Goal: Communication & Community: Answer question/provide support

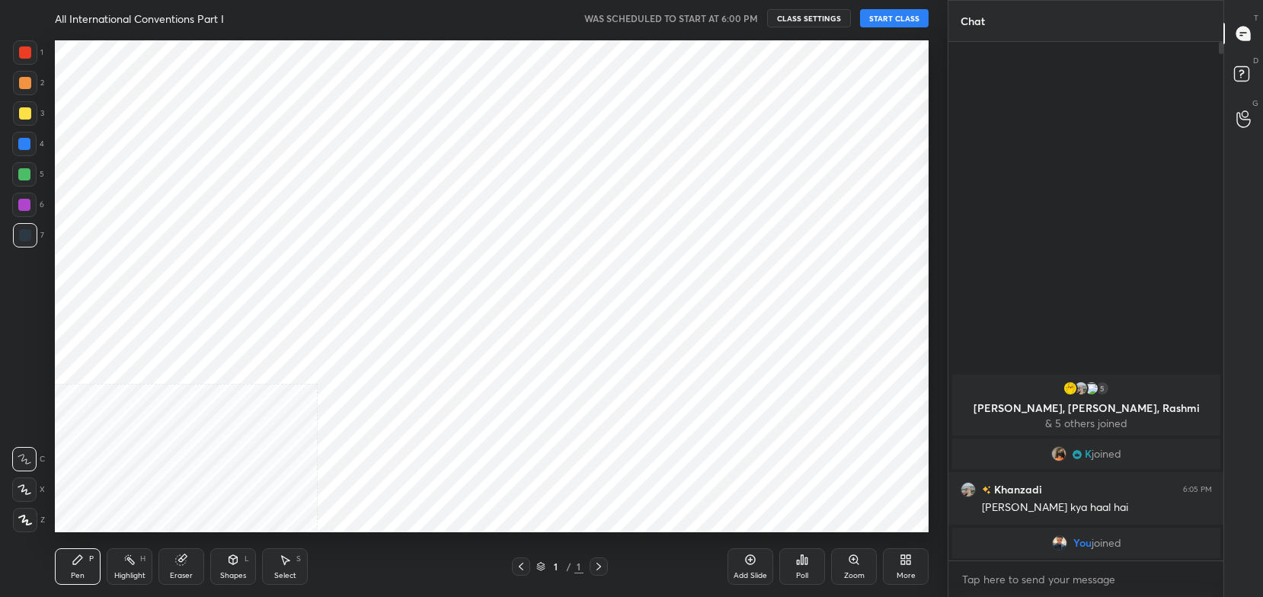
scroll to position [75680, 75294]
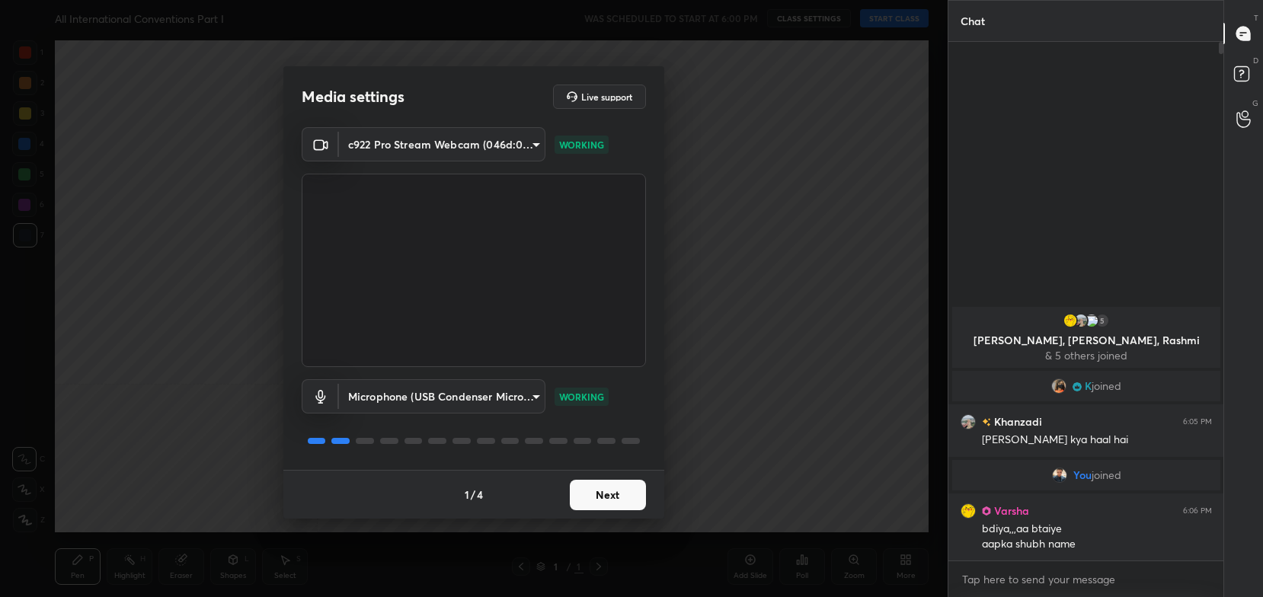
click at [606, 485] on button "Next" at bounding box center [608, 495] width 76 height 30
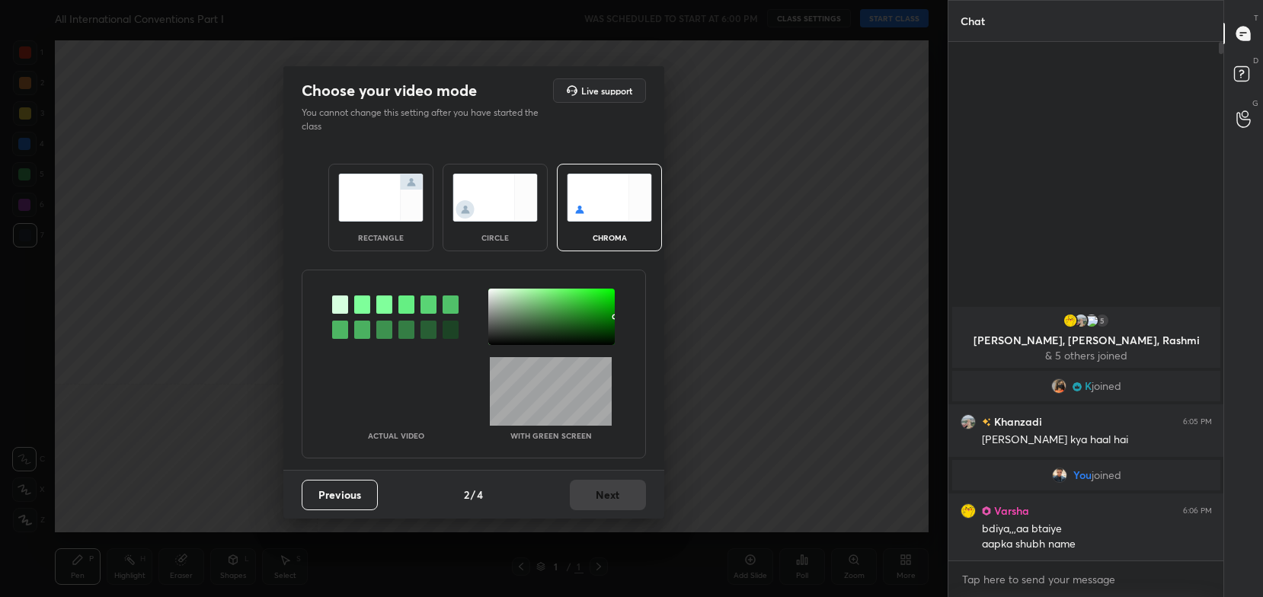
click at [379, 193] on img at bounding box center [380, 198] width 85 height 48
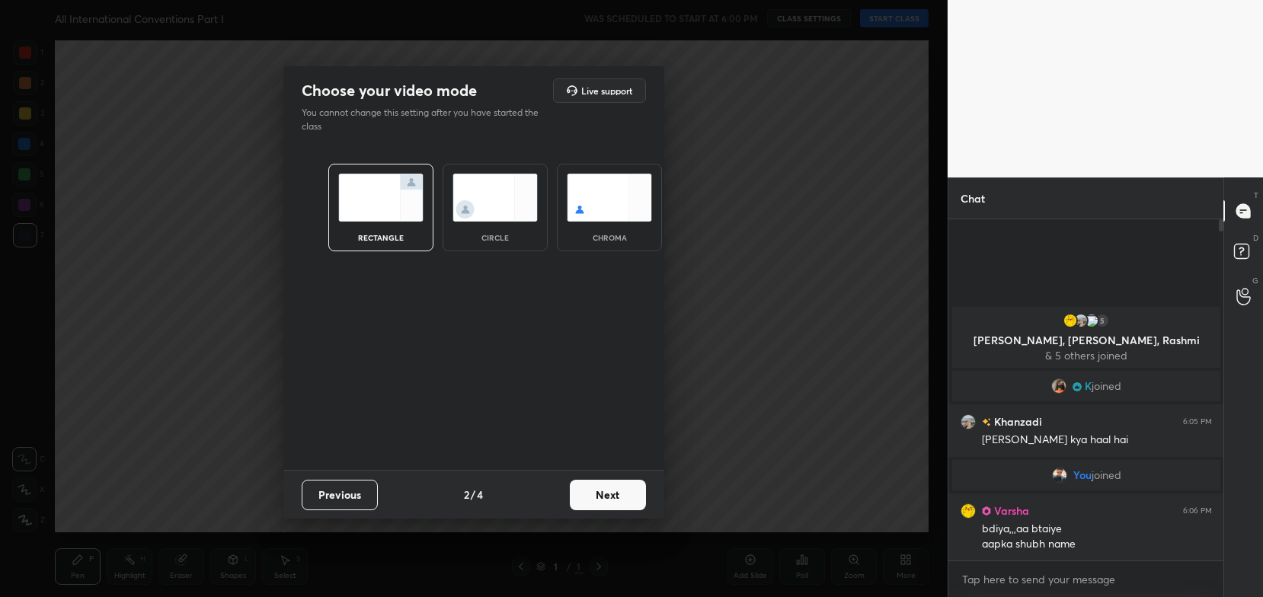
scroll to position [211, 271]
click at [619, 498] on button "Next" at bounding box center [608, 495] width 76 height 30
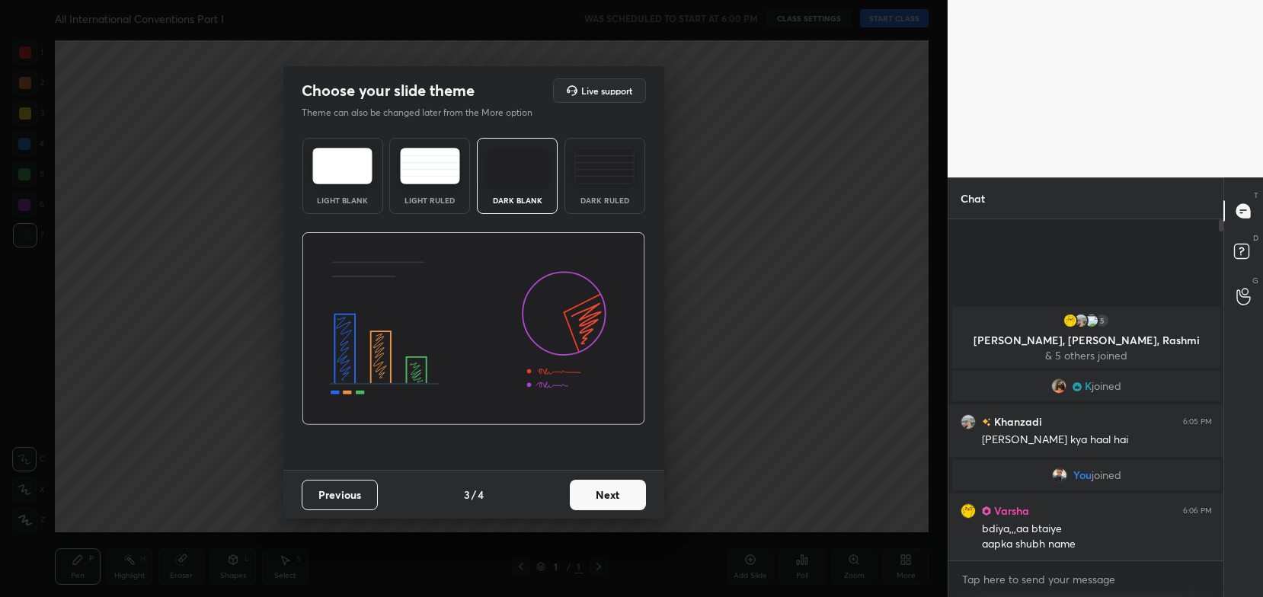
click at [640, 496] on button "Next" at bounding box center [608, 495] width 76 height 30
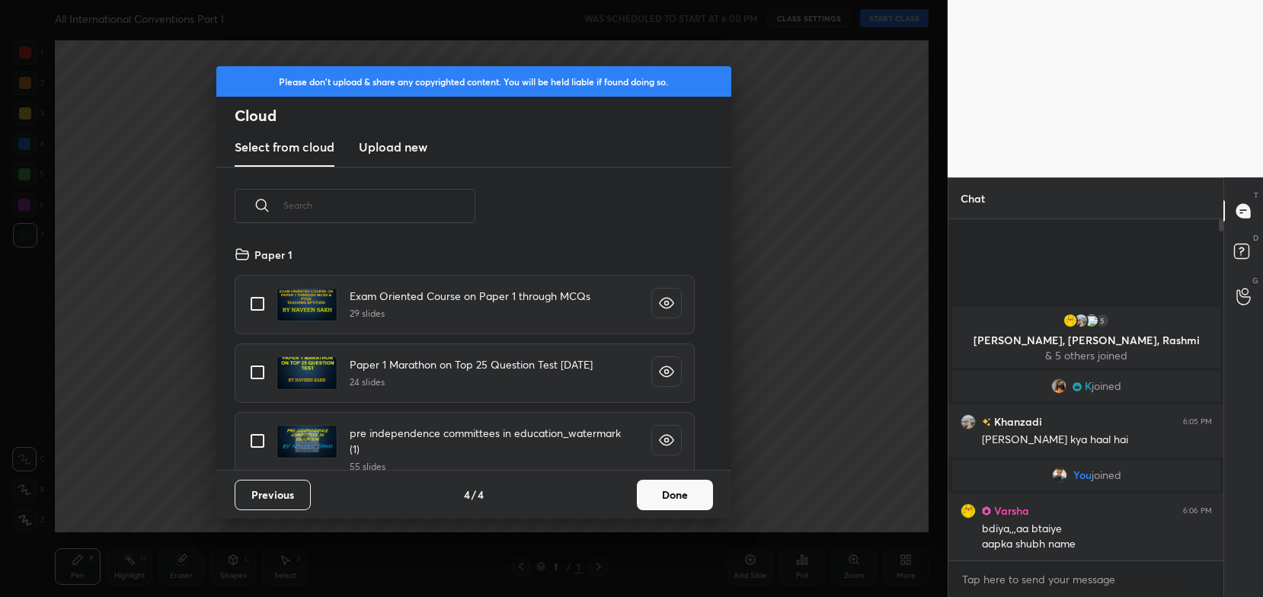
click at [686, 499] on button "Done" at bounding box center [675, 495] width 76 height 30
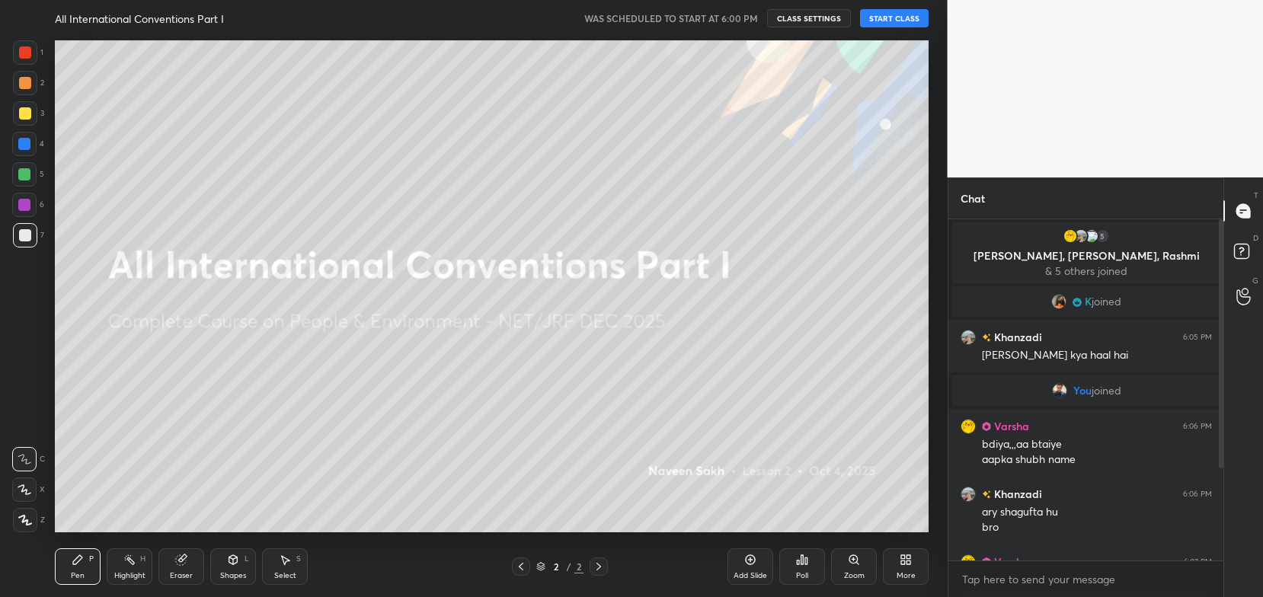
click at [895, 15] on button "START CLASS" at bounding box center [894, 18] width 69 height 18
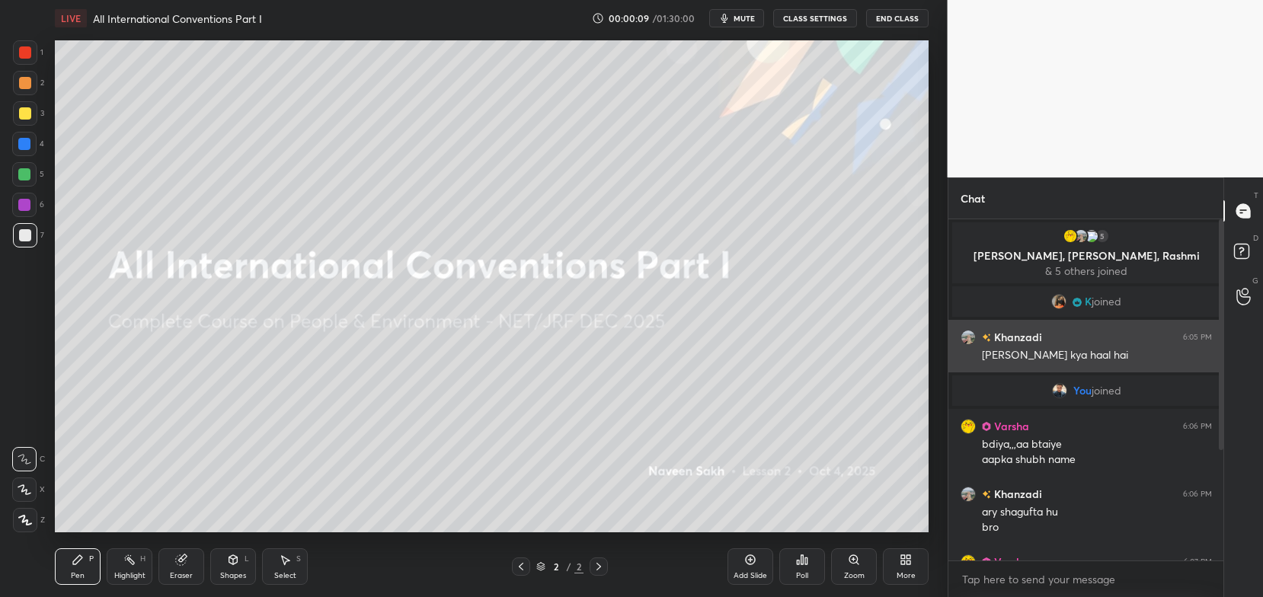
scroll to position [178, 0]
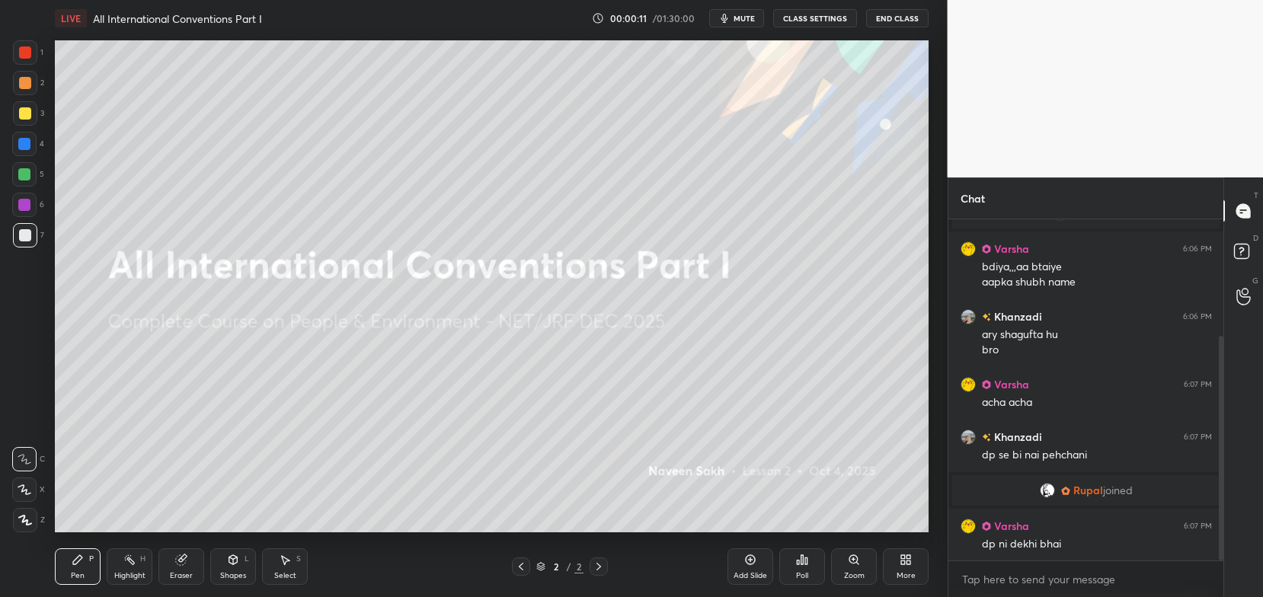
click at [818, 13] on button "CLASS SETTINGS" at bounding box center [815, 18] width 84 height 18
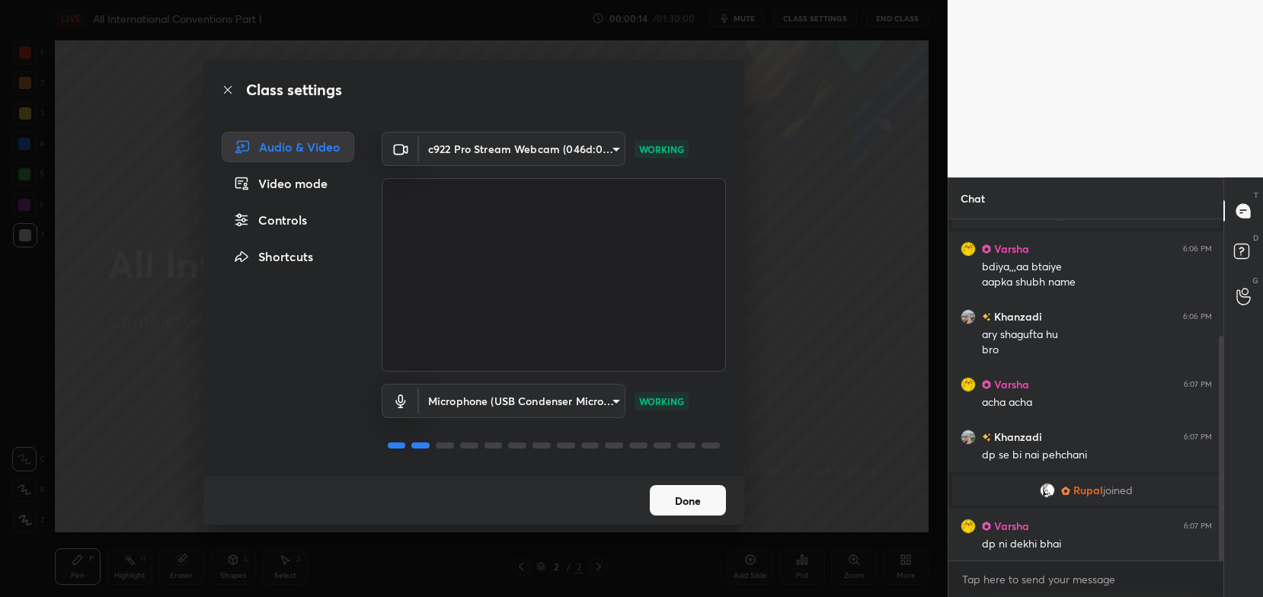
click at [683, 494] on button "Done" at bounding box center [688, 500] width 76 height 30
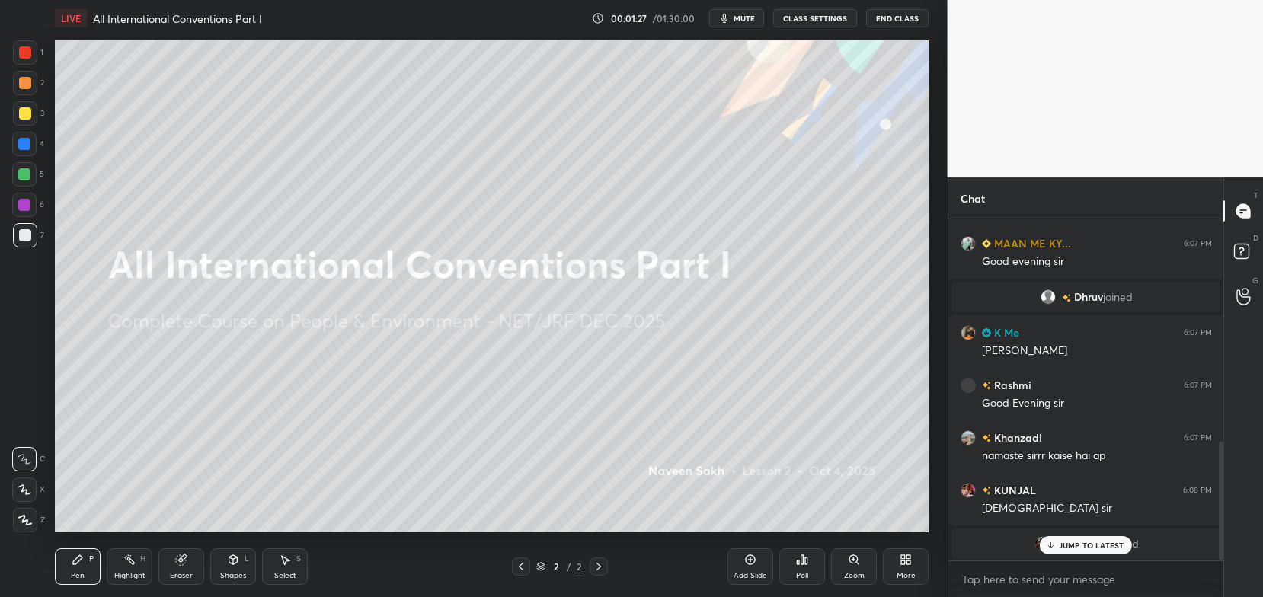
scroll to position [686, 0]
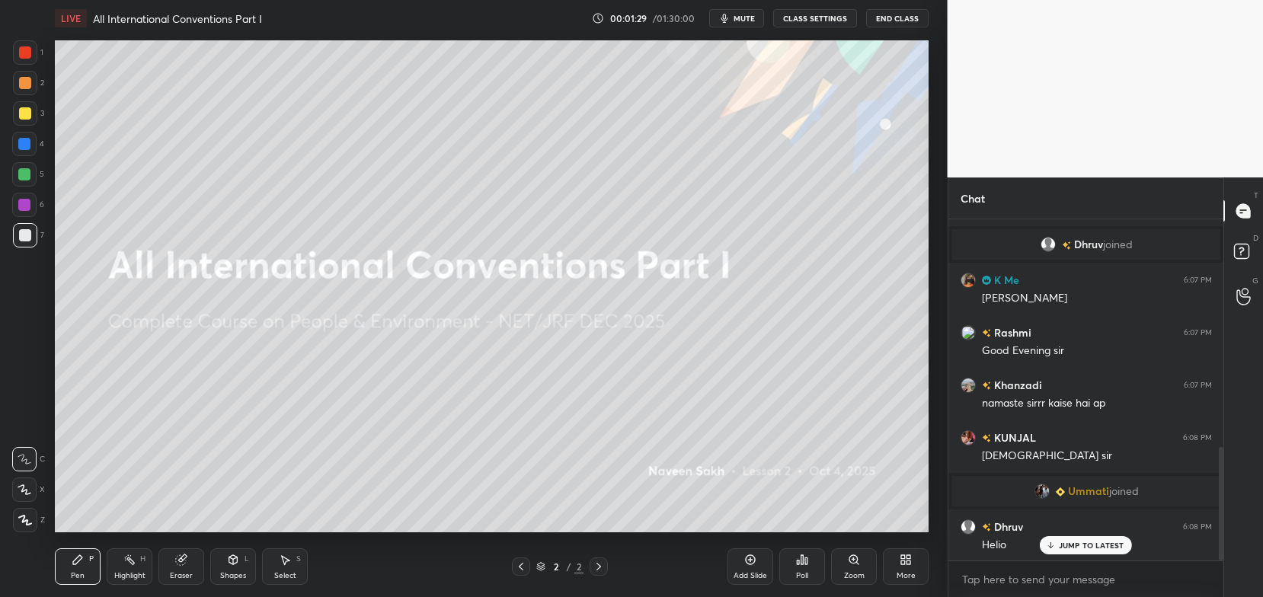
click at [1060, 555] on div "JUMP TO LATEST" at bounding box center [1085, 545] width 91 height 18
click at [901, 566] on div "More" at bounding box center [906, 567] width 46 height 37
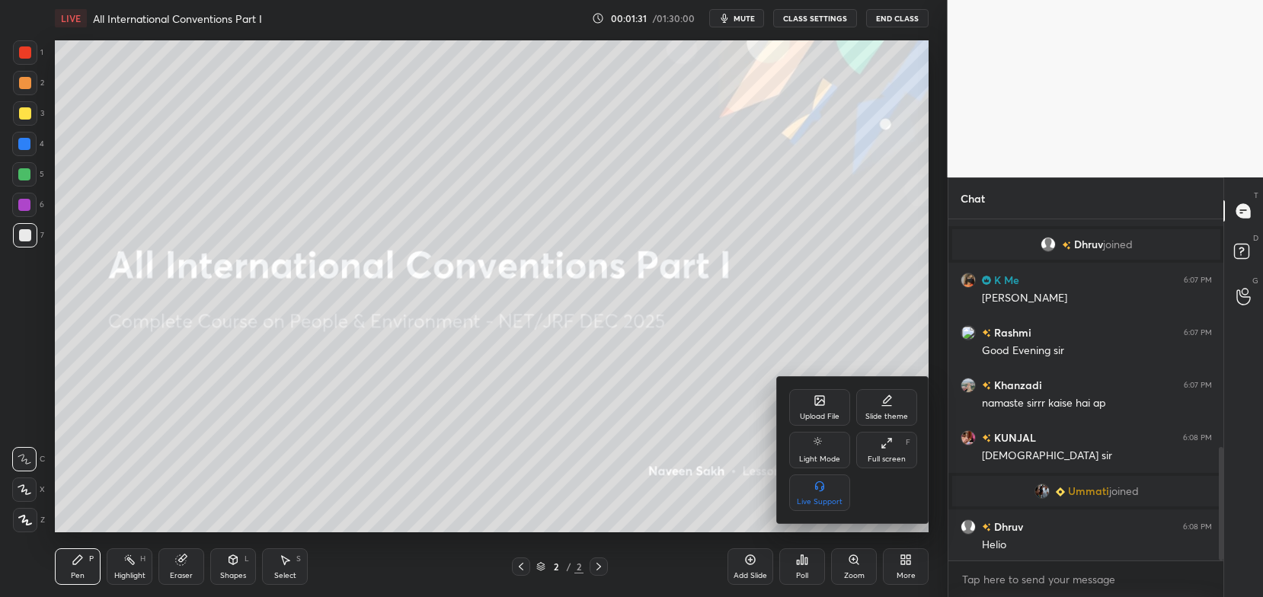
scroll to position [739, 0]
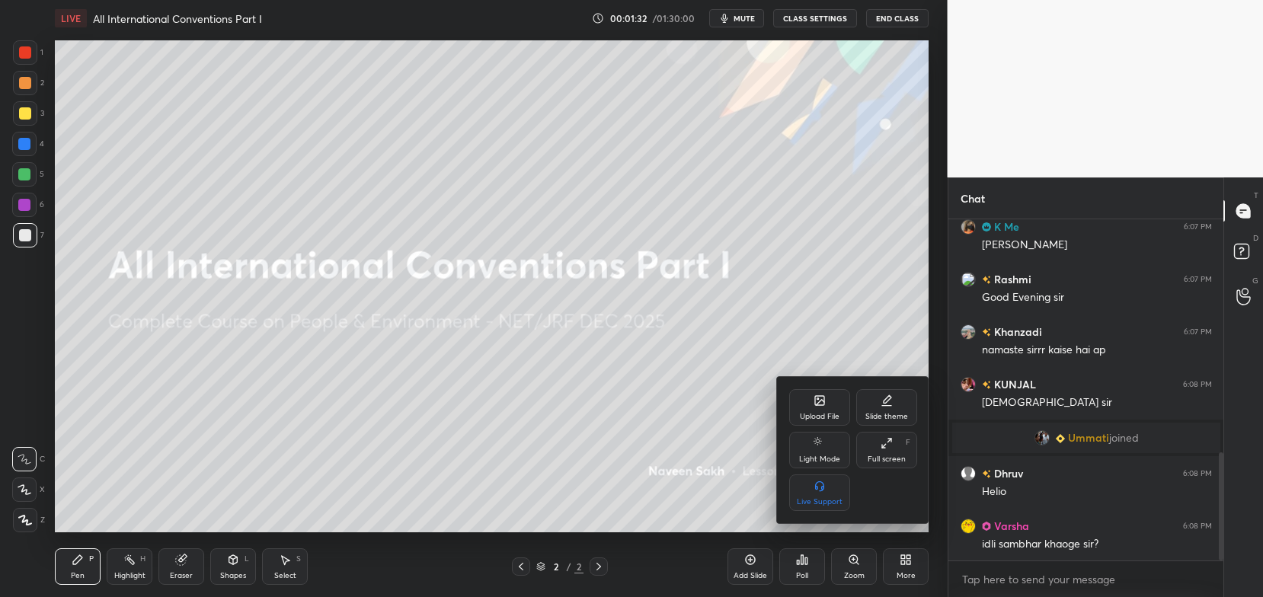
click at [824, 401] on icon at bounding box center [819, 400] width 9 height 9
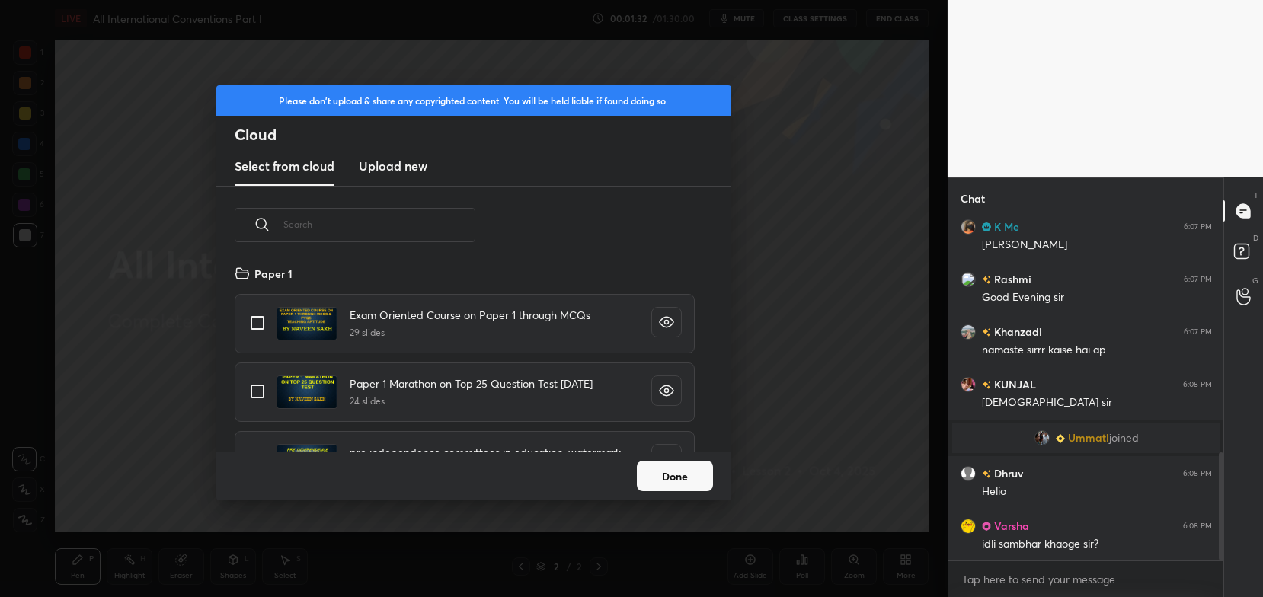
scroll to position [188, 489]
click at [391, 170] on h3 "Upload new" at bounding box center [393, 166] width 69 height 18
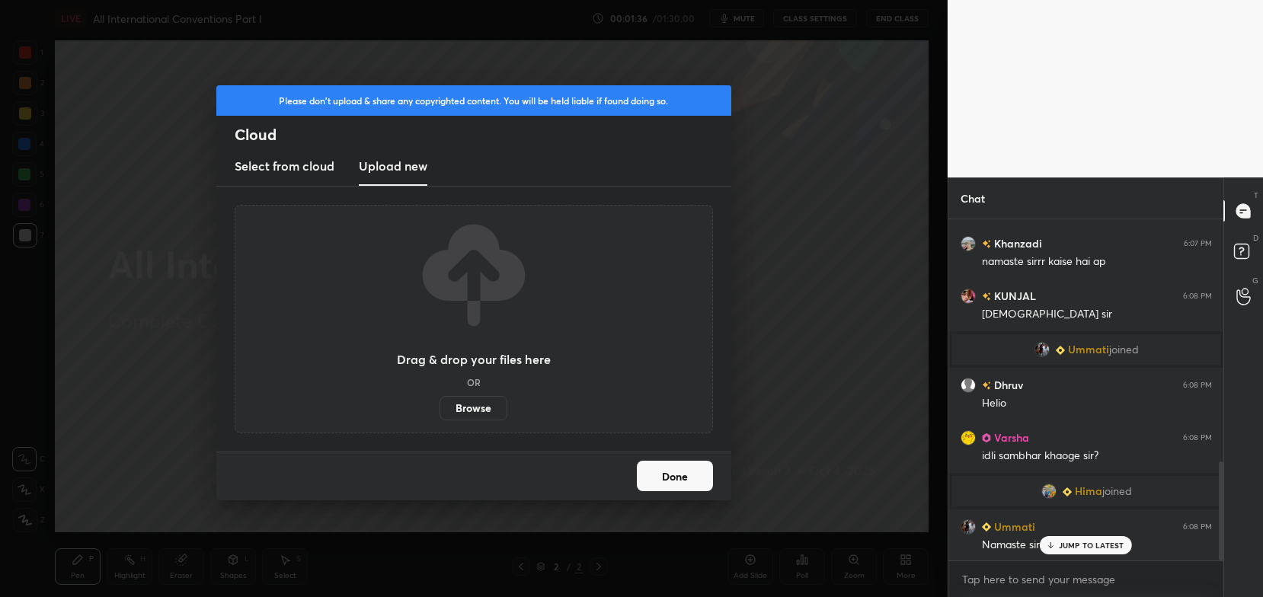
scroll to position [840, 0]
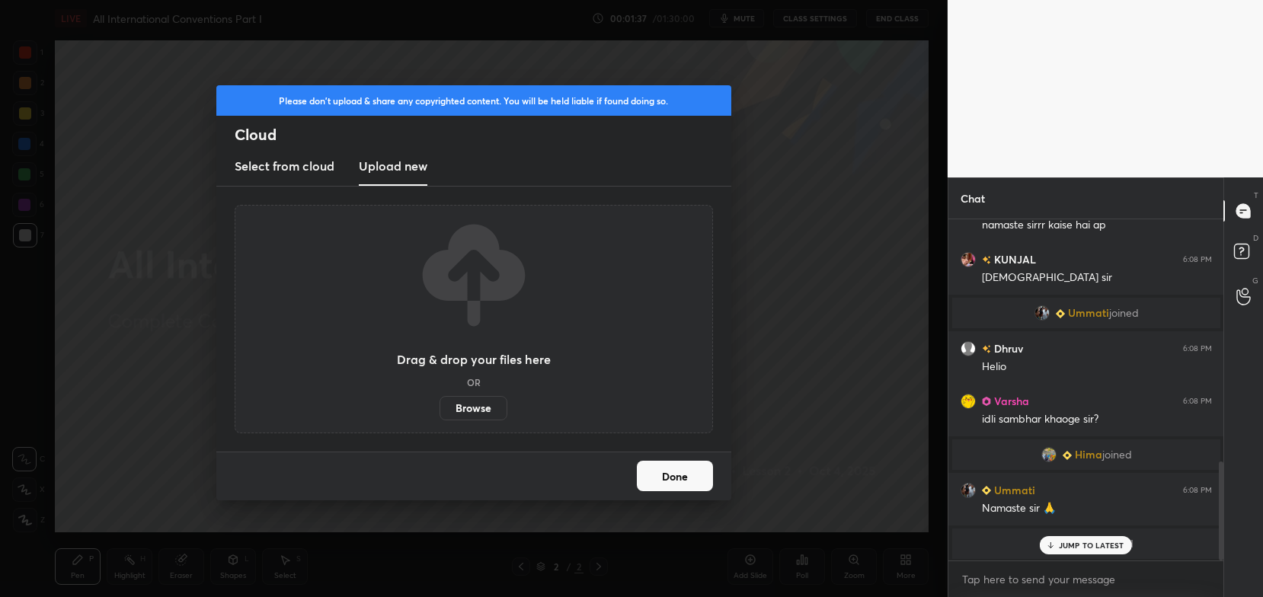
click at [458, 405] on label "Browse" at bounding box center [474, 408] width 68 height 24
click at [440, 405] on input "Browse" at bounding box center [440, 408] width 0 height 24
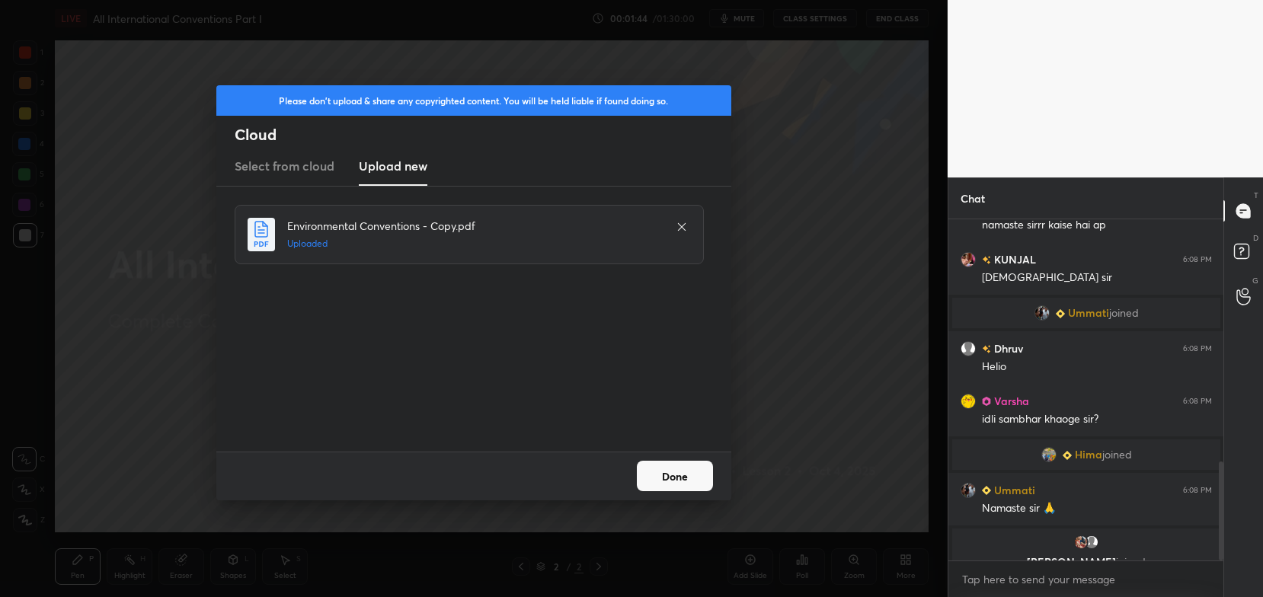
click at [683, 478] on button "Done" at bounding box center [675, 476] width 76 height 30
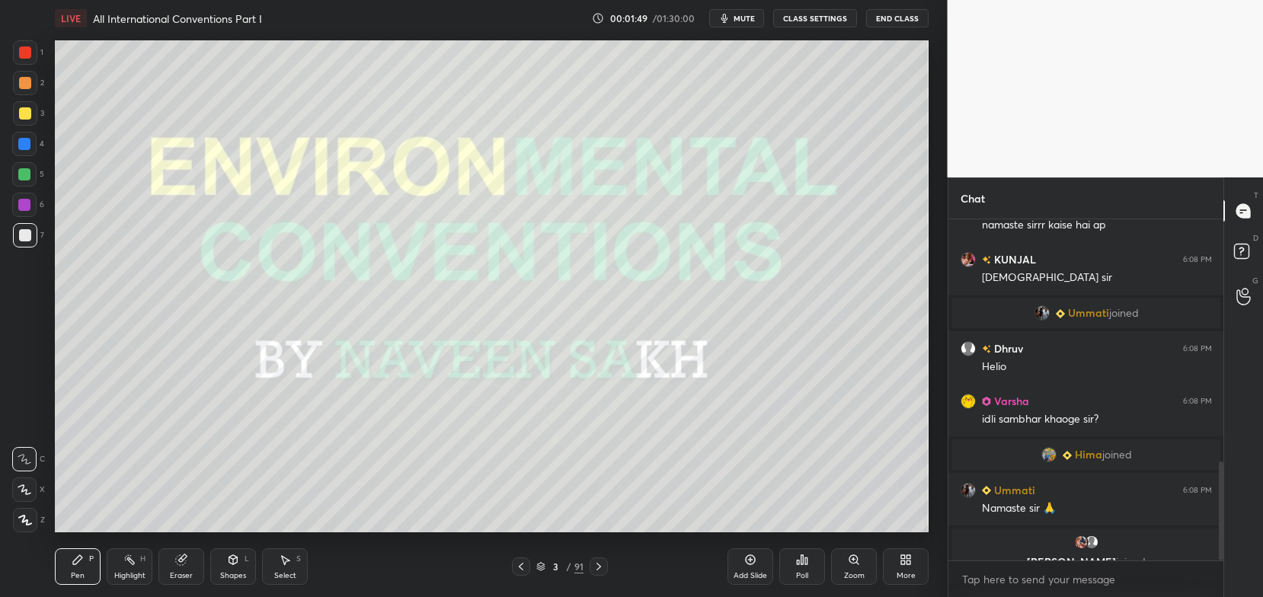
click at [535, 567] on div "3 / 91" at bounding box center [560, 567] width 96 height 18
click at [542, 563] on icon at bounding box center [540, 566] width 9 height 9
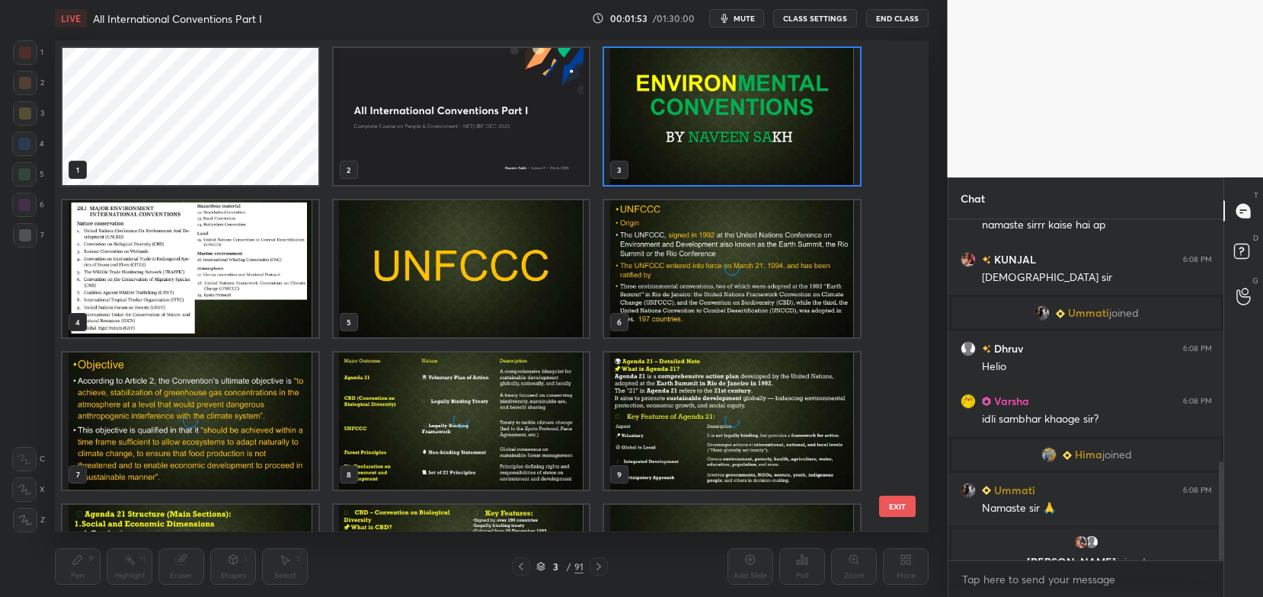
scroll to position [488, 866]
click at [537, 273] on img "grid" at bounding box center [462, 268] width 256 height 137
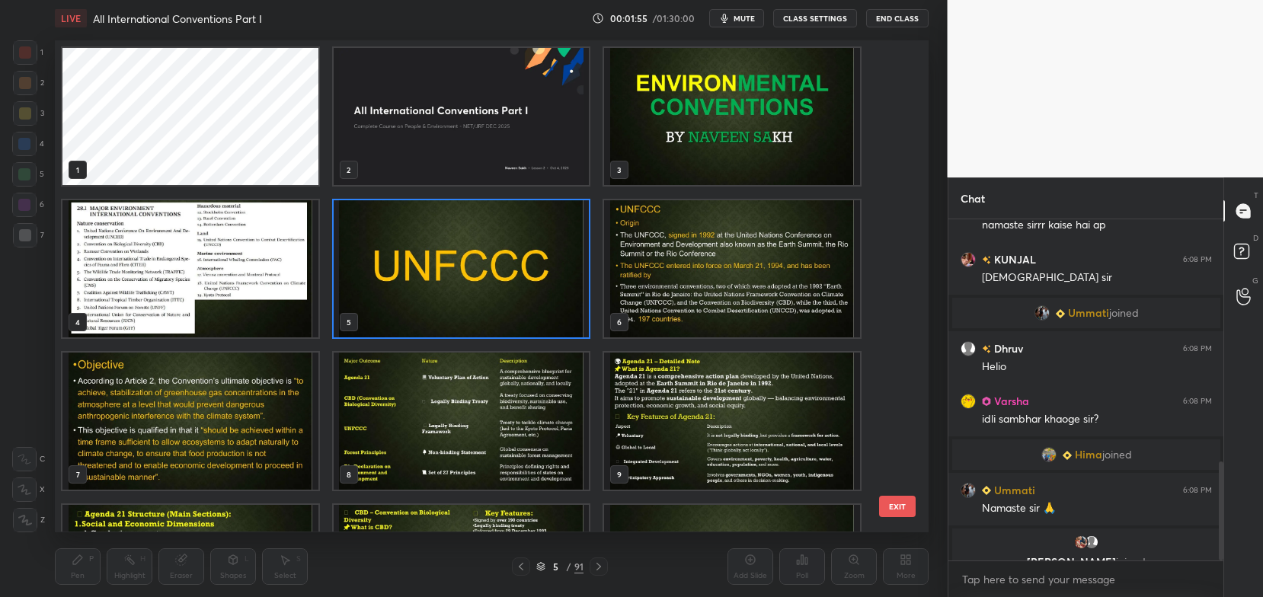
click at [537, 273] on img "grid" at bounding box center [462, 268] width 256 height 137
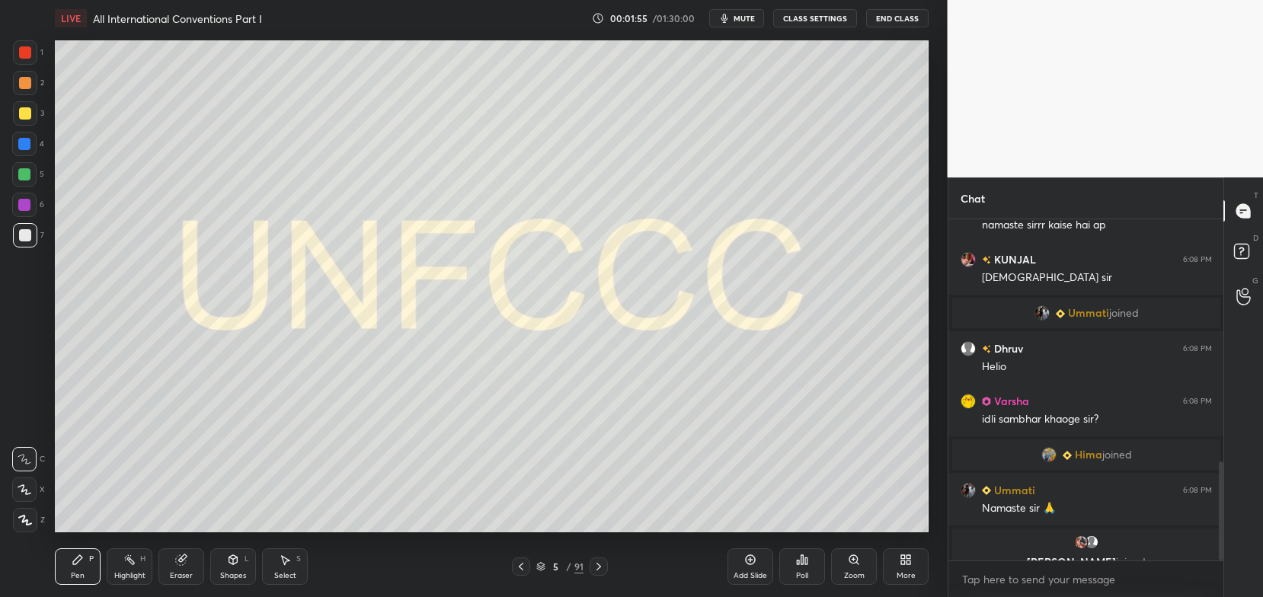
click at [537, 273] on img "grid" at bounding box center [462, 268] width 256 height 137
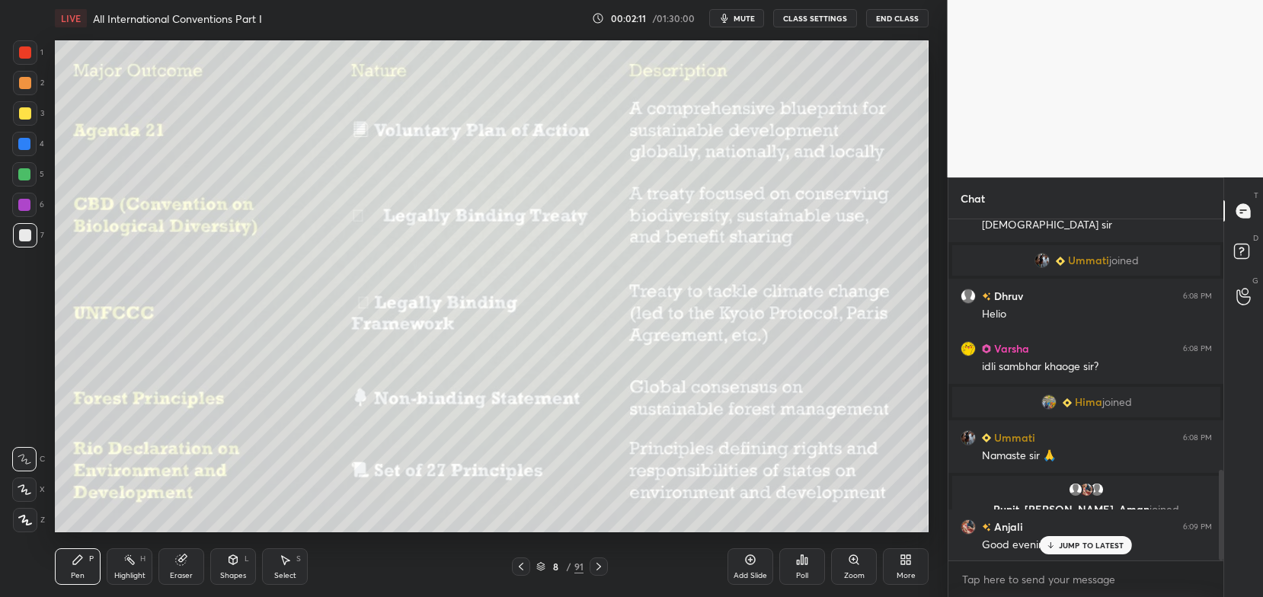
scroll to position [945, 0]
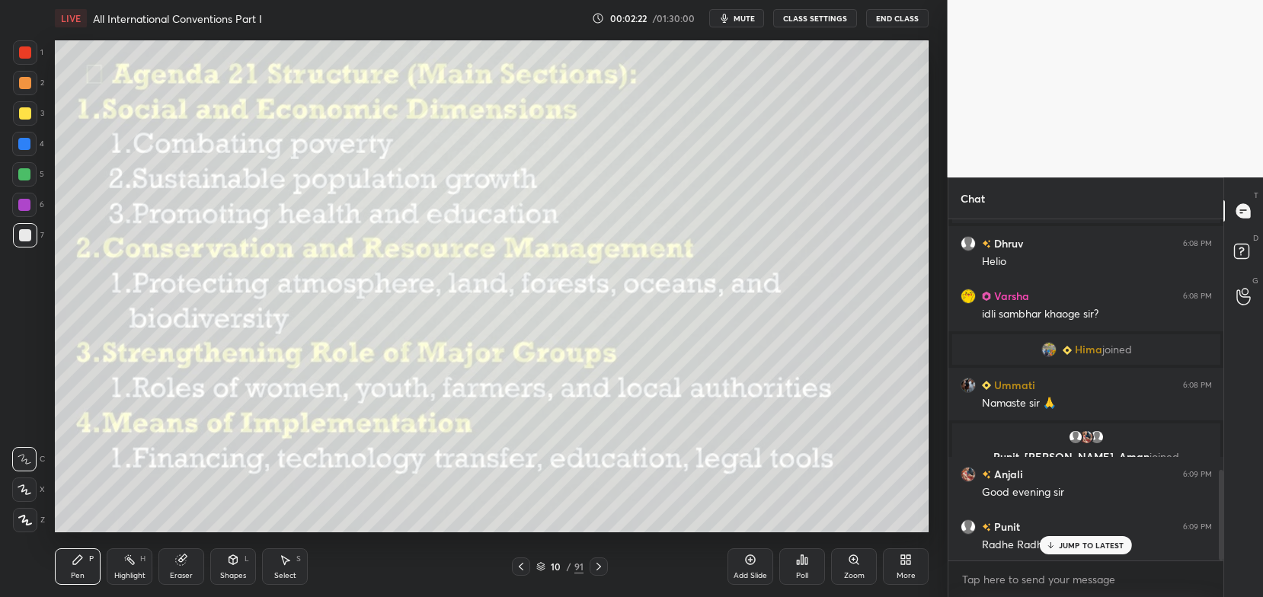
click at [536, 564] on icon at bounding box center [540, 566] width 9 height 9
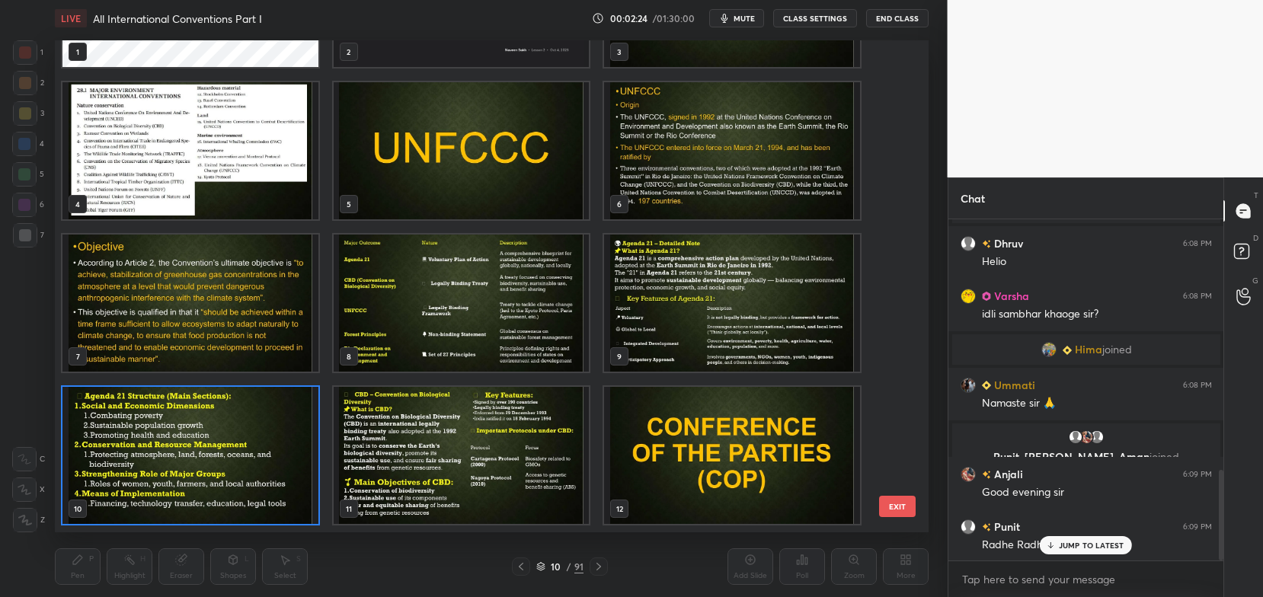
scroll to position [998, 0]
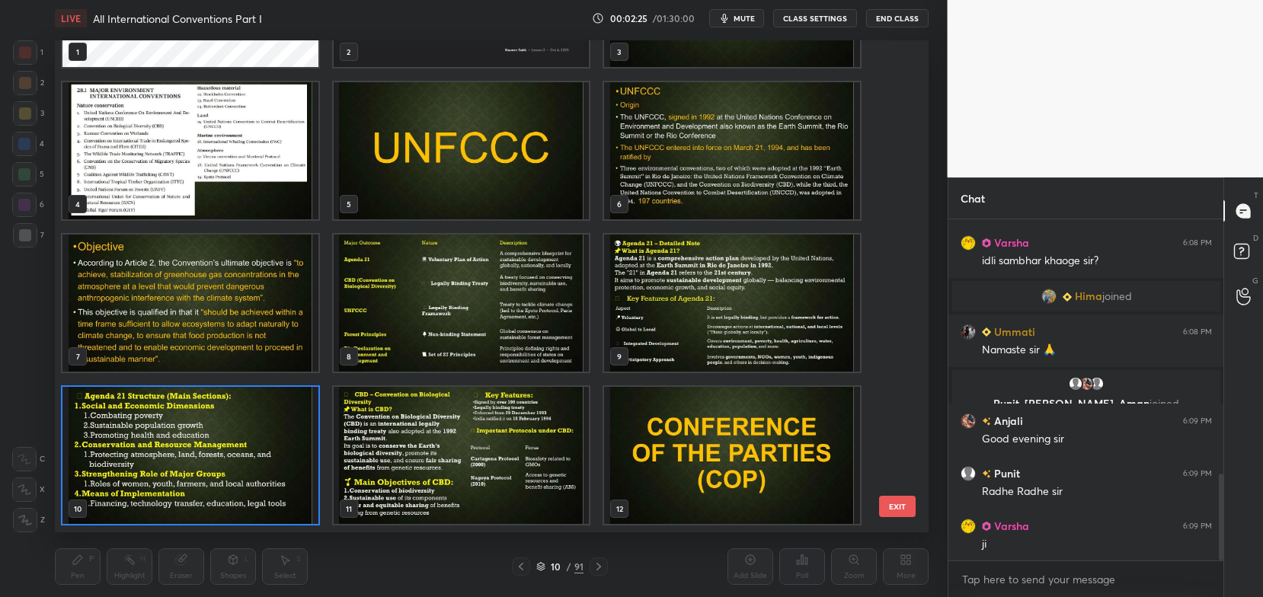
click at [560, 183] on img "grid" at bounding box center [462, 150] width 256 height 137
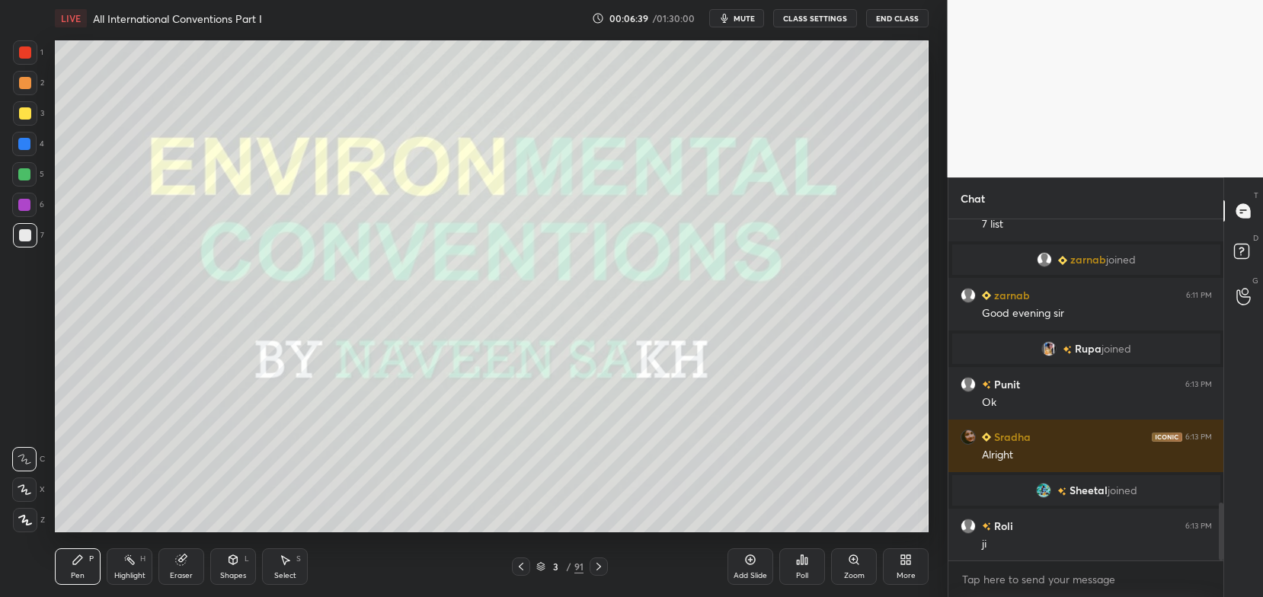
scroll to position [1677, 0]
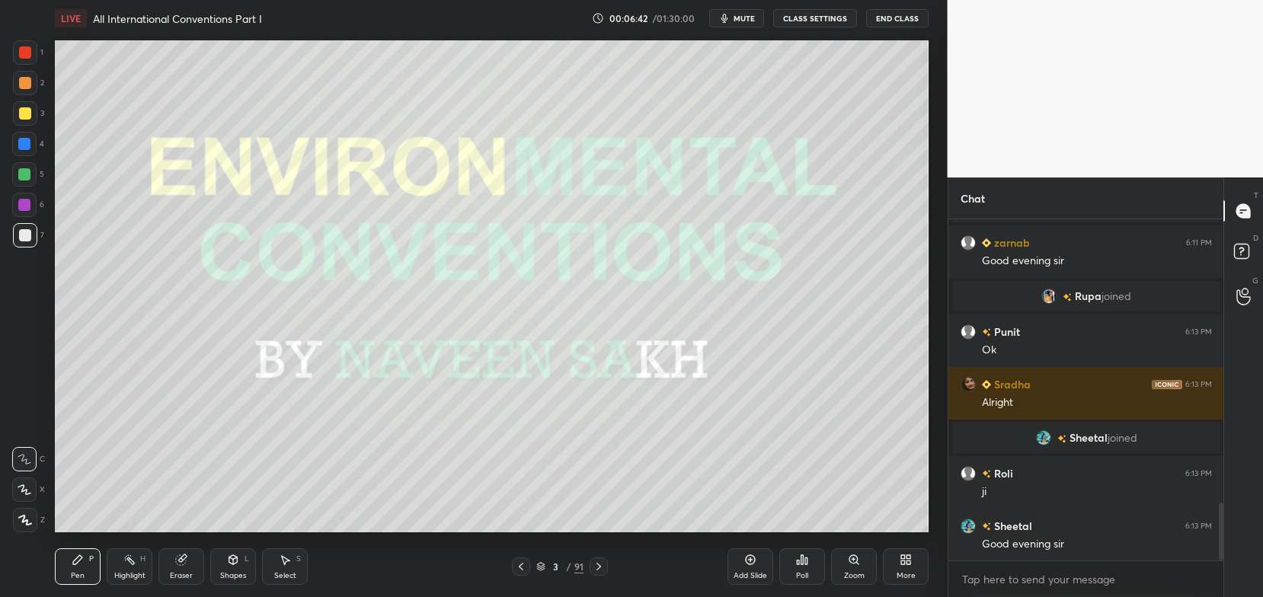
click at [600, 561] on icon at bounding box center [599, 567] width 12 height 12
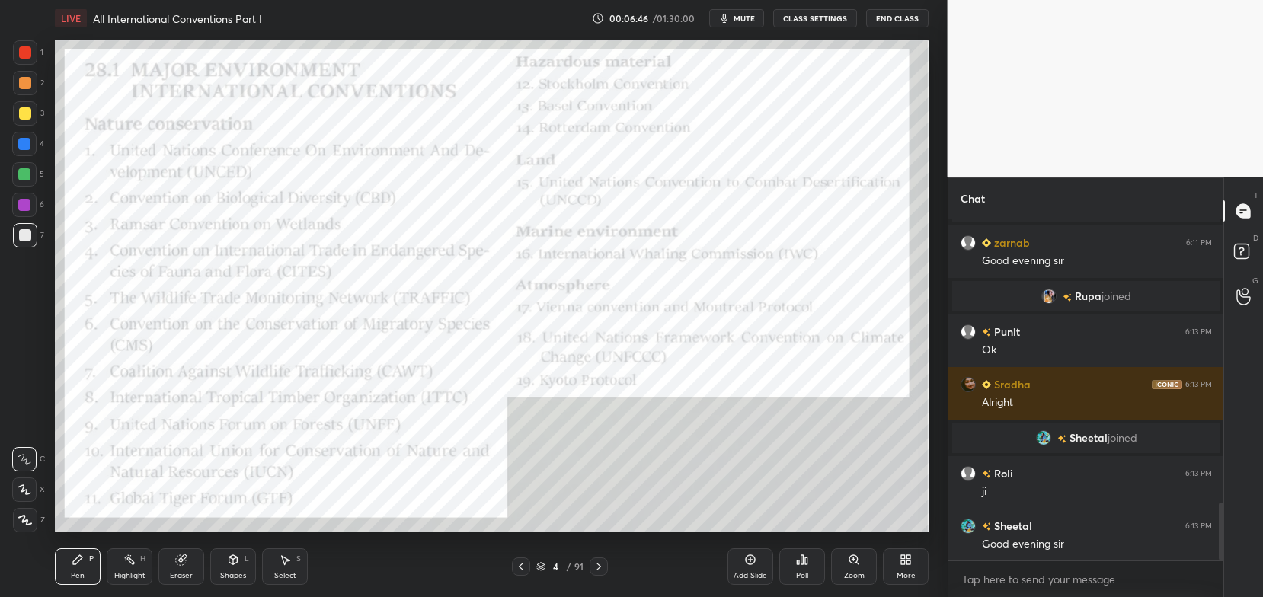
click at [30, 59] on div at bounding box center [25, 52] width 24 height 24
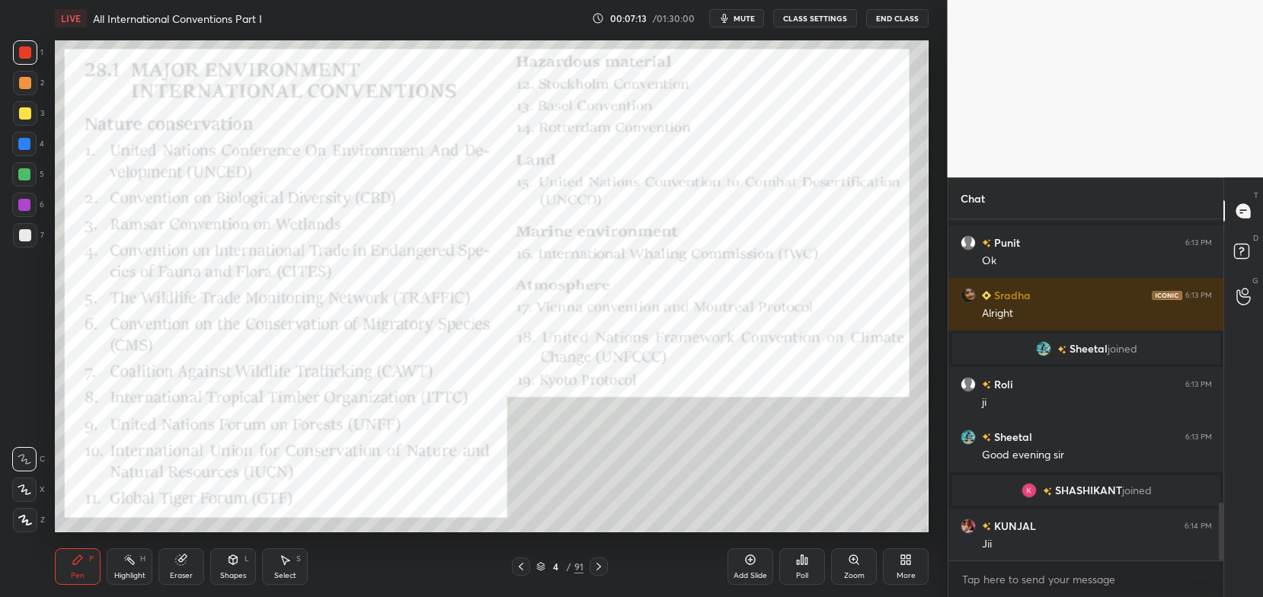
scroll to position [1679, 0]
click at [178, 577] on div "Eraser" at bounding box center [181, 576] width 23 height 8
click at [25, 510] on div "Erase all" at bounding box center [24, 520] width 24 height 24
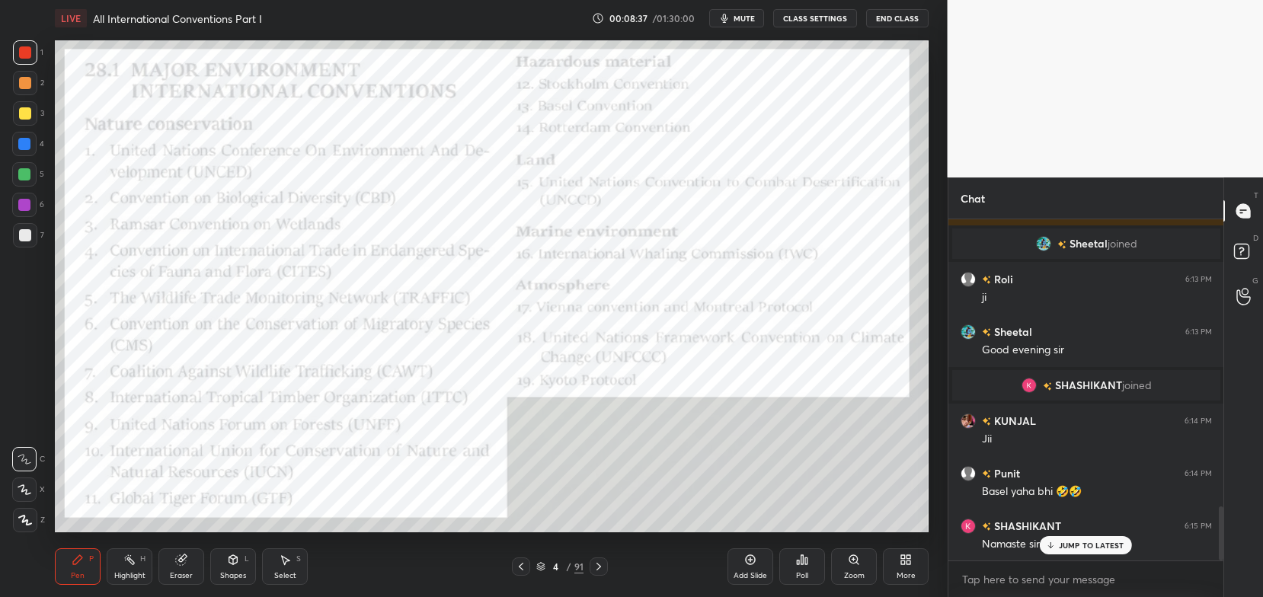
scroll to position [1820, 0]
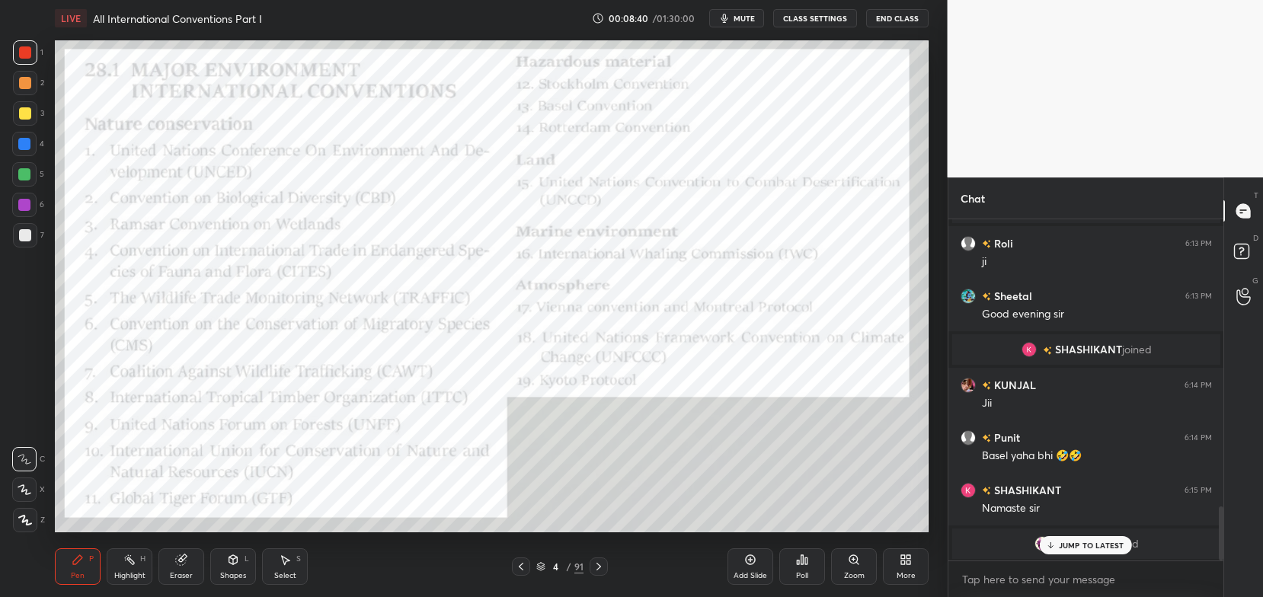
click at [1077, 542] on p "JUMP TO LATEST" at bounding box center [1092, 545] width 66 height 9
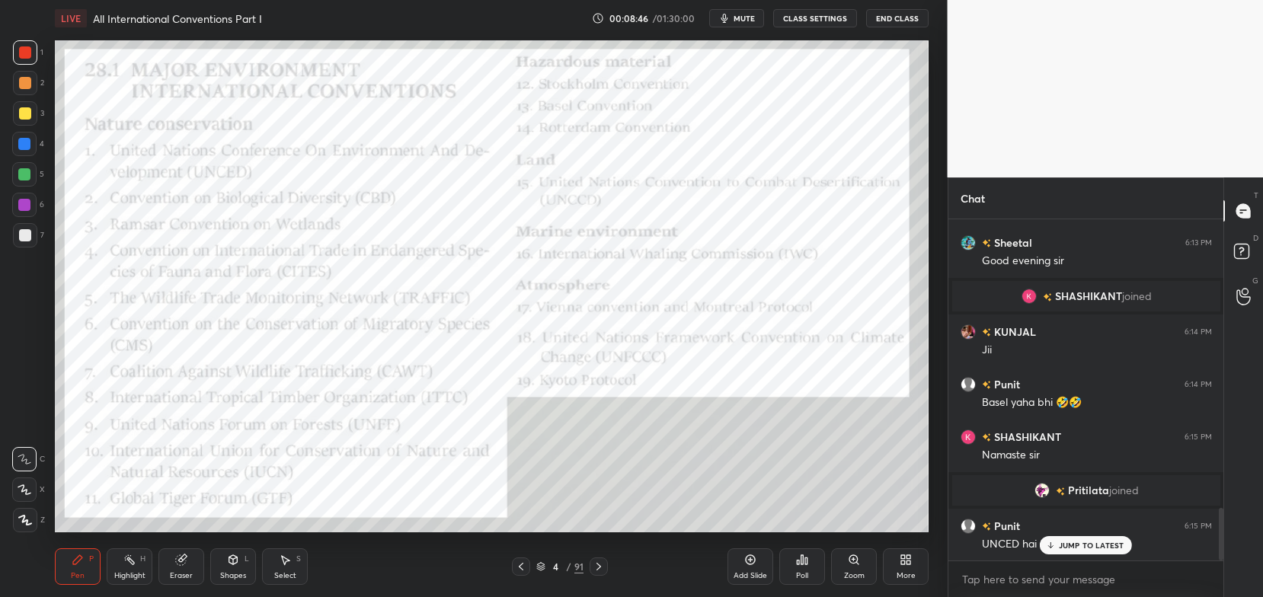
scroll to position [1867, 0]
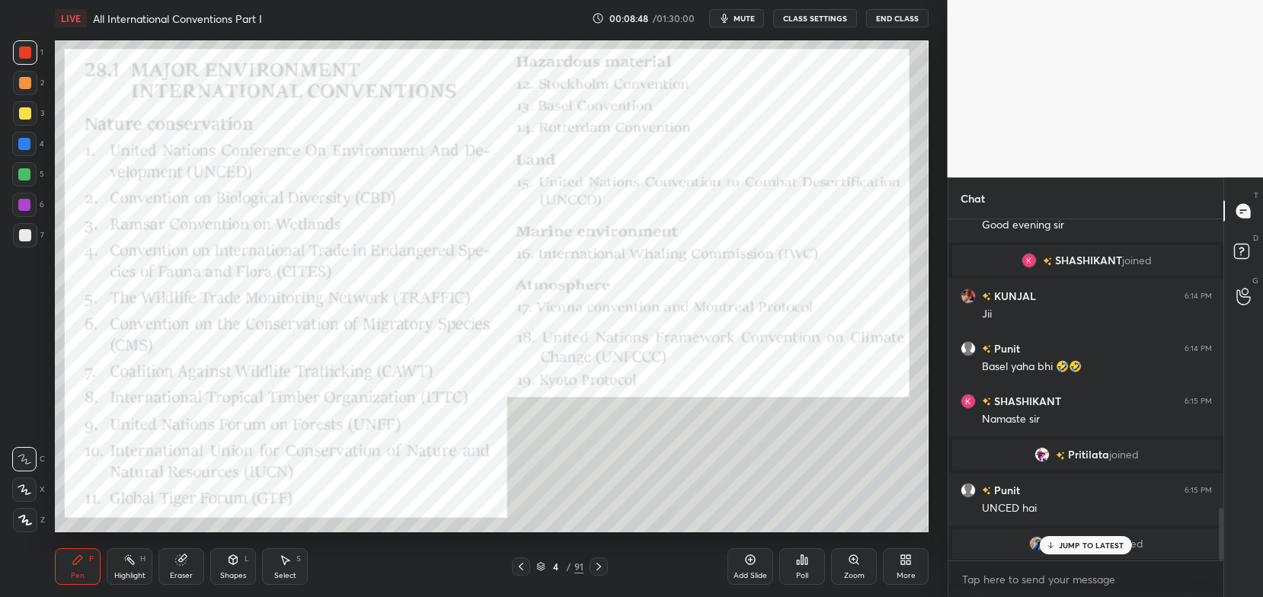
click at [1070, 547] on p "JUMP TO LATEST" at bounding box center [1092, 545] width 66 height 9
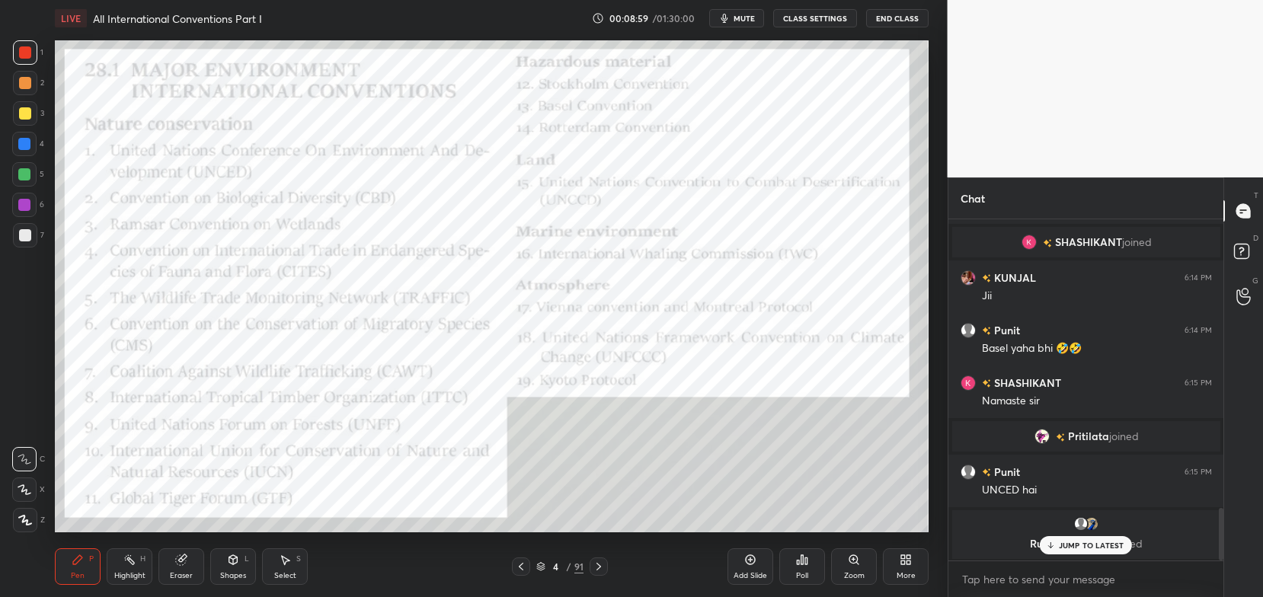
click at [1057, 551] on div "JUMP TO LATEST" at bounding box center [1085, 545] width 91 height 18
click at [595, 568] on icon at bounding box center [599, 567] width 12 height 12
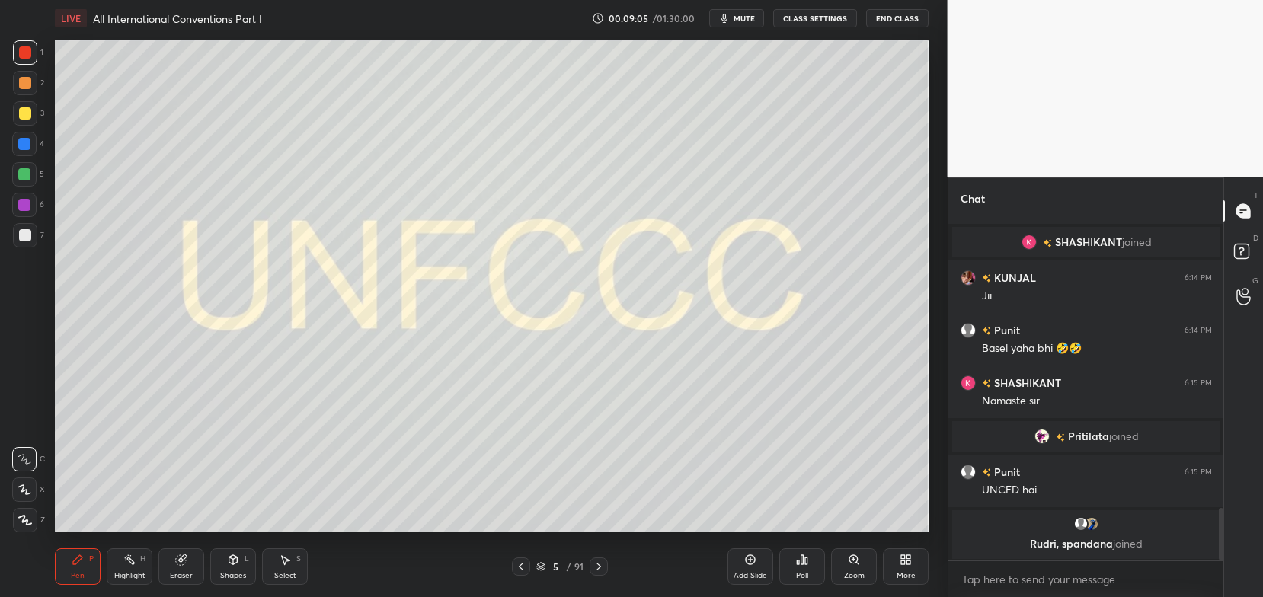
click at [26, 486] on icon at bounding box center [25, 490] width 14 height 11
click at [600, 567] on icon at bounding box center [598, 567] width 5 height 8
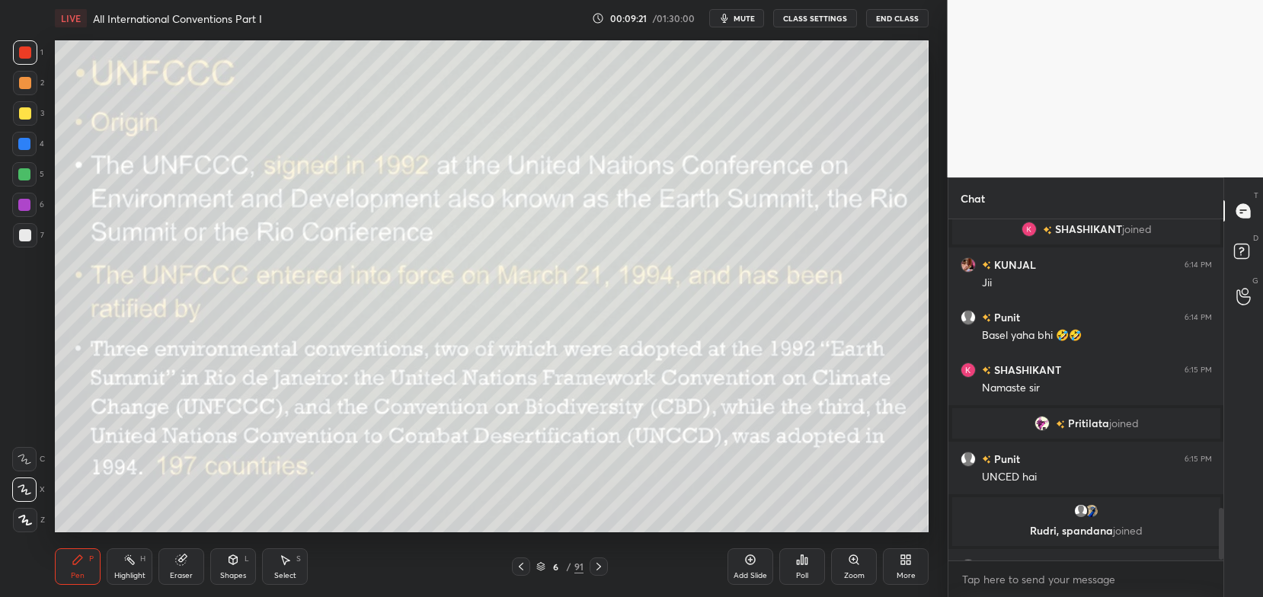
scroll to position [1925, 0]
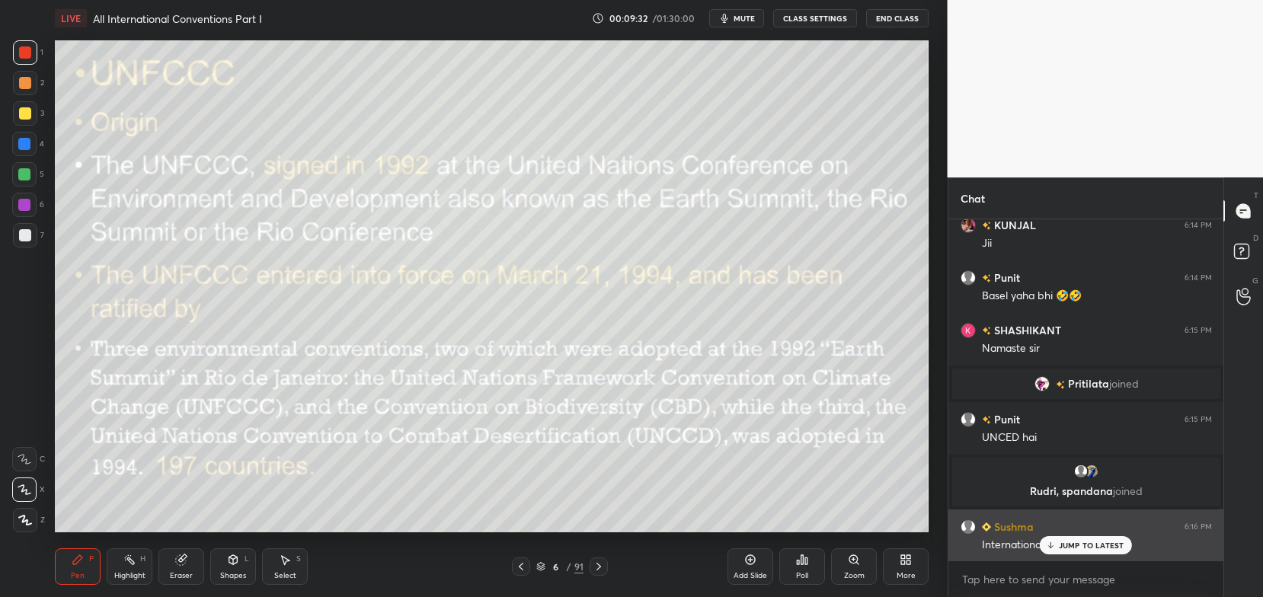
click at [1081, 545] on p "JUMP TO LATEST" at bounding box center [1092, 545] width 66 height 9
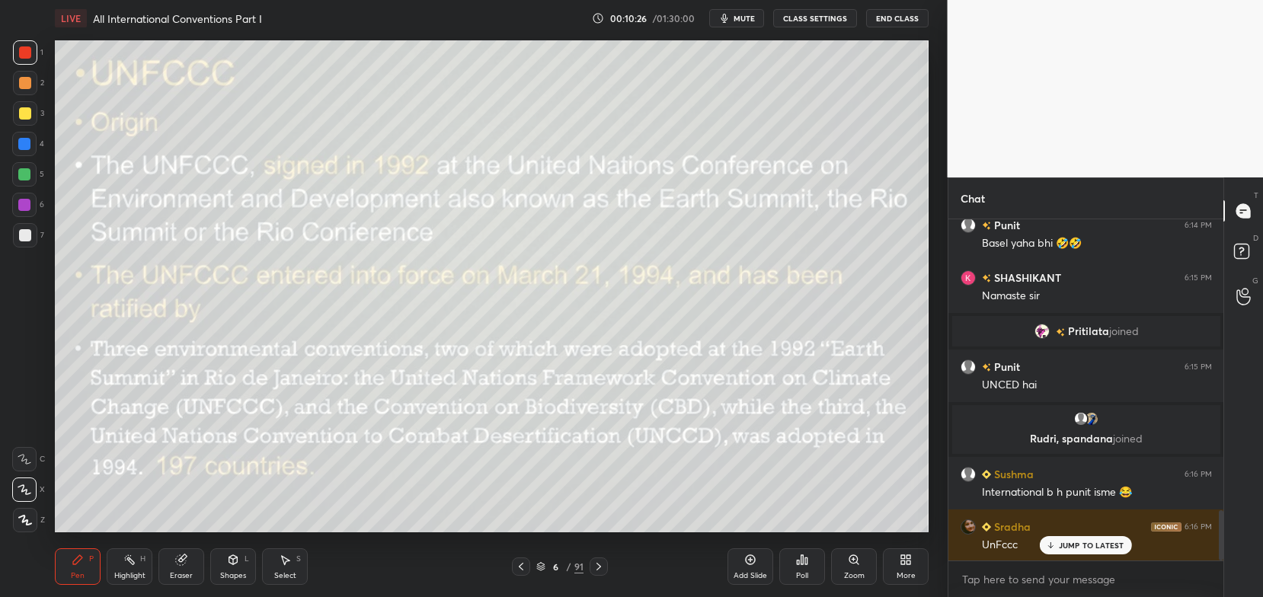
click at [598, 564] on icon at bounding box center [599, 567] width 12 height 12
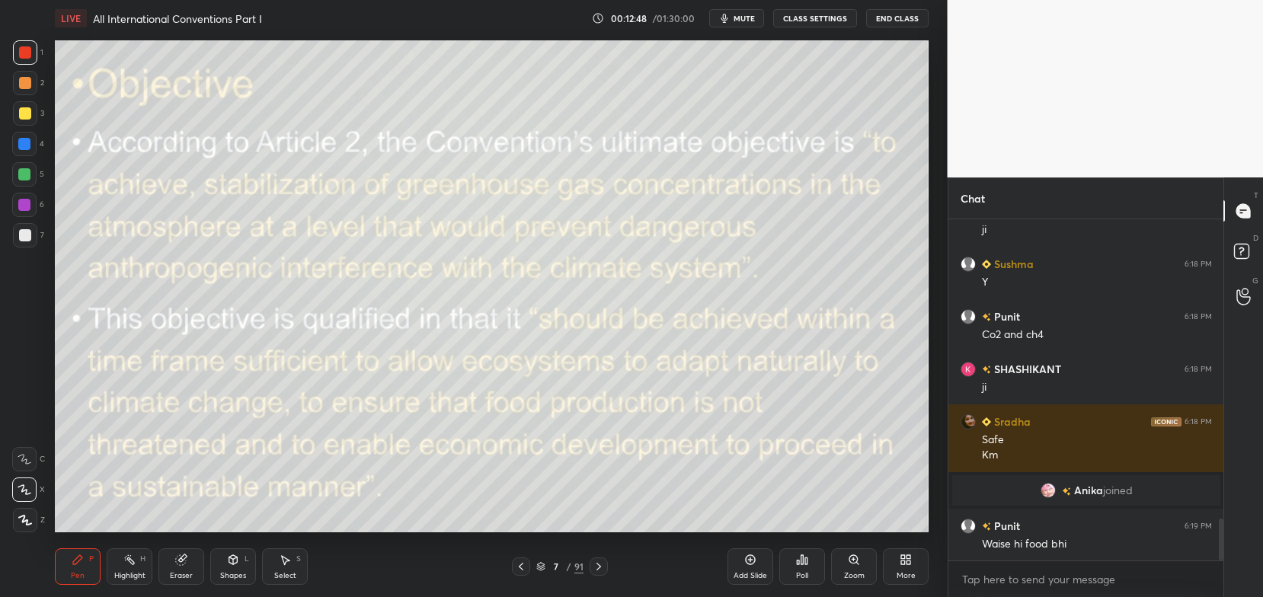
scroll to position [2451, 0]
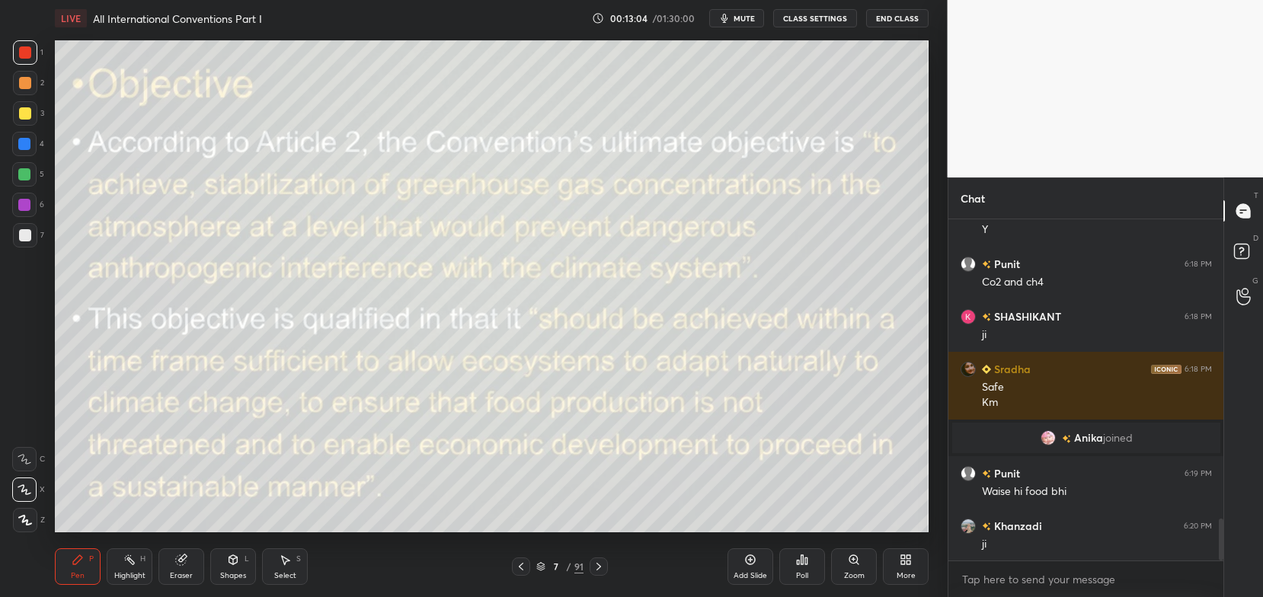
click at [595, 561] on icon at bounding box center [599, 567] width 12 height 12
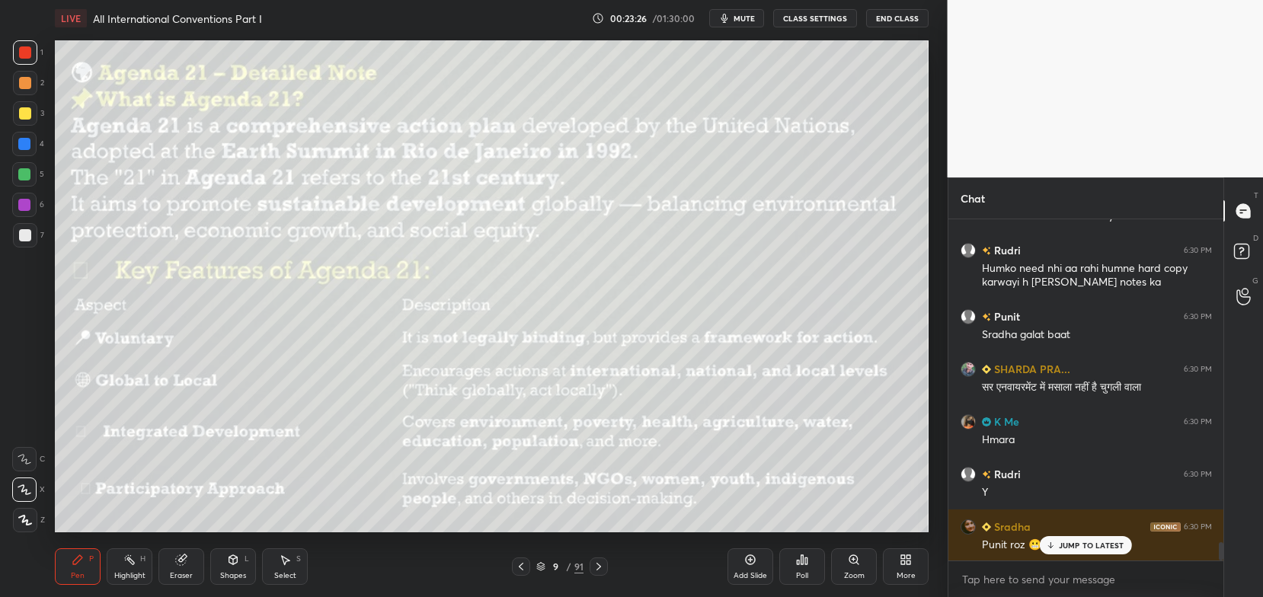
scroll to position [6066, 0]
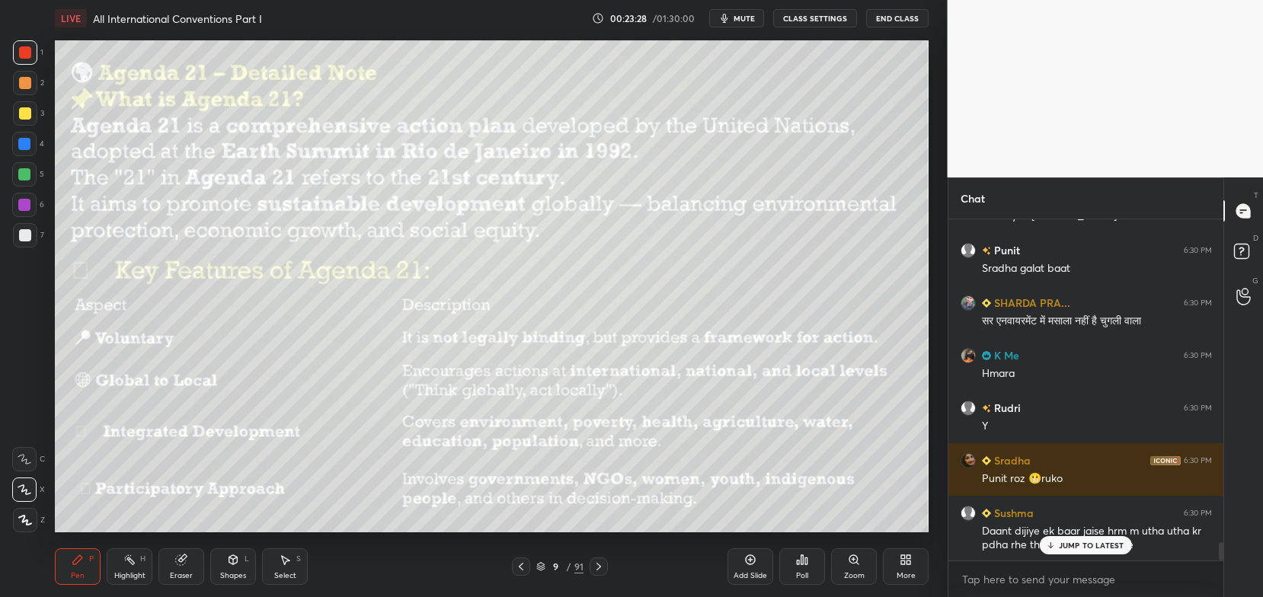
click at [1099, 547] on p "JUMP TO LATEST" at bounding box center [1092, 545] width 66 height 9
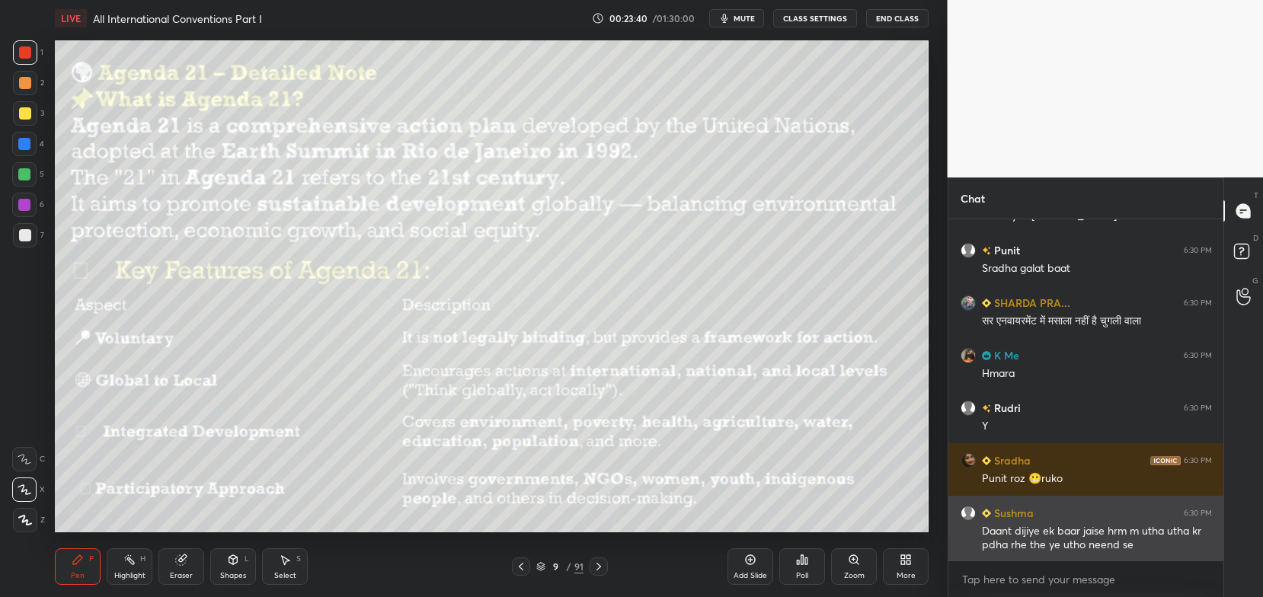
scroll to position [6119, 0]
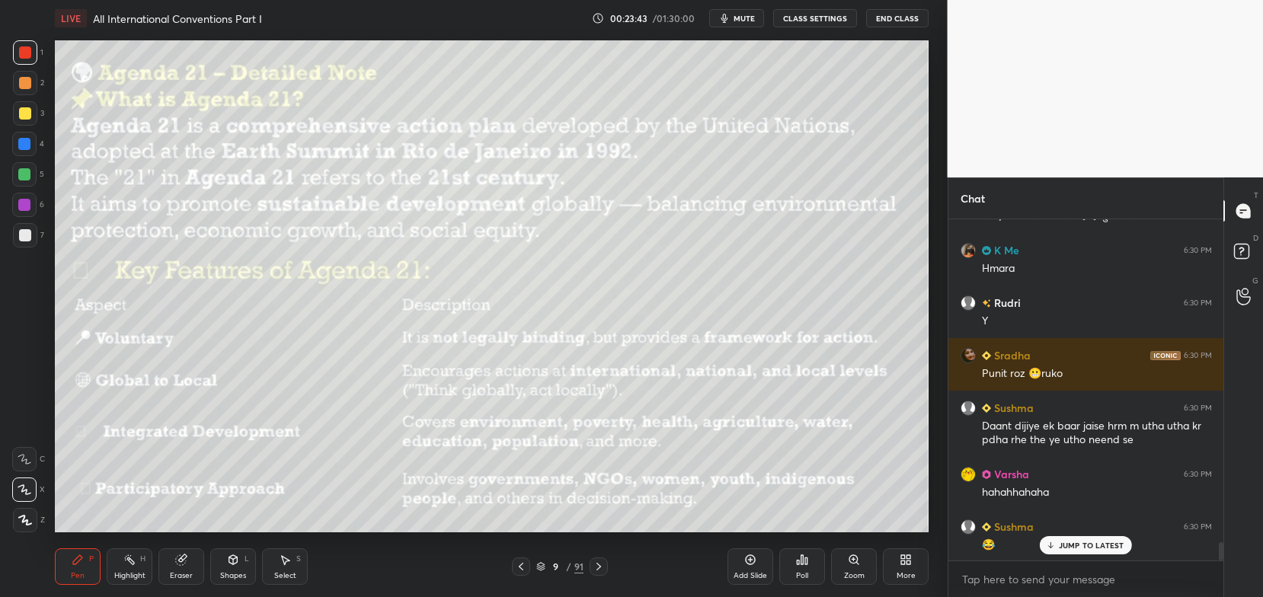
click at [1083, 542] on p "JUMP TO LATEST" at bounding box center [1092, 545] width 66 height 9
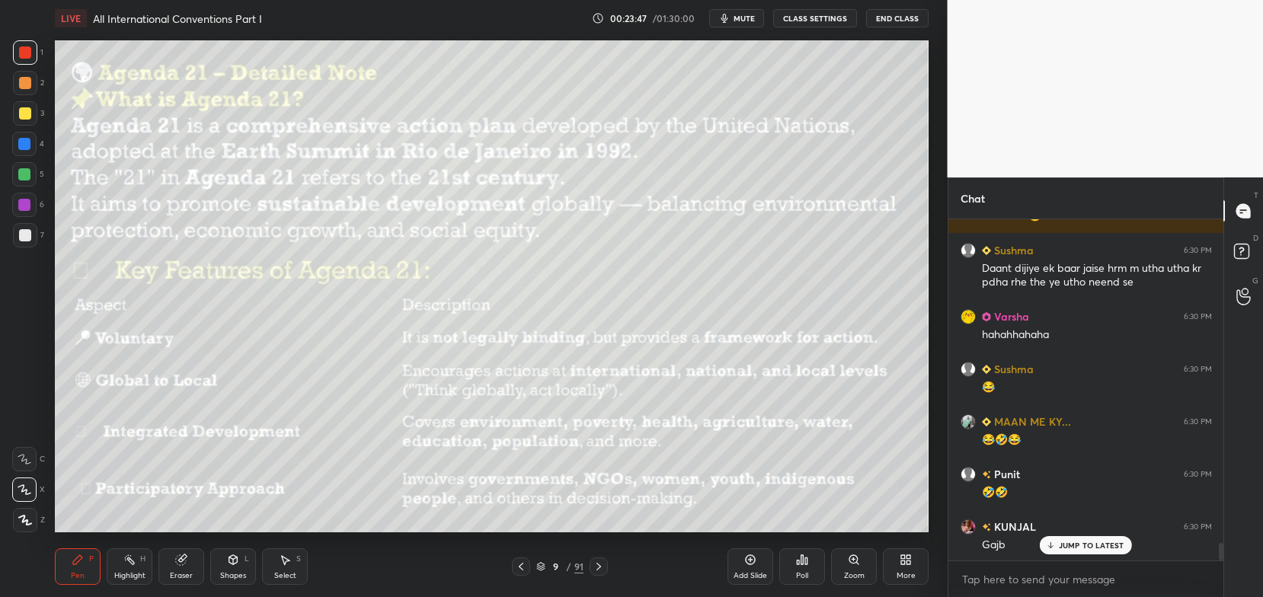
scroll to position [6382, 0]
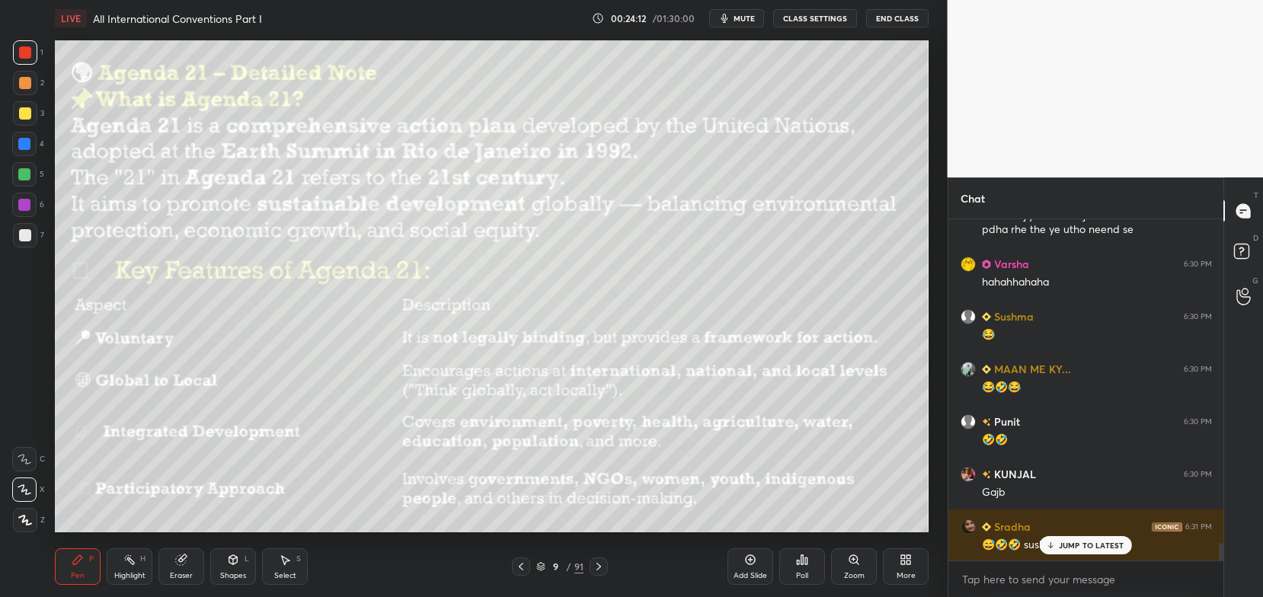
click at [1077, 545] on p "JUMP TO LATEST" at bounding box center [1092, 545] width 66 height 9
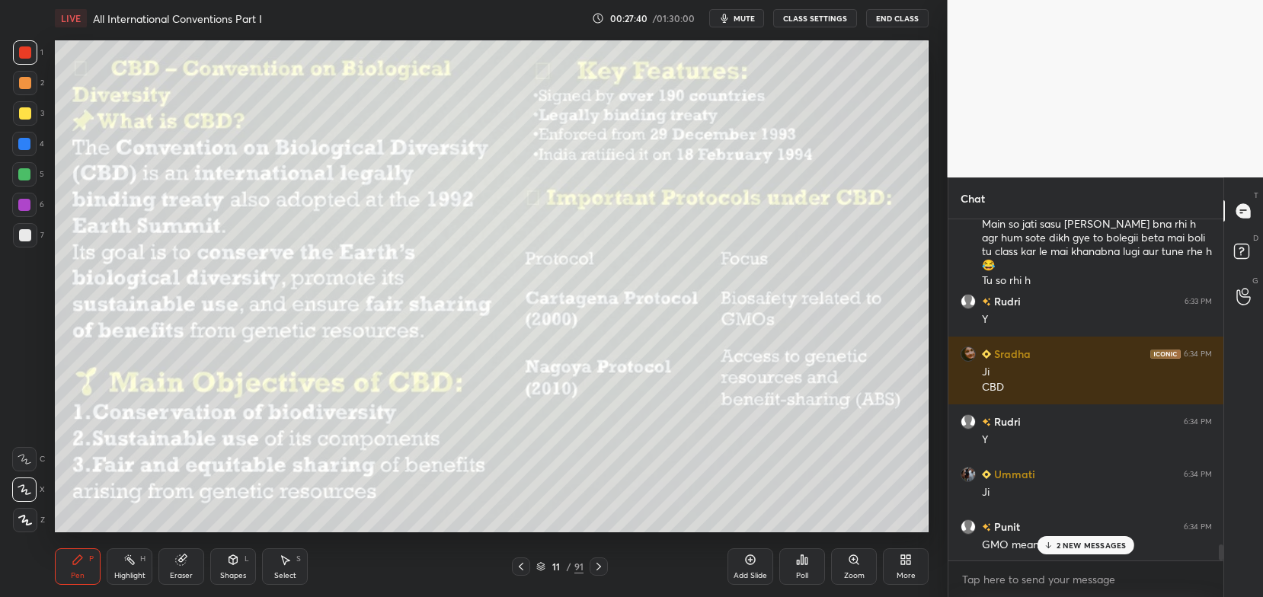
scroll to position [7189, 0]
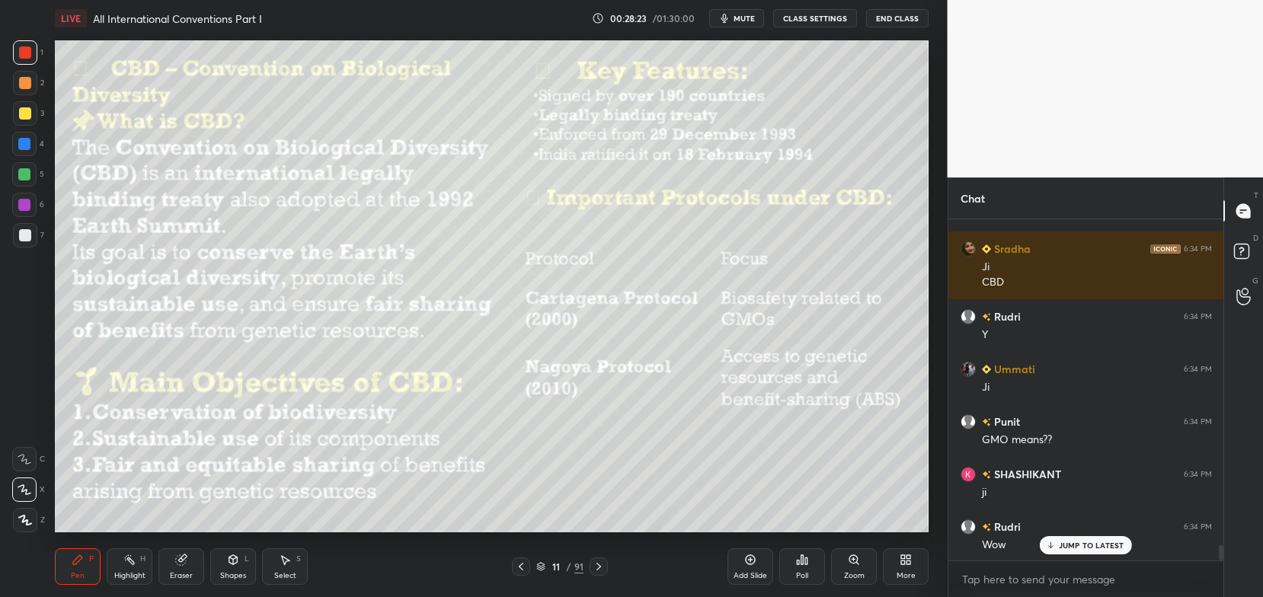
click at [542, 565] on icon at bounding box center [540, 566] width 9 height 9
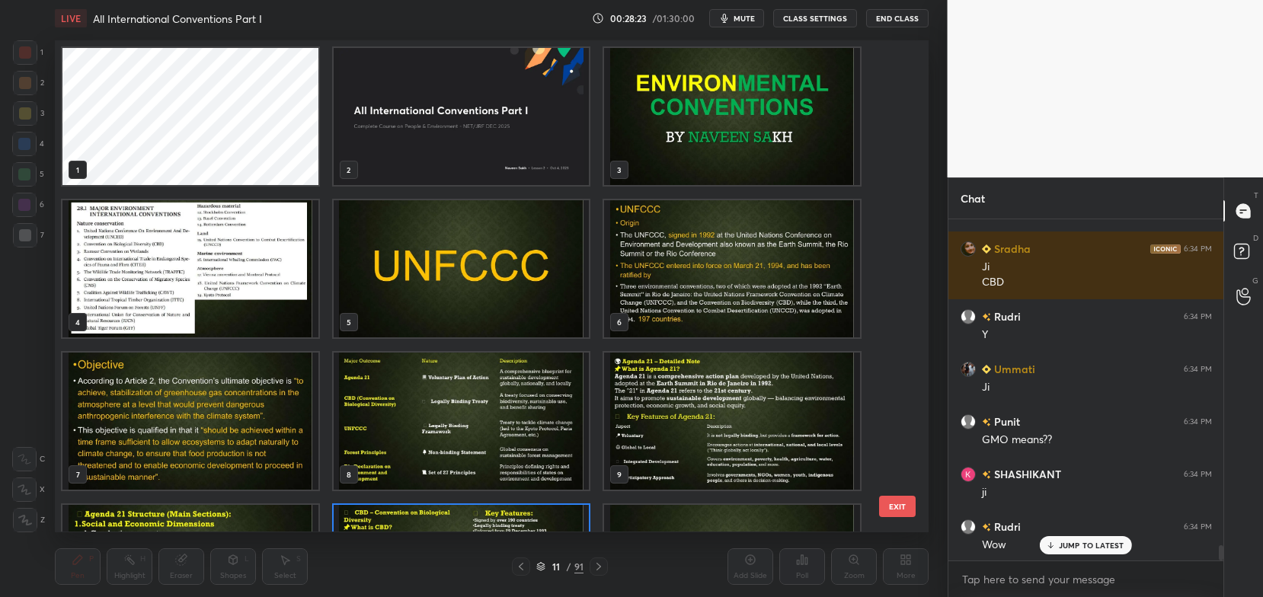
scroll to position [488, 866]
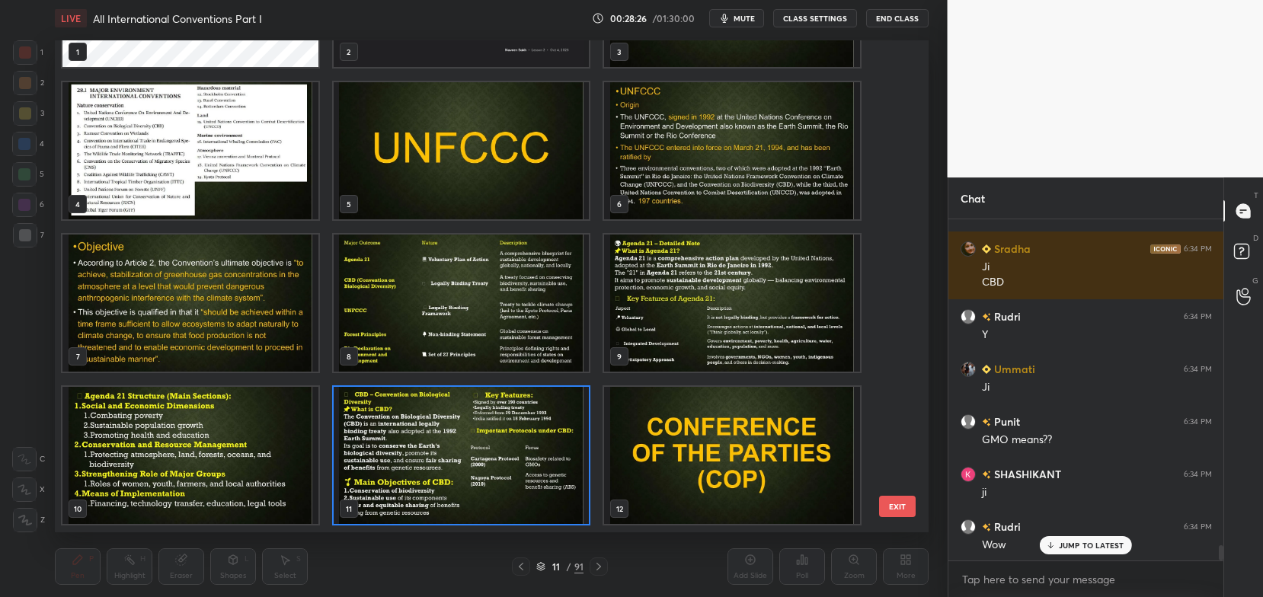
click at [669, 166] on img "grid" at bounding box center [732, 150] width 256 height 137
click at [667, 168] on img "grid" at bounding box center [732, 150] width 256 height 137
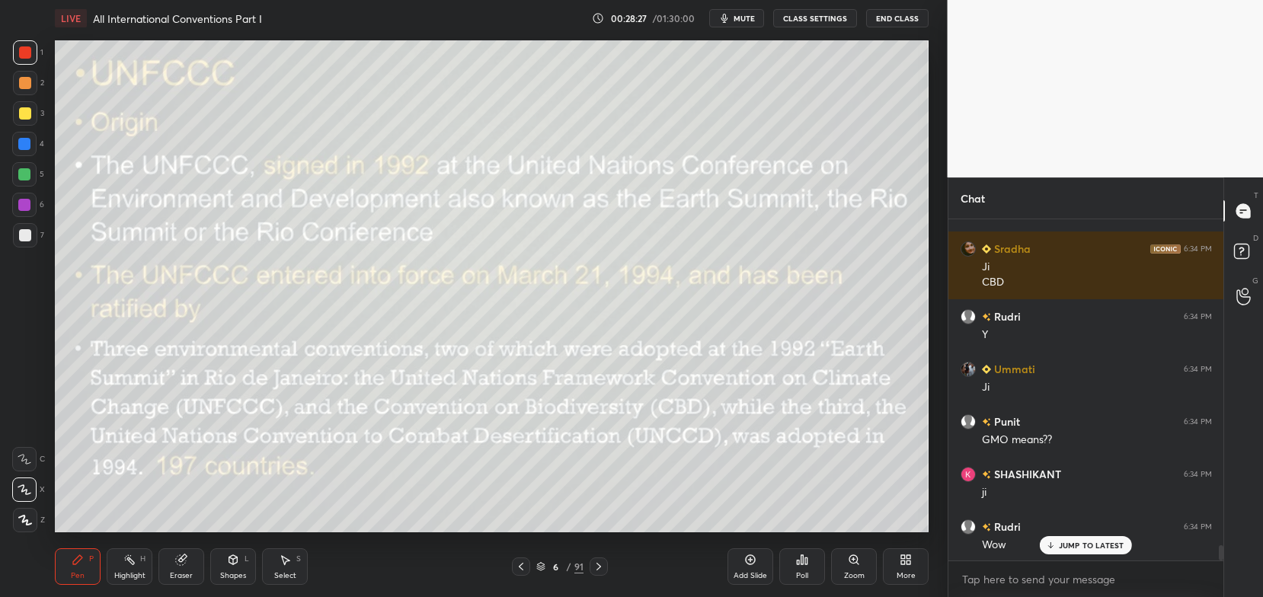
click at [670, 173] on img "grid" at bounding box center [732, 150] width 256 height 137
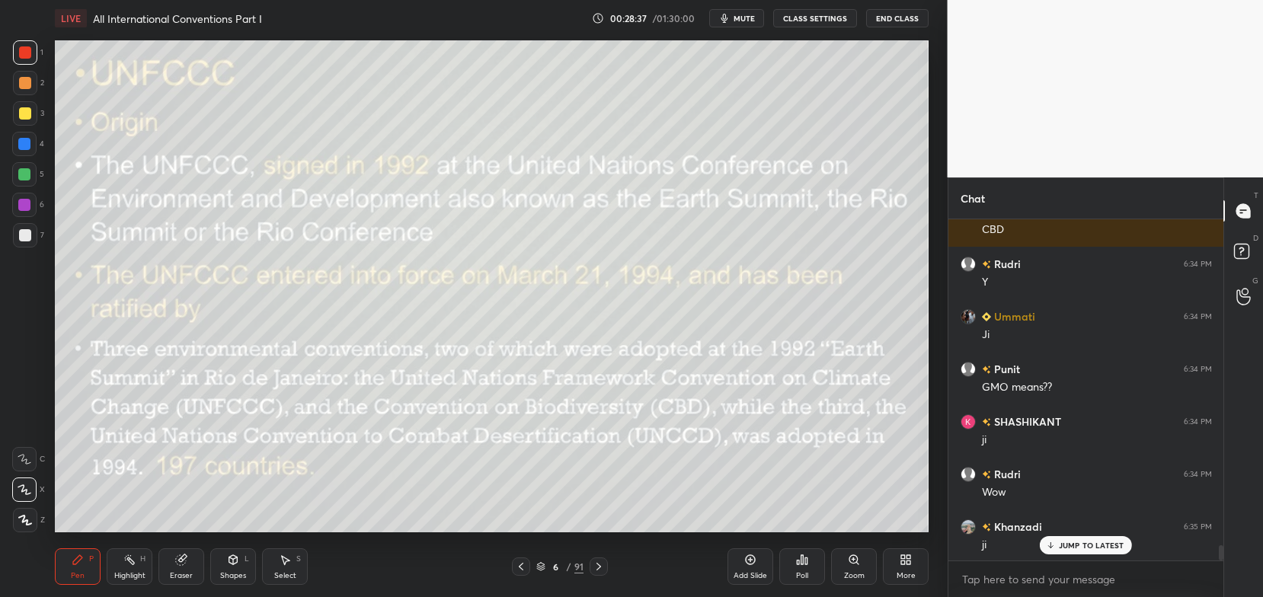
scroll to position [7294, 0]
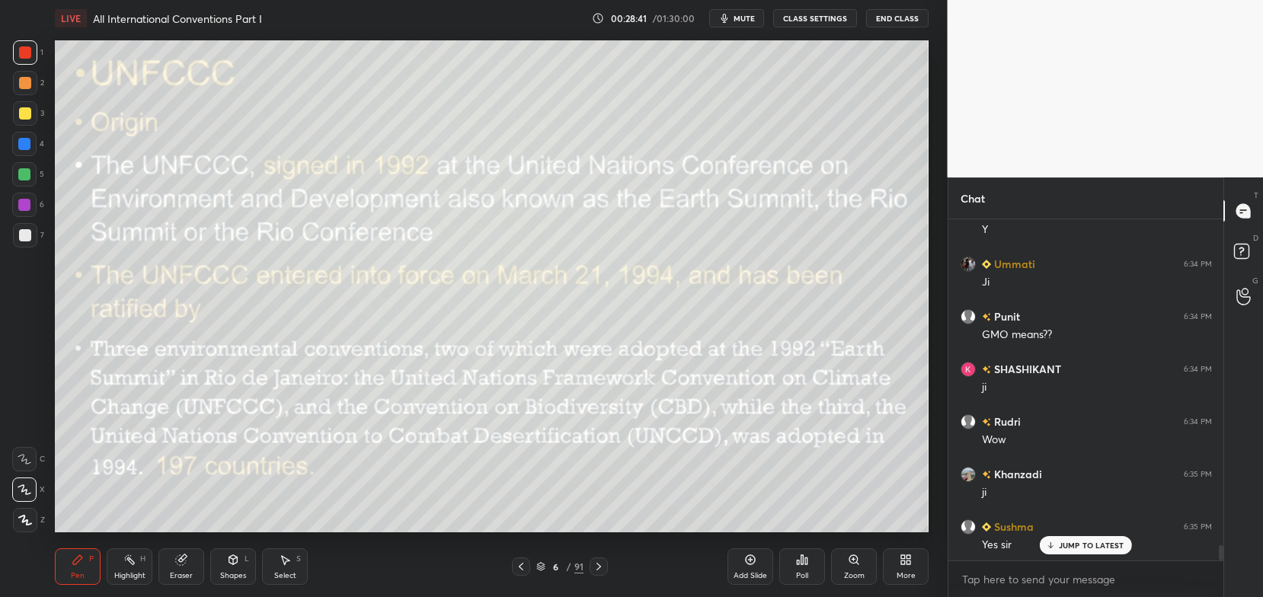
click at [599, 566] on icon at bounding box center [598, 567] width 5 height 8
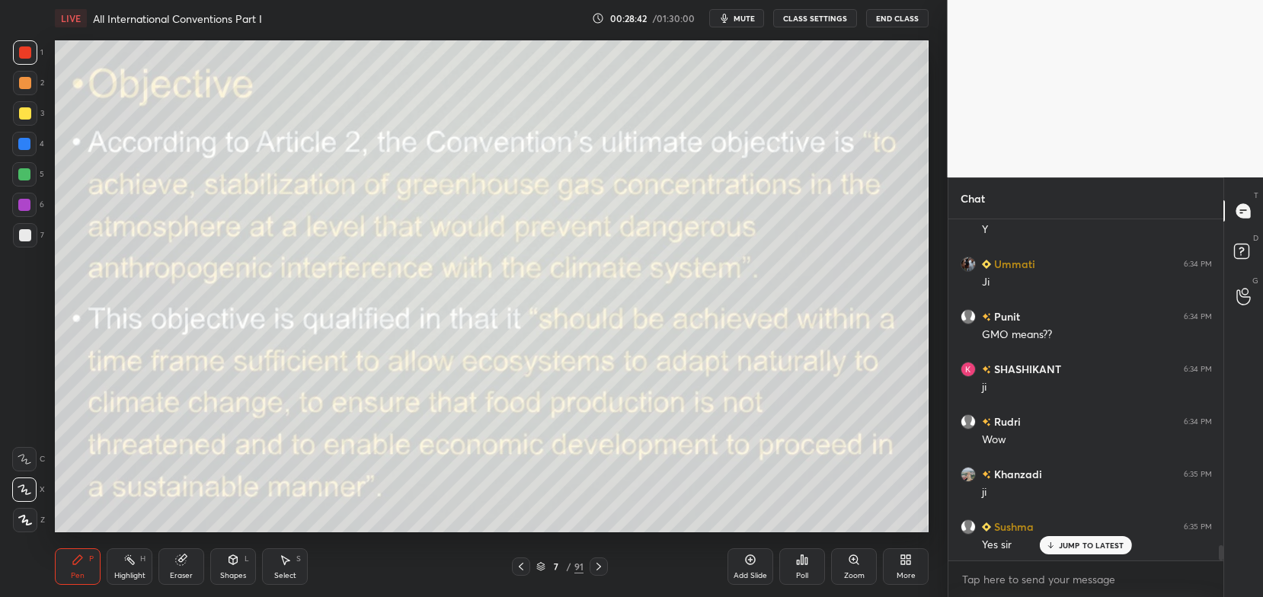
click at [600, 568] on icon at bounding box center [598, 567] width 5 height 8
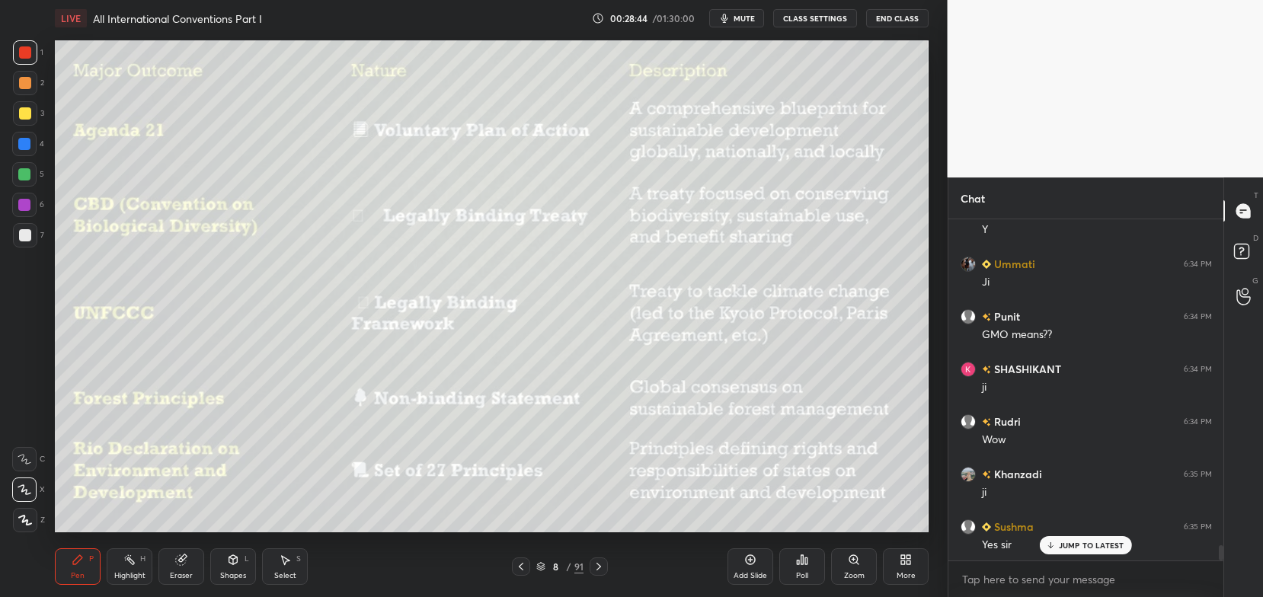
click at [598, 568] on icon at bounding box center [599, 567] width 12 height 12
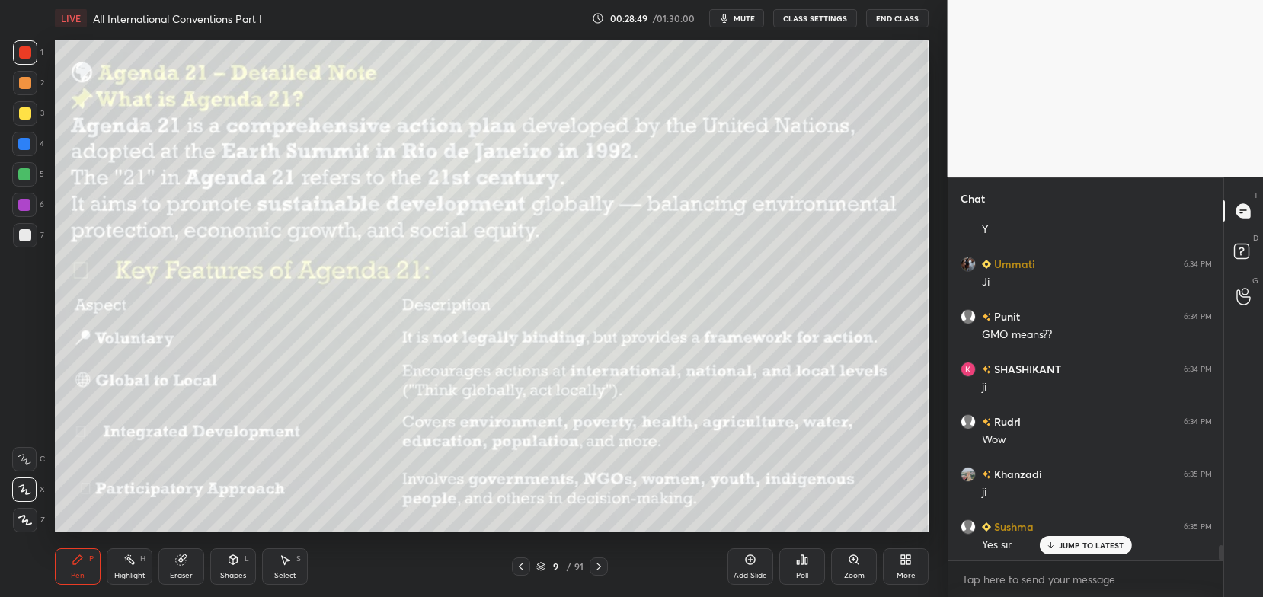
click at [601, 567] on icon at bounding box center [599, 567] width 12 height 12
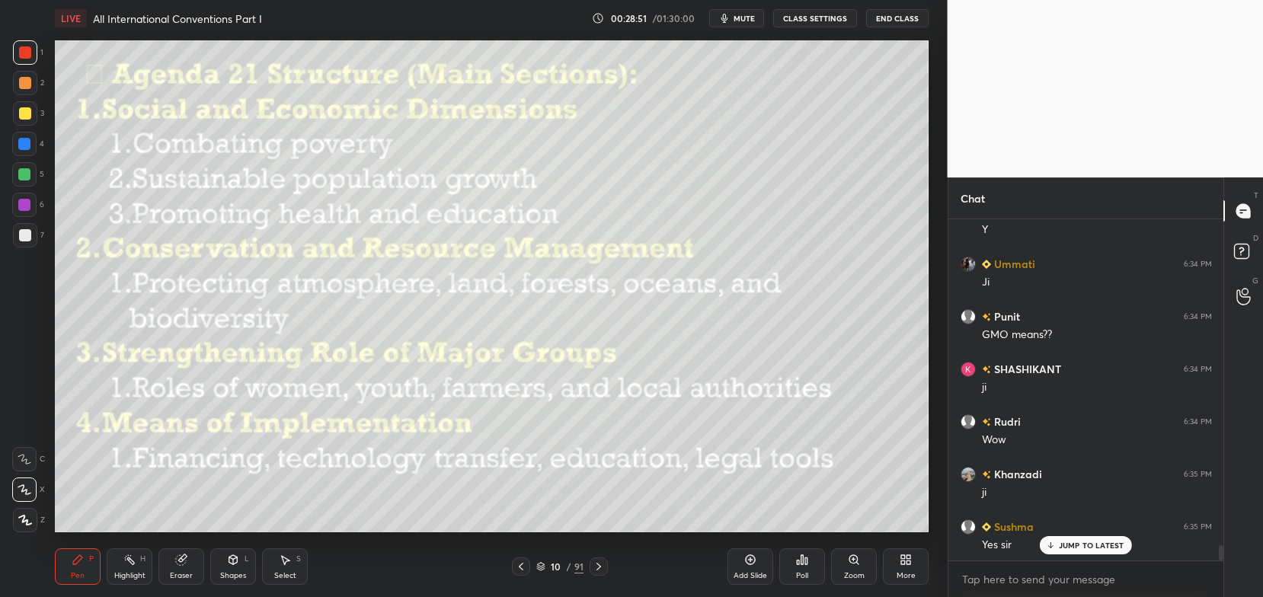
click at [600, 564] on icon at bounding box center [599, 567] width 12 height 12
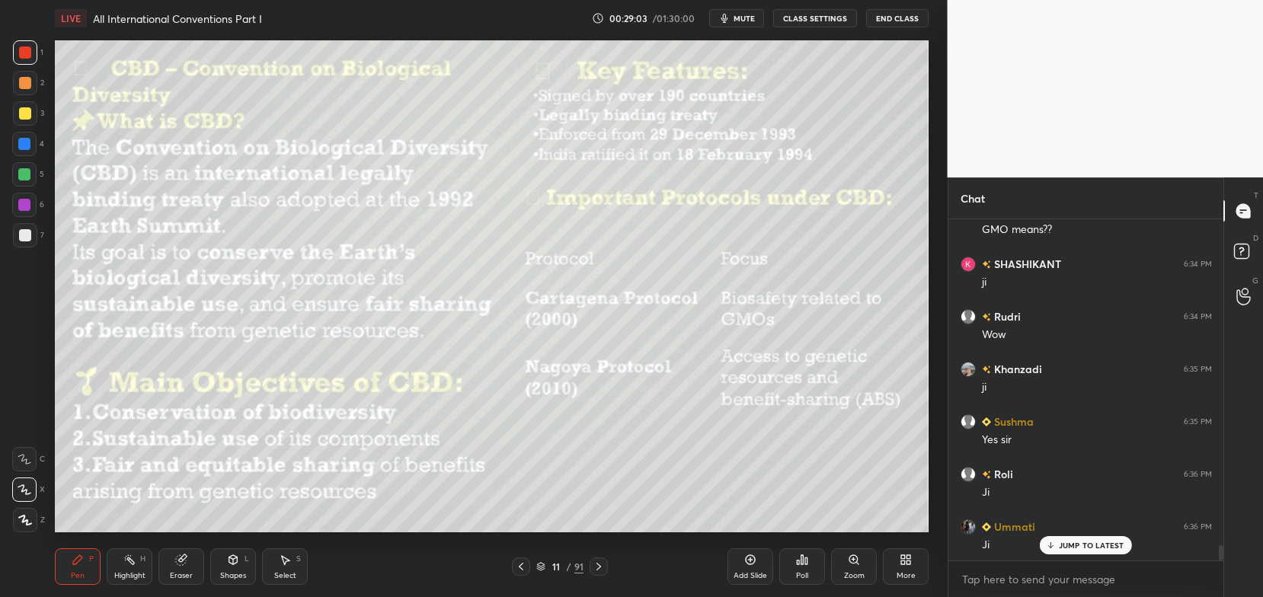
scroll to position [7452, 0]
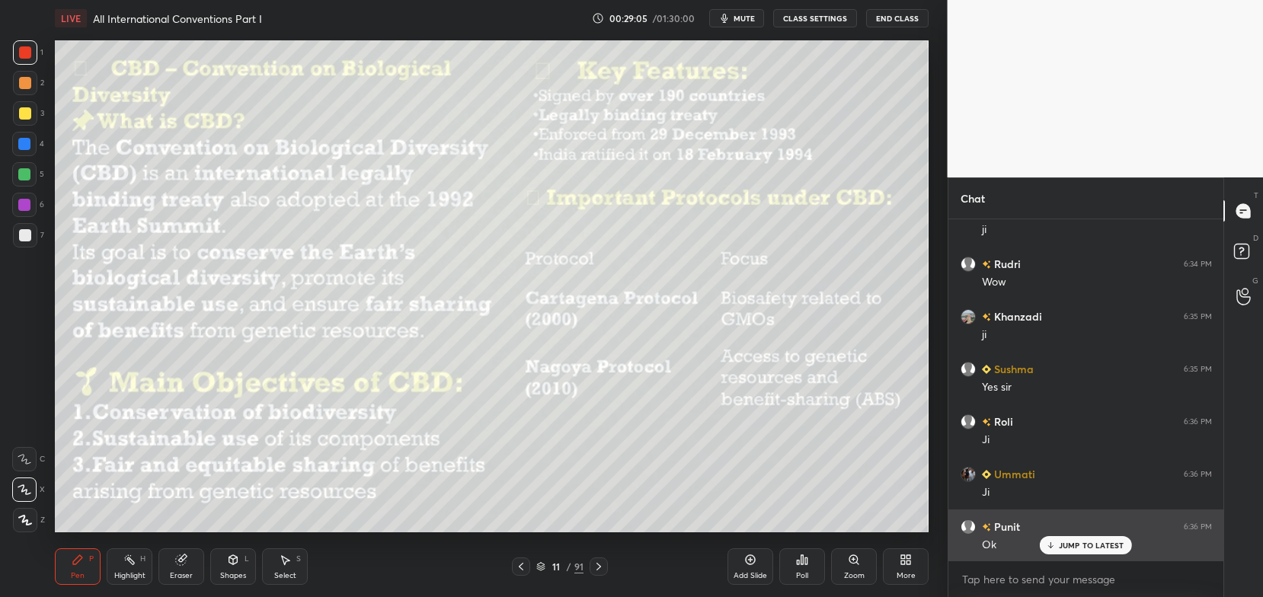
click at [1095, 544] on p "JUMP TO LATEST" at bounding box center [1092, 545] width 66 height 9
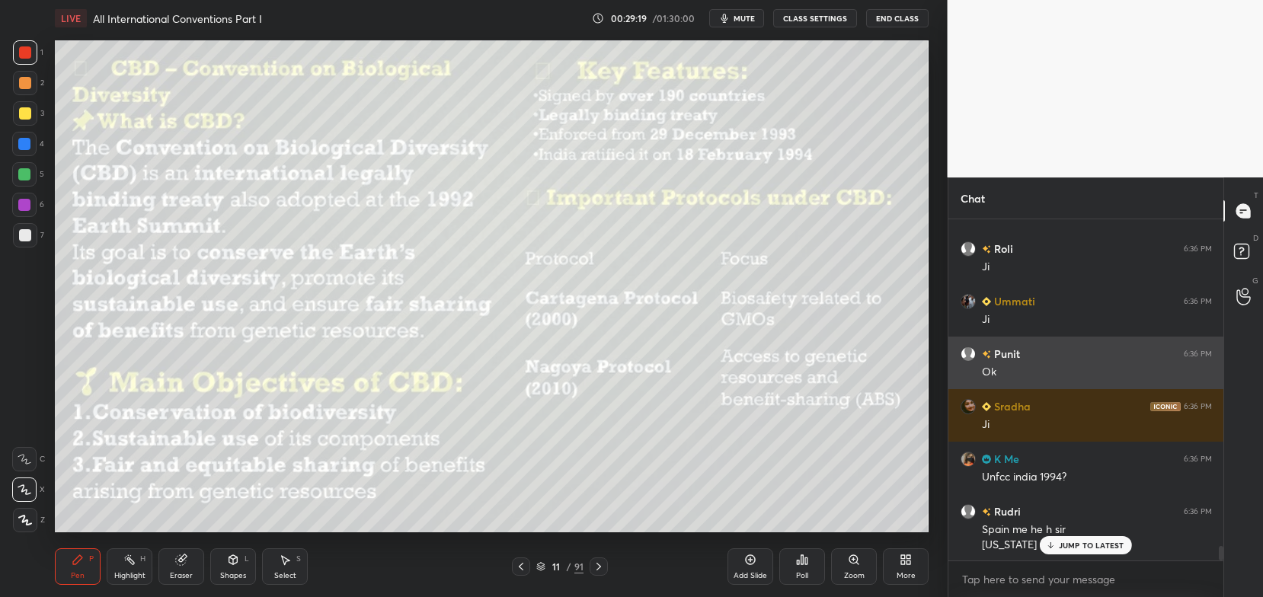
scroll to position [7732, 0]
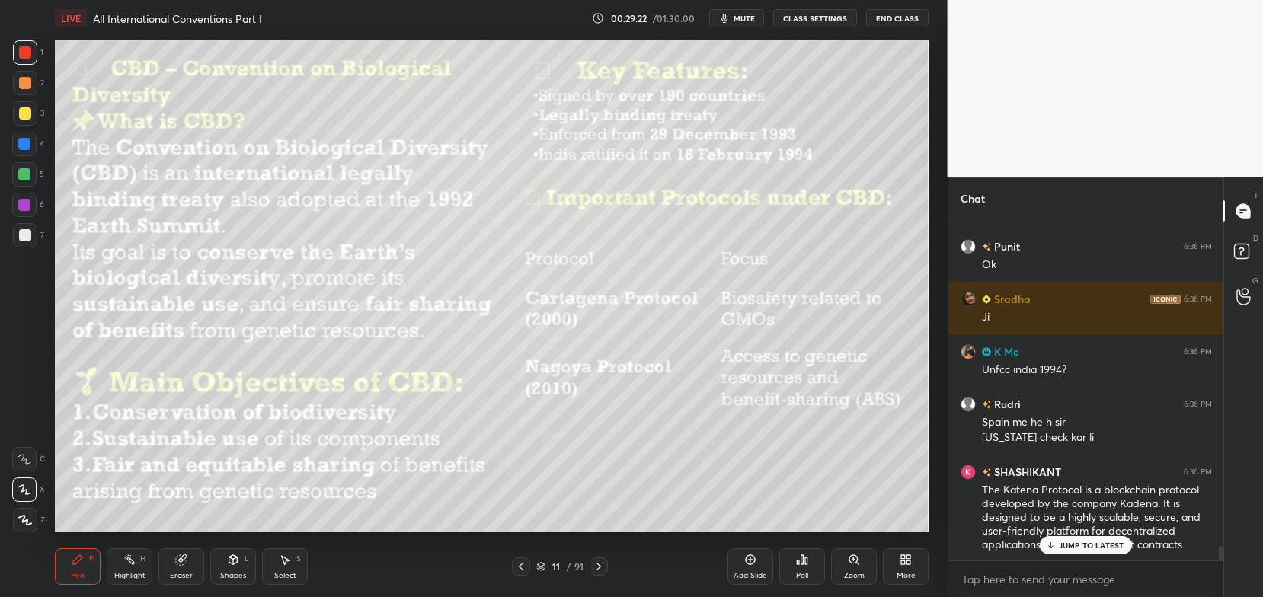
click at [597, 565] on icon at bounding box center [598, 567] width 5 height 8
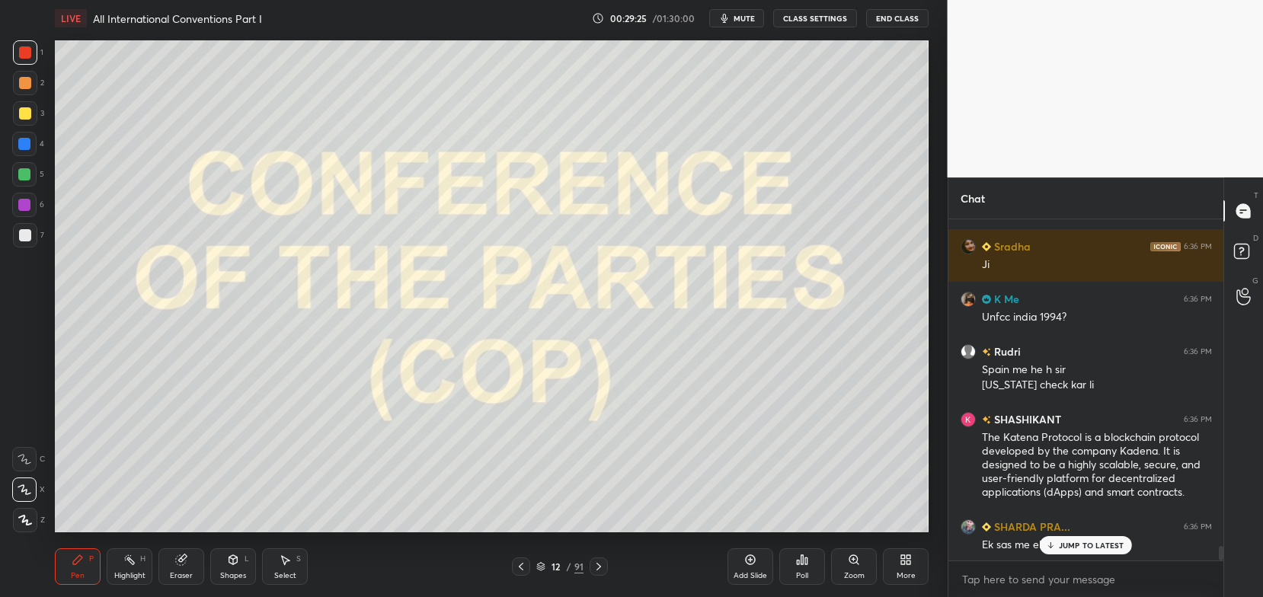
scroll to position [7837, 0]
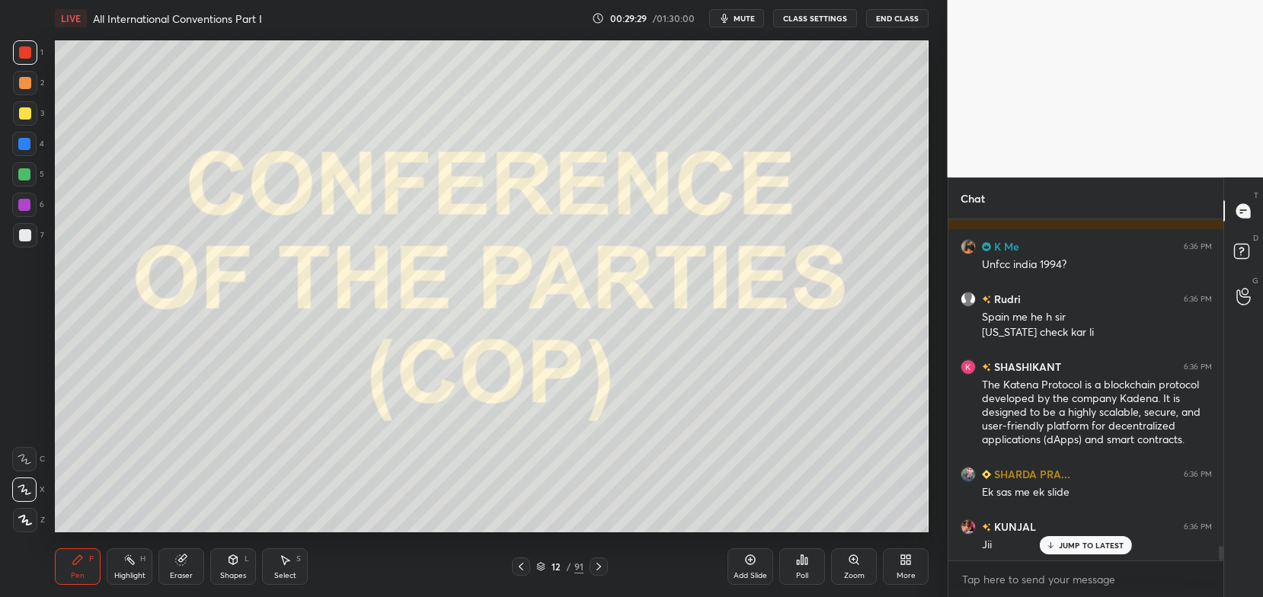
click at [545, 569] on icon at bounding box center [540, 566] width 9 height 9
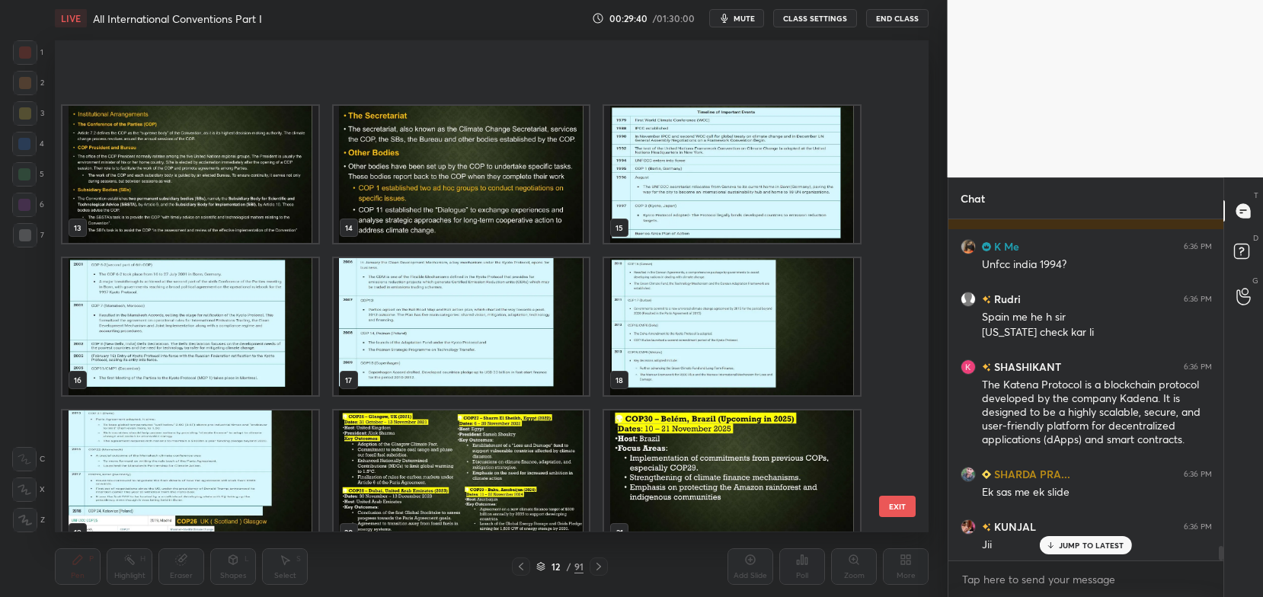
scroll to position [542, 0]
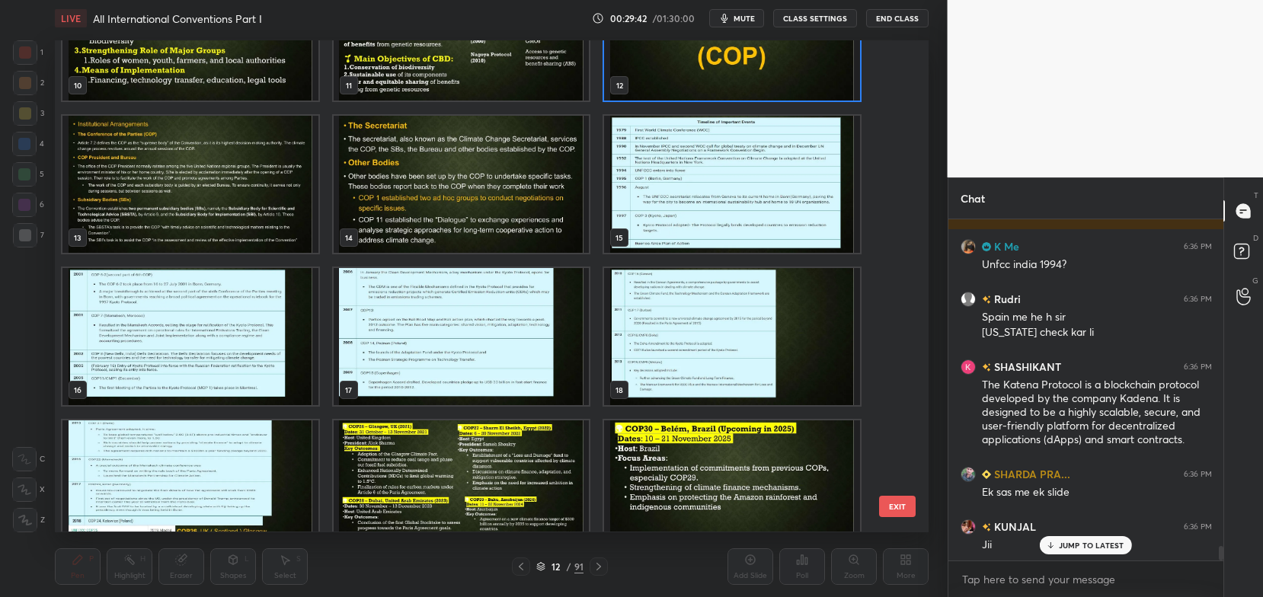
click at [259, 193] on img "grid" at bounding box center [190, 185] width 256 height 137
click at [257, 194] on img "grid" at bounding box center [190, 185] width 256 height 137
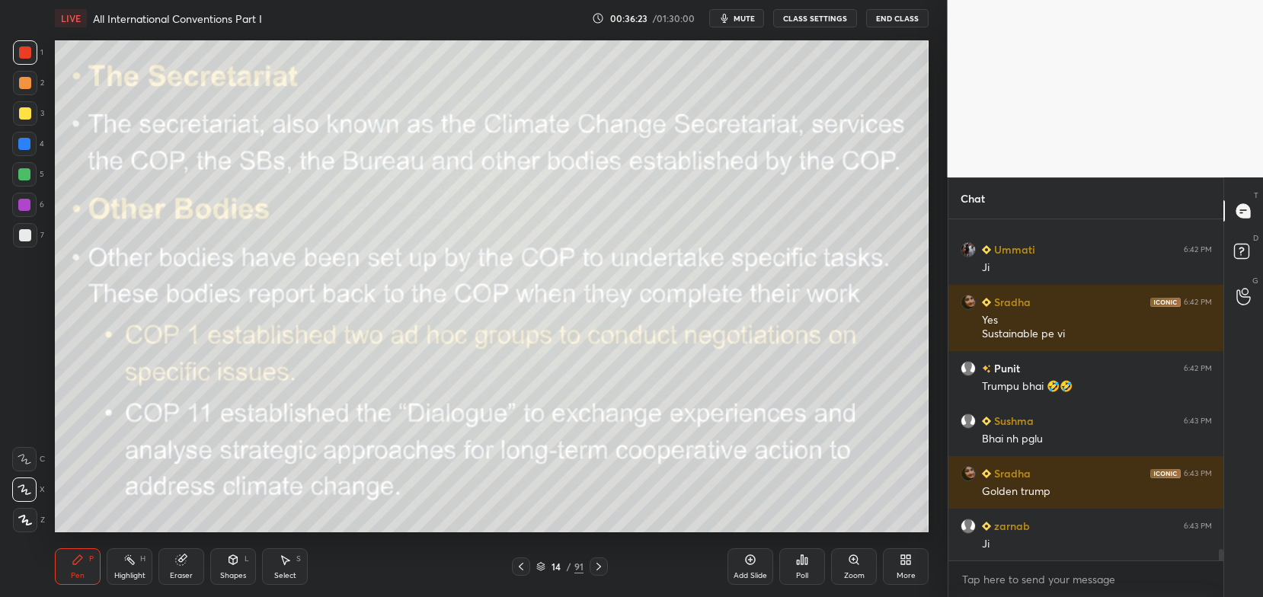
scroll to position [9592, 0]
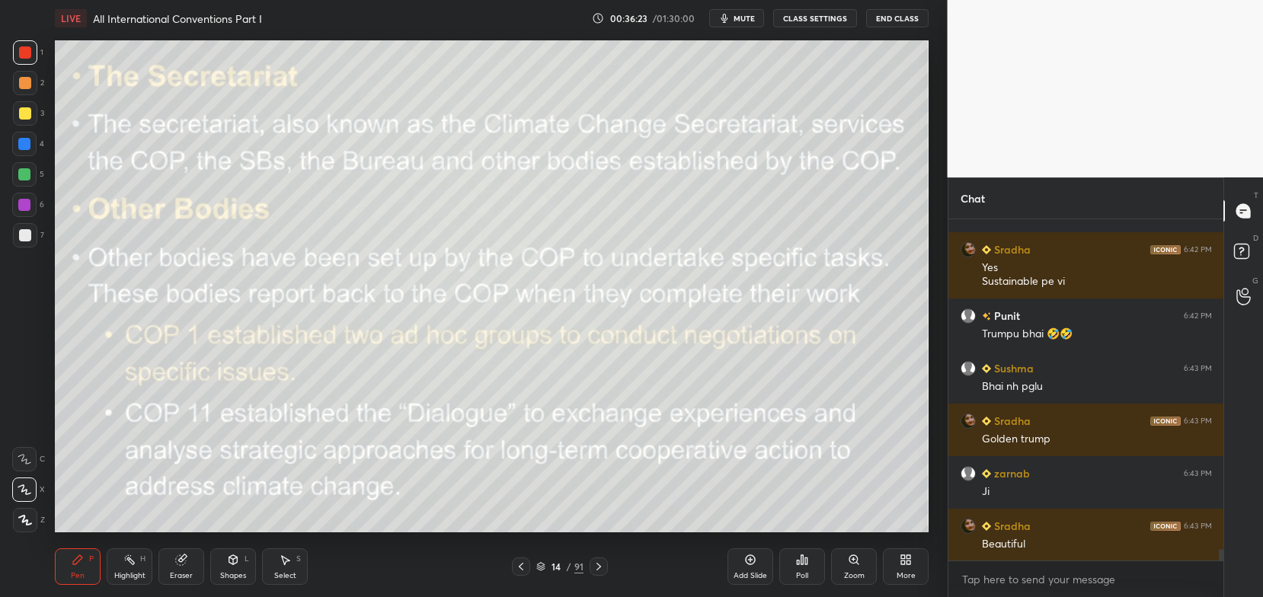
click at [178, 565] on icon at bounding box center [181, 560] width 12 height 12
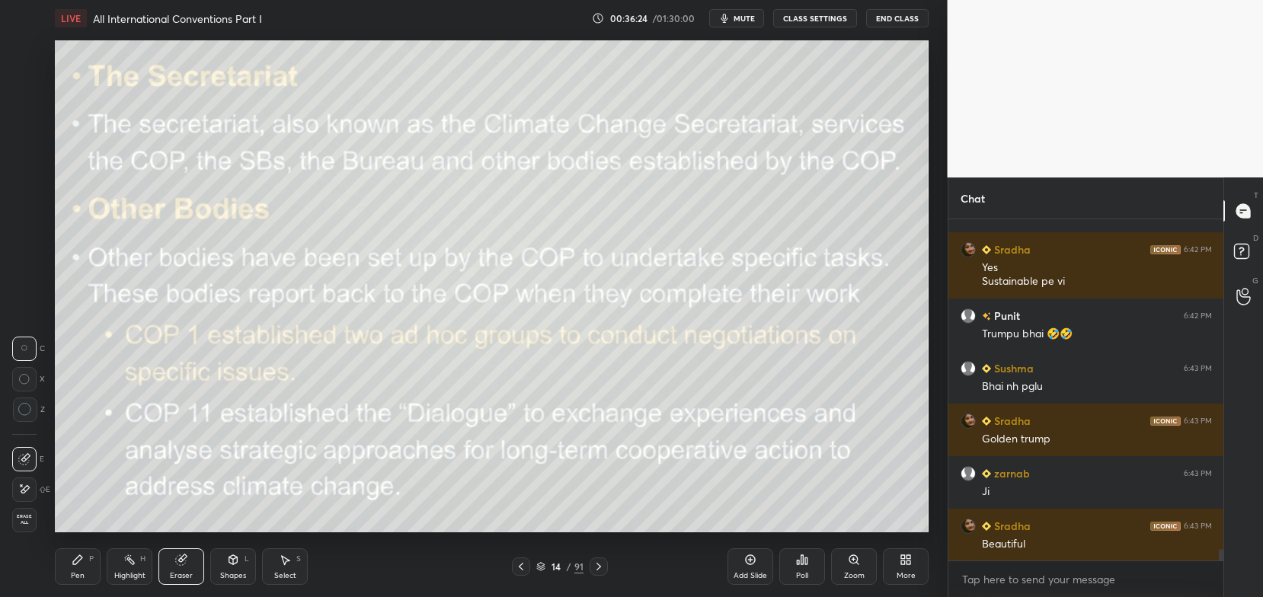
scroll to position [9644, 0]
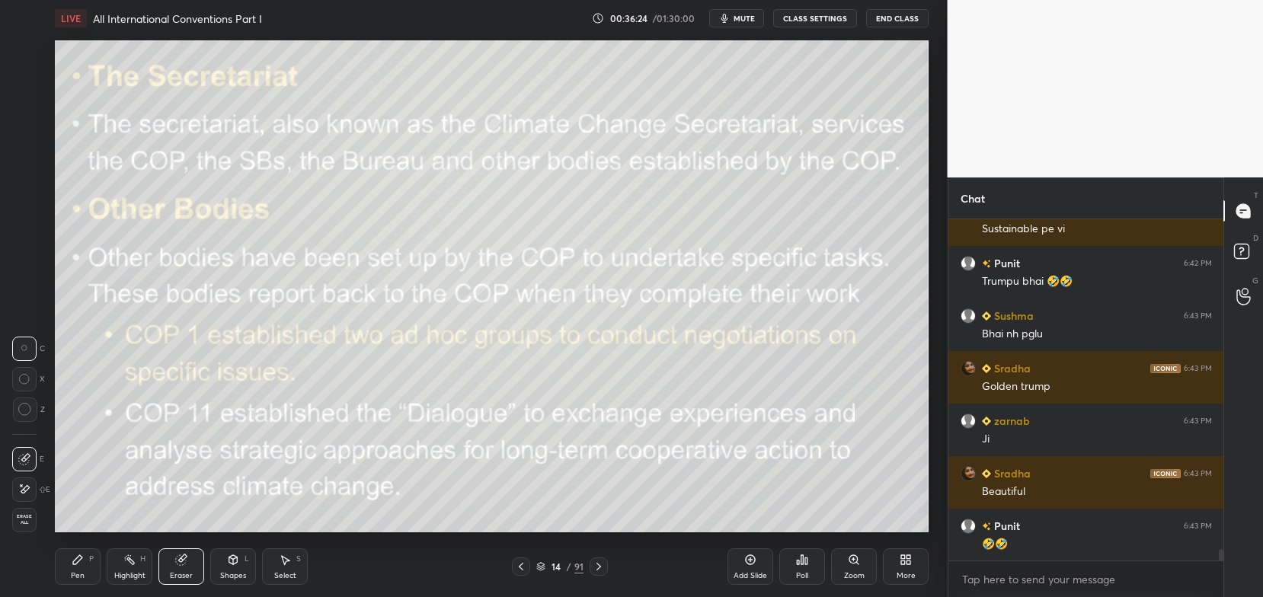
click at [28, 520] on span "Erase all" at bounding box center [24, 519] width 23 height 11
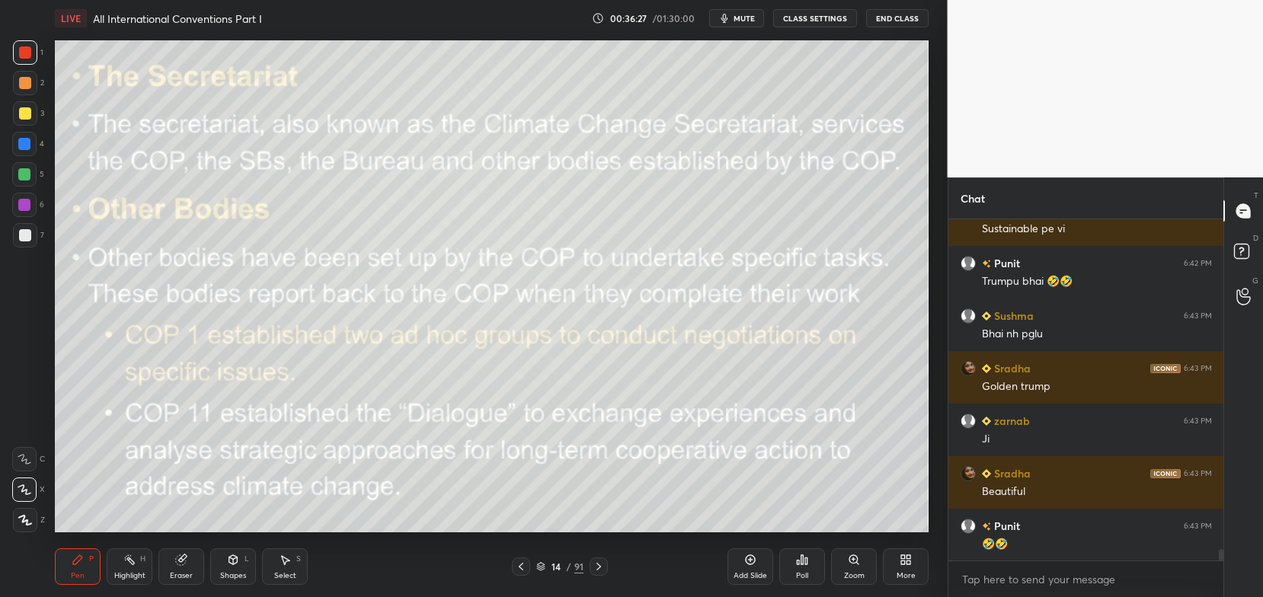
scroll to position [9697, 0]
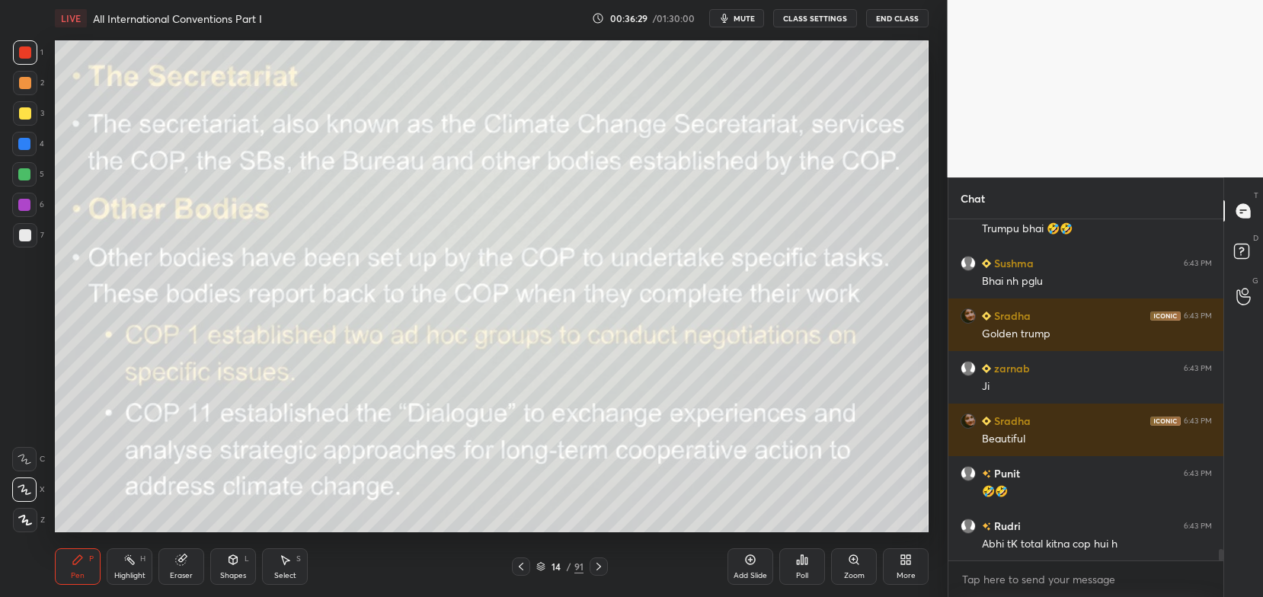
click at [600, 566] on icon at bounding box center [598, 567] width 5 height 8
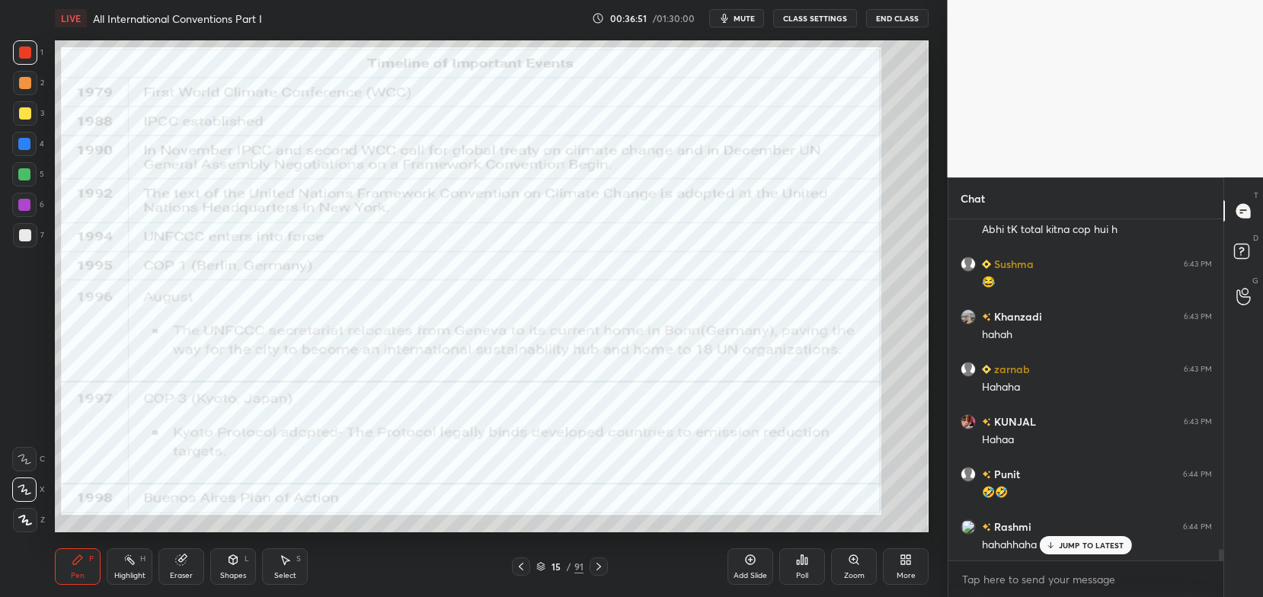
scroll to position [10078, 0]
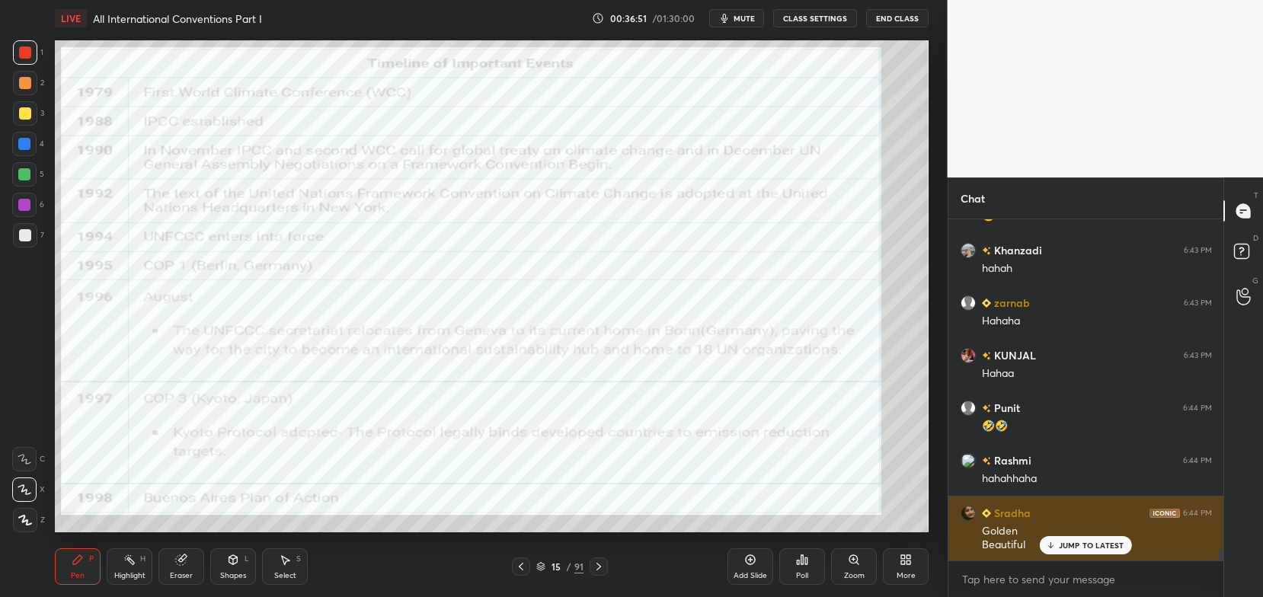
click at [1061, 545] on p "JUMP TO LATEST" at bounding box center [1092, 545] width 66 height 9
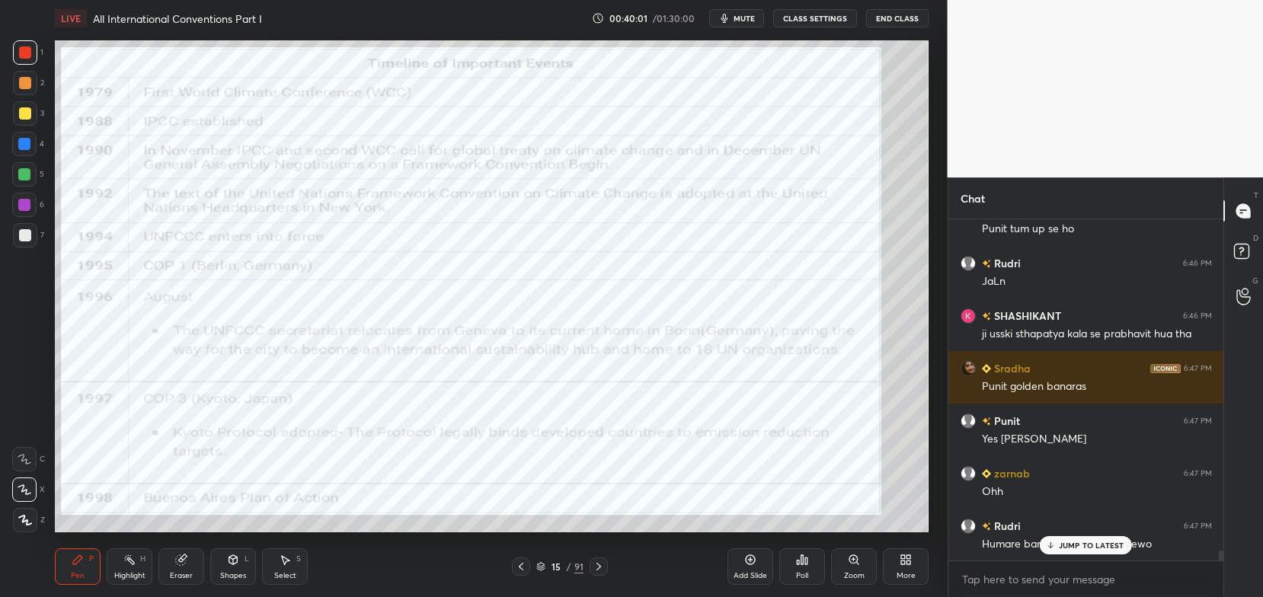
scroll to position [11787, 0]
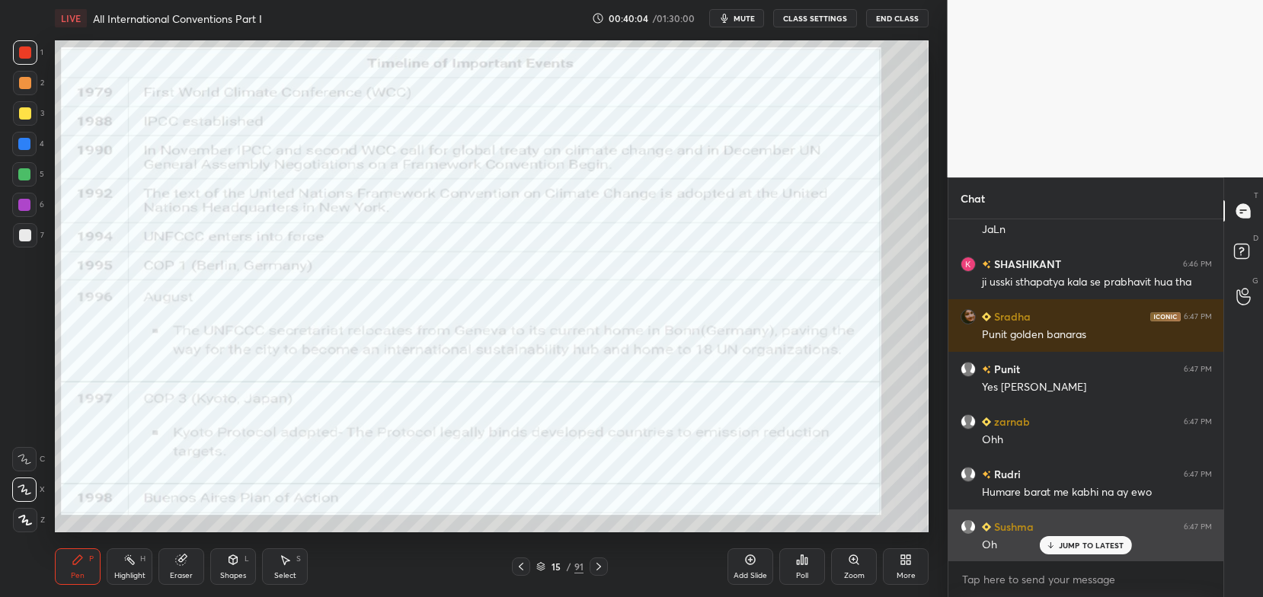
click at [1078, 545] on p "JUMP TO LATEST" at bounding box center [1092, 545] width 66 height 9
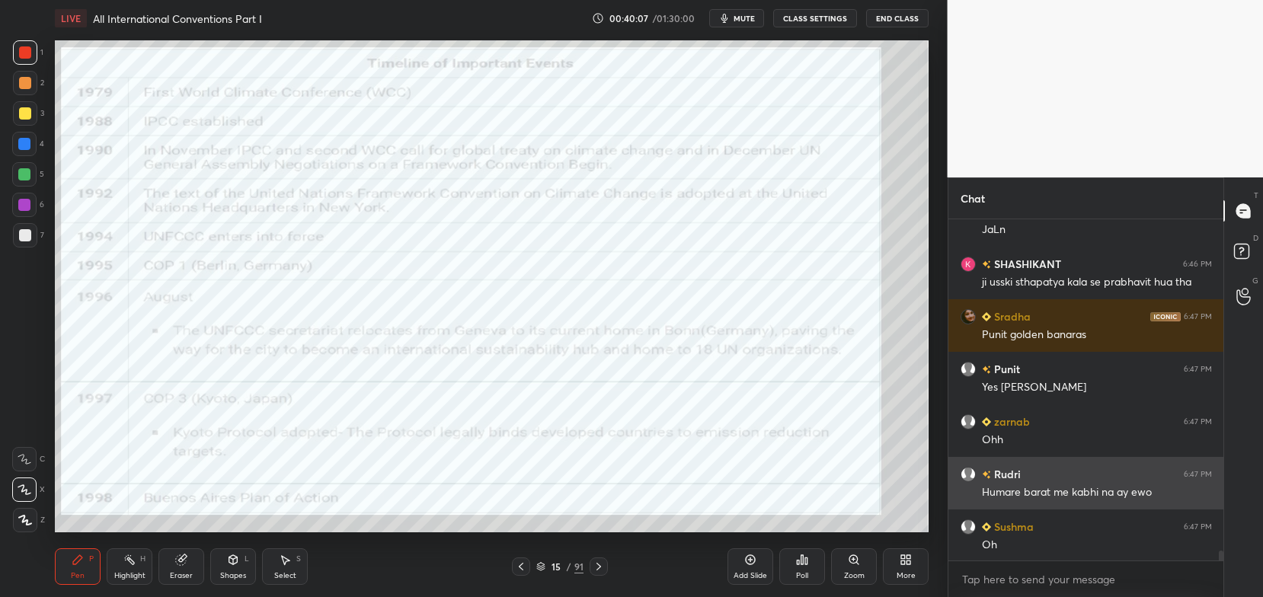
scroll to position [11840, 0]
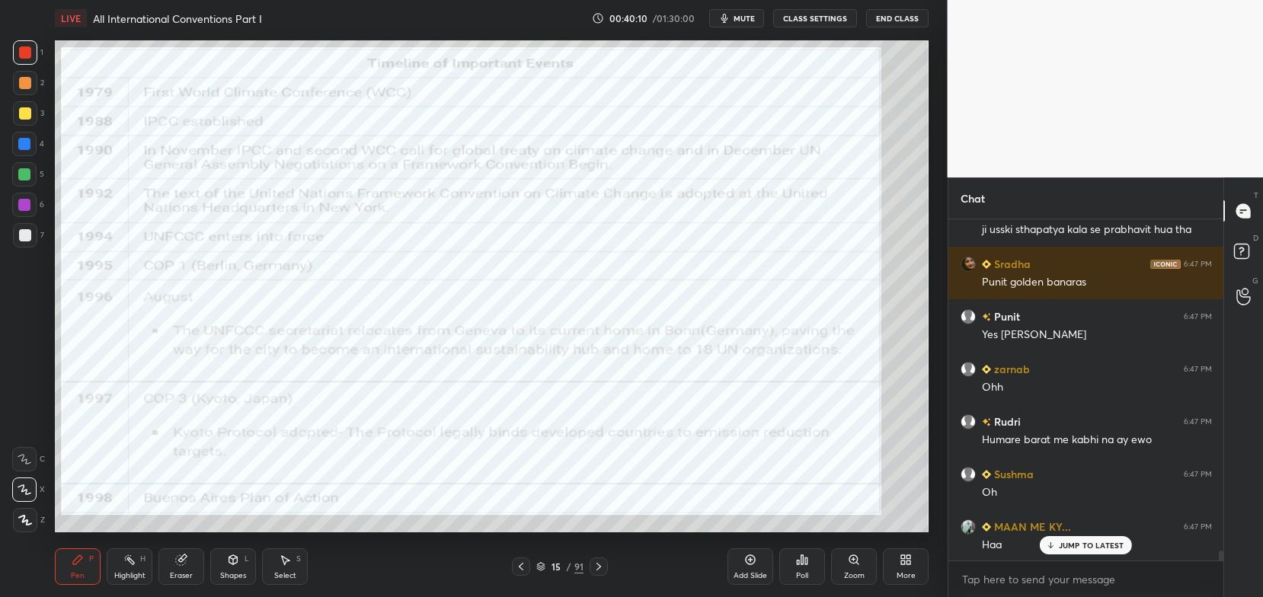
click at [1064, 542] on p "JUMP TO LATEST" at bounding box center [1092, 545] width 66 height 9
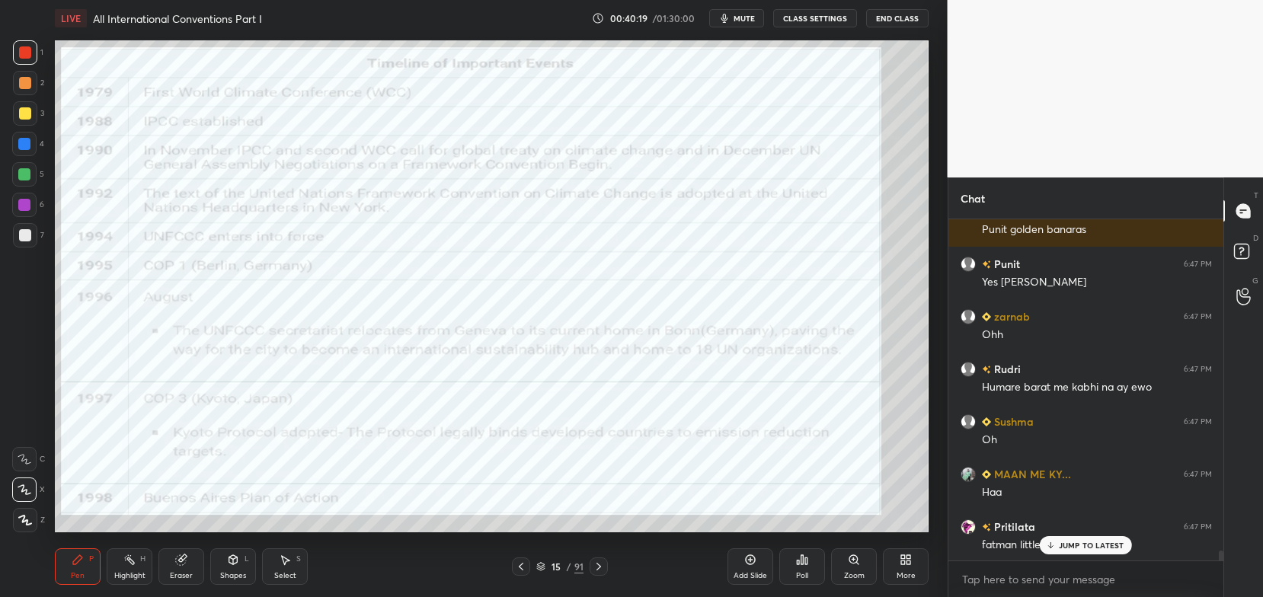
click at [1063, 550] on p "JUMP TO LATEST" at bounding box center [1092, 545] width 66 height 9
click at [600, 570] on icon at bounding box center [599, 567] width 12 height 12
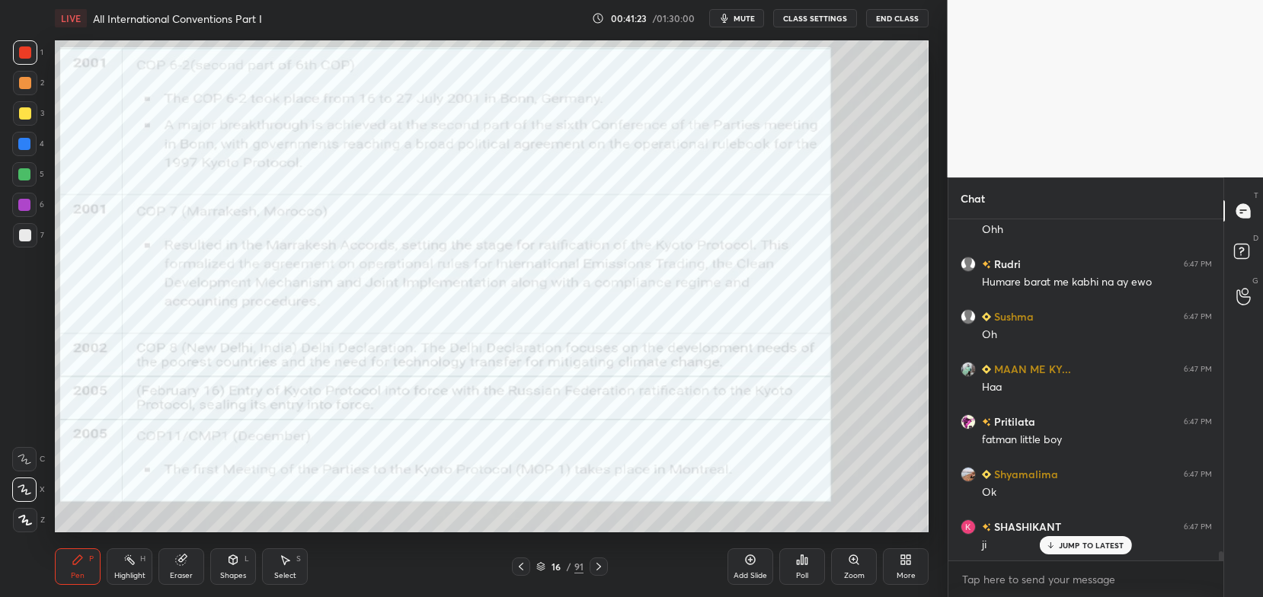
scroll to position [12050, 0]
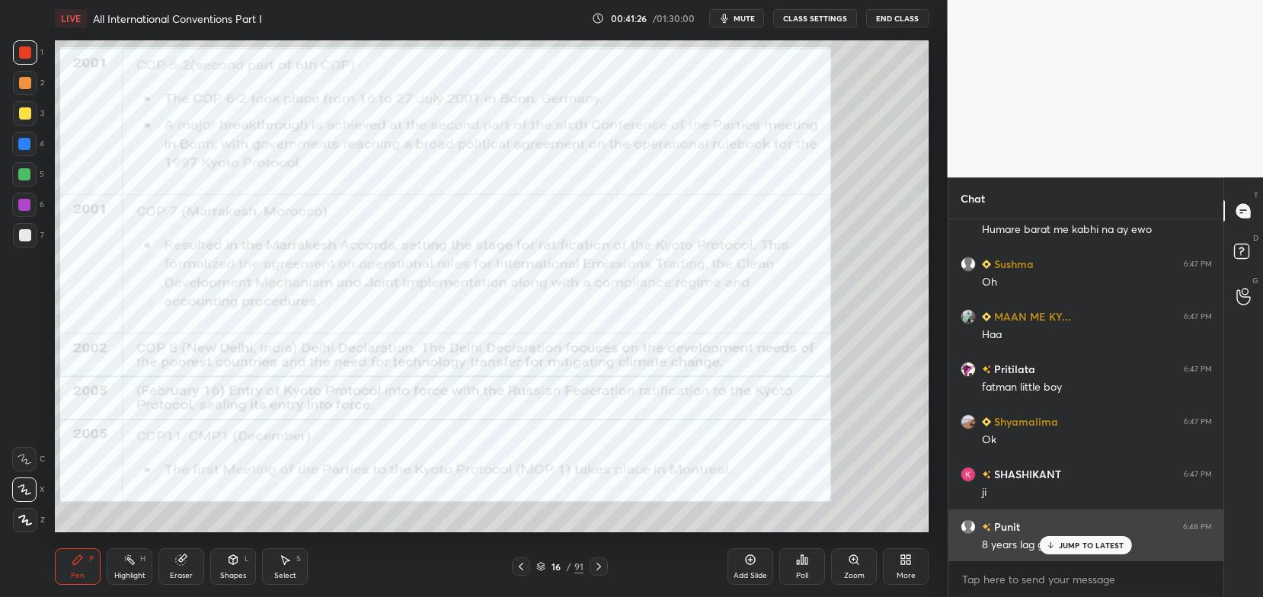
click at [1077, 544] on p "JUMP TO LATEST" at bounding box center [1092, 545] width 66 height 9
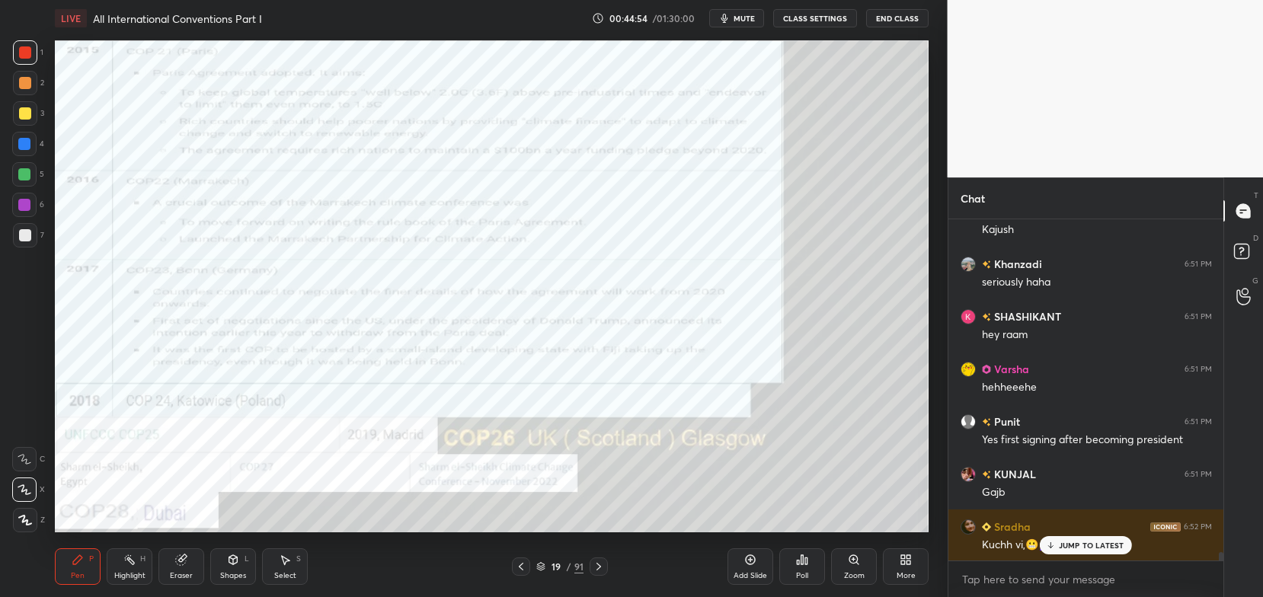
scroll to position [13725, 0]
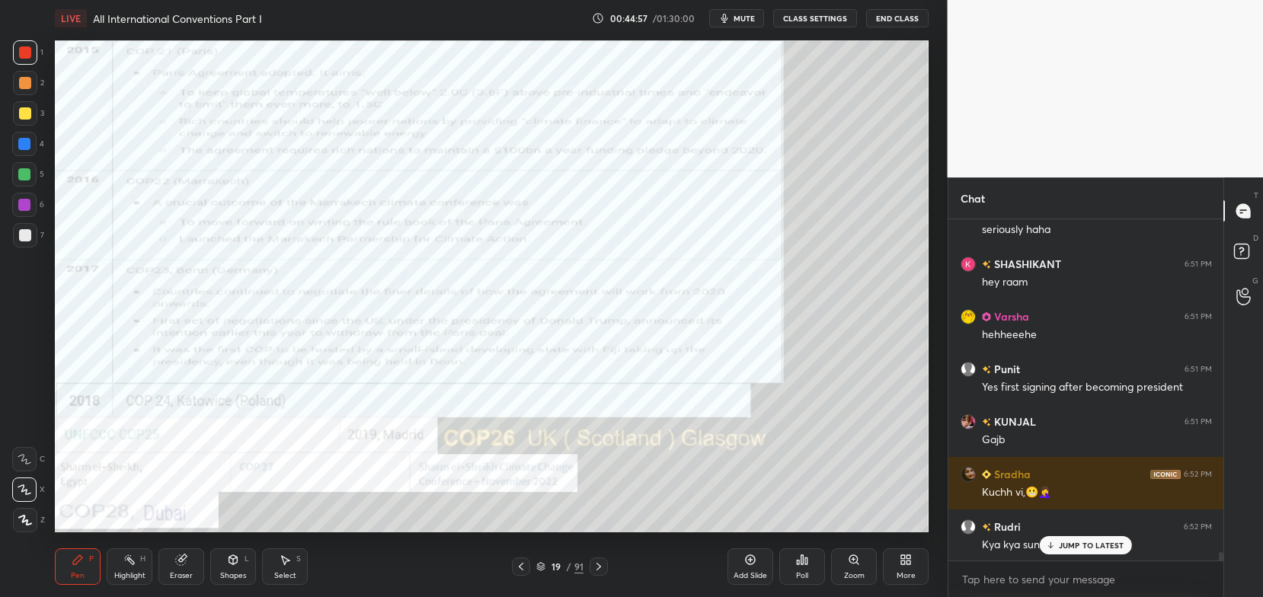
click at [1073, 548] on p "JUMP TO LATEST" at bounding box center [1092, 545] width 66 height 9
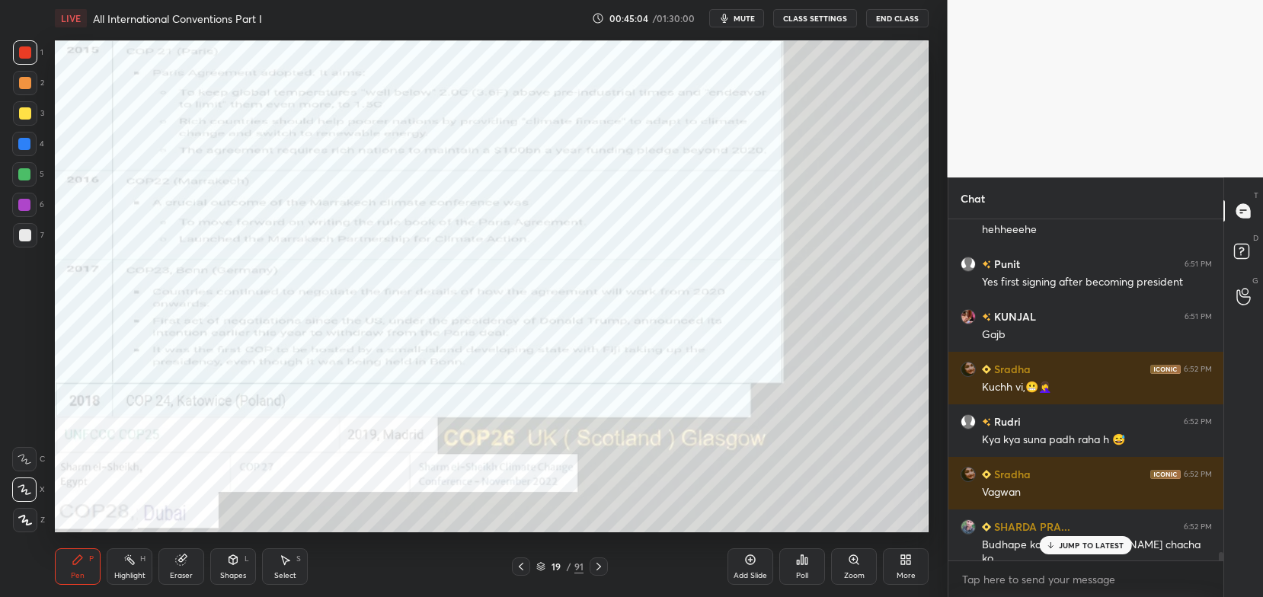
scroll to position [13883, 0]
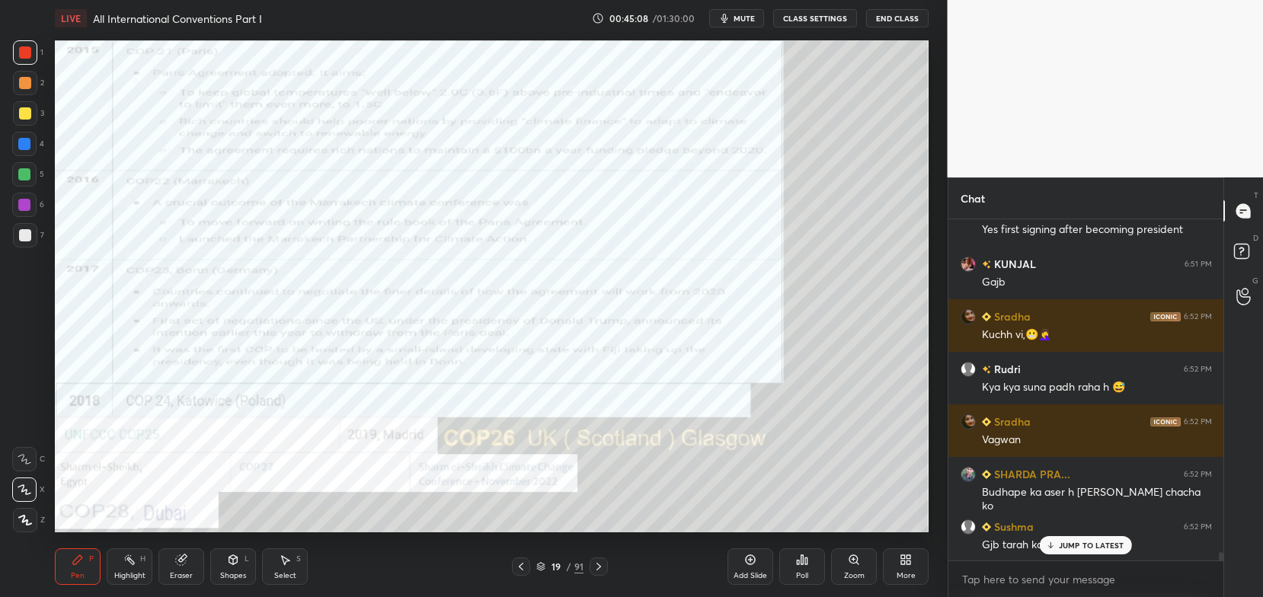
click at [1085, 537] on div "JUMP TO LATEST" at bounding box center [1085, 545] width 91 height 18
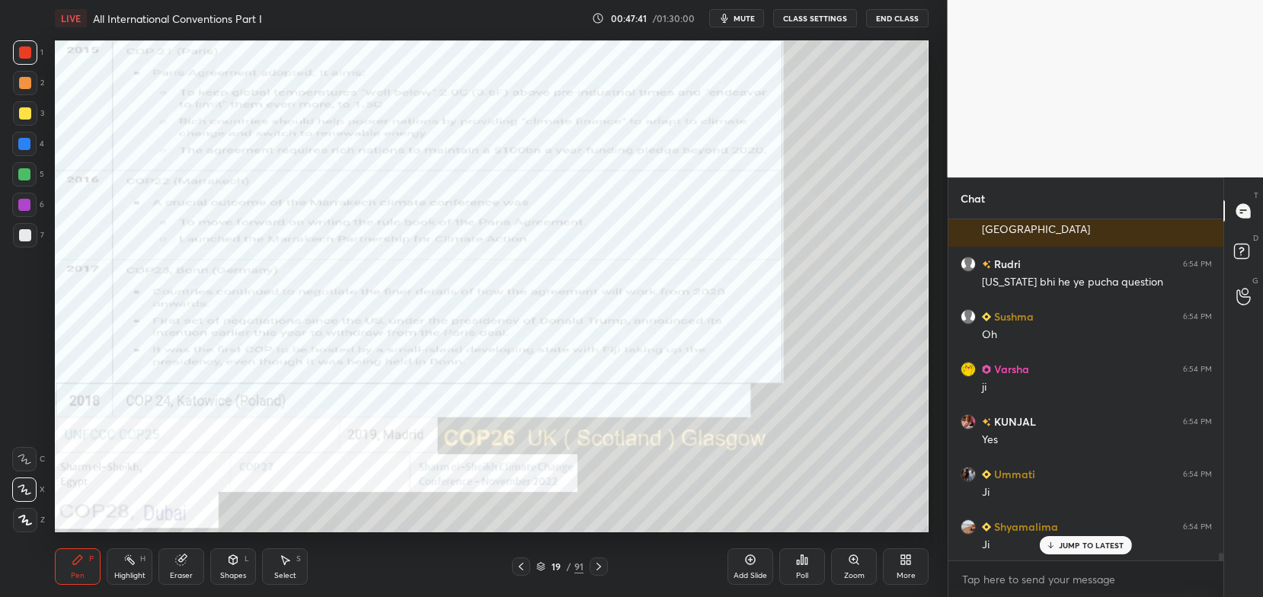
scroll to position [14911, 0]
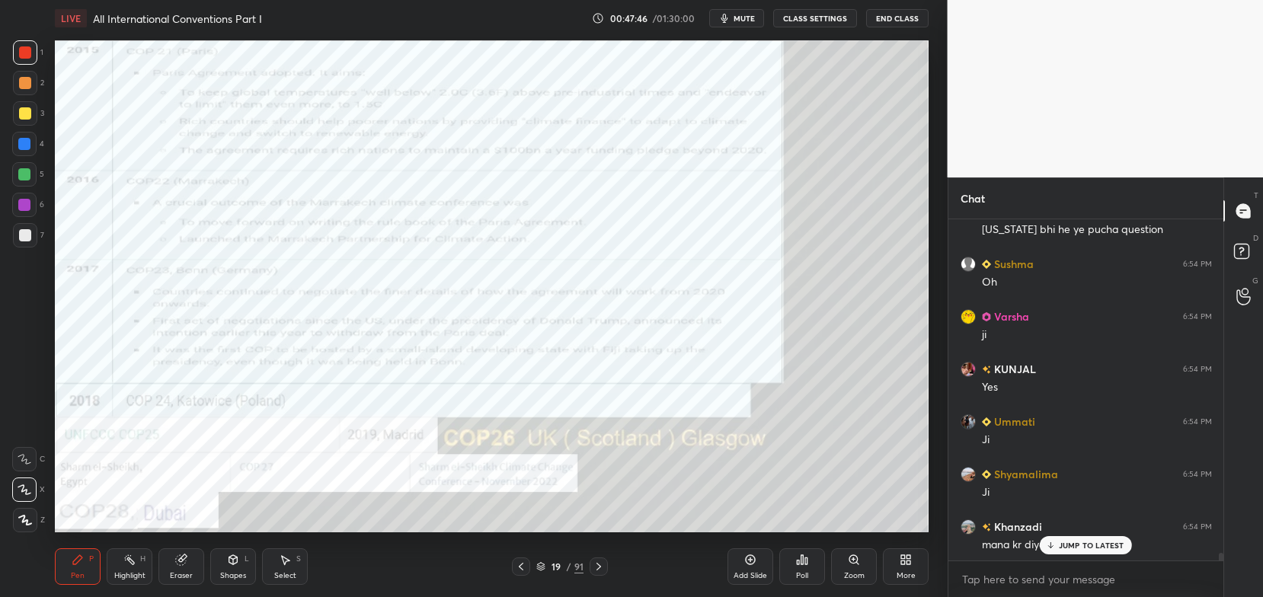
click at [34, 109] on div at bounding box center [25, 113] width 24 height 24
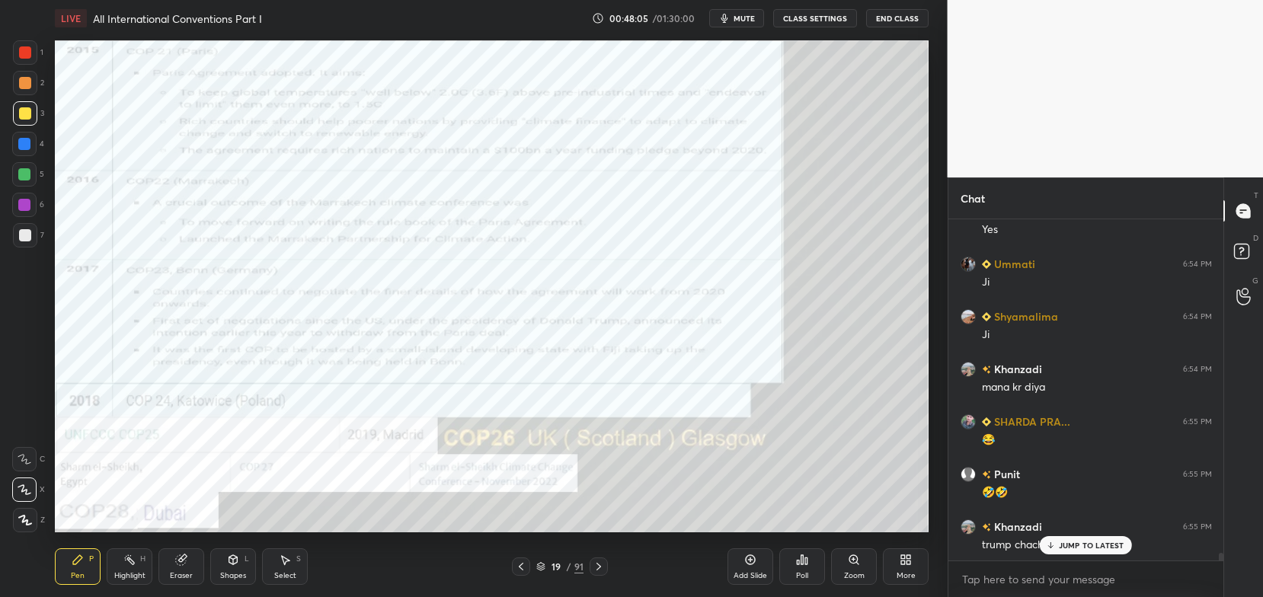
scroll to position [15121, 0]
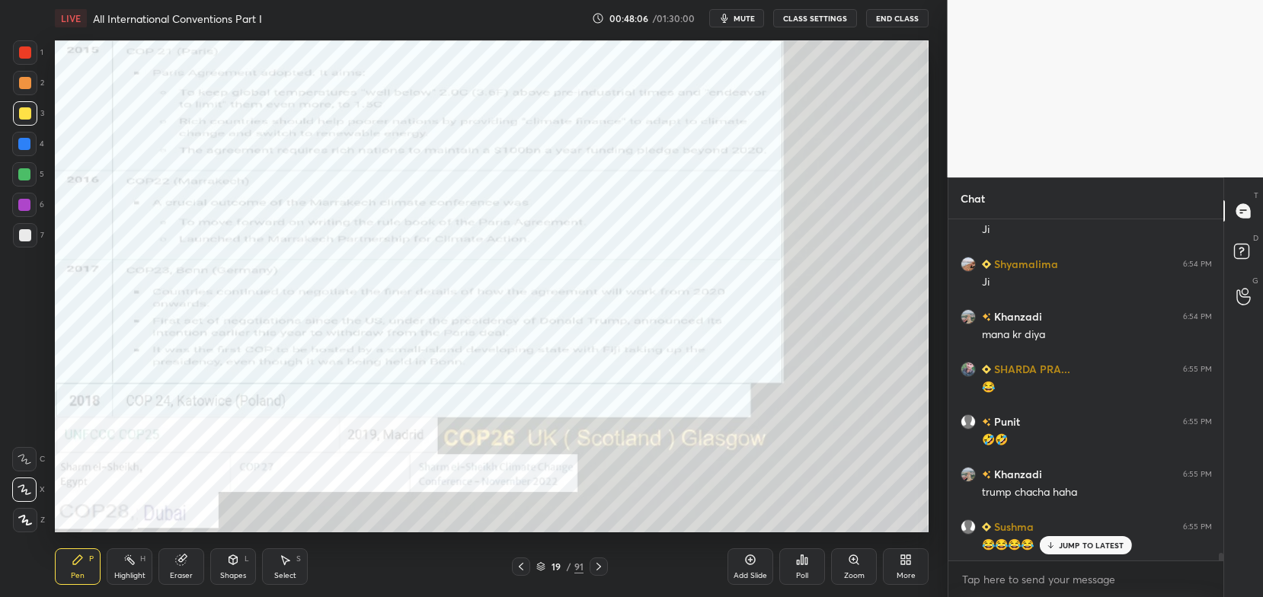
click at [1077, 545] on p "JUMP TO LATEST" at bounding box center [1092, 545] width 66 height 9
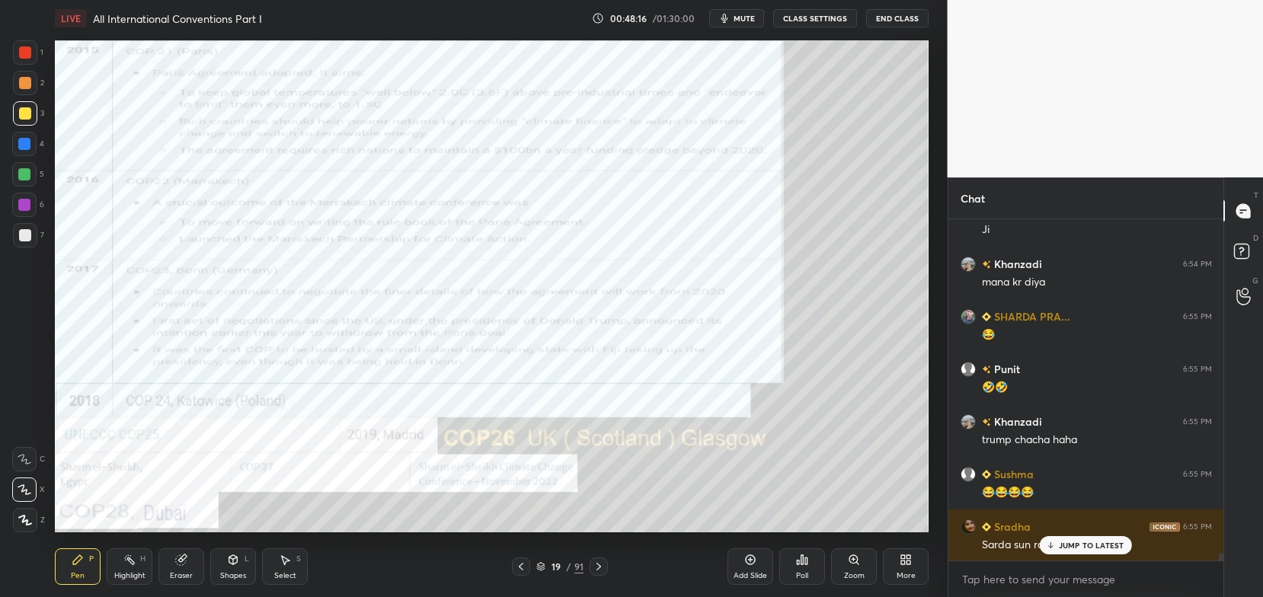
click at [1077, 545] on p "JUMP TO LATEST" at bounding box center [1092, 545] width 66 height 9
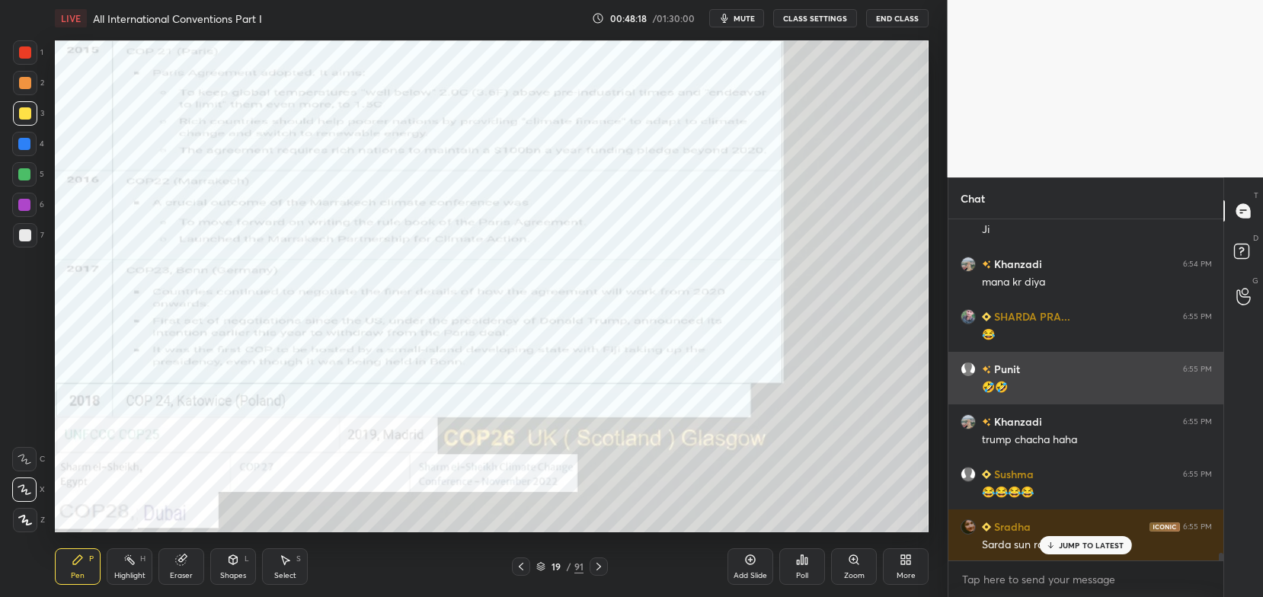
scroll to position [15226, 0]
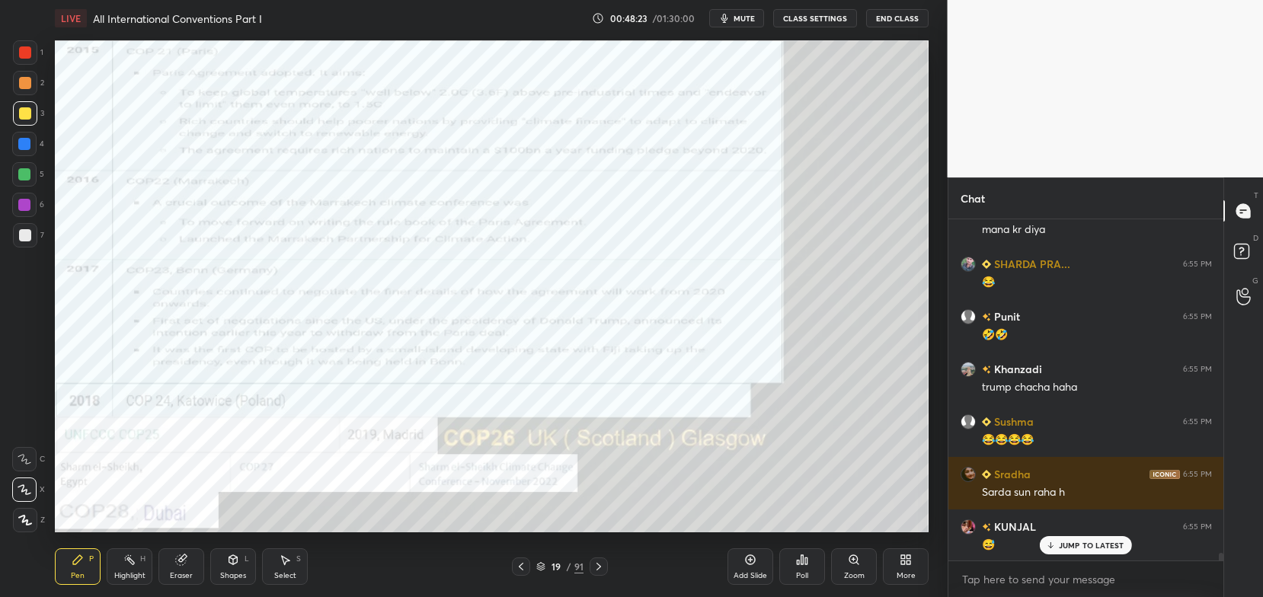
click at [196, 555] on div "Eraser" at bounding box center [181, 567] width 46 height 37
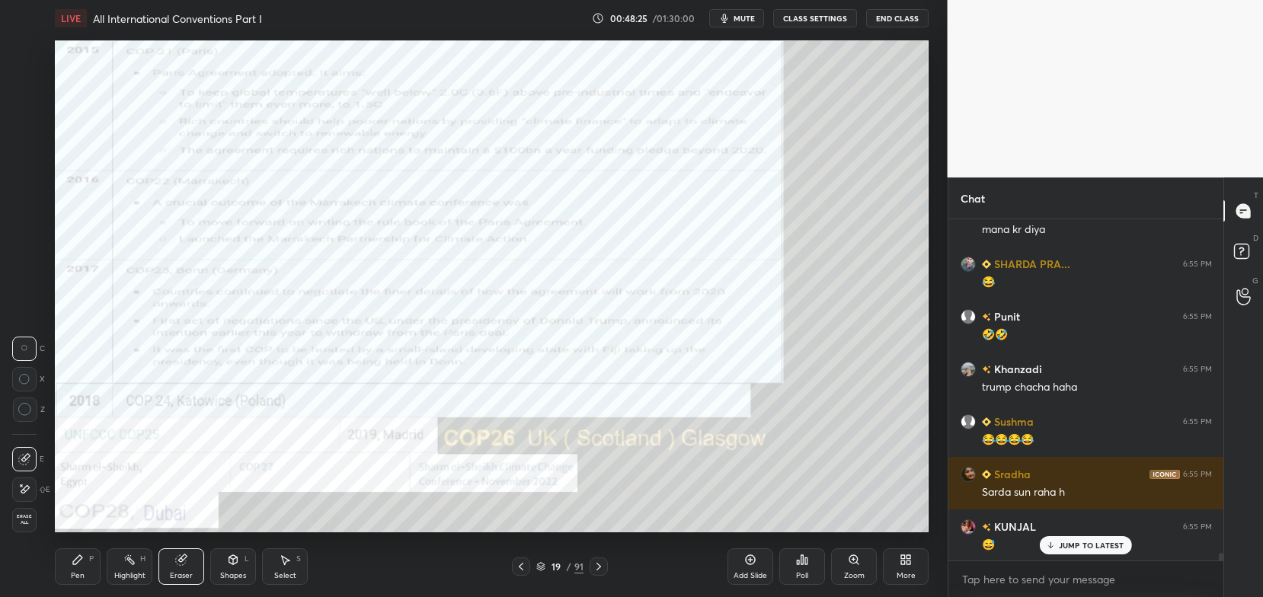
click at [24, 518] on span "Erase all" at bounding box center [24, 519] width 23 height 11
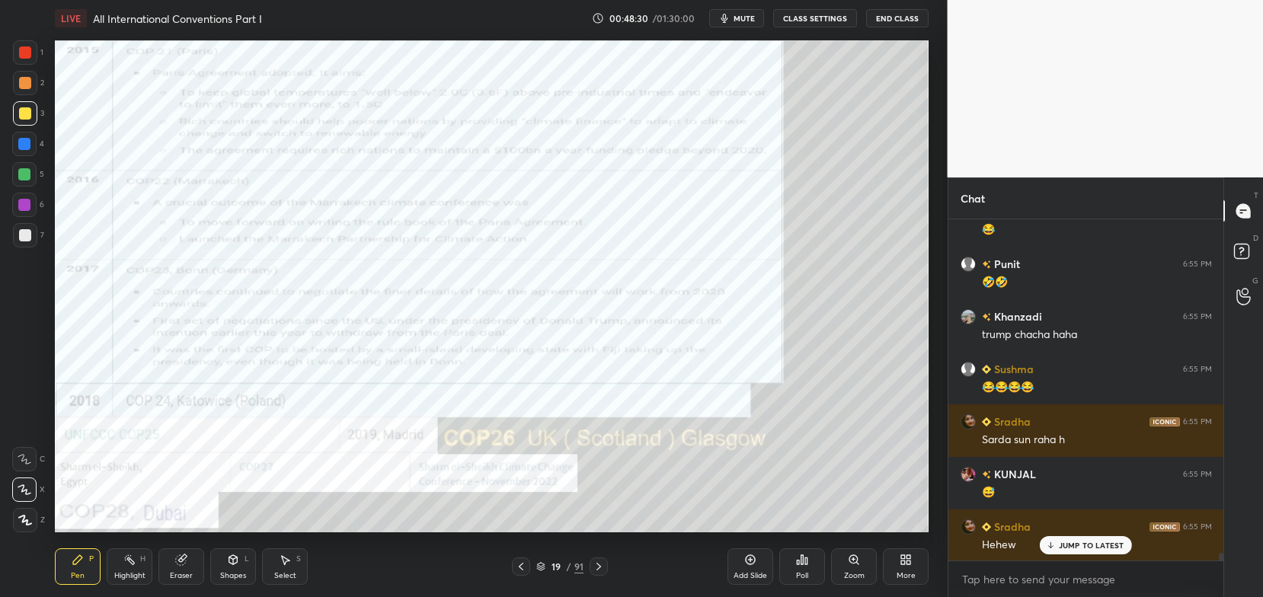
scroll to position [15331, 0]
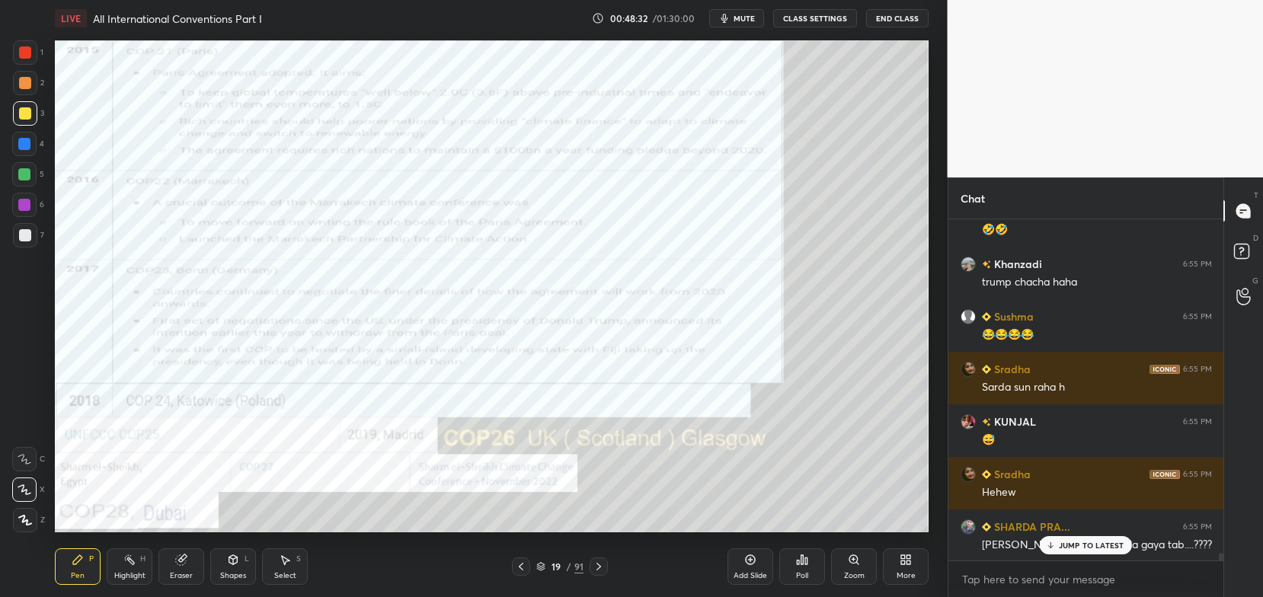
click at [181, 571] on div "Eraser" at bounding box center [181, 567] width 46 height 37
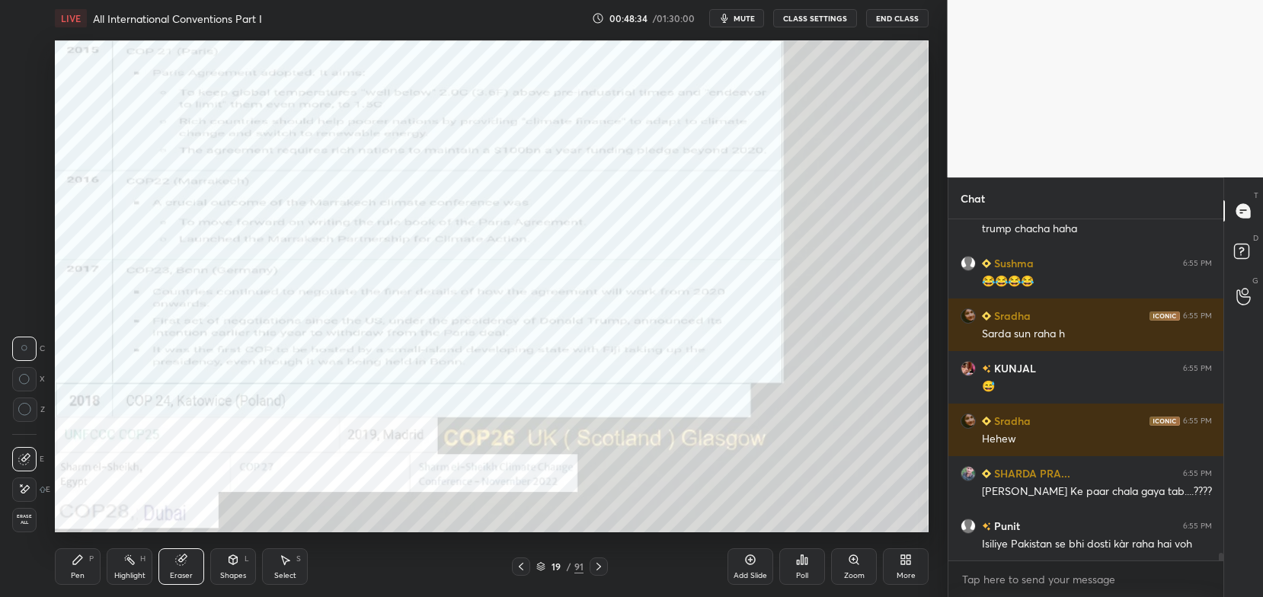
scroll to position [15437, 0]
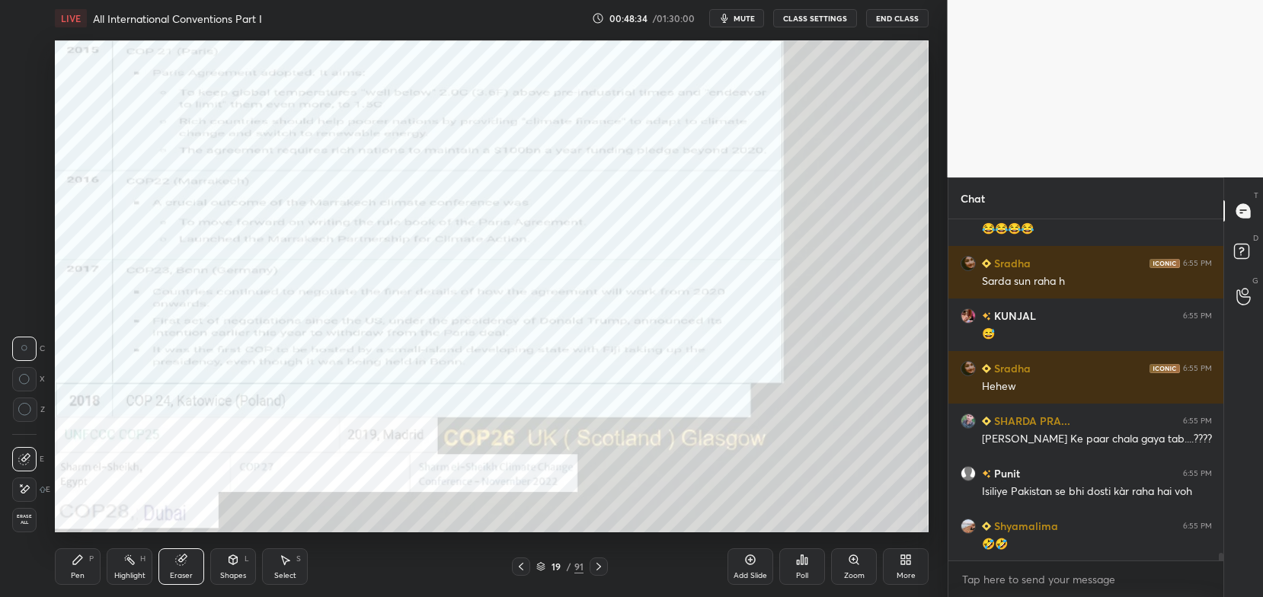
click at [24, 514] on span "Erase all" at bounding box center [24, 519] width 23 height 11
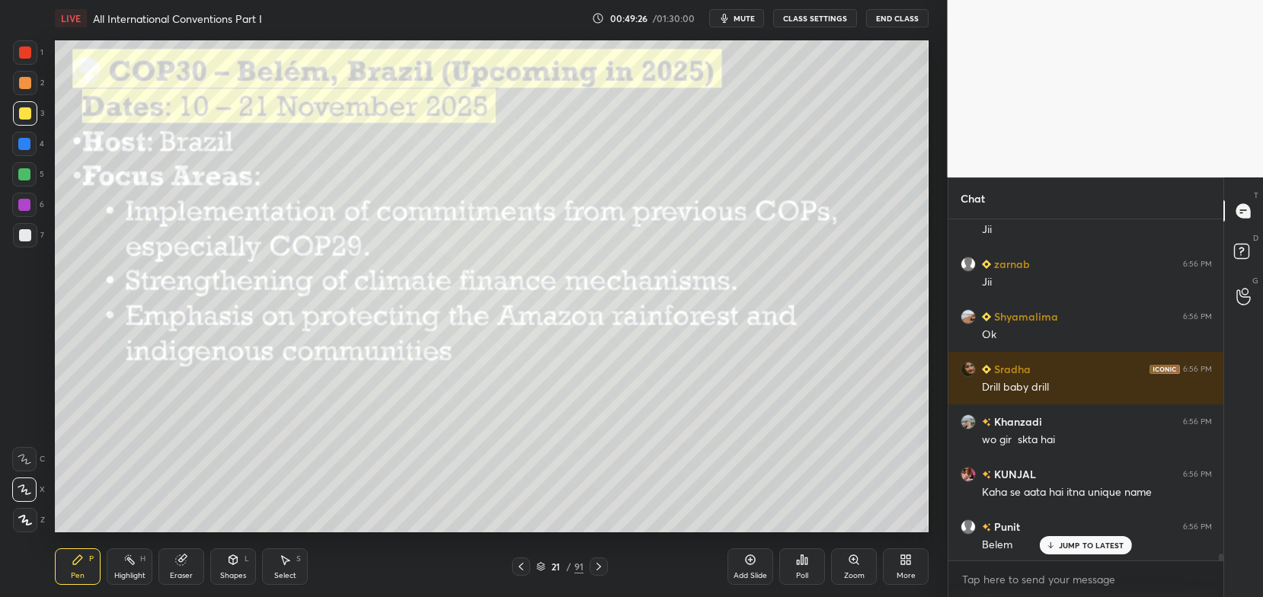
scroll to position [16015, 0]
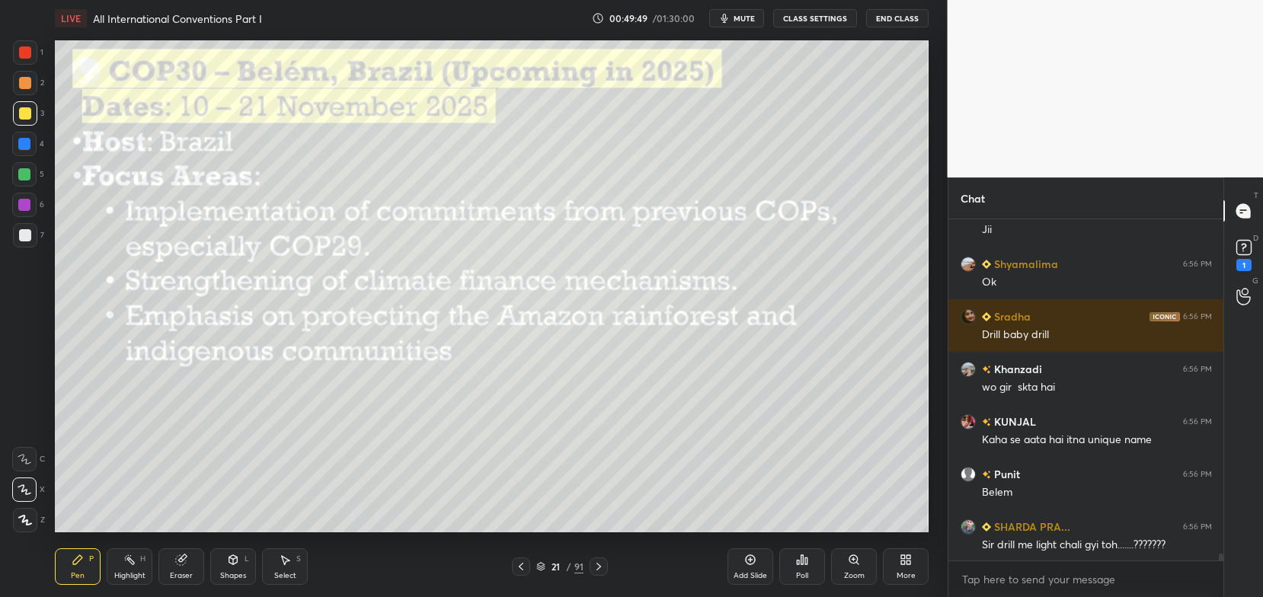
click at [1079, 544] on div "Sir drill me light chali gyi toh.......???????" at bounding box center [1097, 545] width 230 height 15
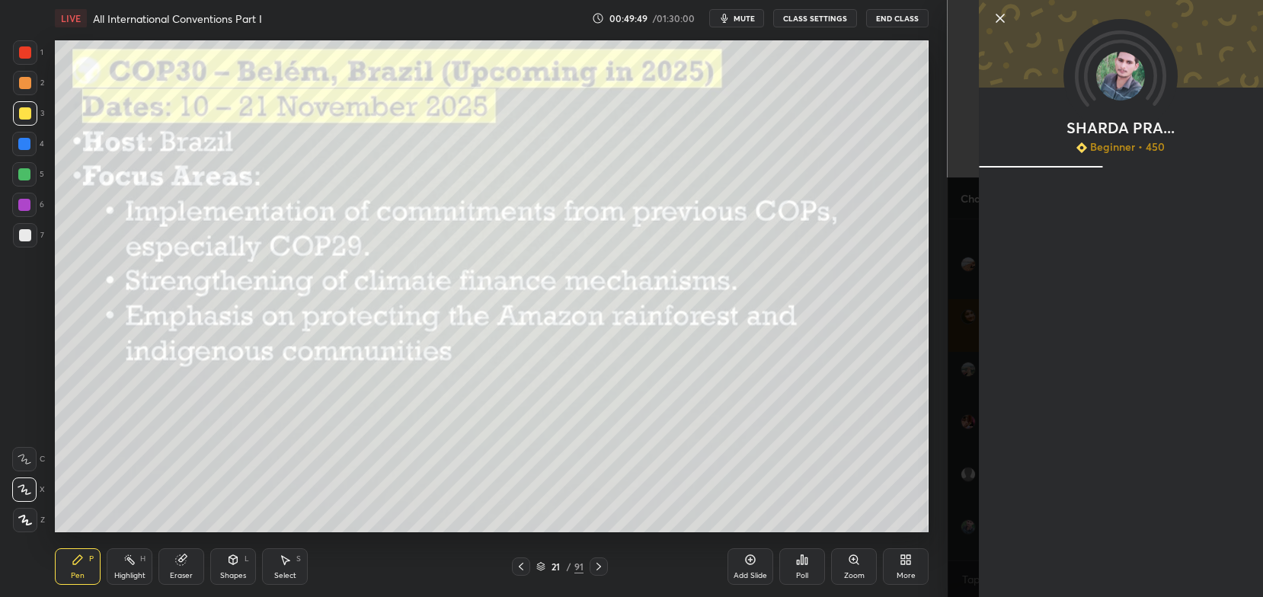
scroll to position [16067, 0]
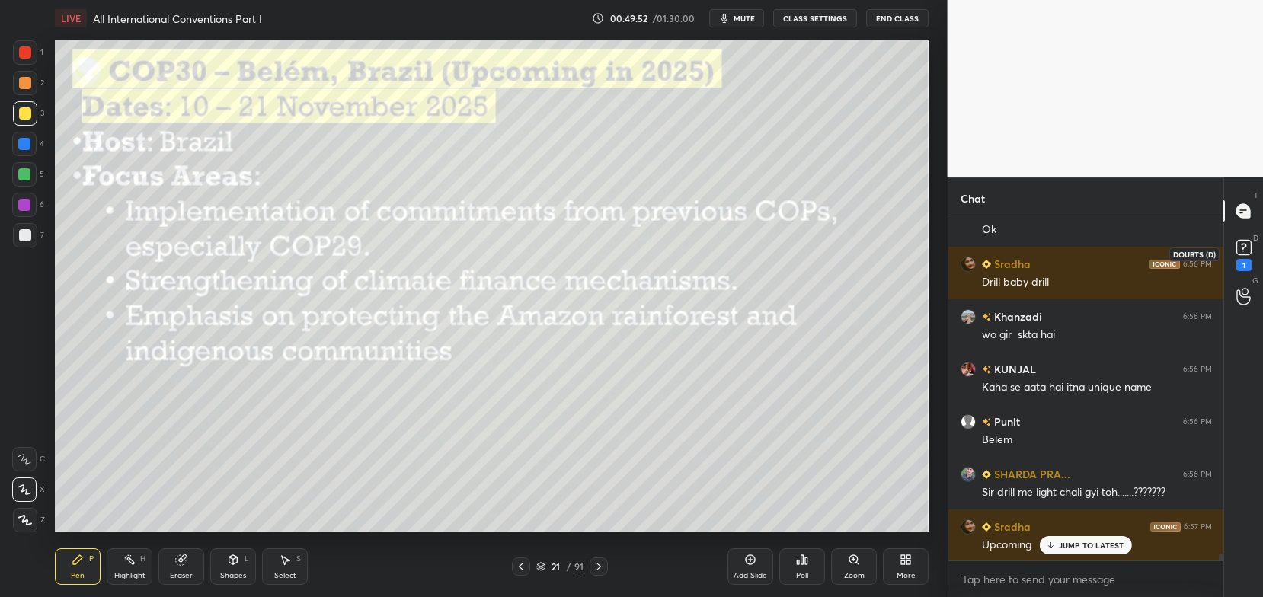
click at [1253, 239] on icon at bounding box center [1244, 247] width 23 height 23
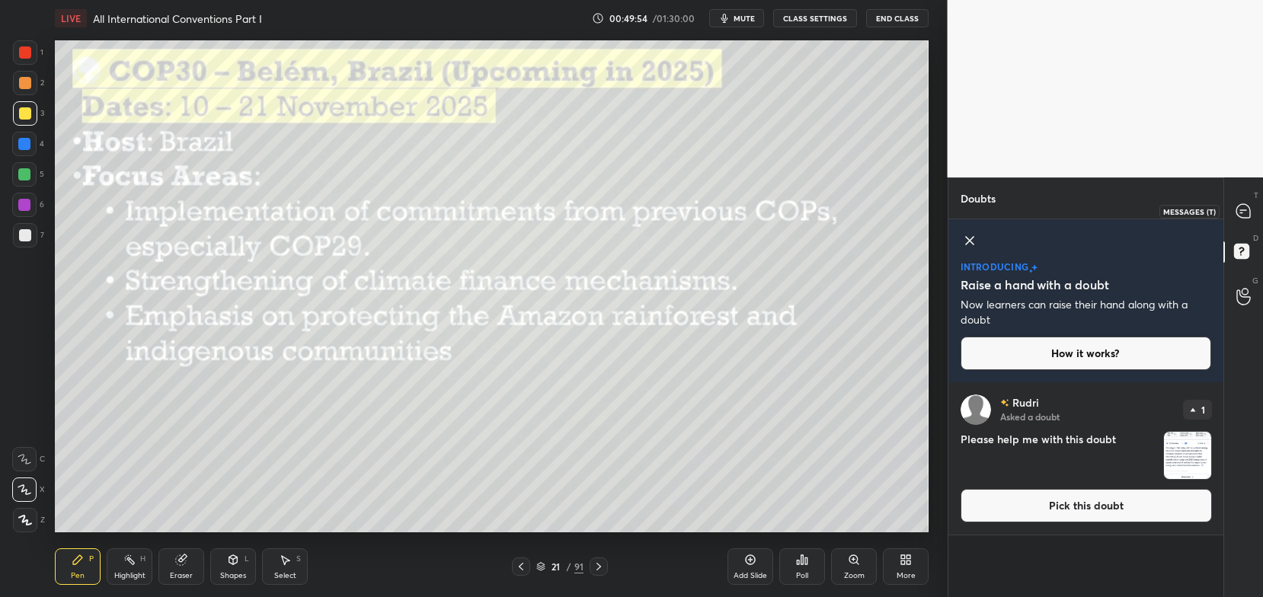
click at [1251, 203] on icon at bounding box center [1244, 211] width 16 height 16
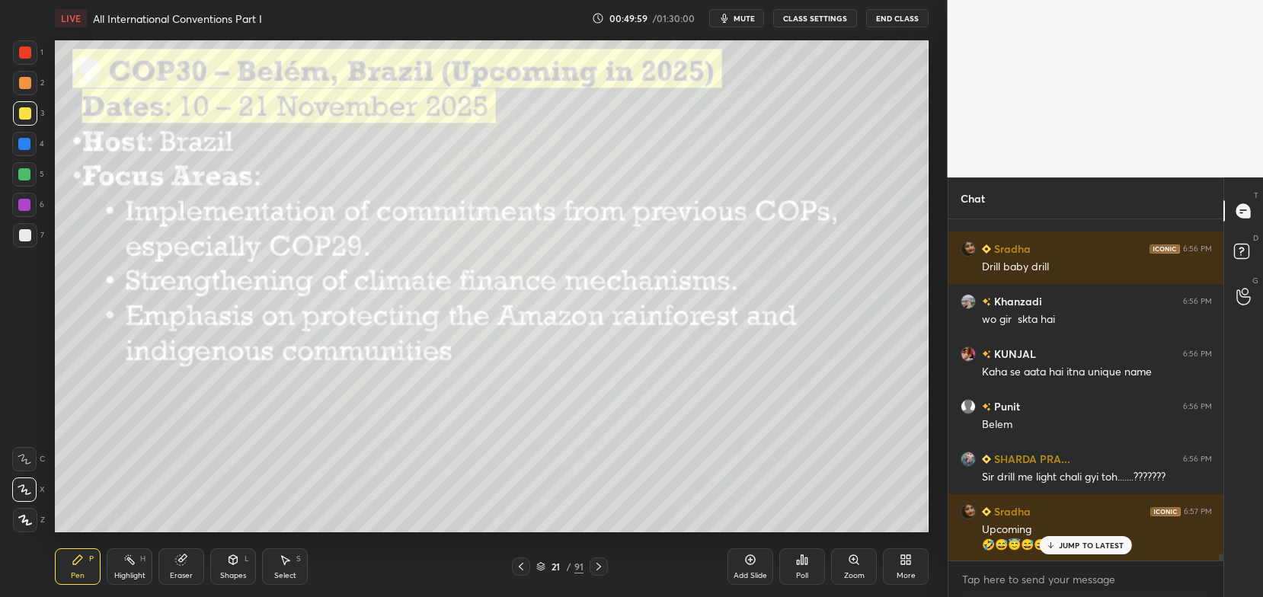
scroll to position [16387, 0]
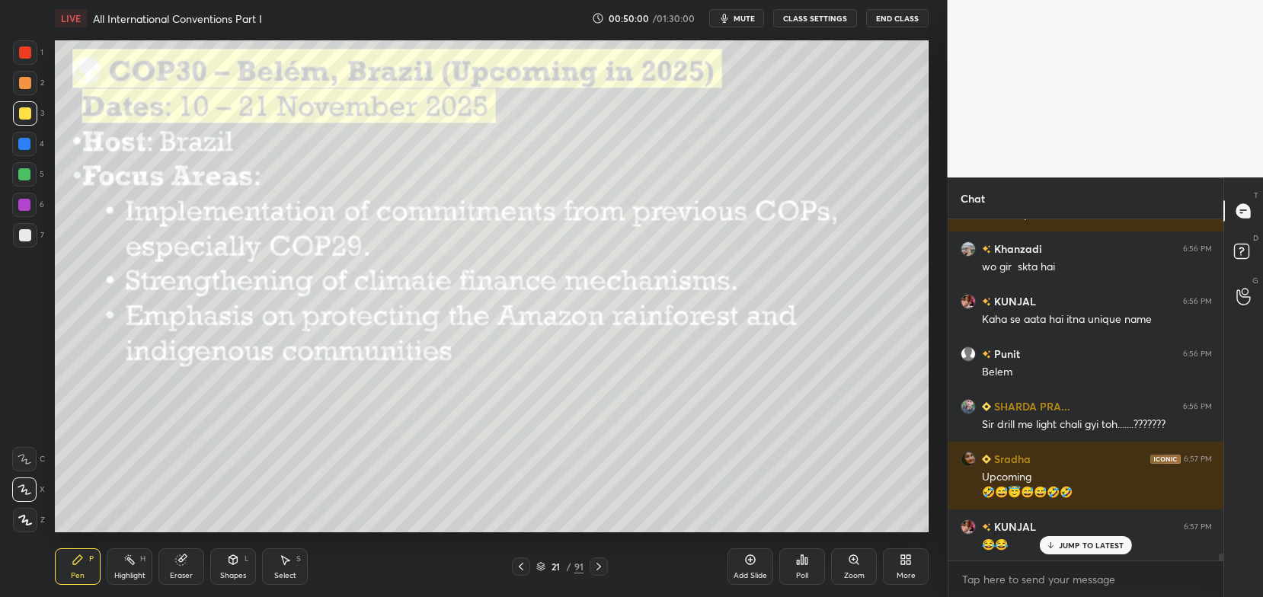
click at [1051, 545] on icon at bounding box center [1051, 545] width 10 height 9
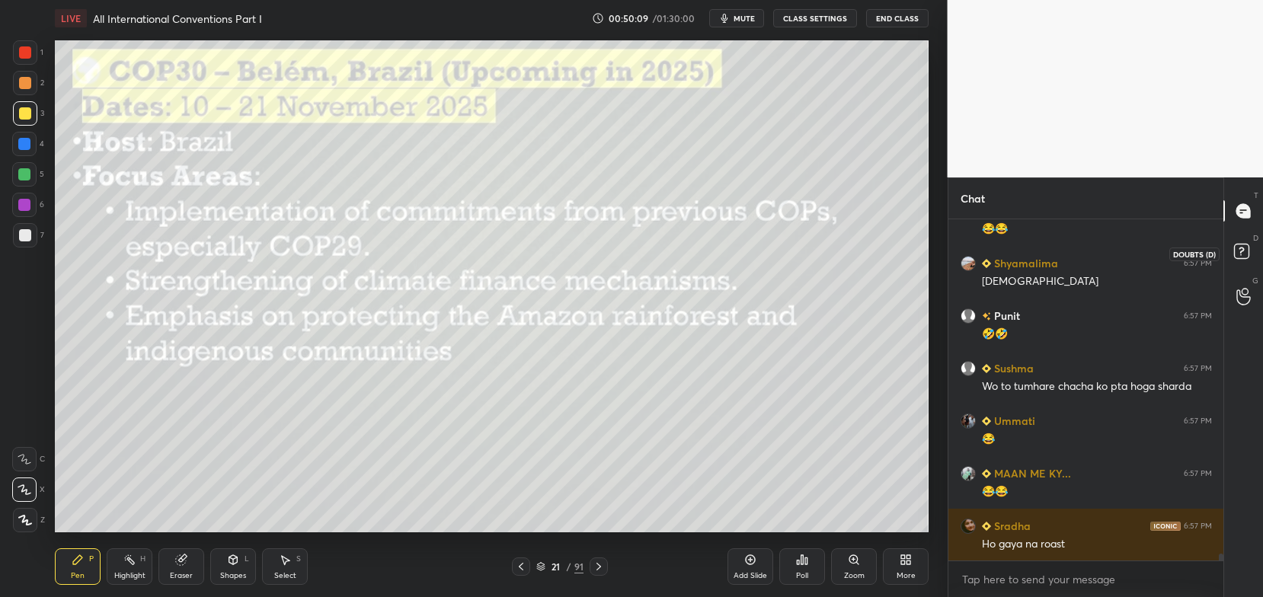
scroll to position [16756, 0]
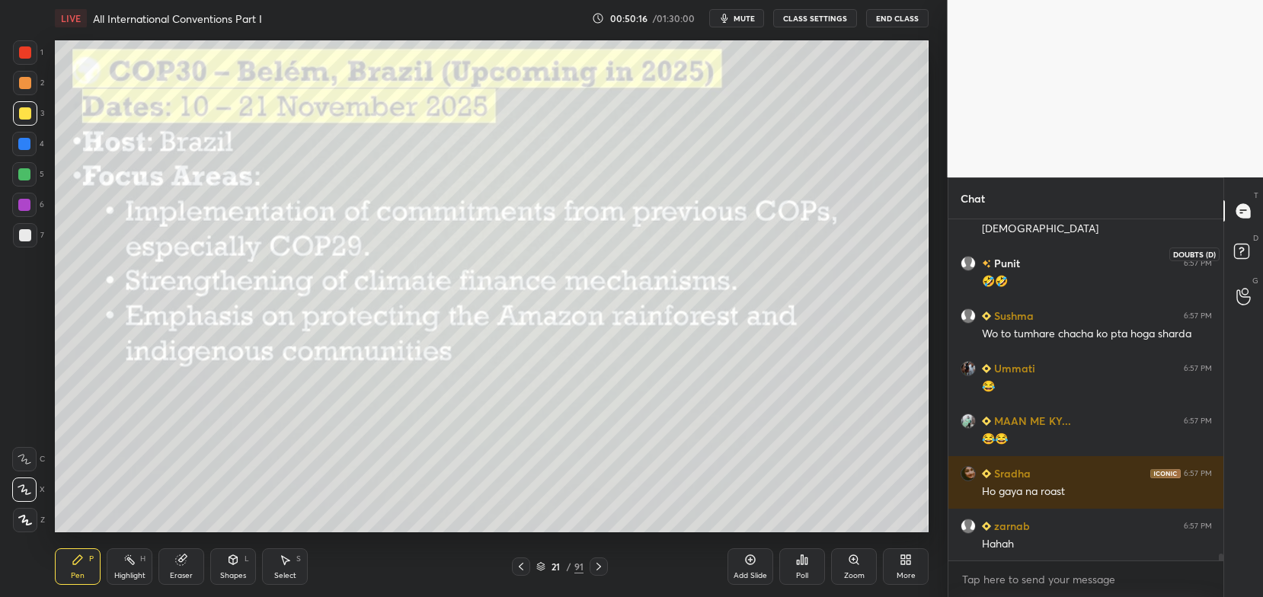
click at [1256, 257] on icon at bounding box center [1243, 253] width 27 height 27
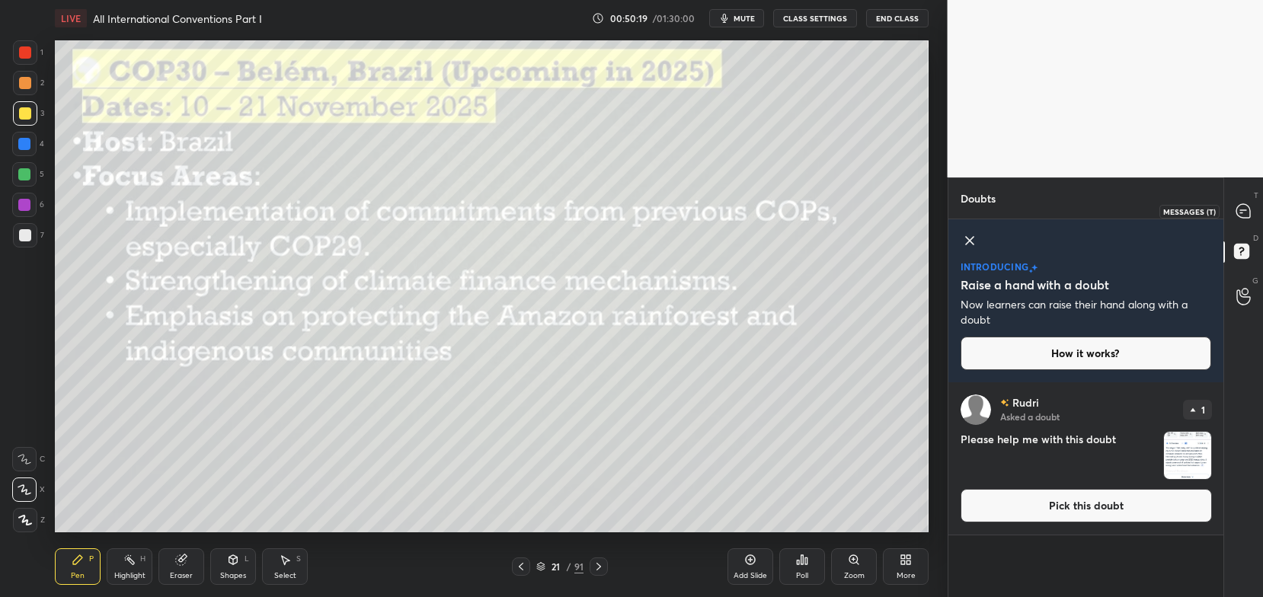
click at [1248, 222] on div at bounding box center [1244, 210] width 30 height 27
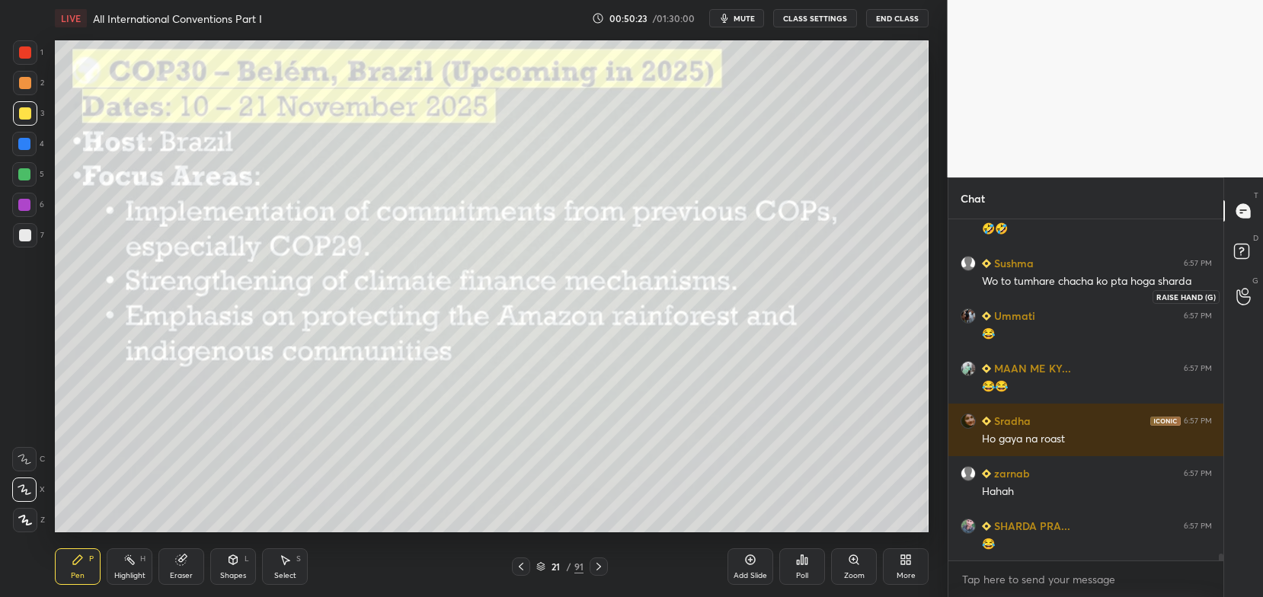
scroll to position [16861, 0]
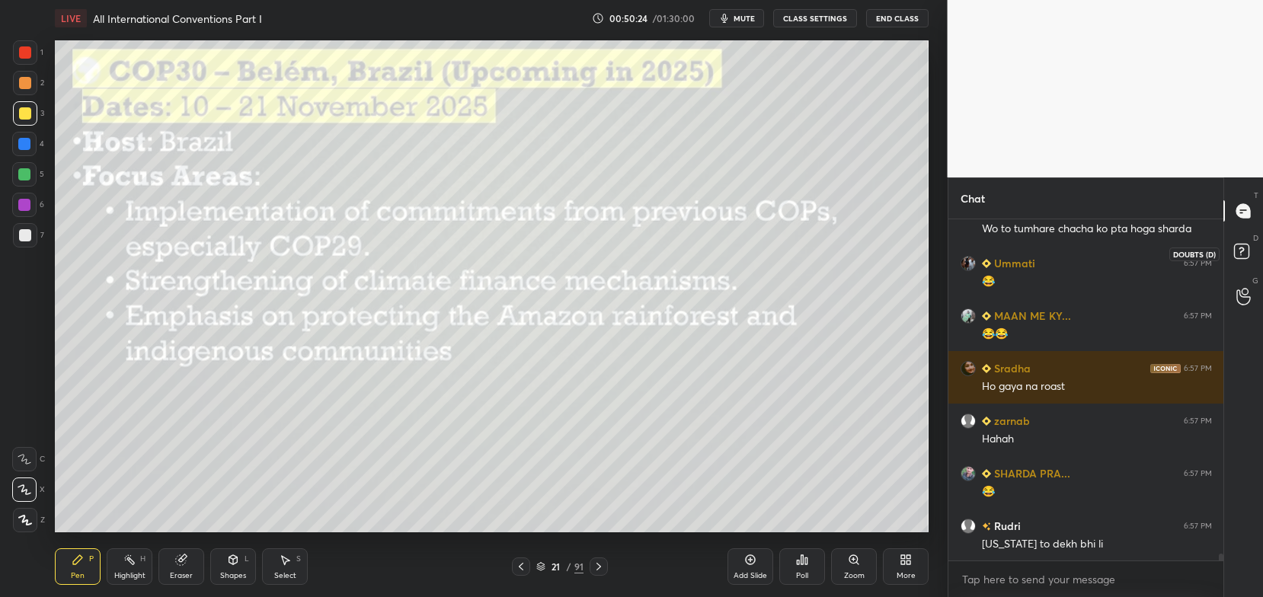
click at [1245, 249] on rect at bounding box center [1241, 252] width 14 height 14
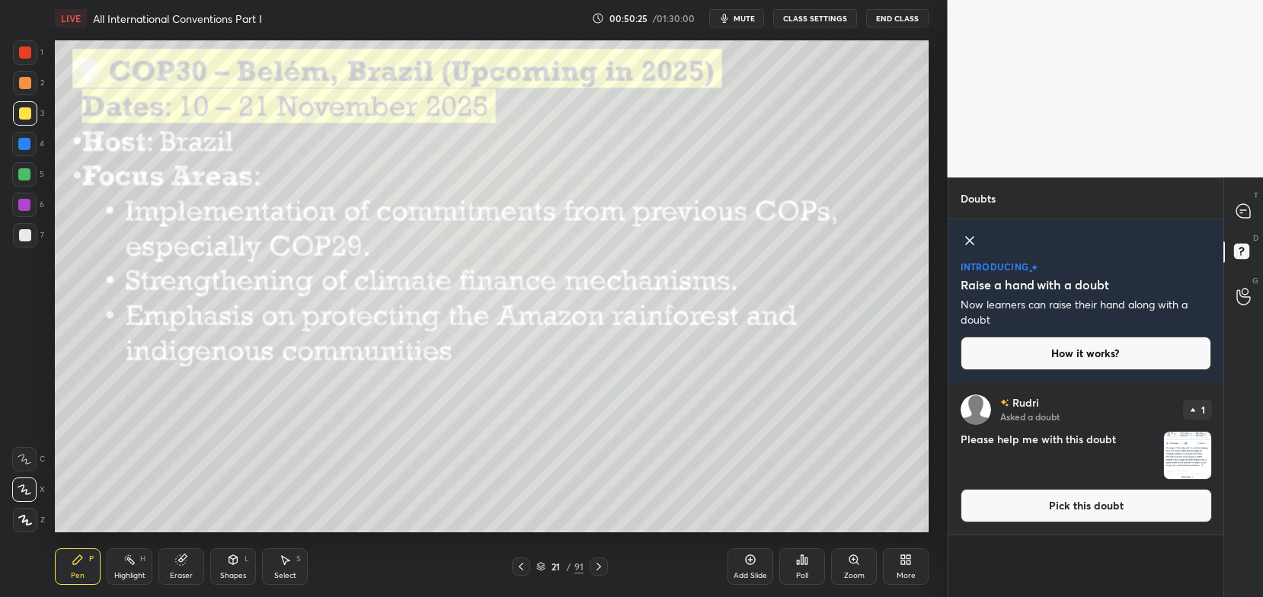
click at [1125, 499] on button "Pick this doubt" at bounding box center [1086, 506] width 251 height 34
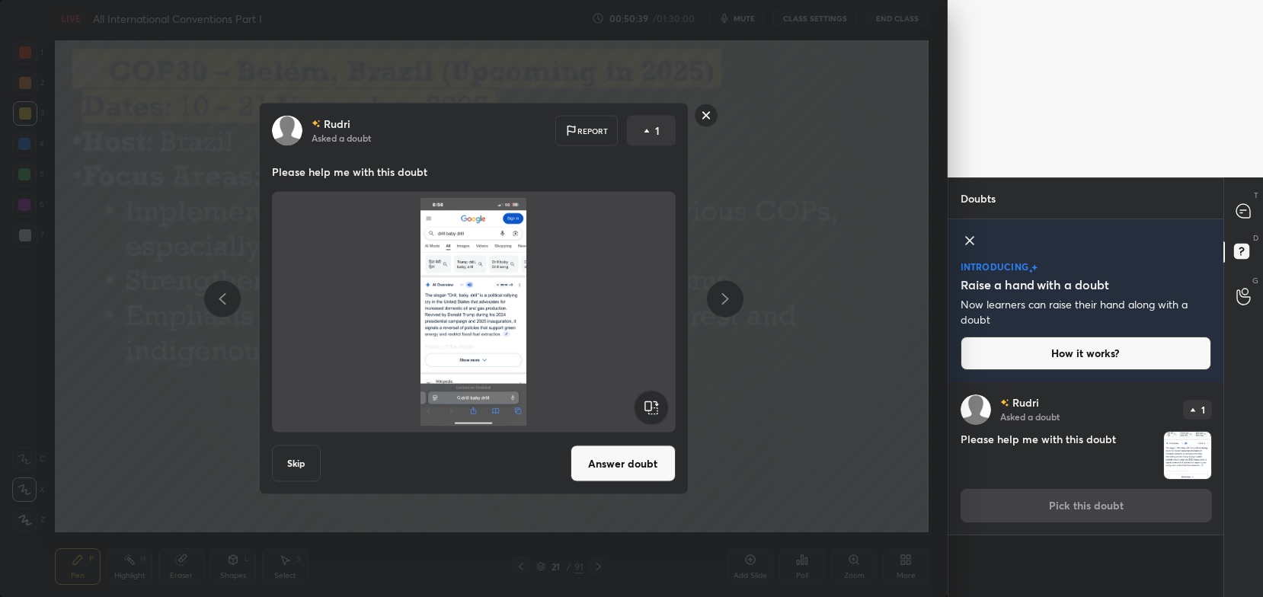
click at [704, 120] on rect at bounding box center [706, 116] width 24 height 24
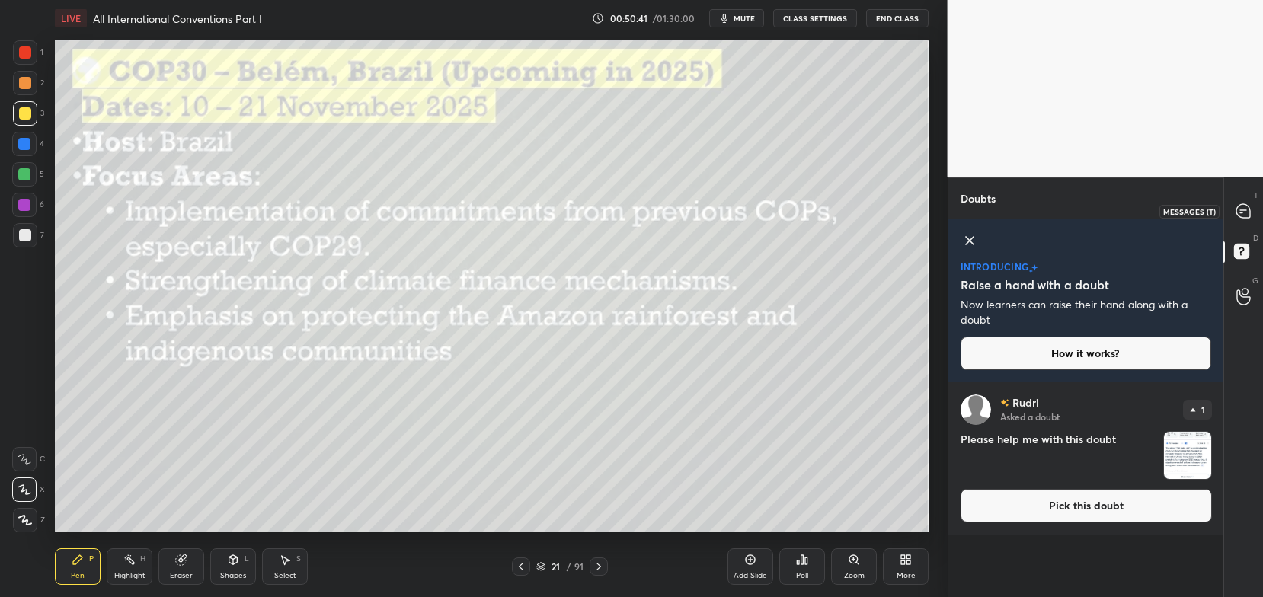
click at [1249, 210] on icon at bounding box center [1243, 211] width 14 height 14
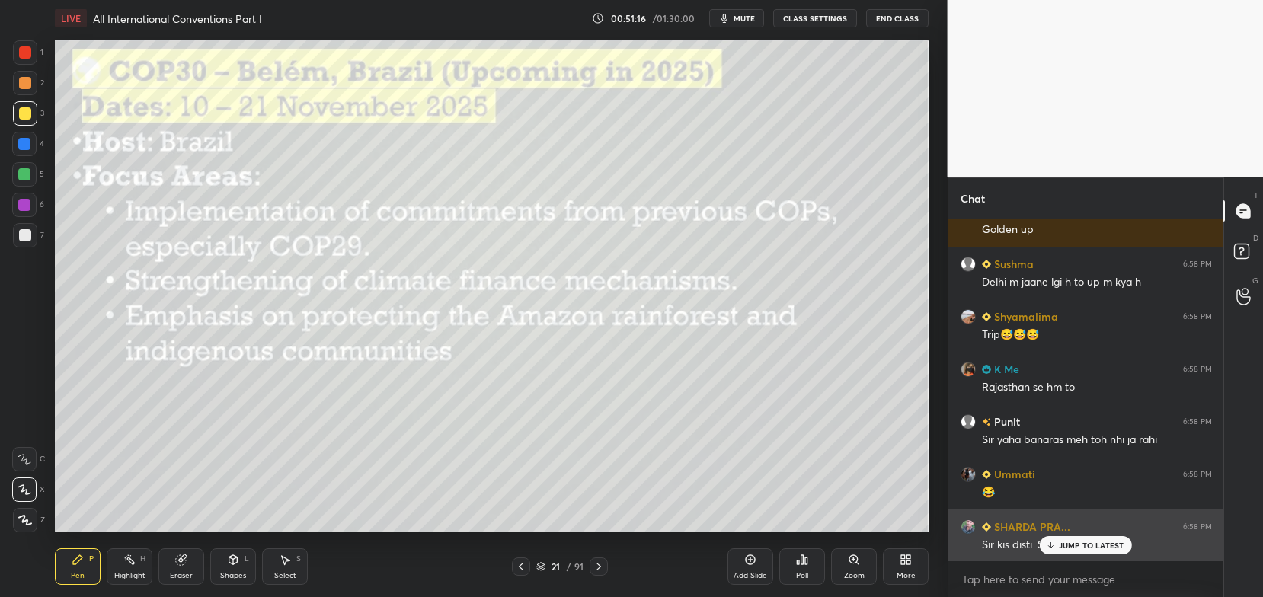
scroll to position [17349, 0]
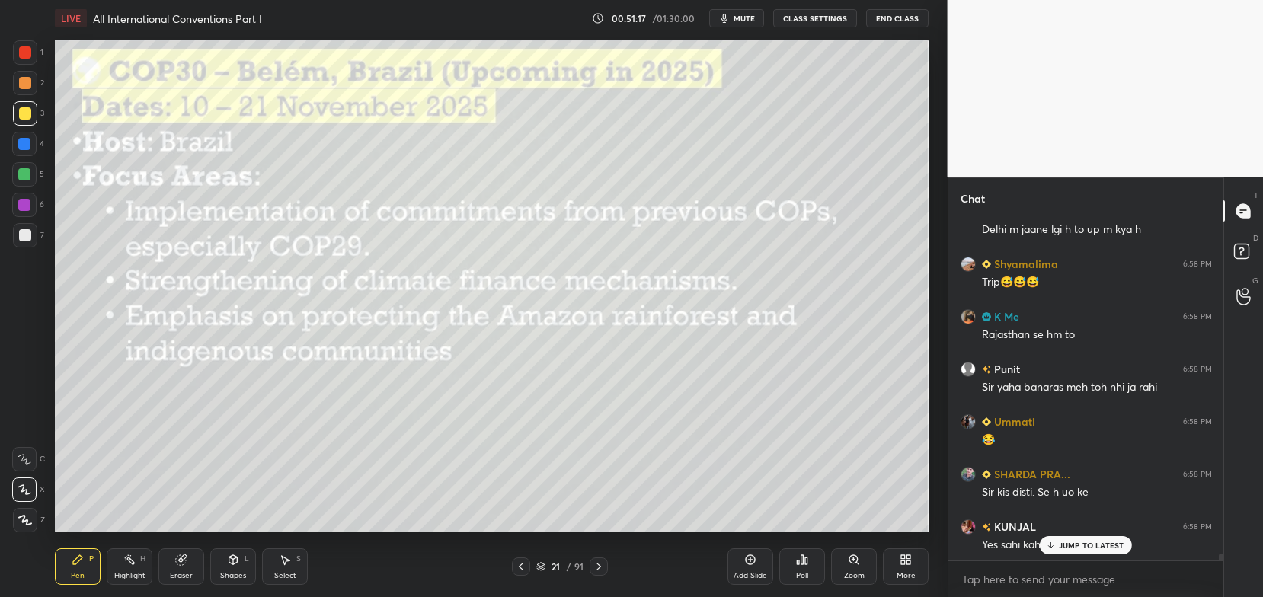
click at [1058, 542] on div "JUMP TO LATEST" at bounding box center [1085, 545] width 91 height 18
click at [931, 447] on div "Setting up your live class Poll for secs No correct answer Start poll" at bounding box center [492, 287] width 887 height 500
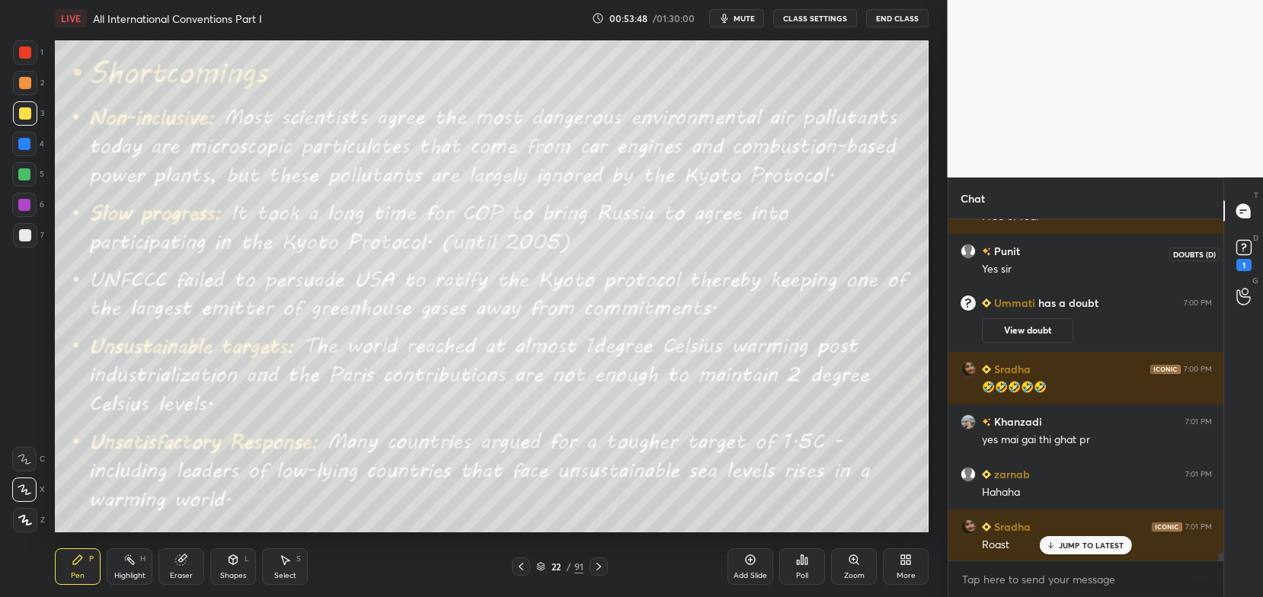
scroll to position [14368, 0]
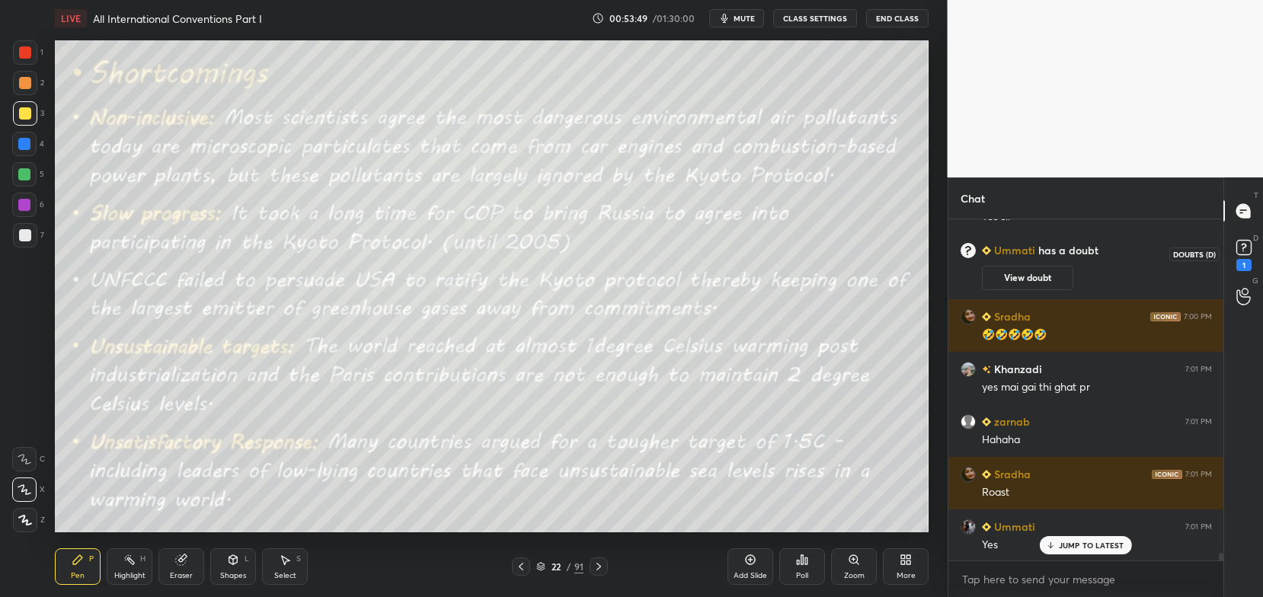
click at [1249, 248] on rect at bounding box center [1243, 248] width 14 height 14
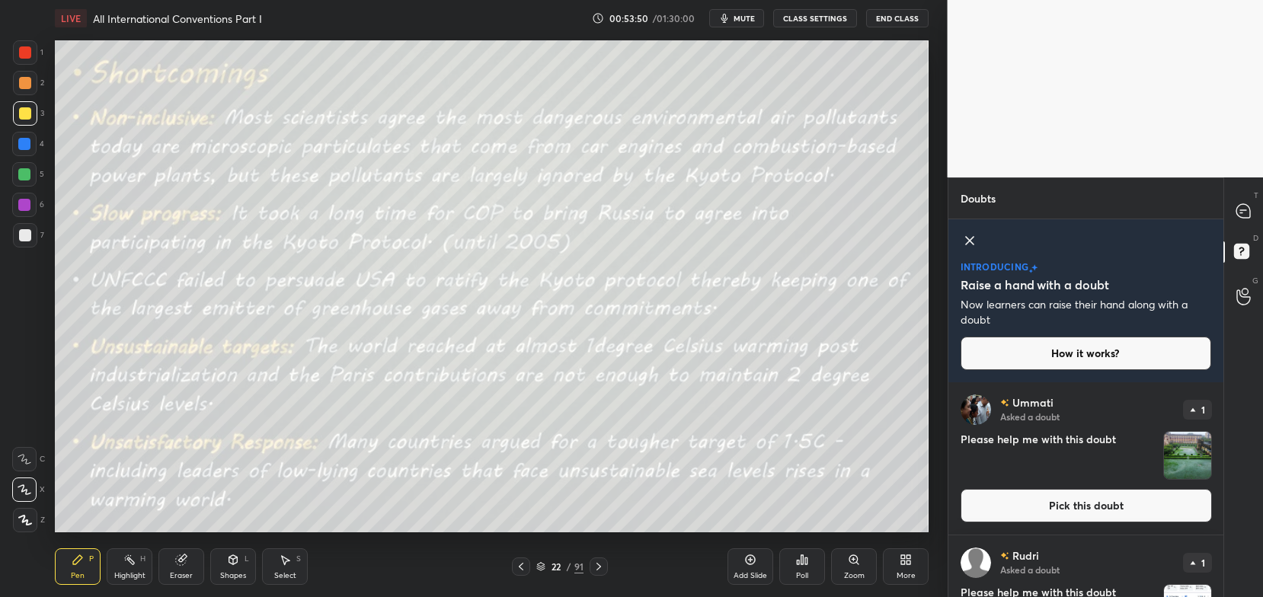
scroll to position [91, 0]
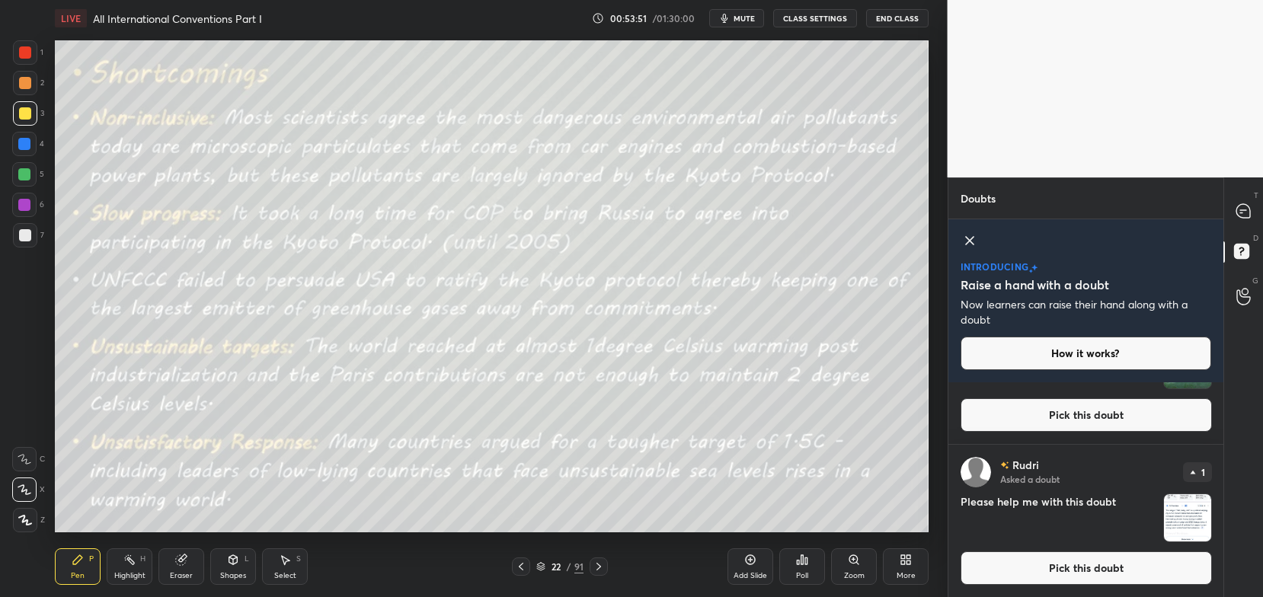
click at [1115, 422] on button "Pick this doubt" at bounding box center [1086, 415] width 251 height 34
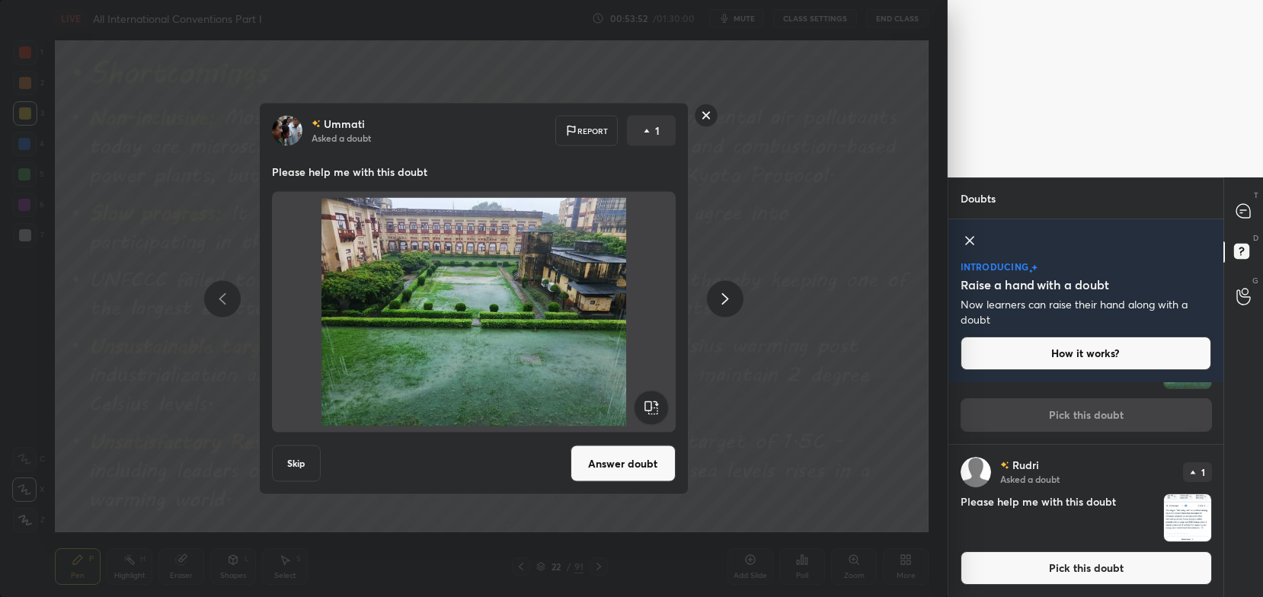
scroll to position [0, 0]
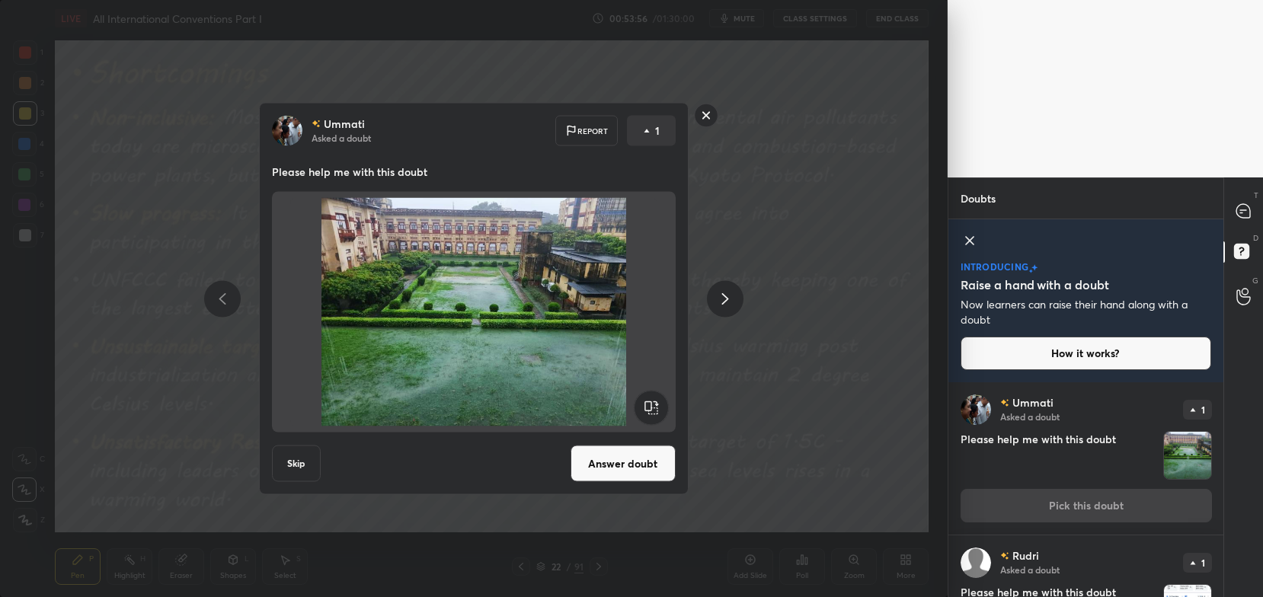
click at [600, 461] on button "Answer doubt" at bounding box center [623, 464] width 105 height 37
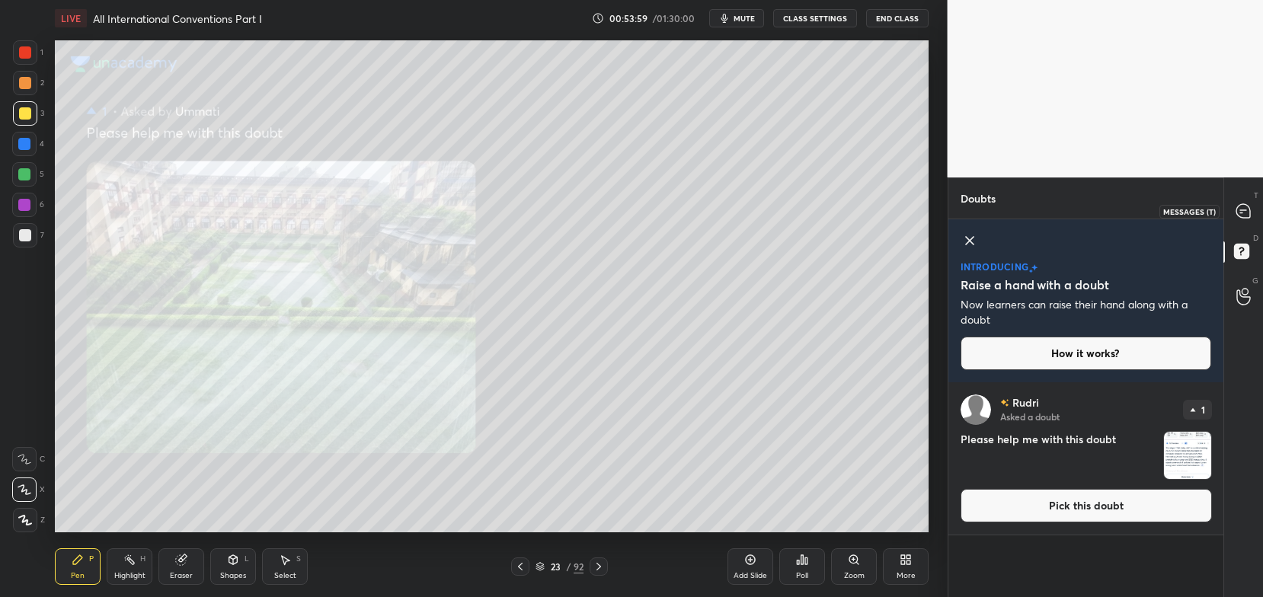
click at [1246, 210] on icon at bounding box center [1243, 210] width 6 height 0
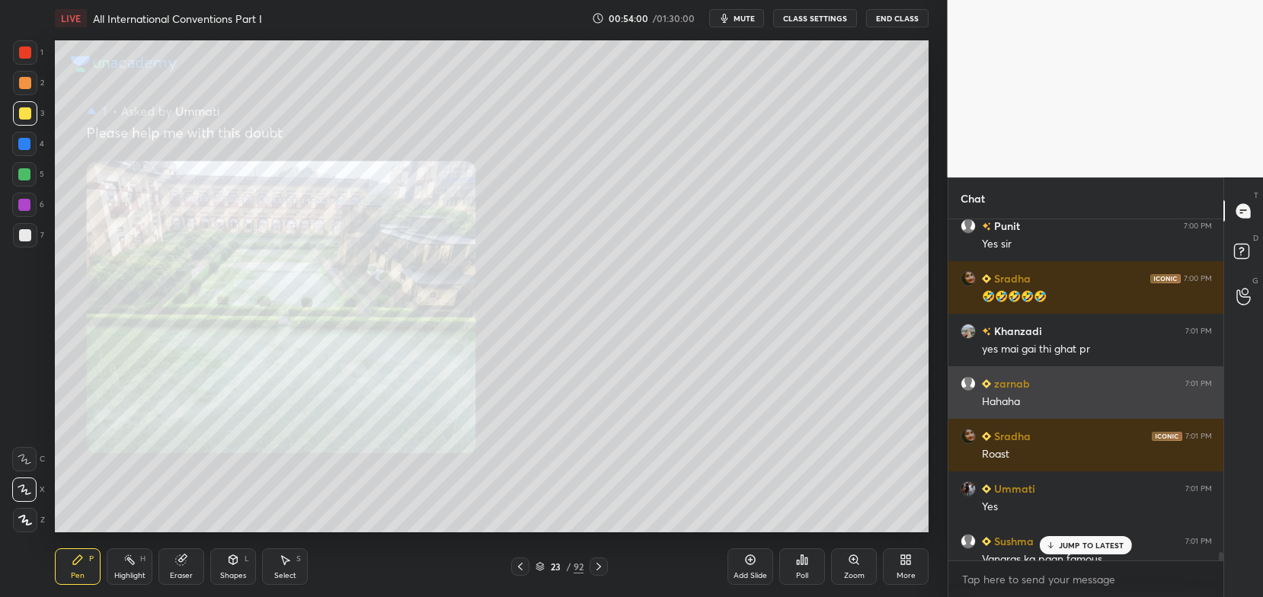
scroll to position [14608, 0]
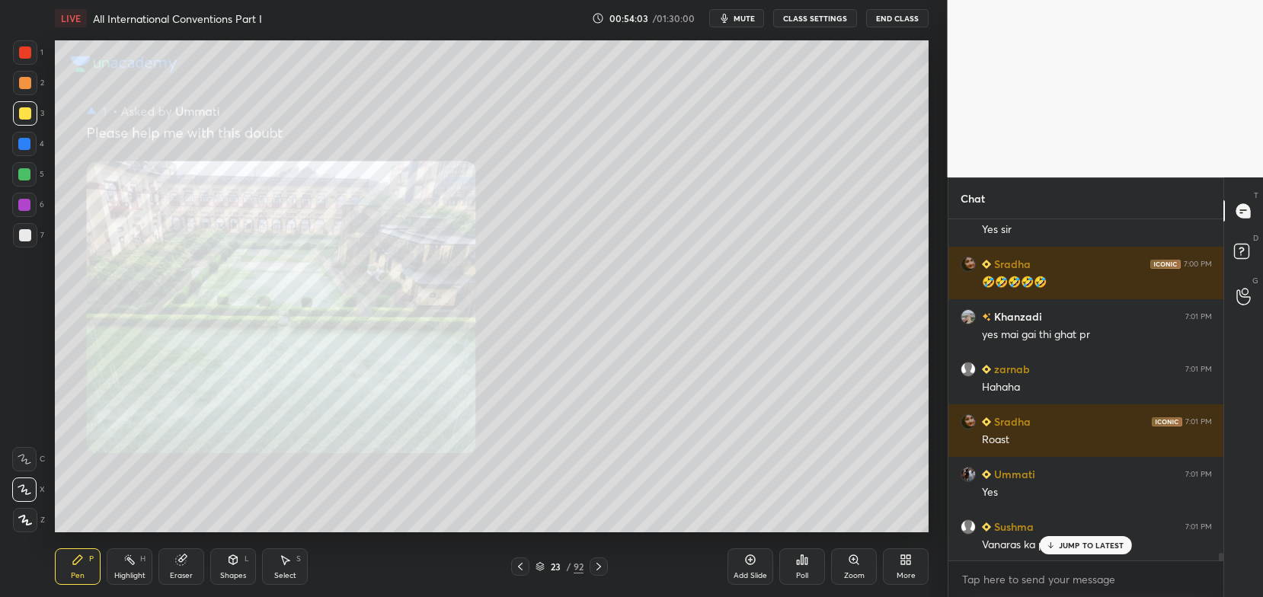
click at [845, 562] on div "Zoom" at bounding box center [854, 567] width 46 height 37
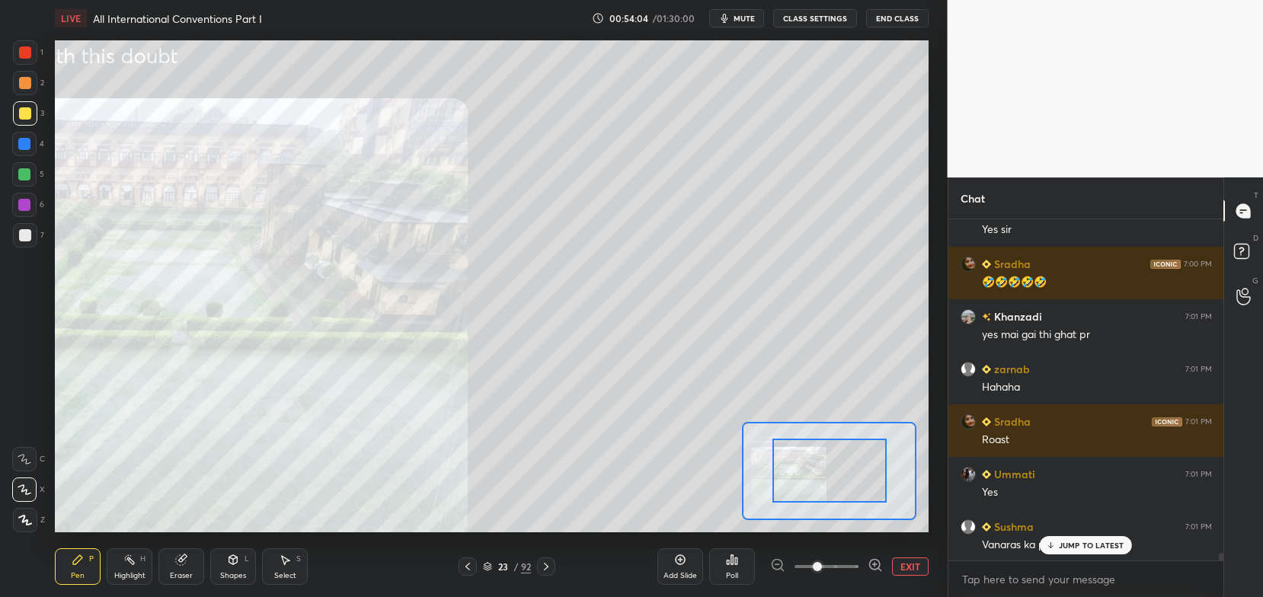
click at [856, 467] on div at bounding box center [829, 470] width 114 height 63
drag, startPoint x: 856, startPoint y: 467, endPoint x: 820, endPoint y: 465, distance: 35.9
click at [820, 465] on div at bounding box center [829, 470] width 114 height 63
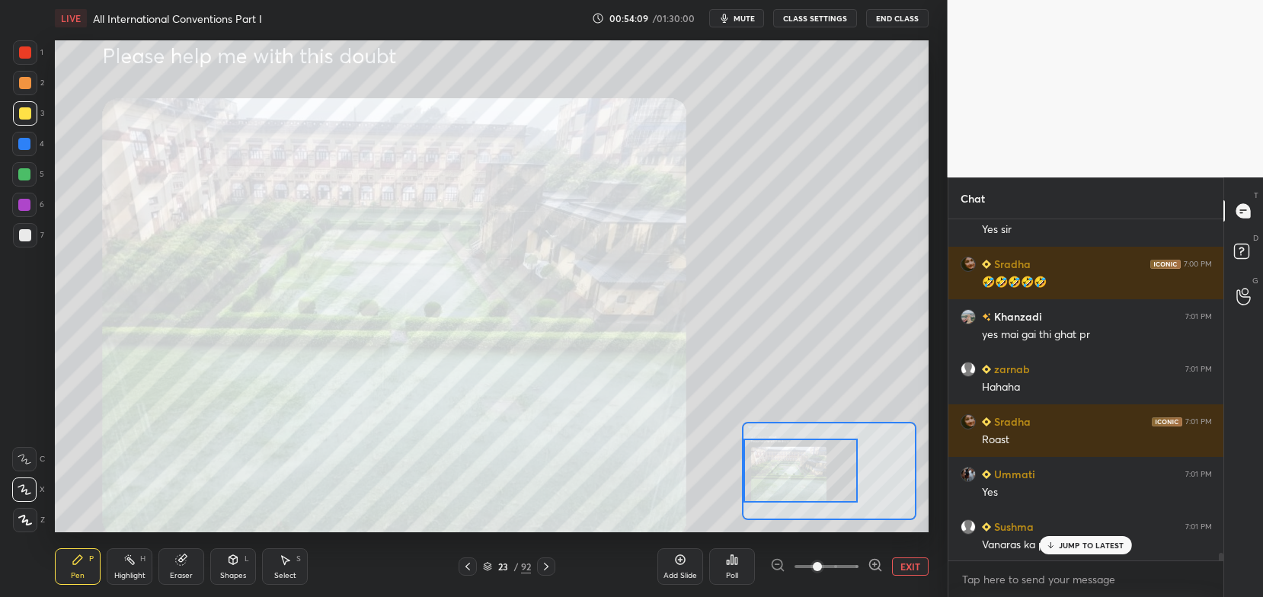
drag, startPoint x: 820, startPoint y: 465, endPoint x: 789, endPoint y: 465, distance: 31.2
click at [789, 465] on div at bounding box center [801, 470] width 114 height 63
click at [907, 568] on button "EXIT" at bounding box center [910, 567] width 37 height 18
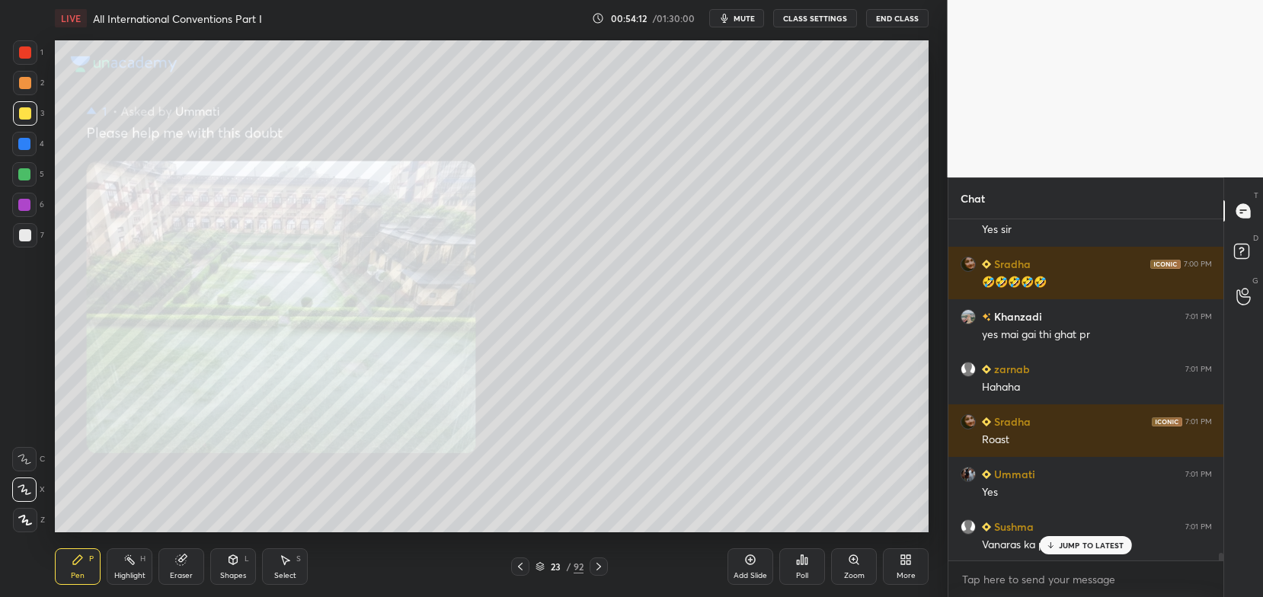
click at [1070, 544] on p "JUMP TO LATEST" at bounding box center [1092, 545] width 66 height 9
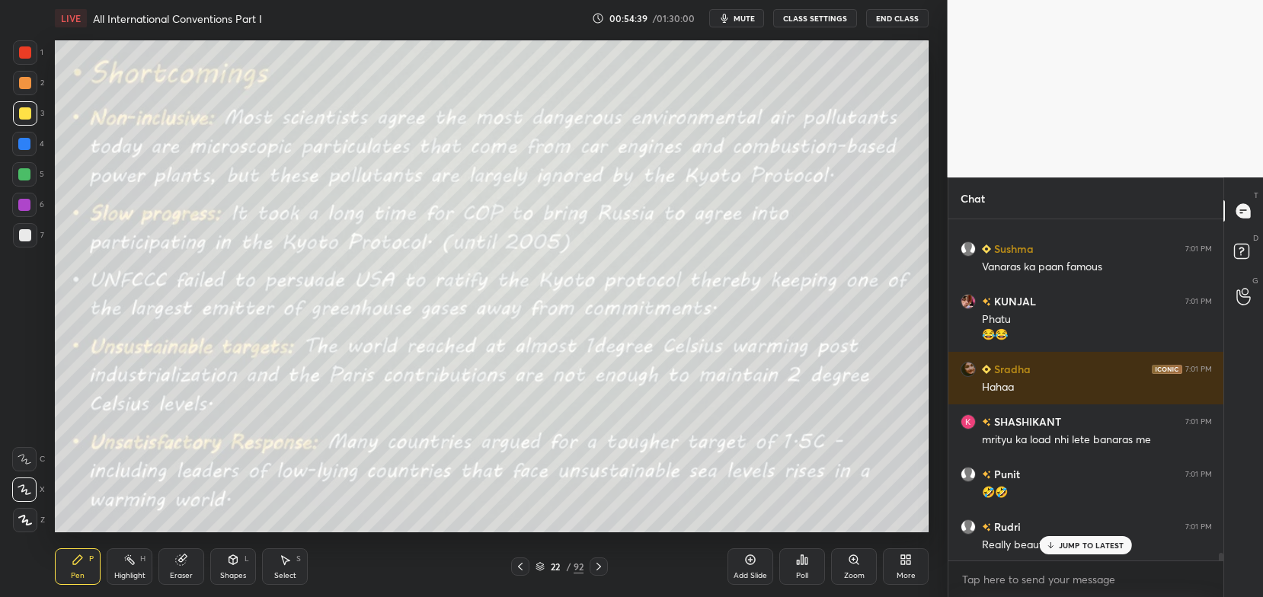
scroll to position [14938, 0]
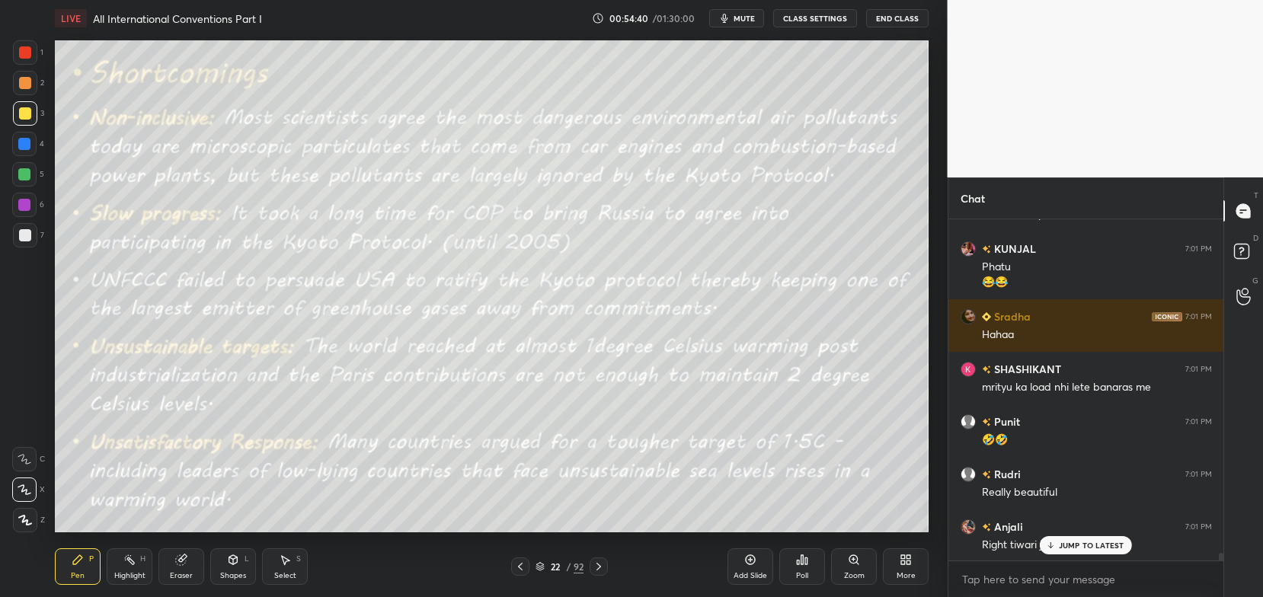
click at [536, 564] on icon at bounding box center [540, 566] width 9 height 9
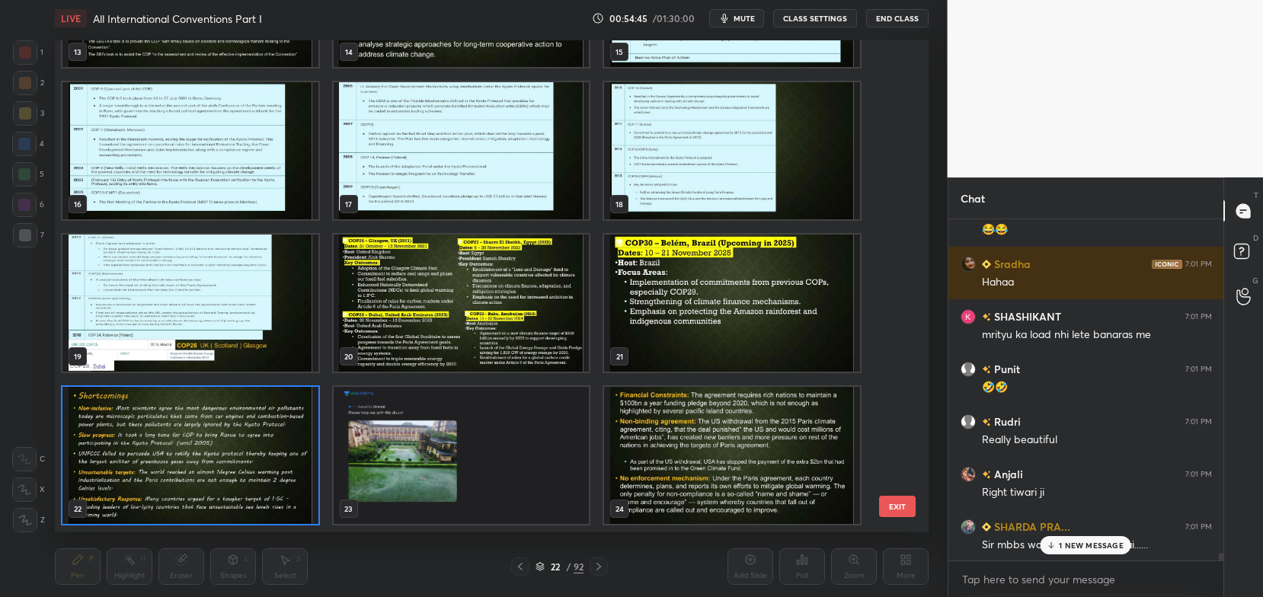
scroll to position [15044, 0]
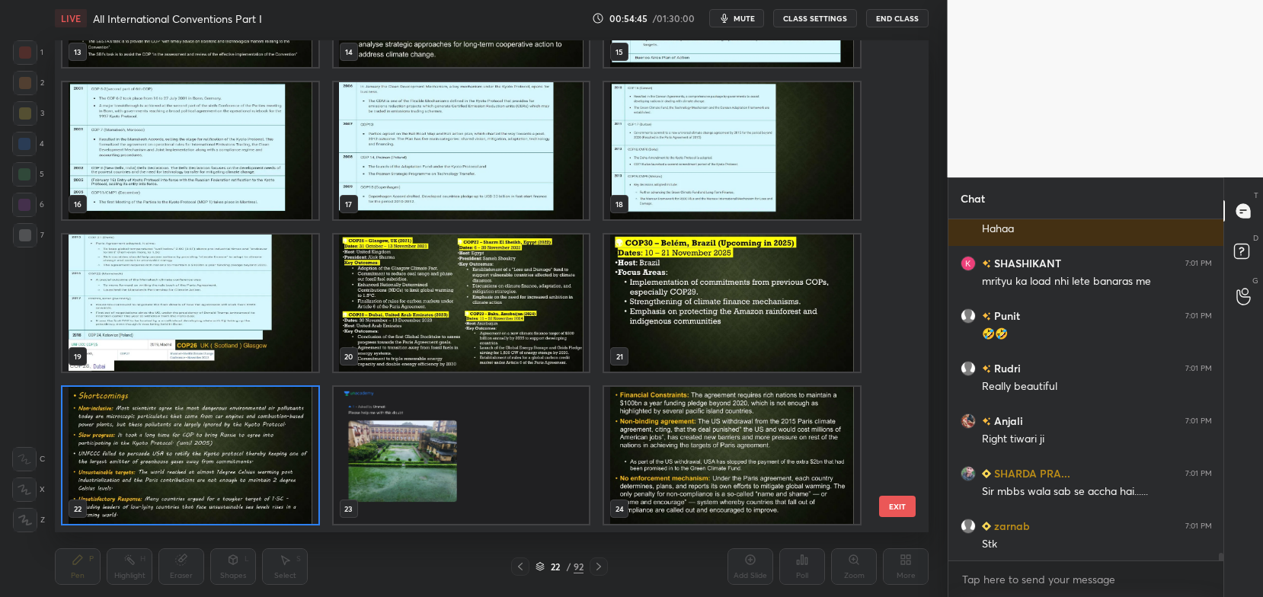
click at [294, 488] on img "grid" at bounding box center [190, 456] width 256 height 137
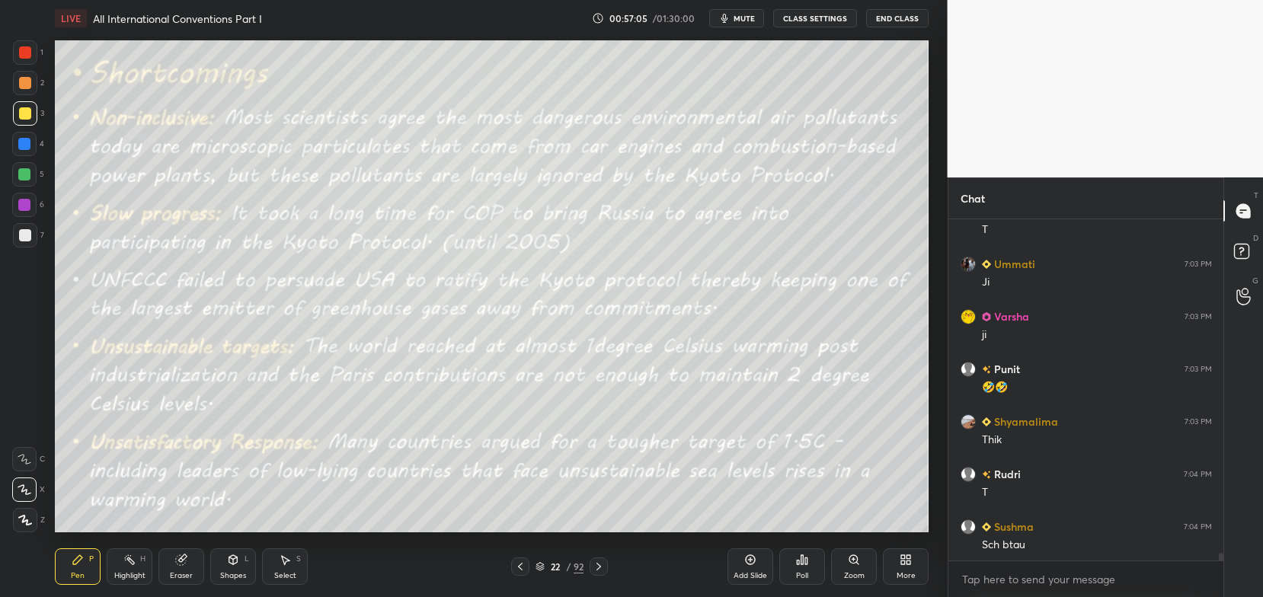
scroll to position [15779, 0]
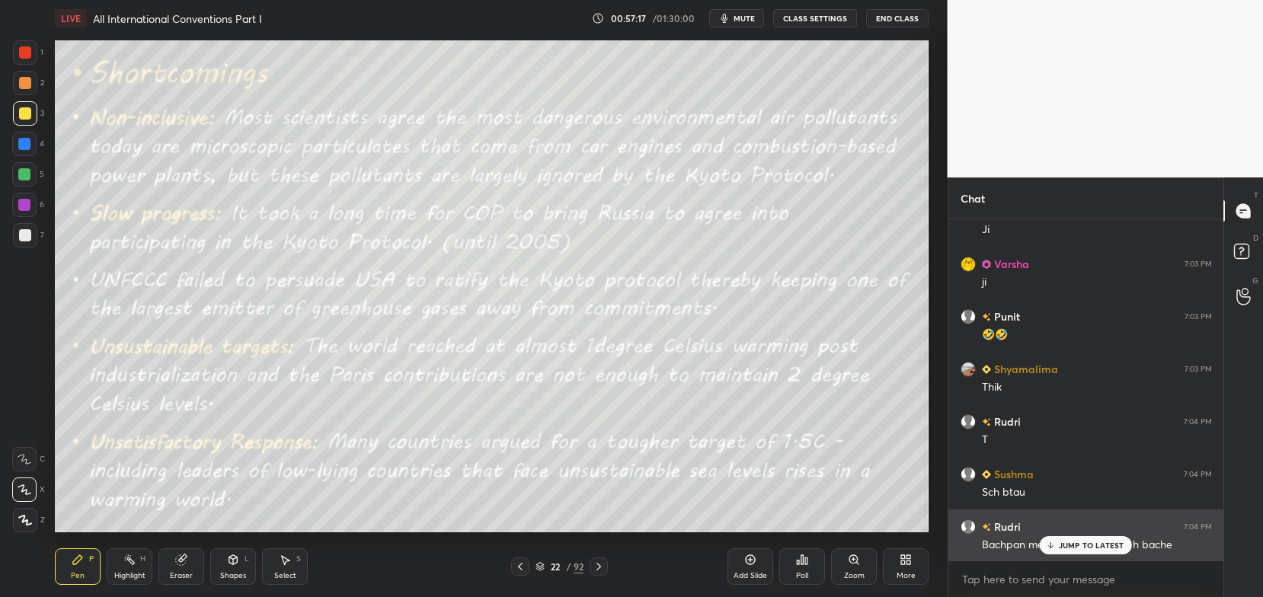
click at [1073, 542] on p "JUMP TO LATEST" at bounding box center [1092, 545] width 66 height 9
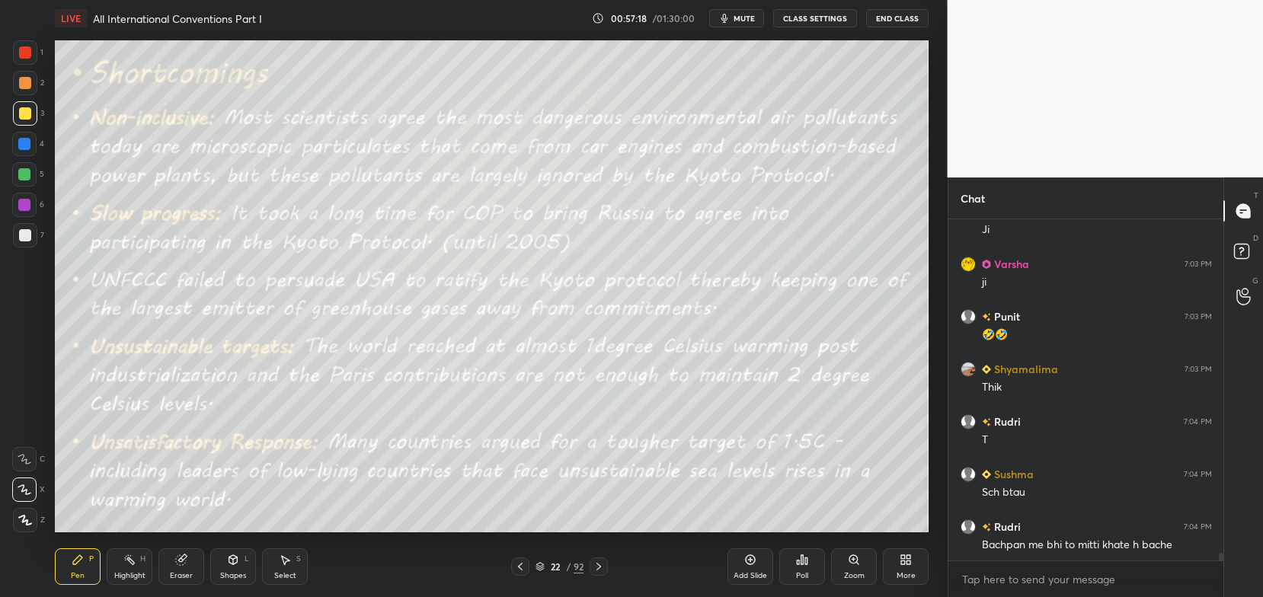
scroll to position [15832, 0]
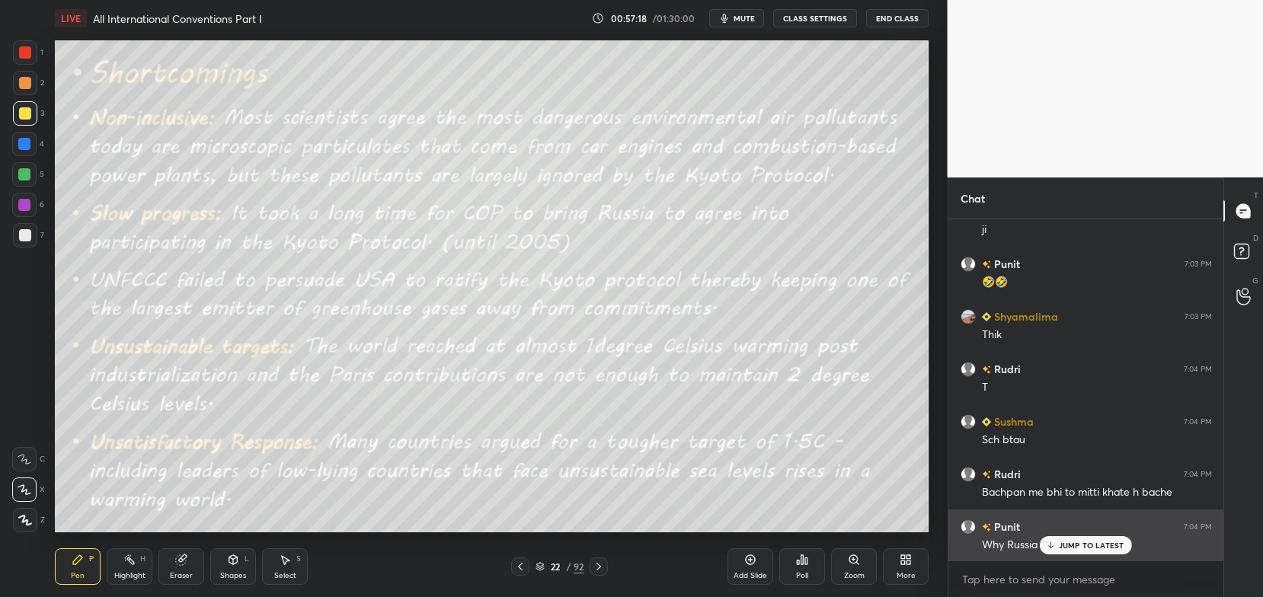
click at [1071, 538] on div "JUMP TO LATEST" at bounding box center [1085, 545] width 91 height 18
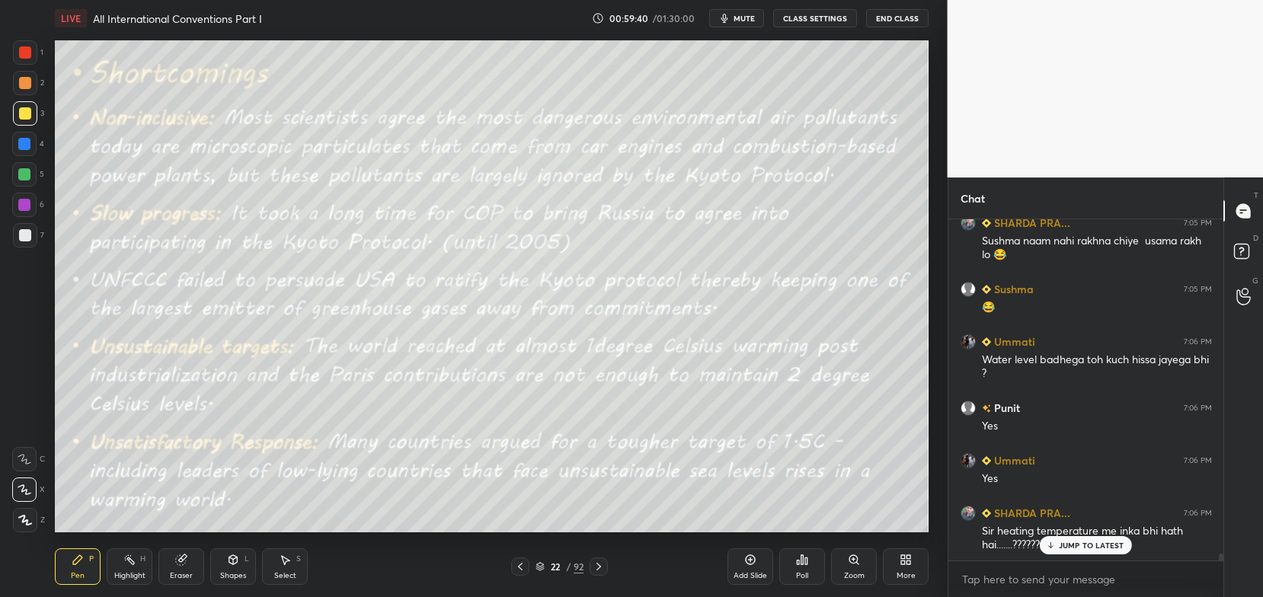
scroll to position [16465, 0]
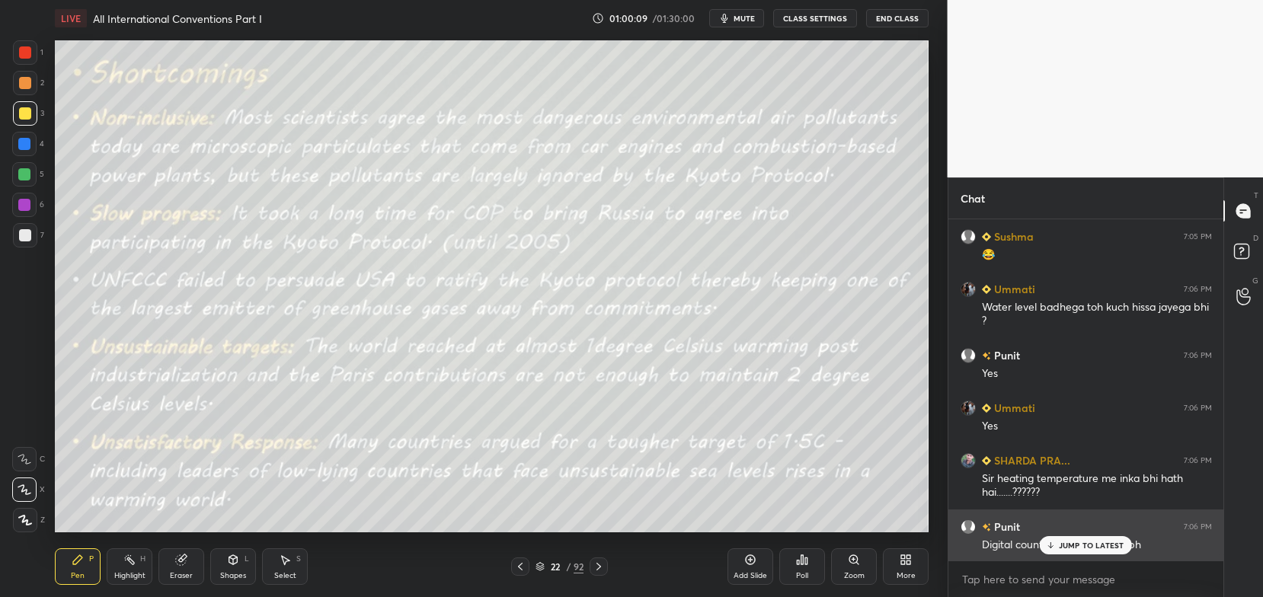
click at [1087, 545] on p "JUMP TO LATEST" at bounding box center [1092, 545] width 66 height 9
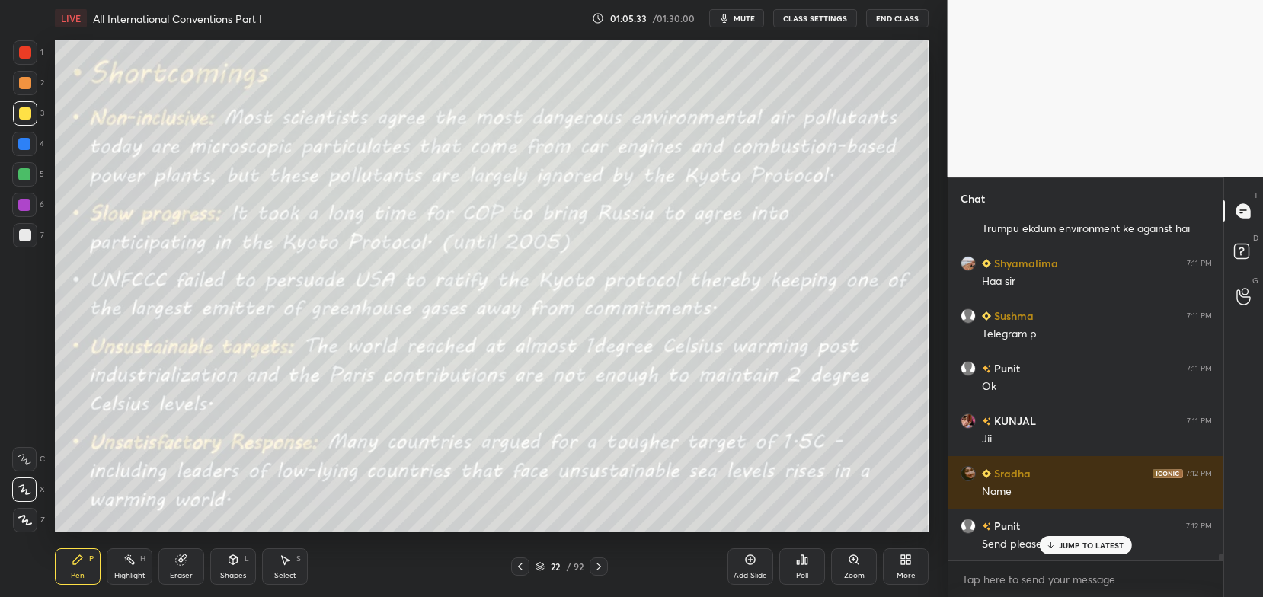
scroll to position [17306, 0]
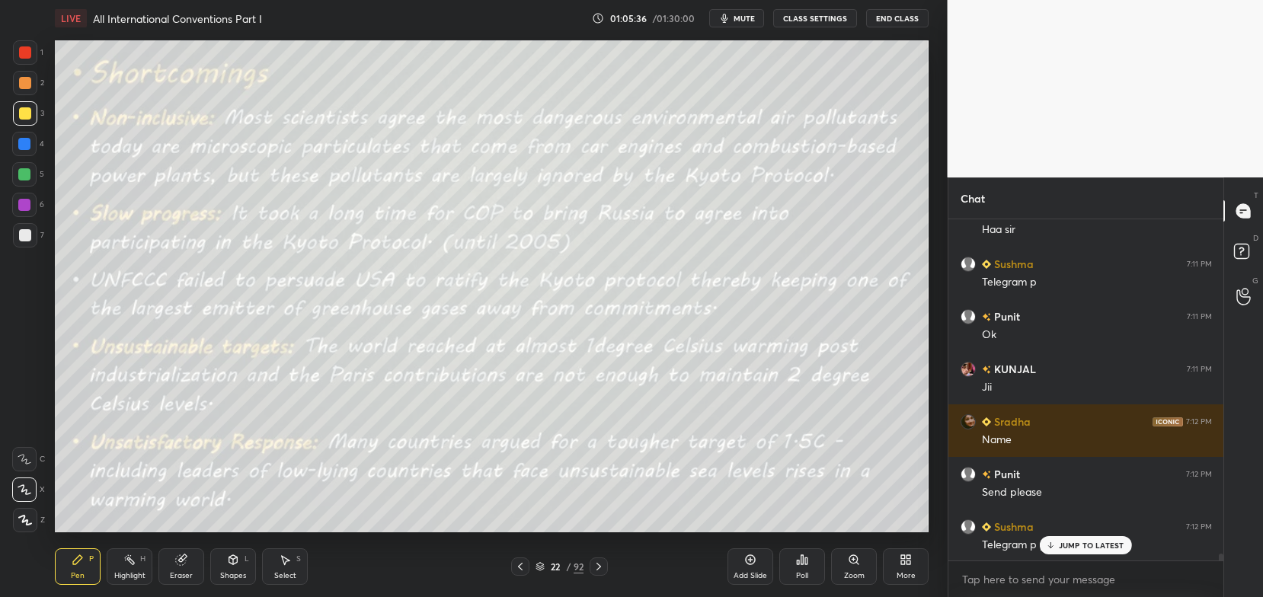
click at [1092, 544] on p "JUMP TO LATEST" at bounding box center [1092, 545] width 66 height 9
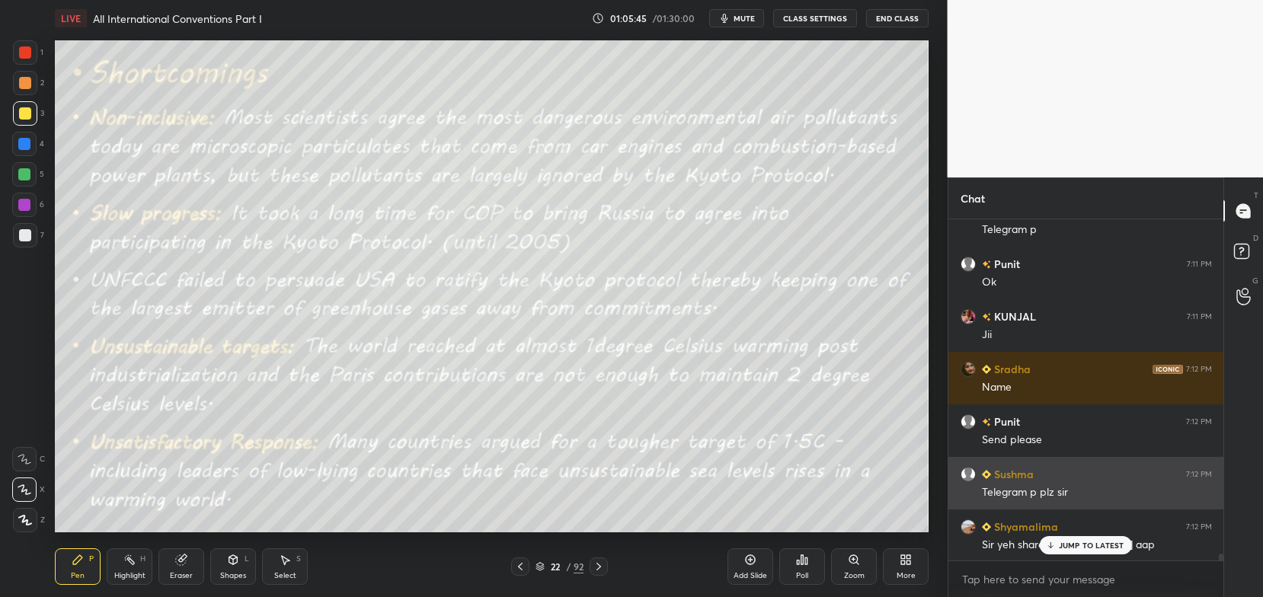
scroll to position [17411, 0]
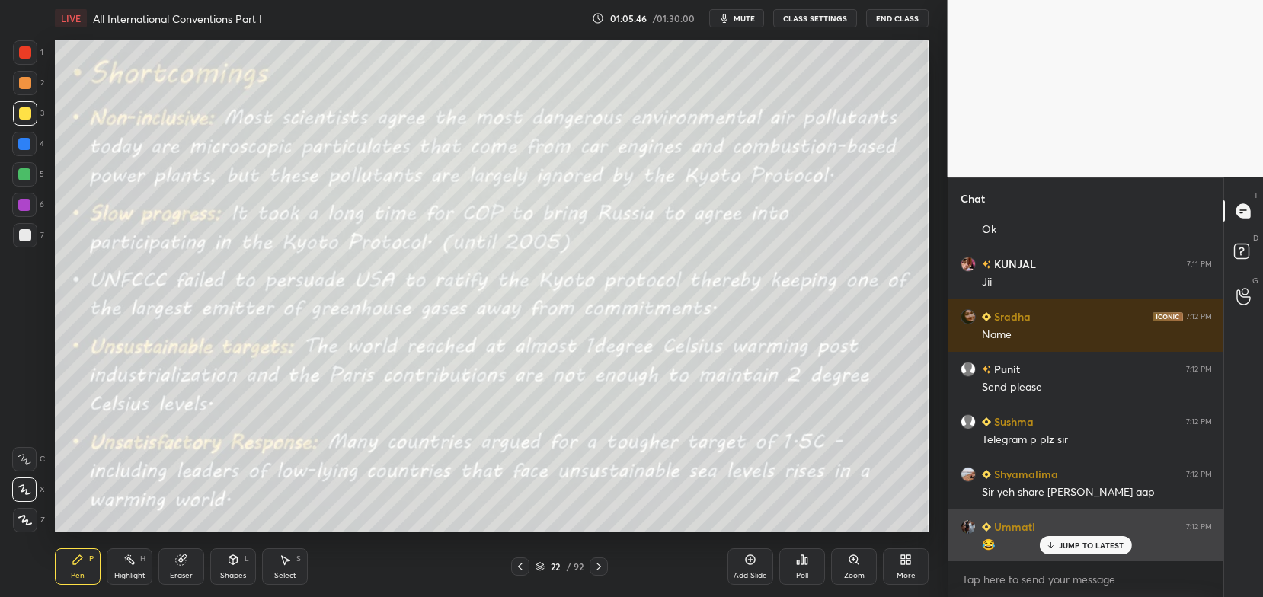
click at [1072, 548] on p "JUMP TO LATEST" at bounding box center [1092, 545] width 66 height 9
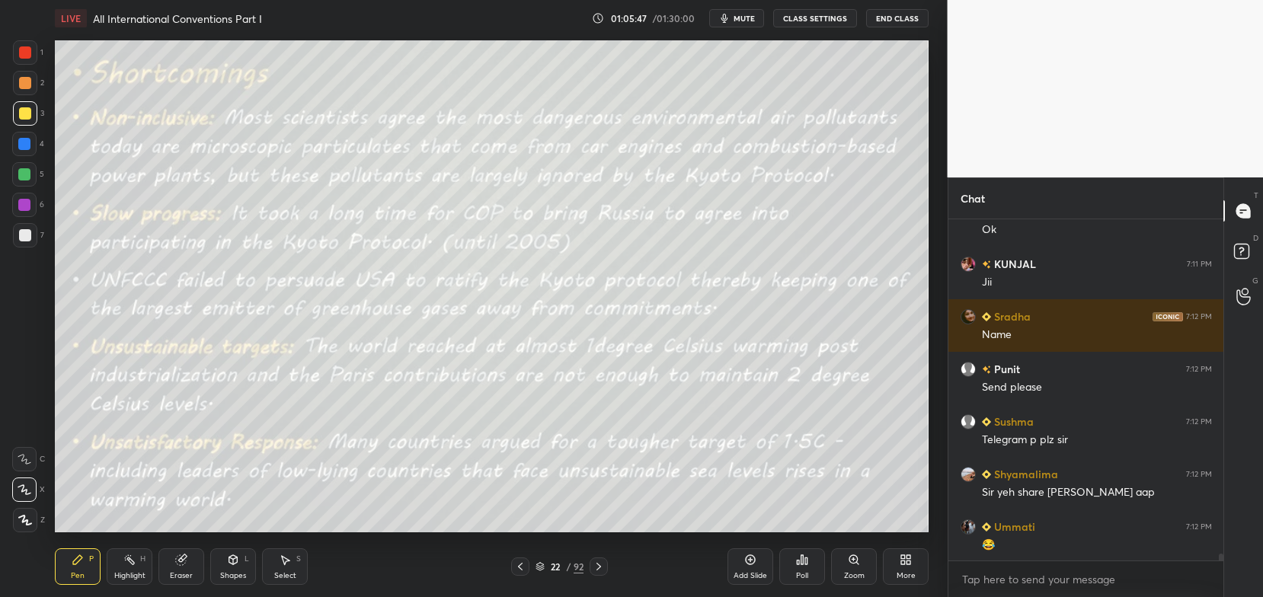
scroll to position [17464, 0]
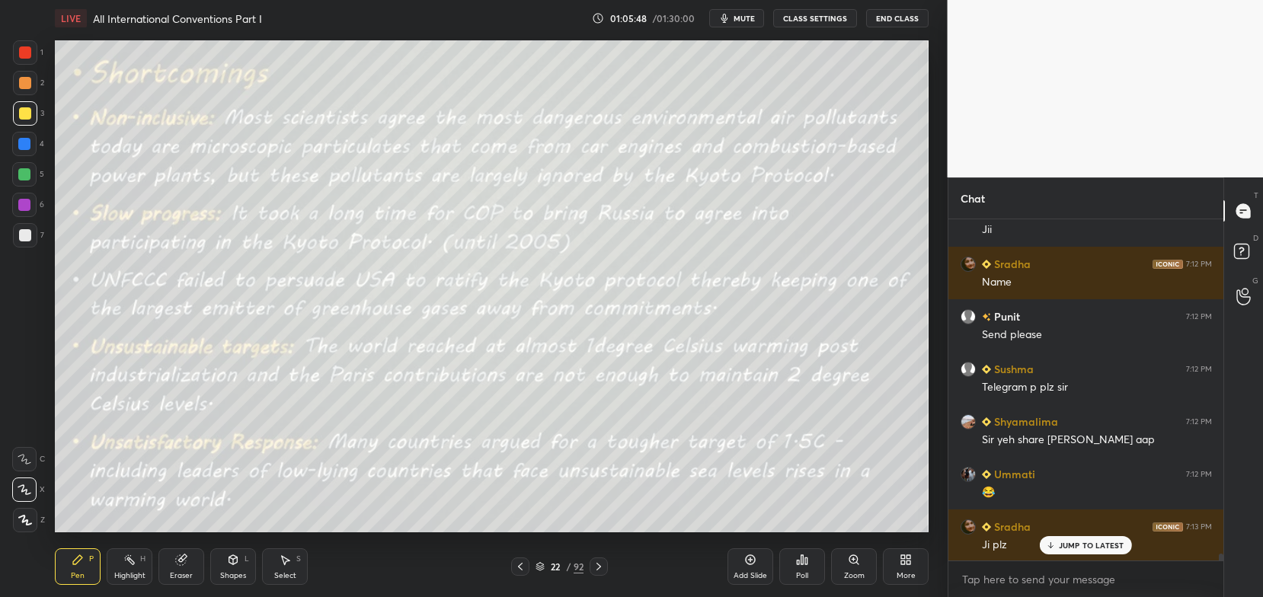
click at [600, 563] on icon at bounding box center [599, 567] width 12 height 12
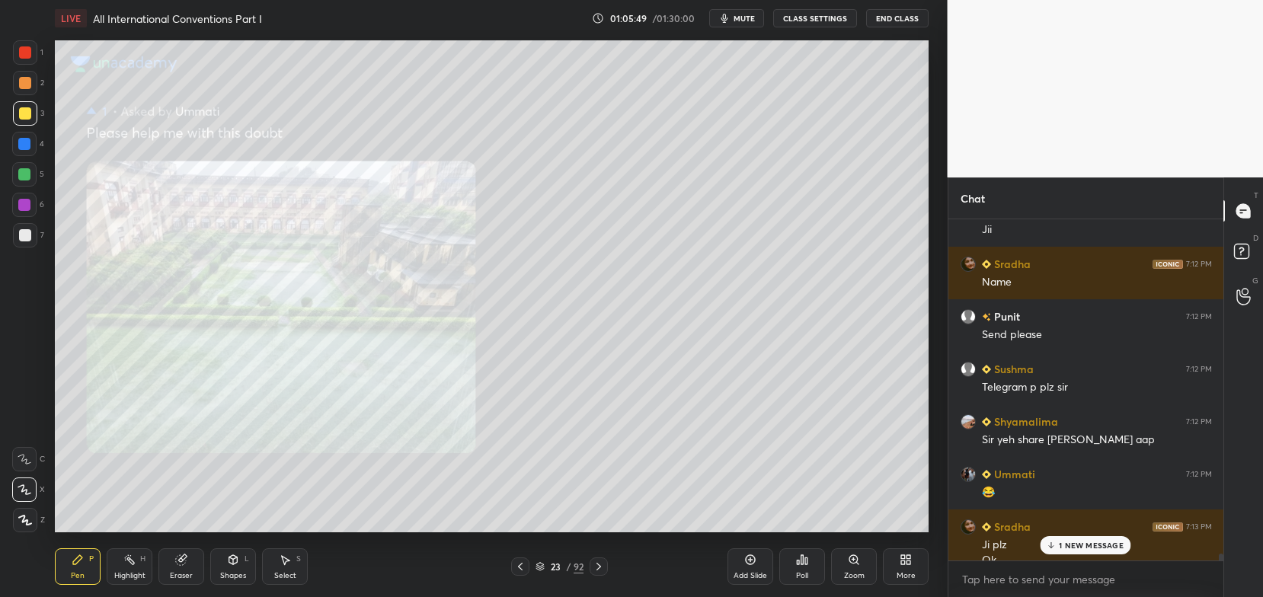
scroll to position [17480, 0]
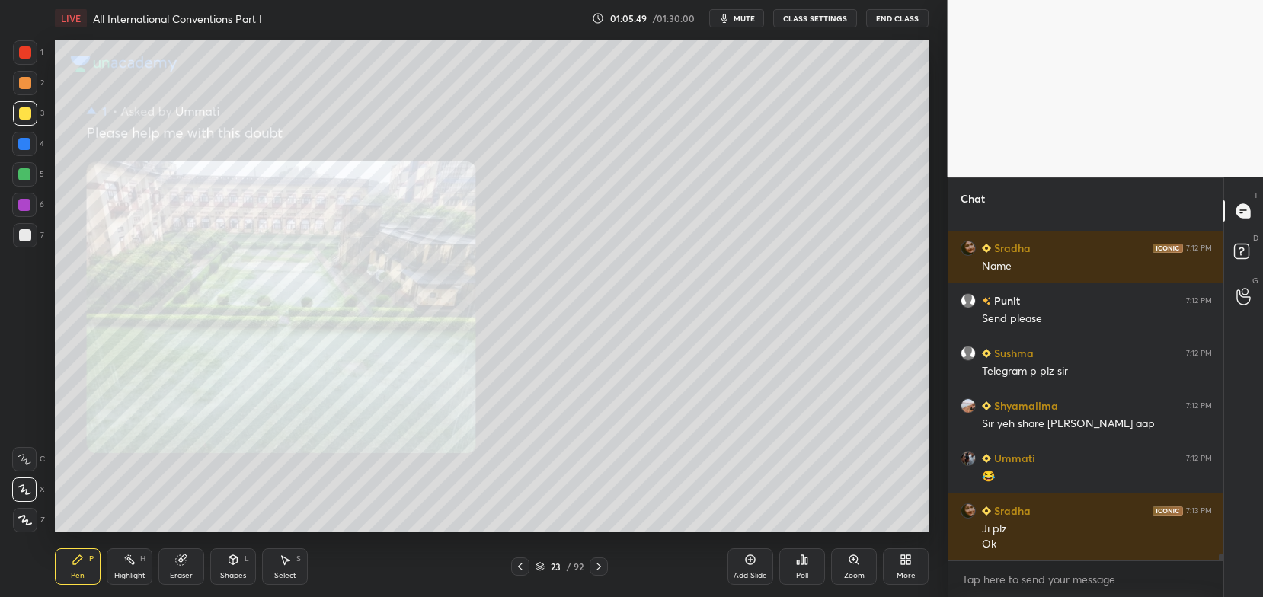
click at [597, 564] on icon at bounding box center [599, 567] width 12 height 12
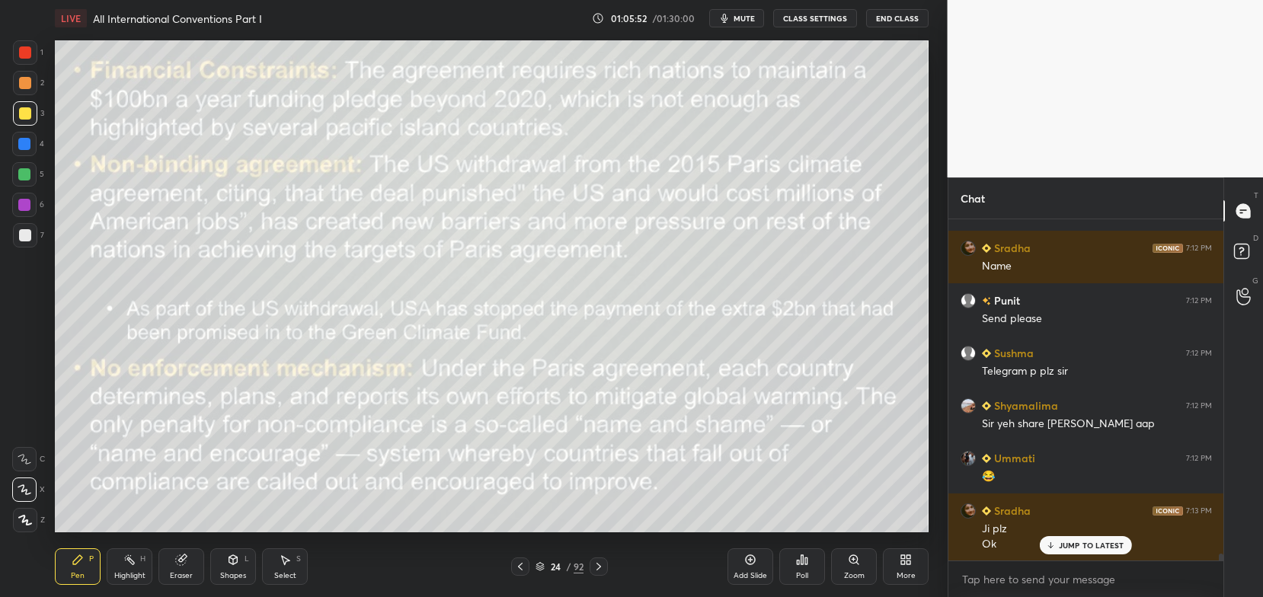
scroll to position [17531, 0]
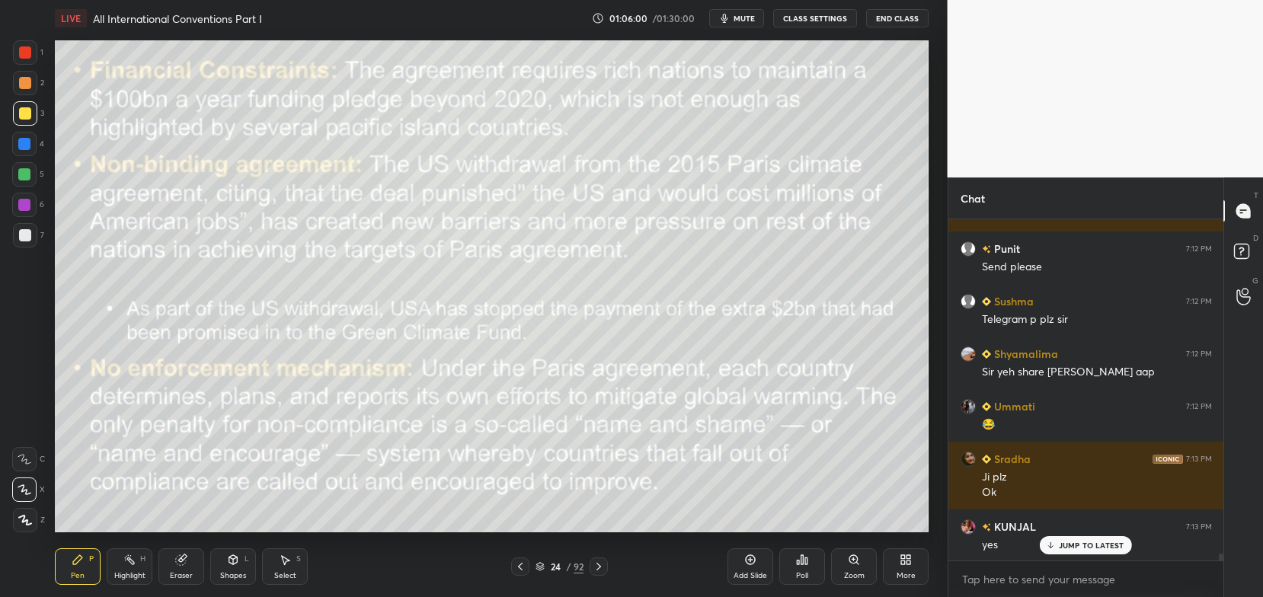
click at [539, 564] on icon at bounding box center [540, 565] width 8 height 4
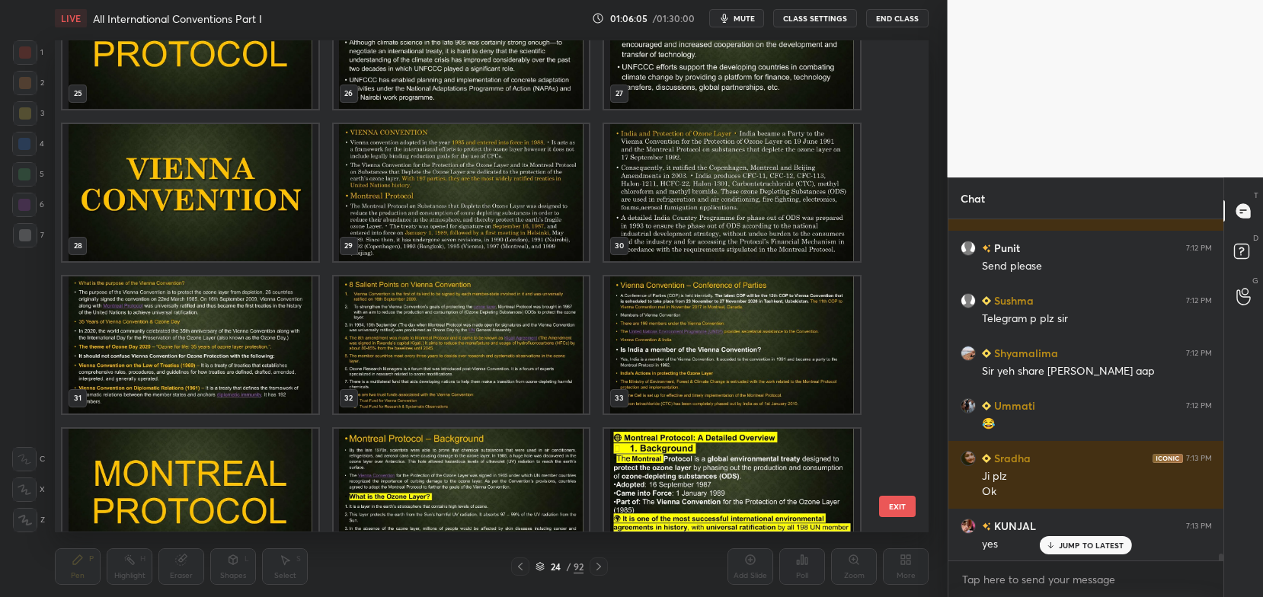
scroll to position [1297, 0]
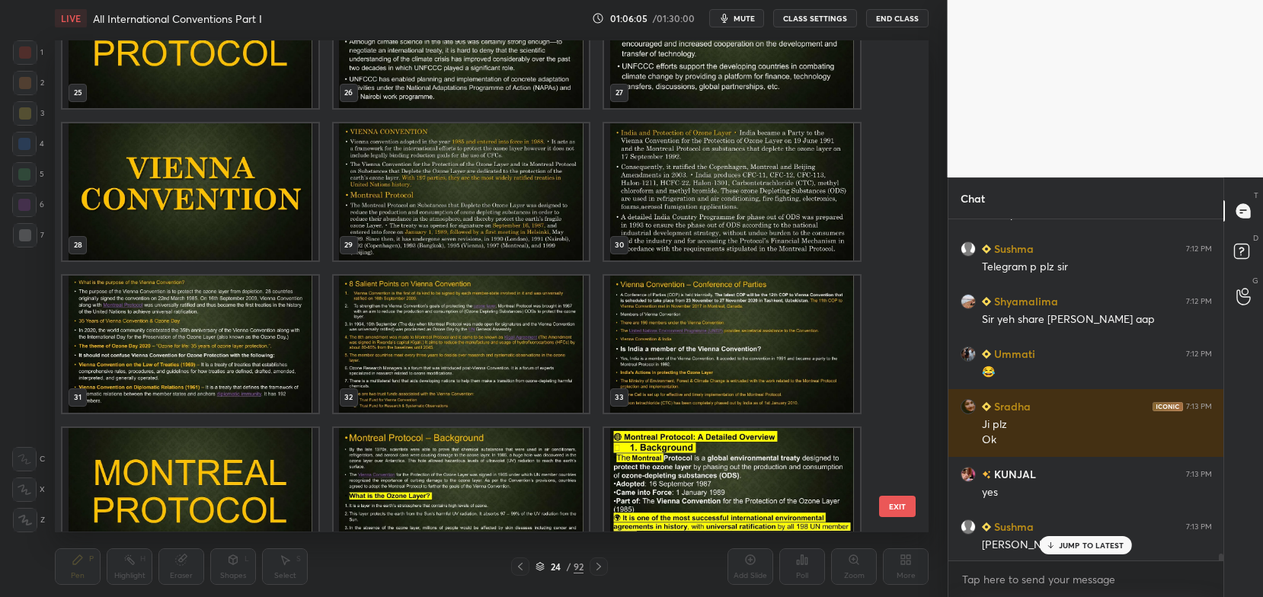
click at [272, 299] on img "grid" at bounding box center [190, 344] width 256 height 137
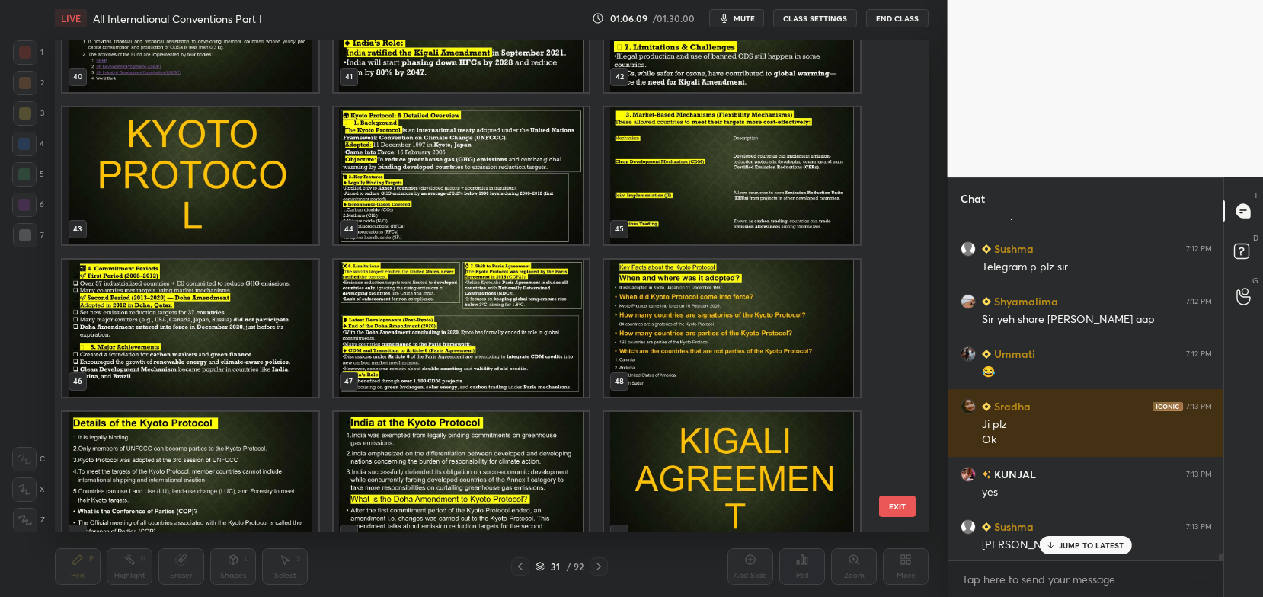
scroll to position [2078, 0]
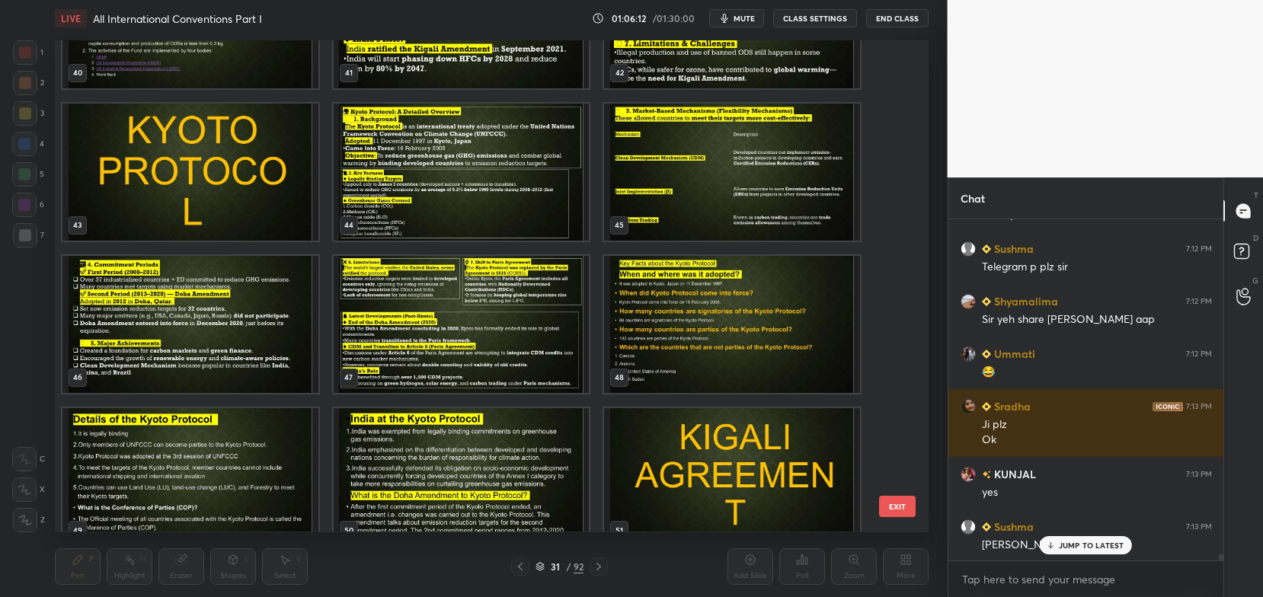
click at [286, 190] on img "grid" at bounding box center [190, 172] width 256 height 137
click at [288, 196] on img "grid" at bounding box center [190, 172] width 256 height 137
click at [282, 211] on img "grid" at bounding box center [190, 172] width 256 height 137
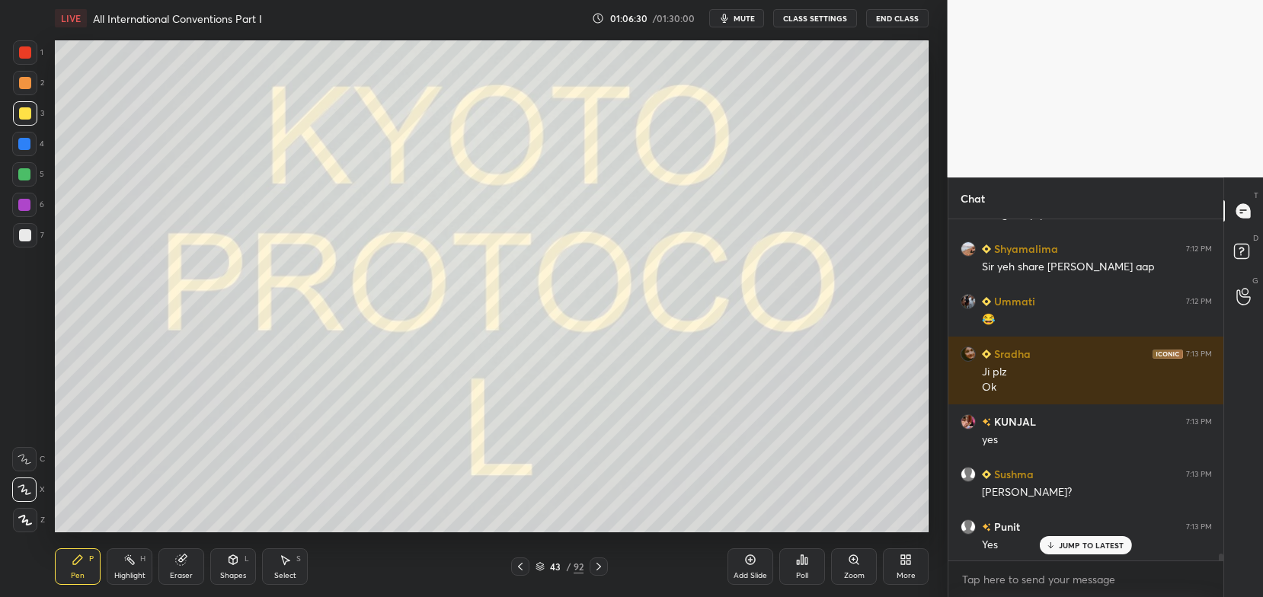
scroll to position [17689, 0]
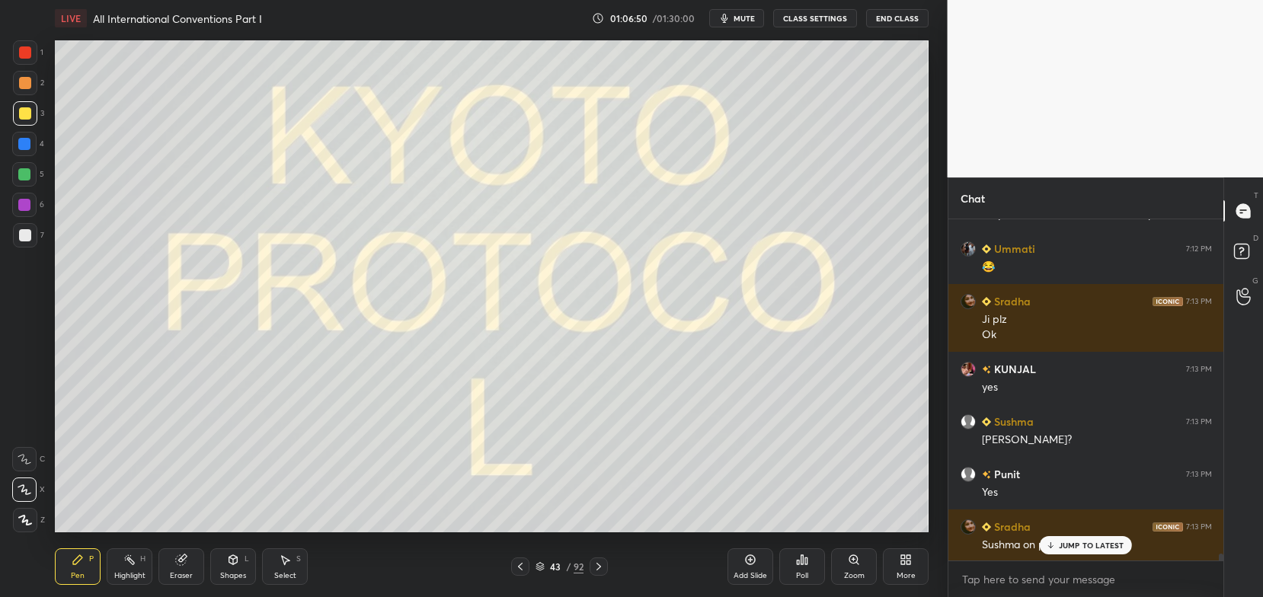
click at [601, 562] on icon at bounding box center [599, 567] width 12 height 12
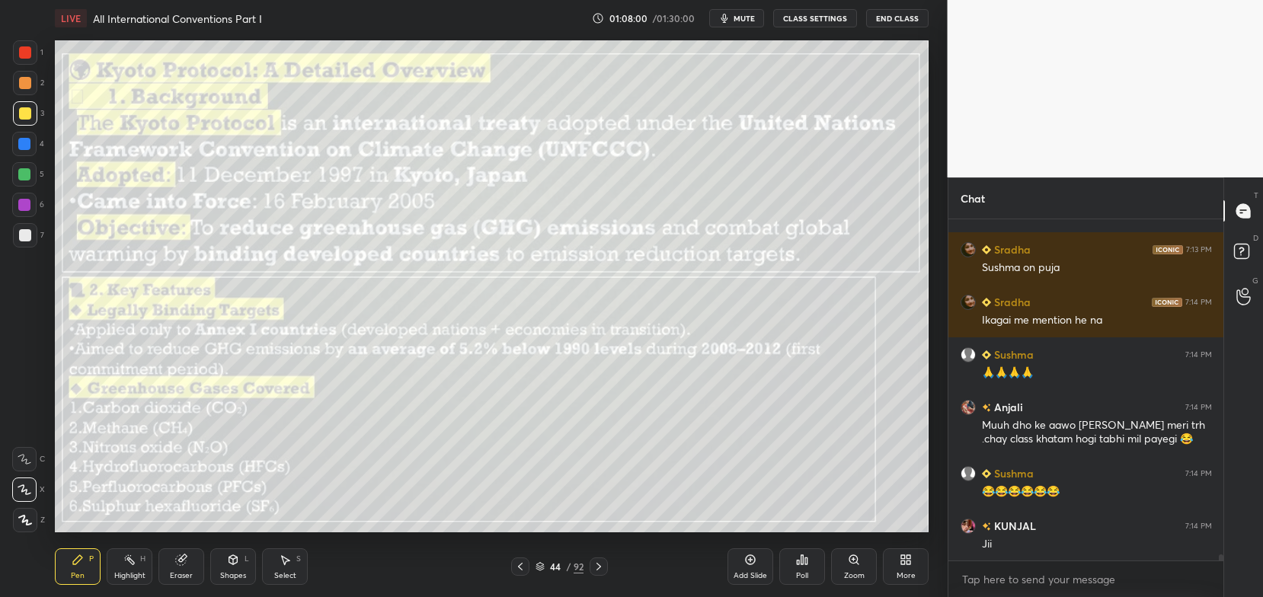
scroll to position [18032, 0]
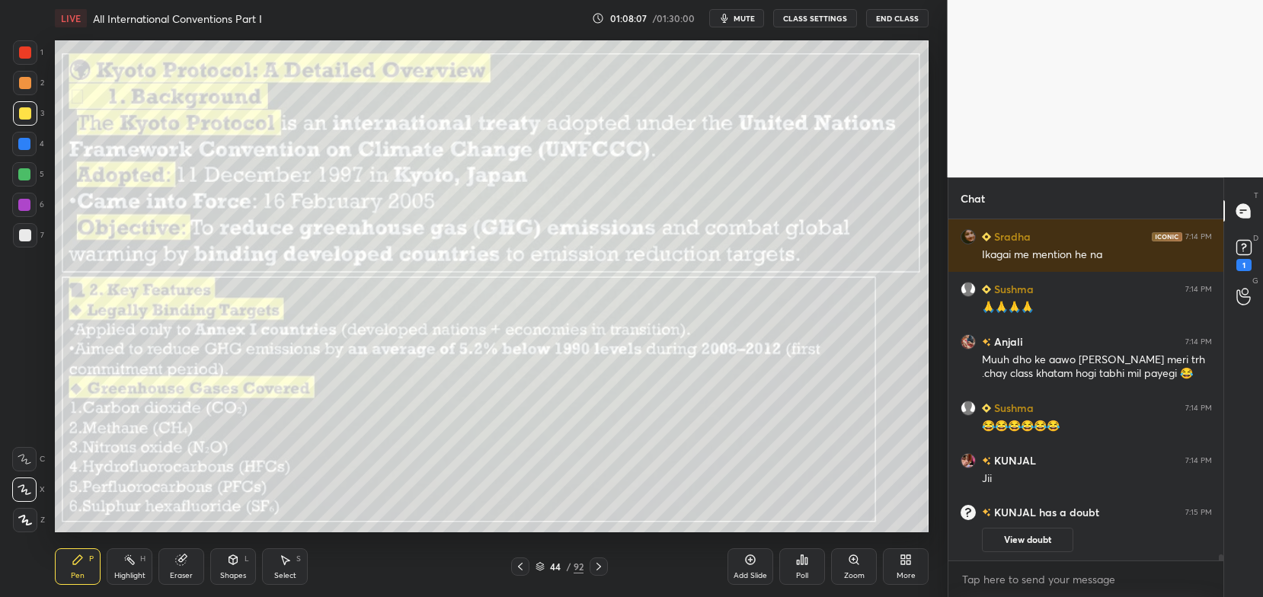
click at [1257, 261] on div "1" at bounding box center [1244, 253] width 30 height 27
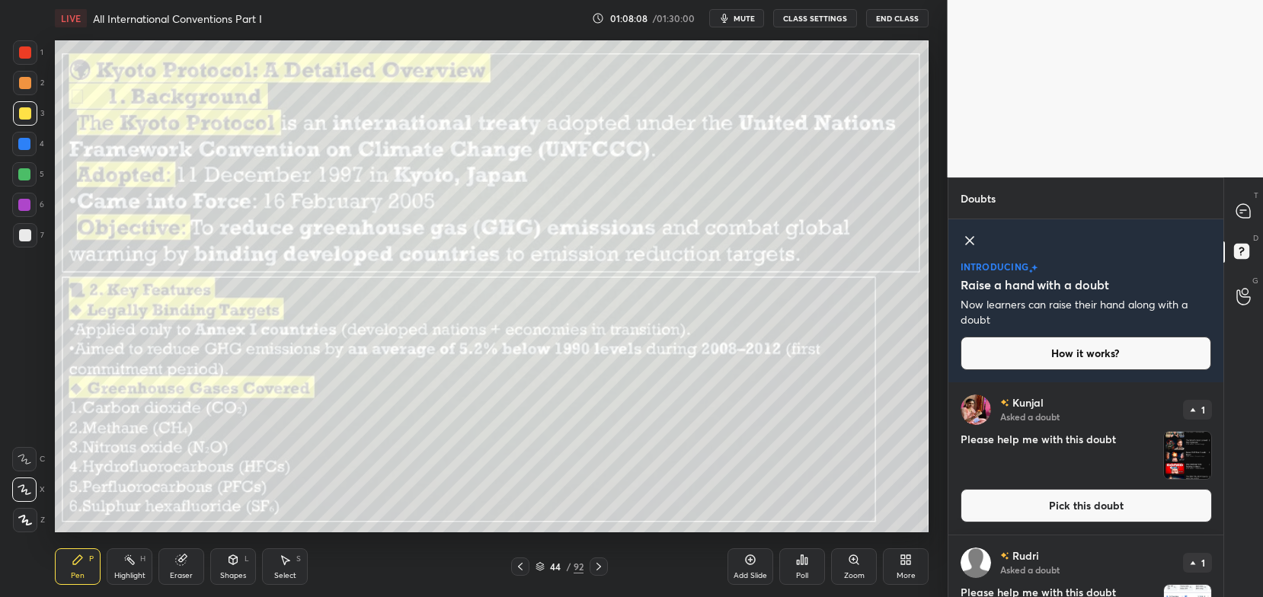
scroll to position [91, 0]
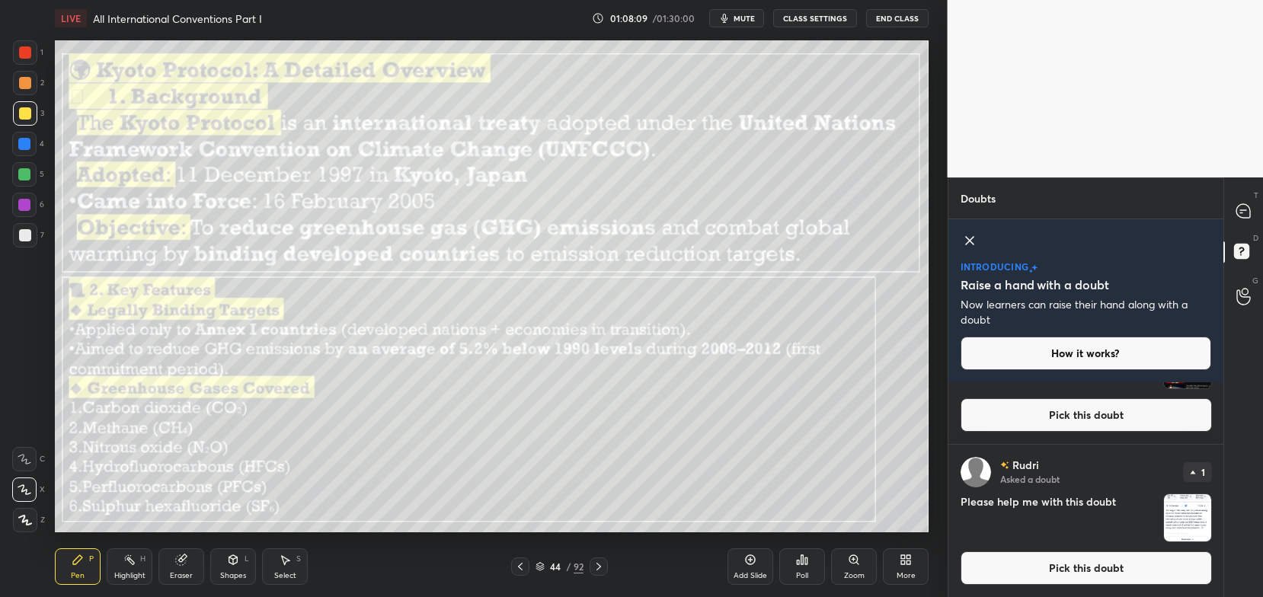
click at [1118, 410] on button "Pick this doubt" at bounding box center [1086, 415] width 251 height 34
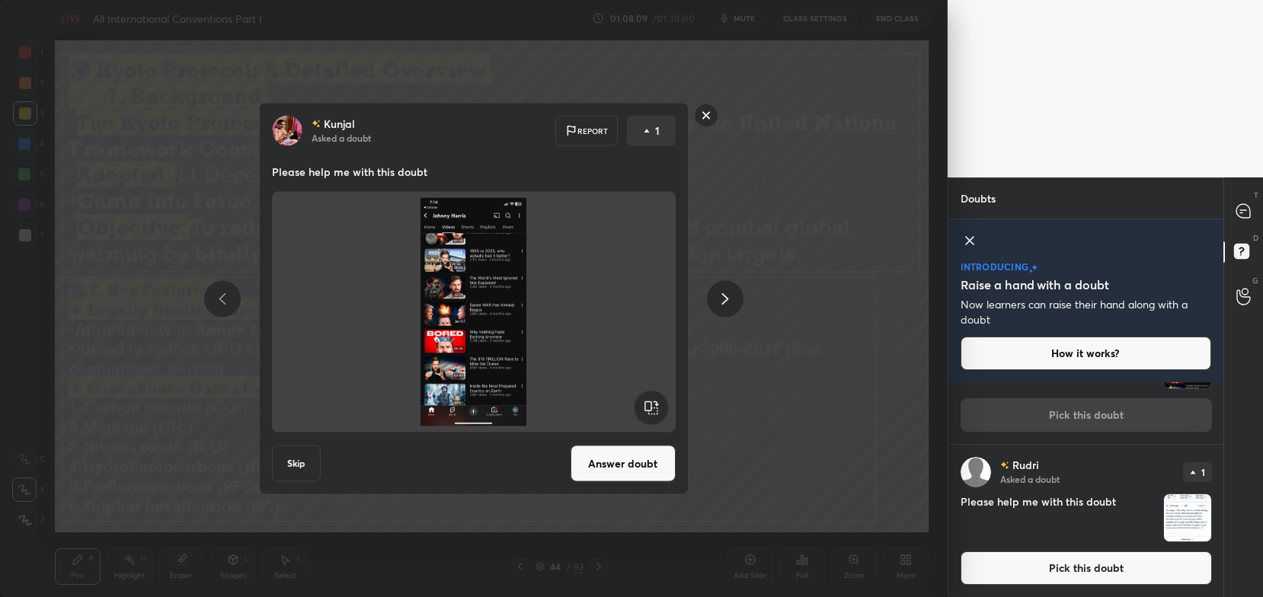
scroll to position [0, 0]
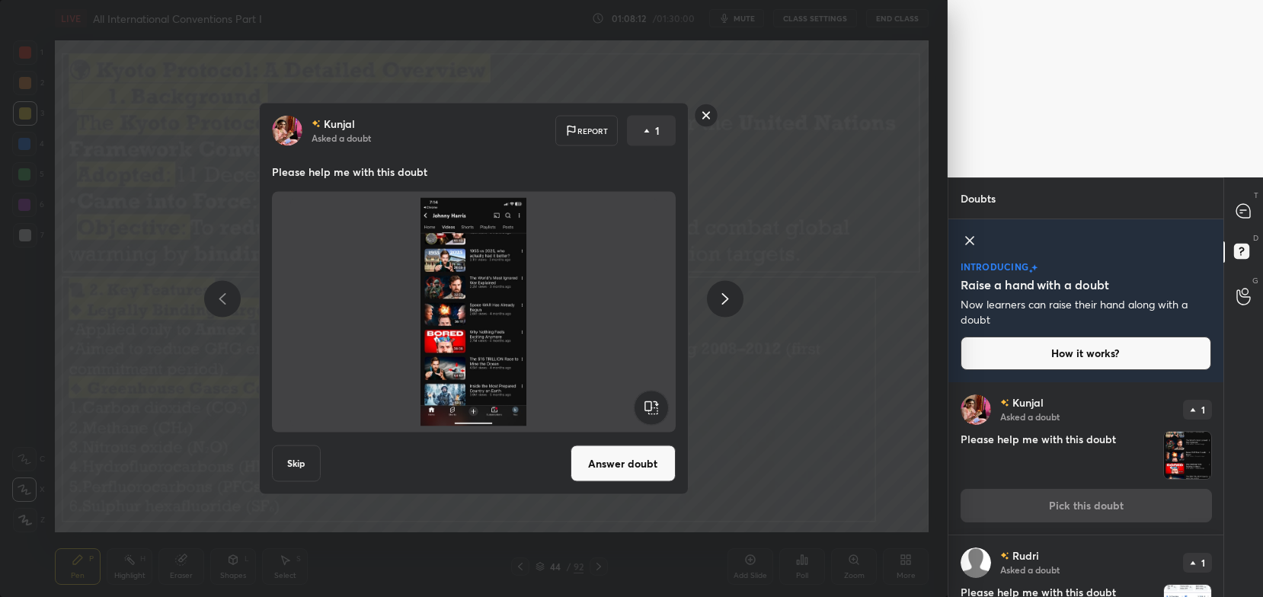
click at [622, 470] on button "Answer doubt" at bounding box center [623, 464] width 105 height 37
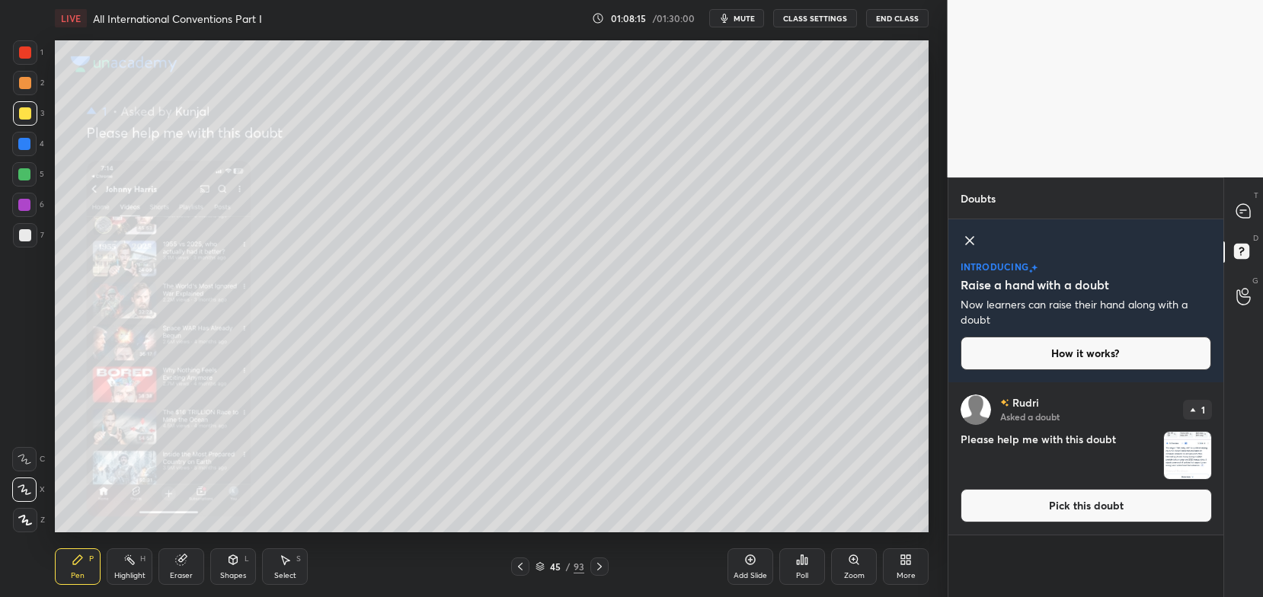
click at [859, 569] on div "Zoom" at bounding box center [854, 567] width 46 height 37
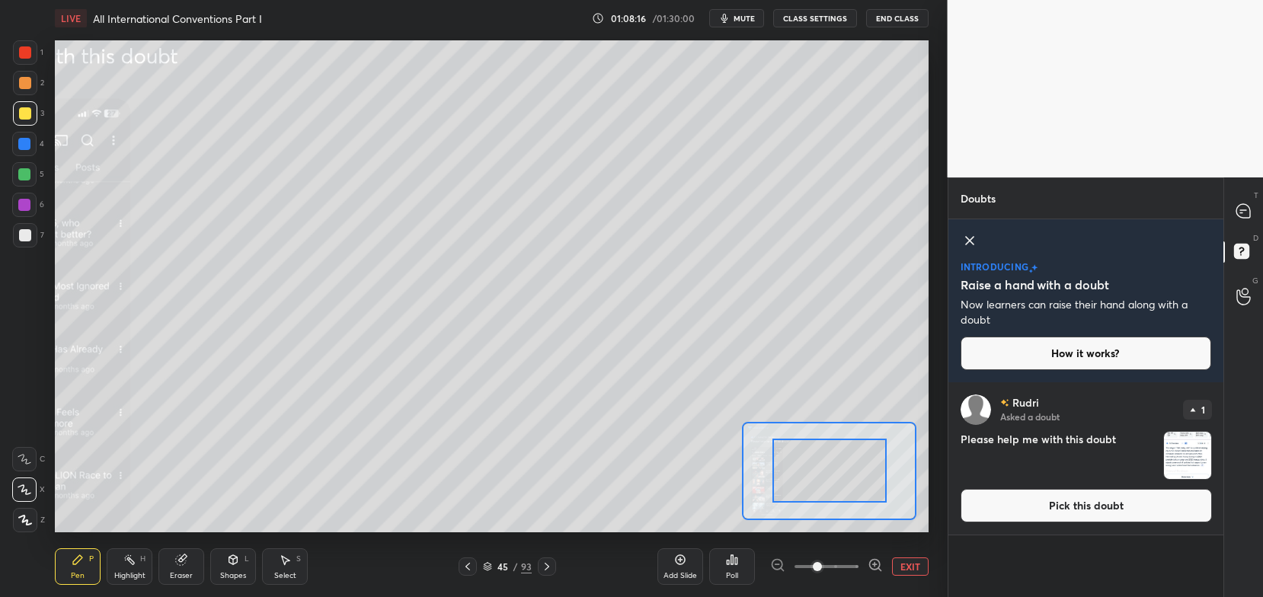
click at [878, 566] on icon at bounding box center [875, 565] width 15 height 15
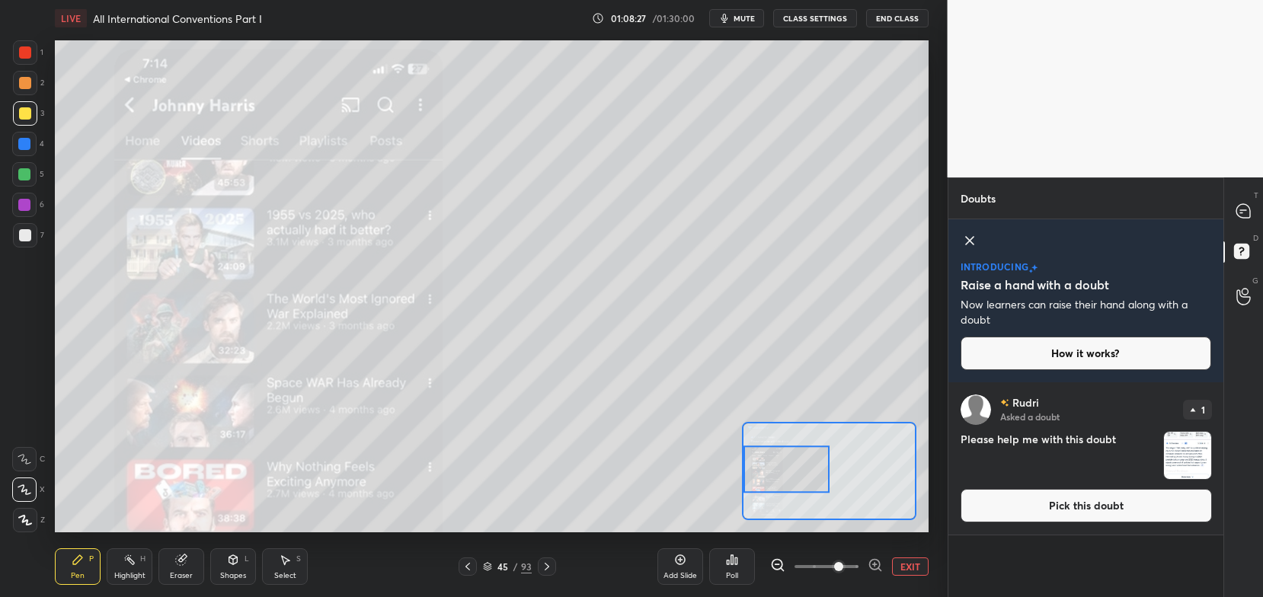
click at [912, 566] on button "EXIT" at bounding box center [910, 567] width 37 height 18
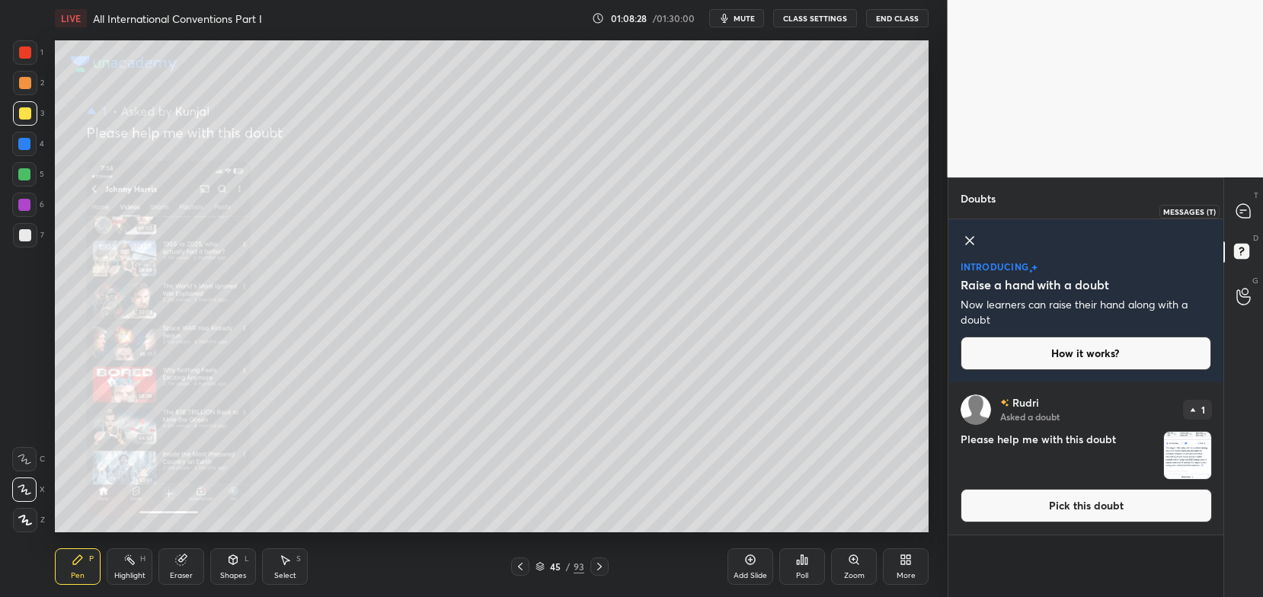
click at [1236, 218] on icon at bounding box center [1244, 211] width 16 height 16
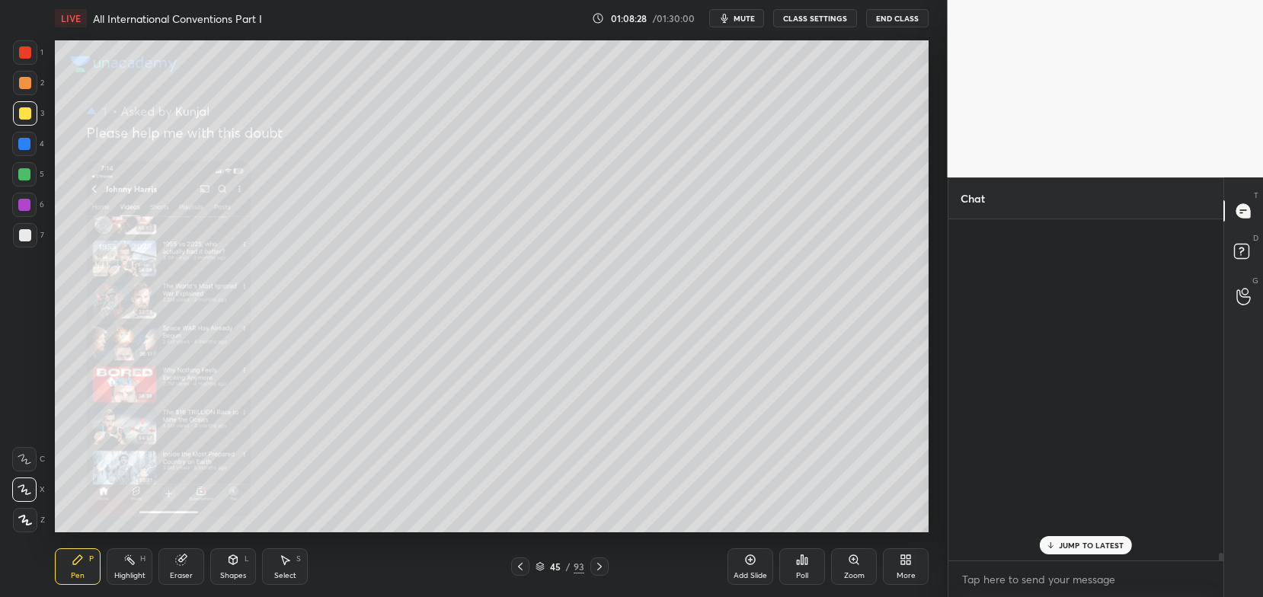
scroll to position [337, 271]
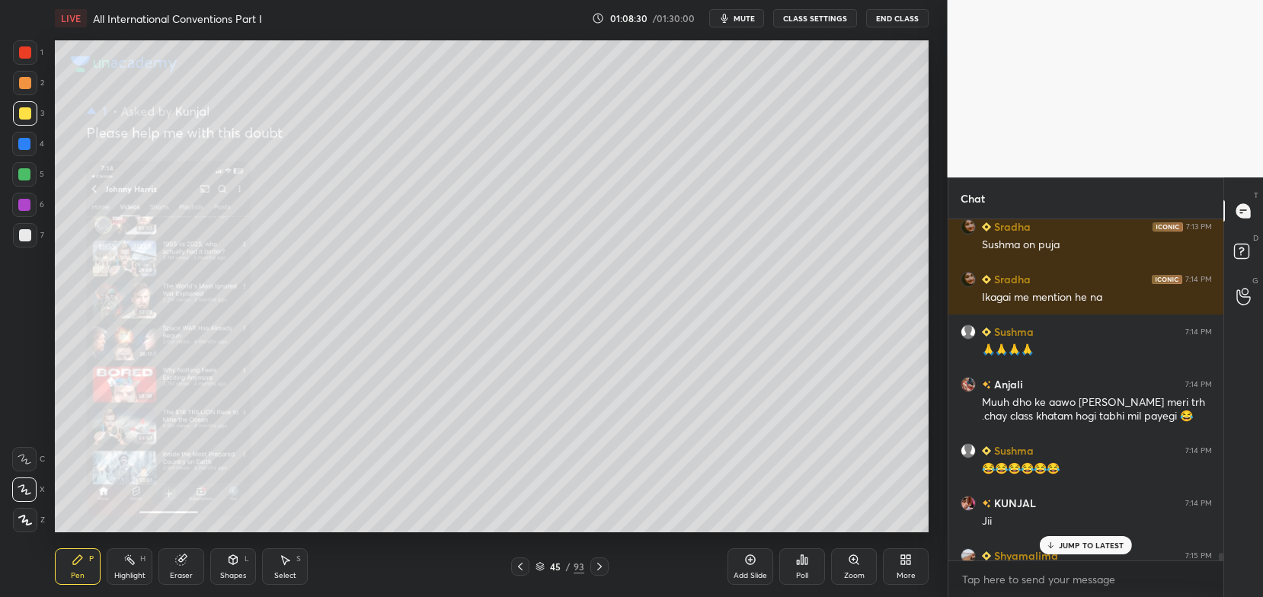
click at [1067, 545] on p "JUMP TO LATEST" at bounding box center [1092, 545] width 66 height 9
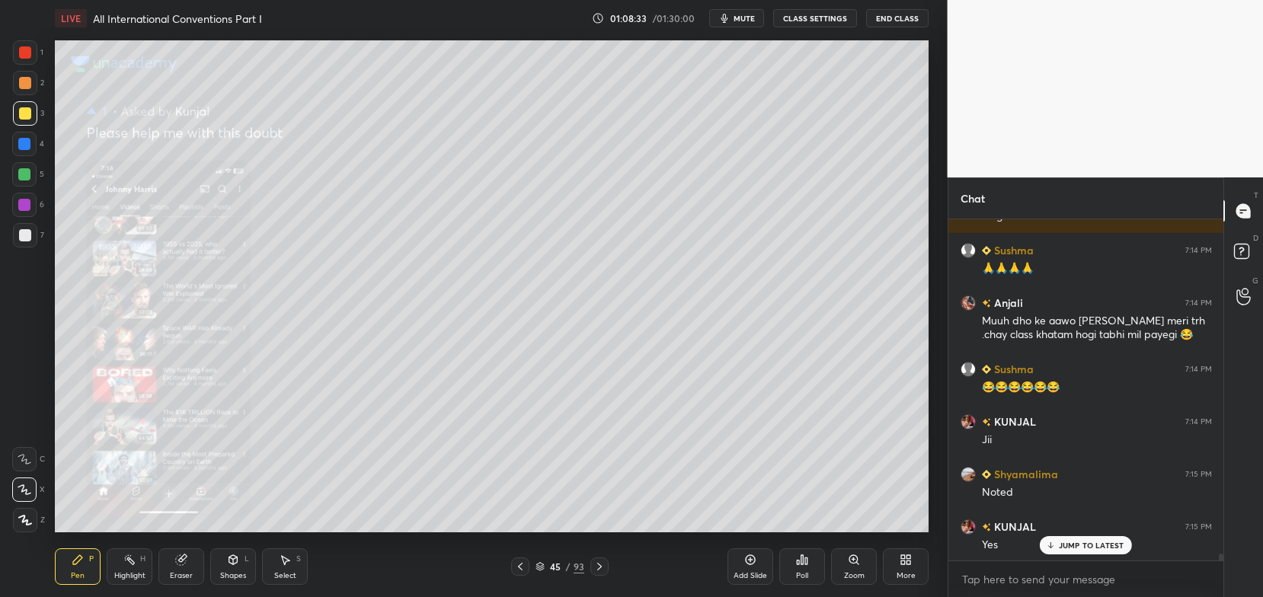
scroll to position [17011, 0]
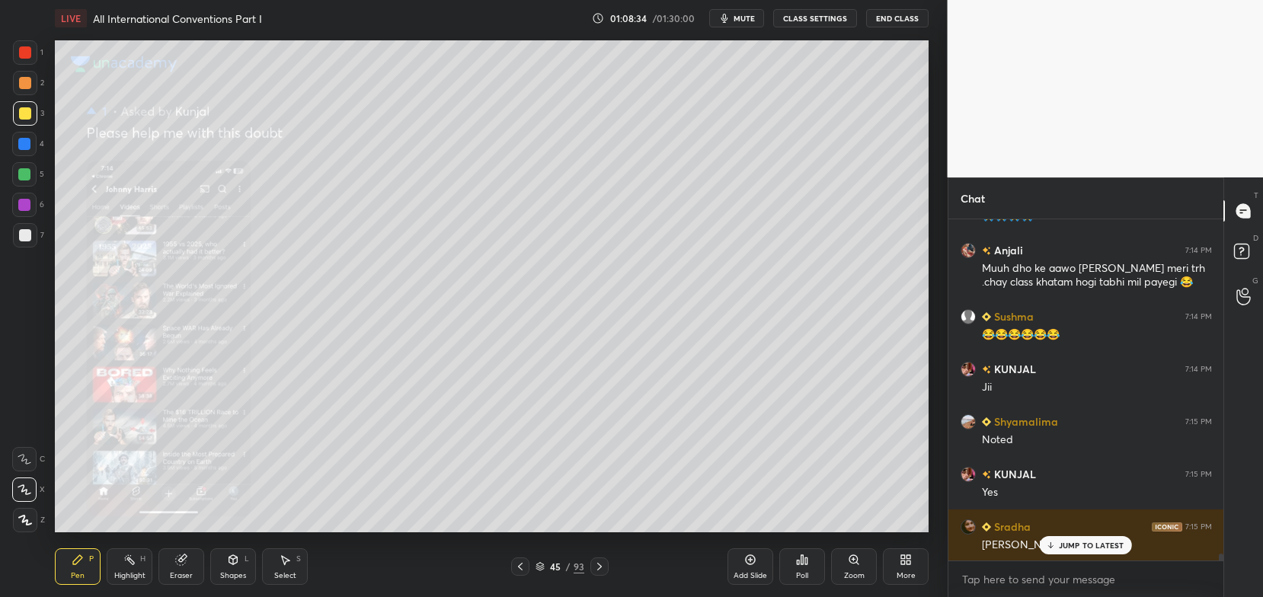
click at [529, 562] on div "45 / 93" at bounding box center [560, 567] width 98 height 18
click at [523, 568] on icon at bounding box center [520, 567] width 12 height 12
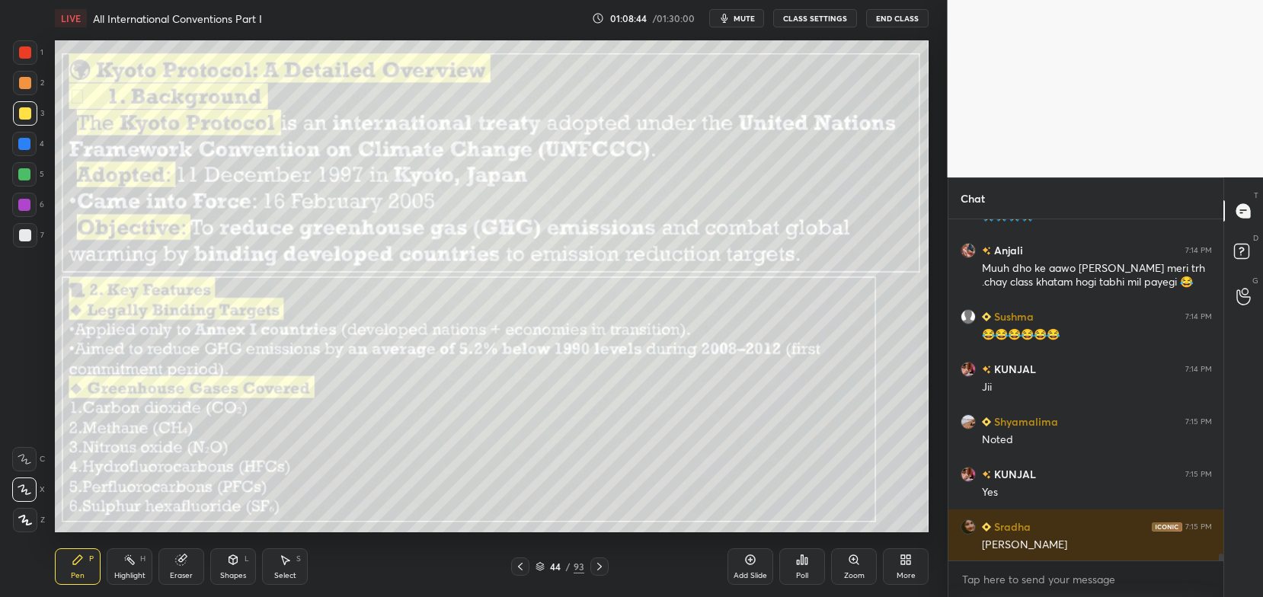
scroll to position [17064, 0]
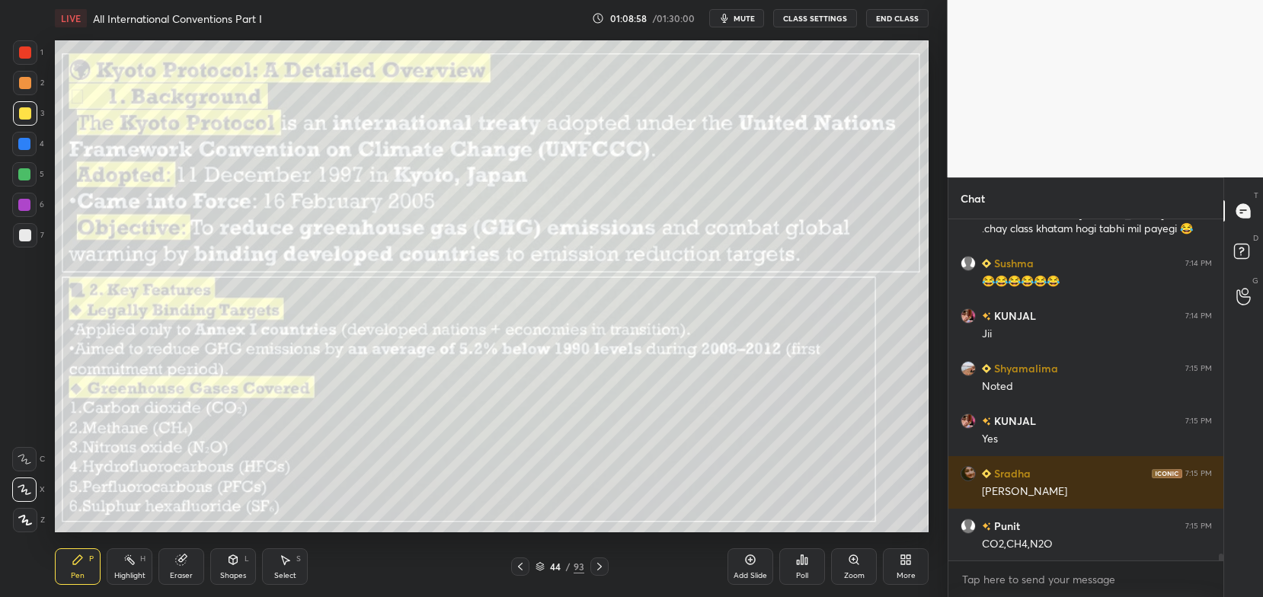
click at [600, 566] on icon at bounding box center [599, 567] width 12 height 12
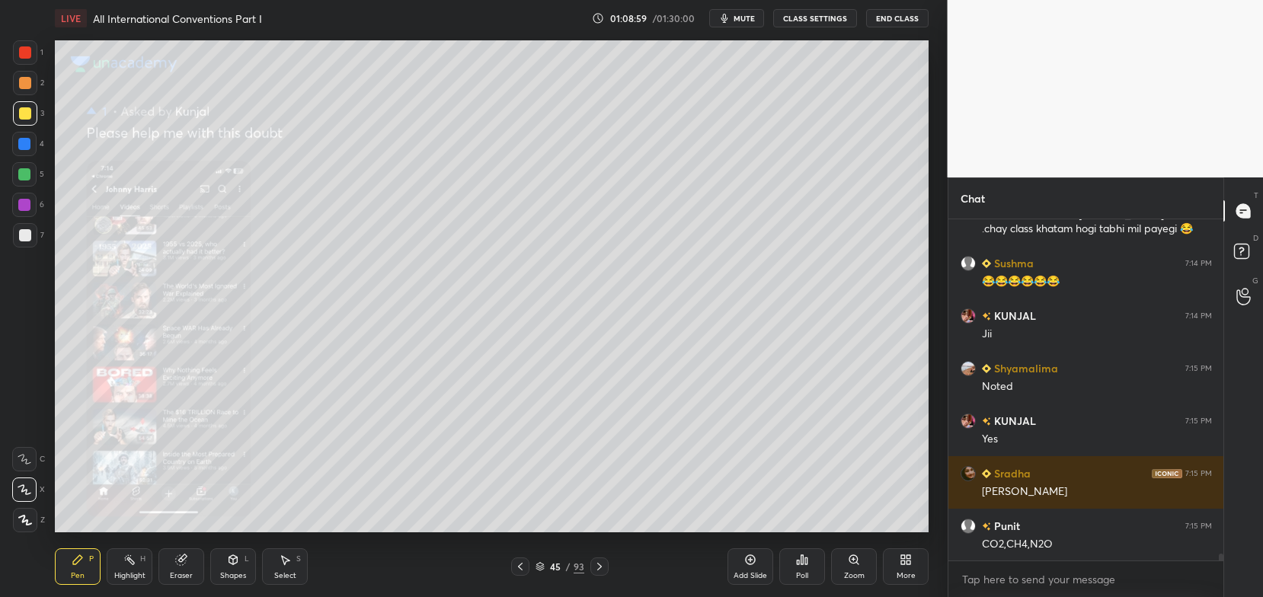
scroll to position [17117, 0]
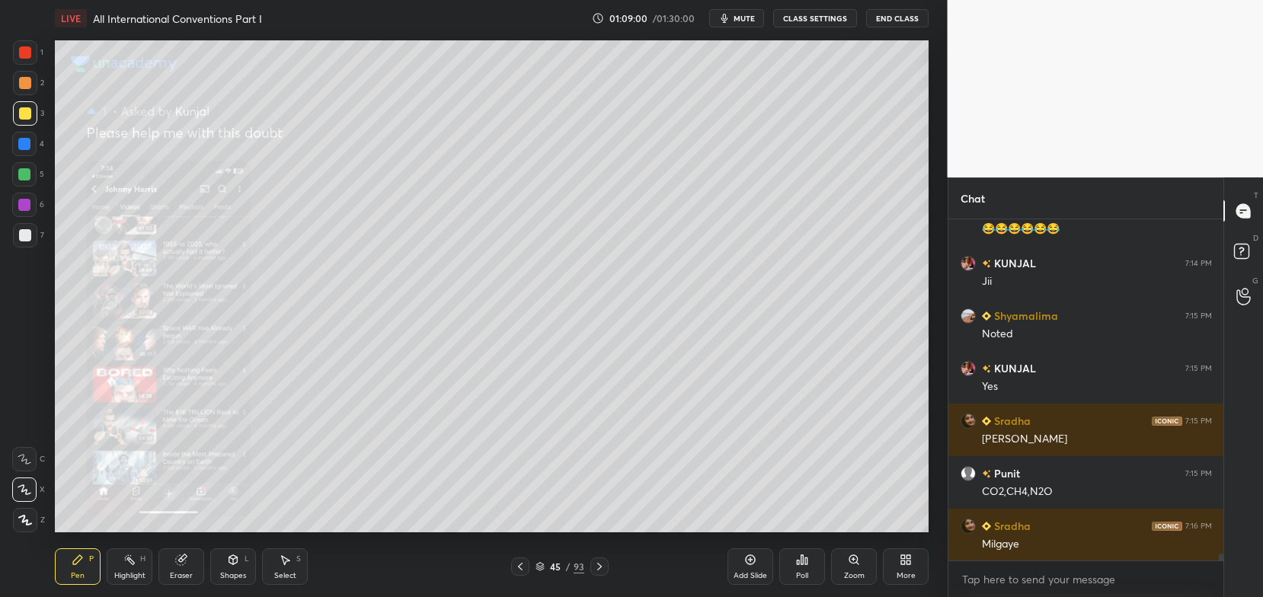
click at [599, 563] on icon at bounding box center [599, 567] width 12 height 12
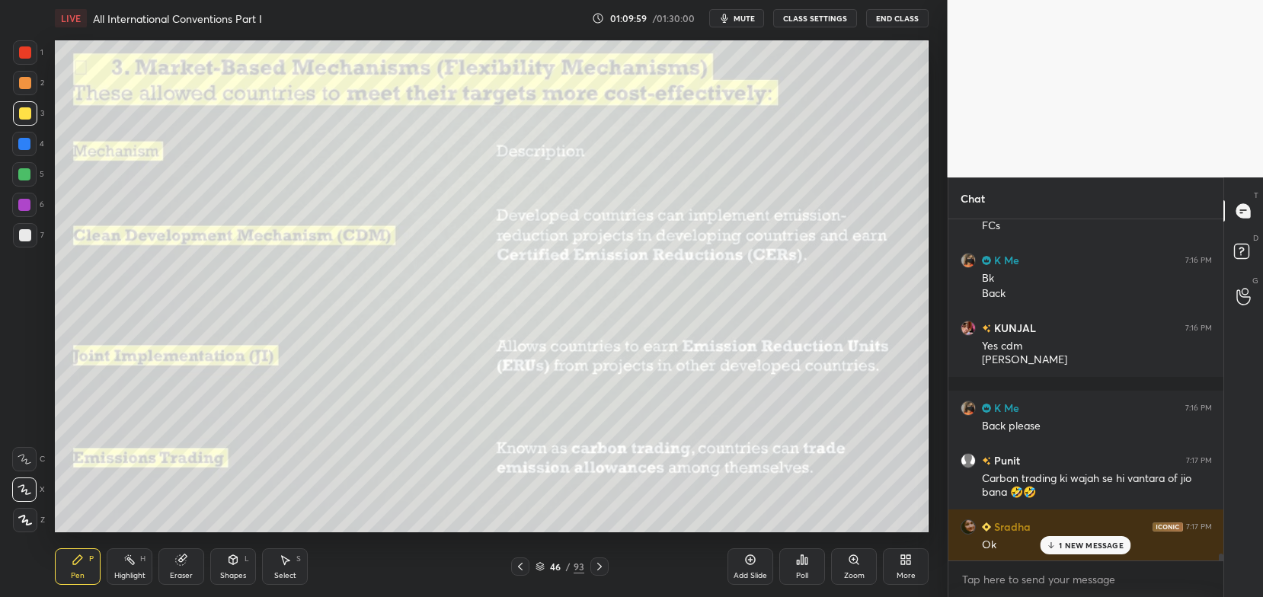
scroll to position [17541, 0]
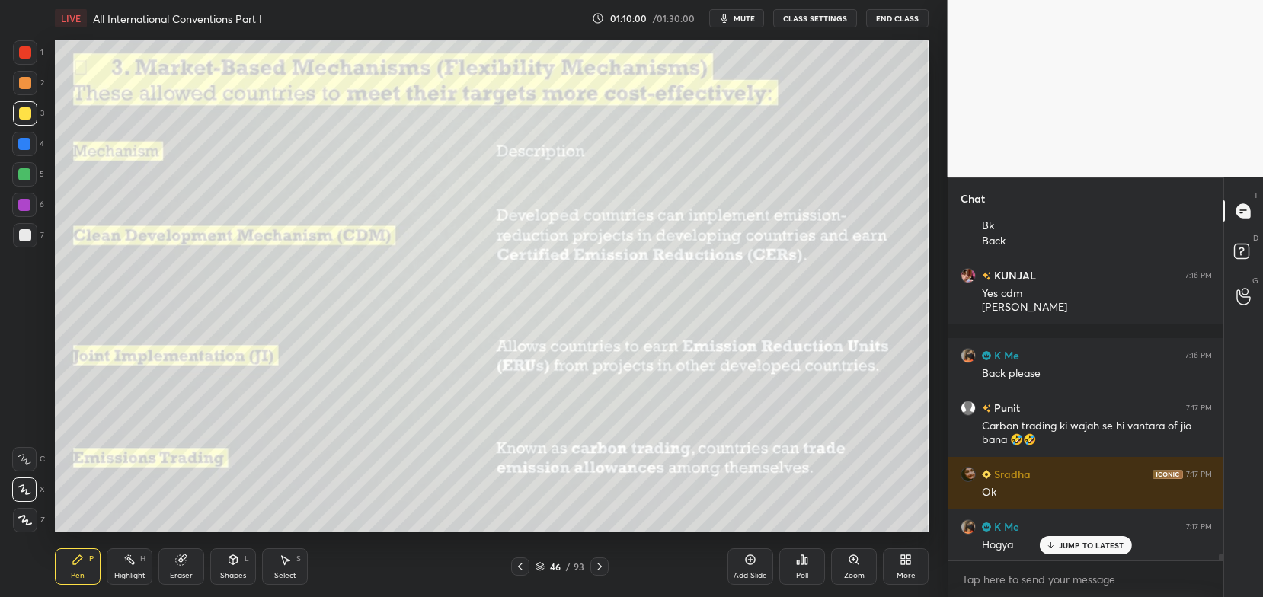
click at [167, 565] on div "Eraser" at bounding box center [181, 567] width 46 height 37
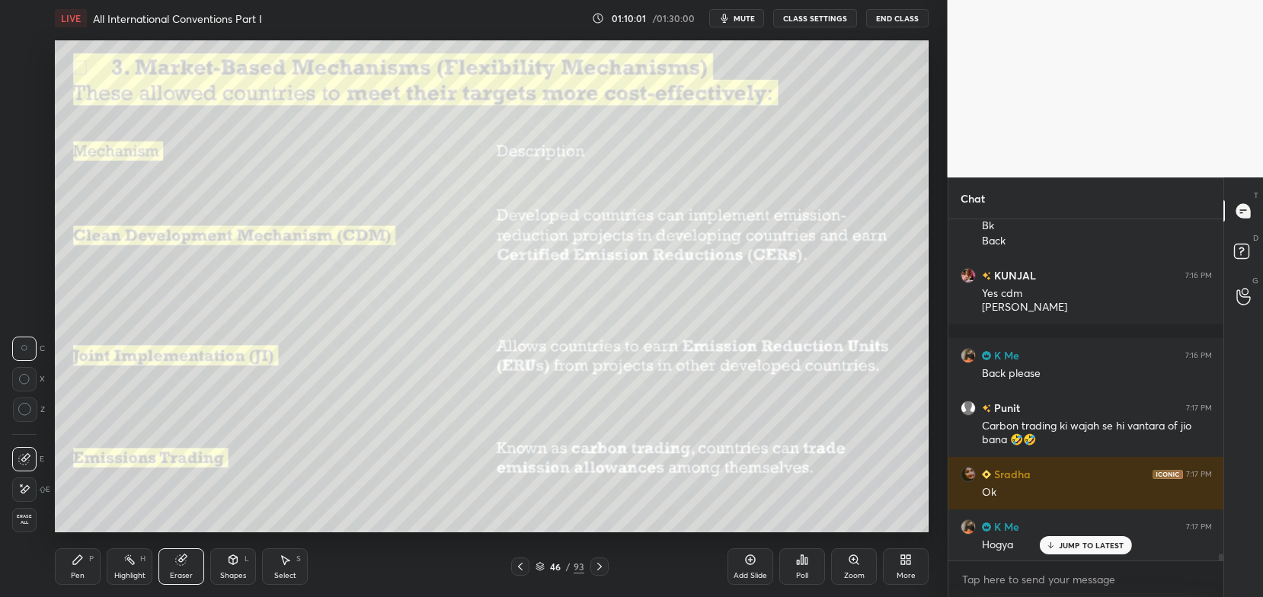
click at [21, 518] on span "Erase all" at bounding box center [24, 519] width 23 height 11
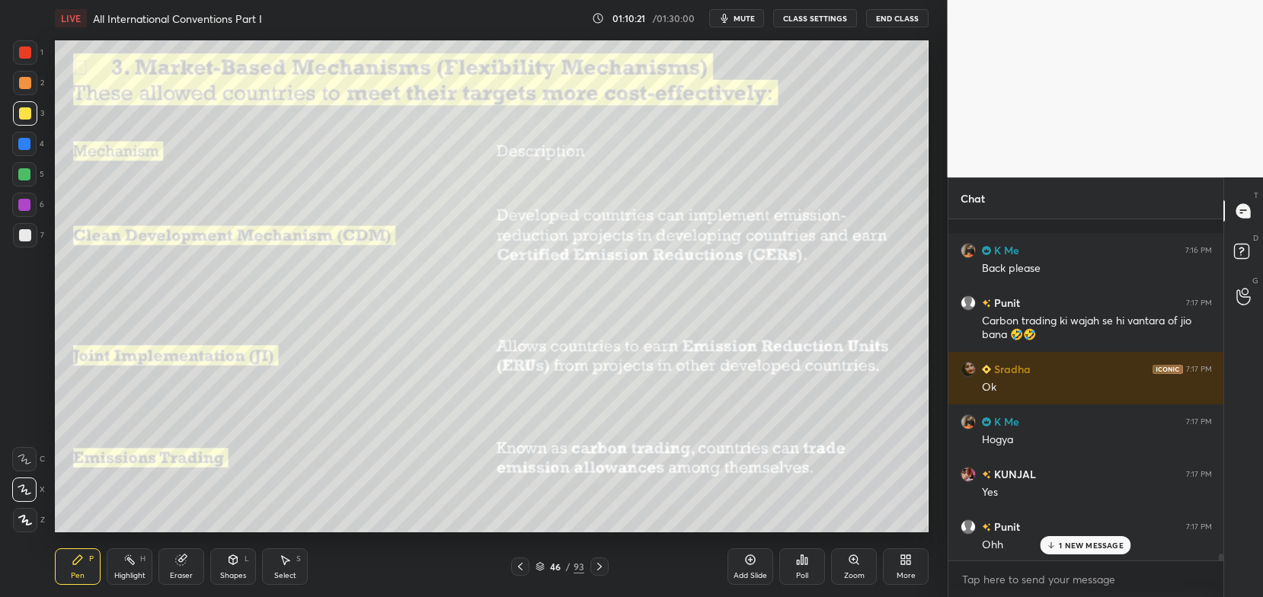
scroll to position [17712, 0]
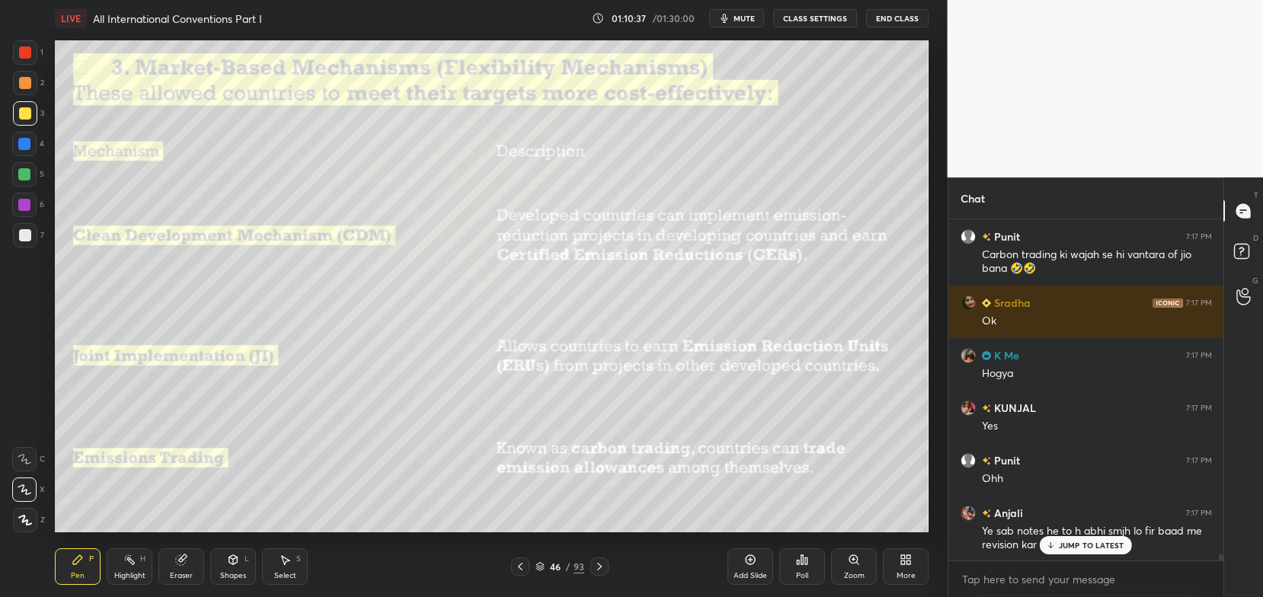
click at [178, 572] on div "Eraser" at bounding box center [181, 576] width 23 height 8
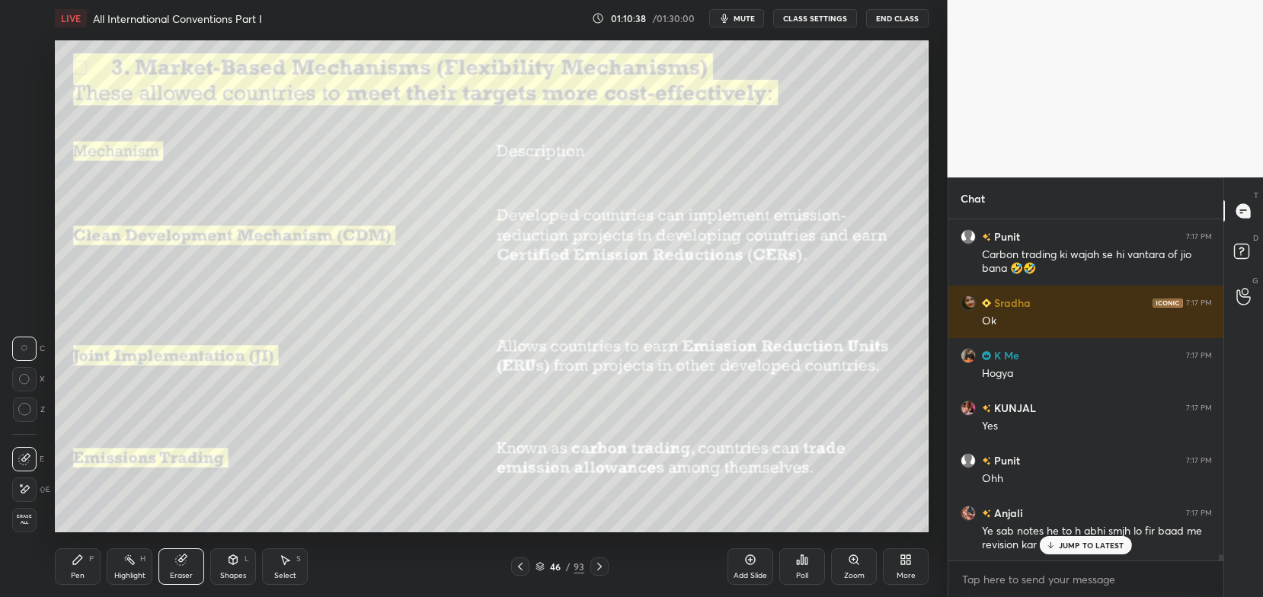
click at [27, 523] on span "Erase all" at bounding box center [24, 519] width 23 height 11
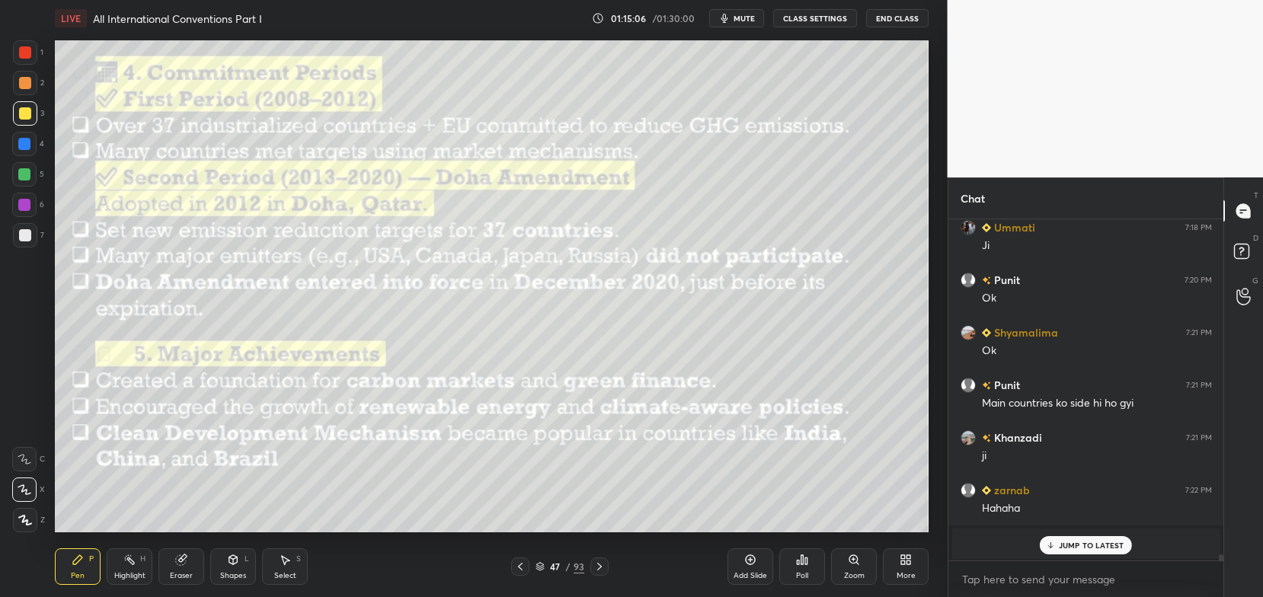
scroll to position [17603, 0]
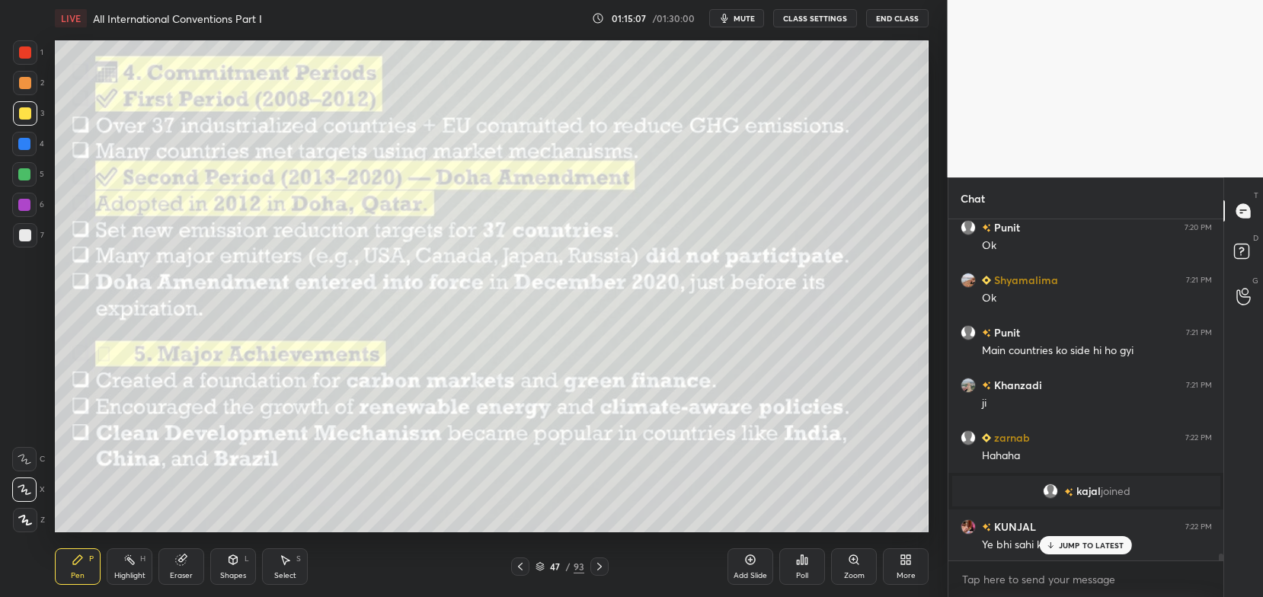
click at [1078, 547] on p "JUMP TO LATEST" at bounding box center [1092, 545] width 66 height 9
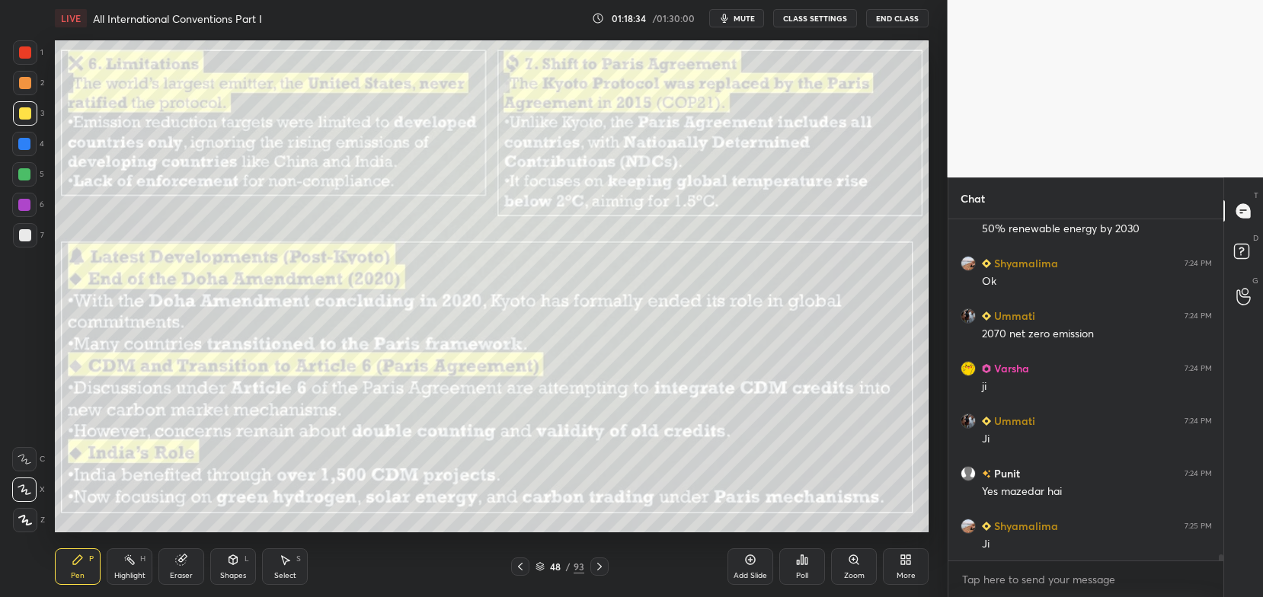
scroll to position [18235, 0]
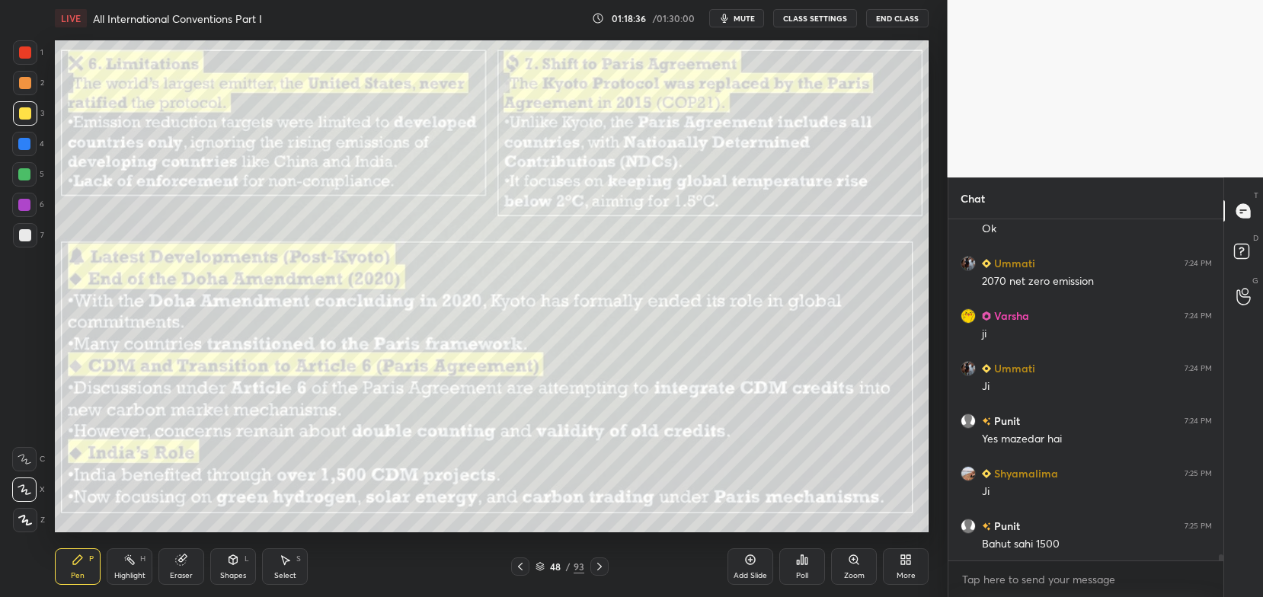
click at [541, 571] on icon at bounding box center [540, 569] width 8 height 2
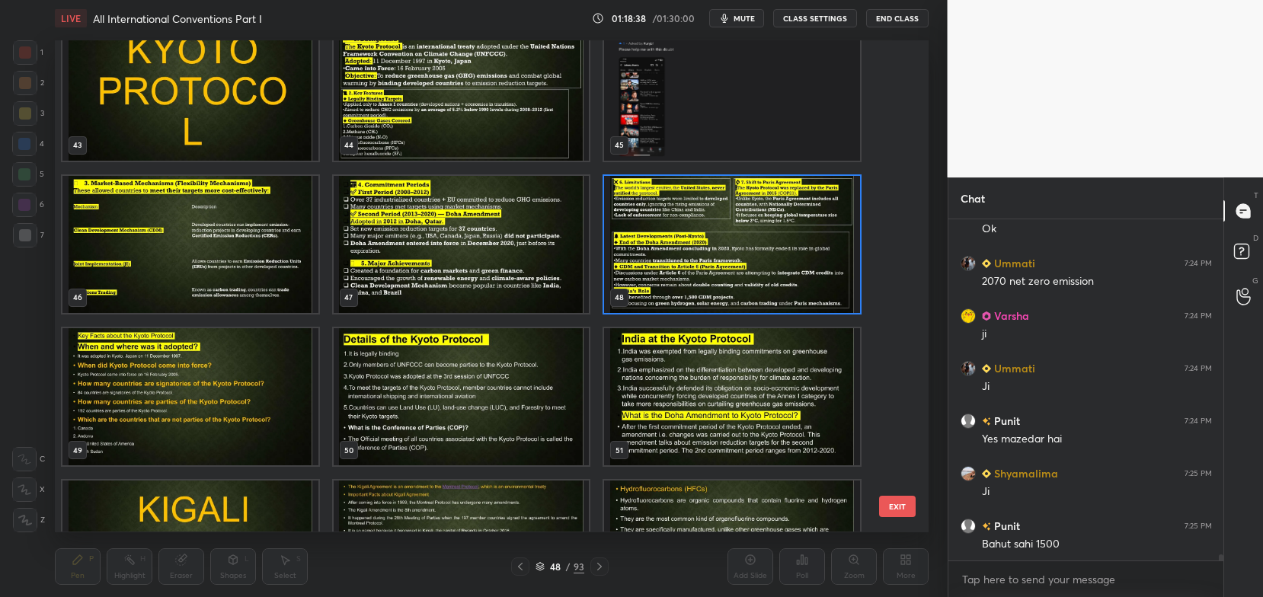
scroll to position [18287, 0]
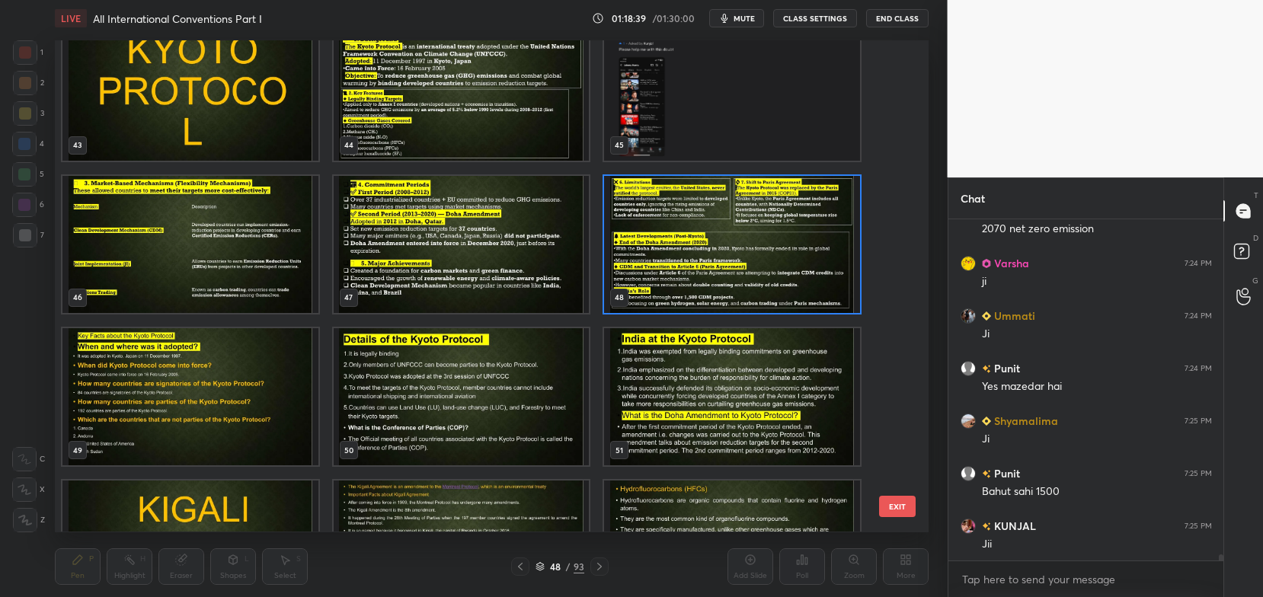
click at [184, 357] on img "grid" at bounding box center [190, 396] width 256 height 137
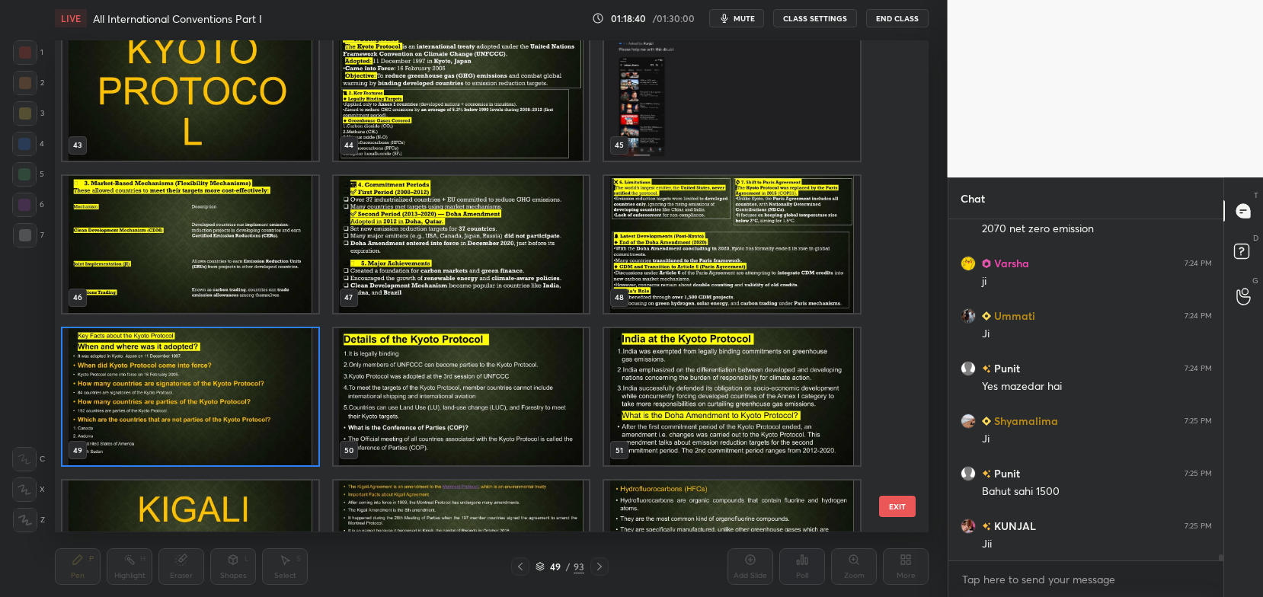
click at [184, 357] on img "grid" at bounding box center [190, 396] width 256 height 137
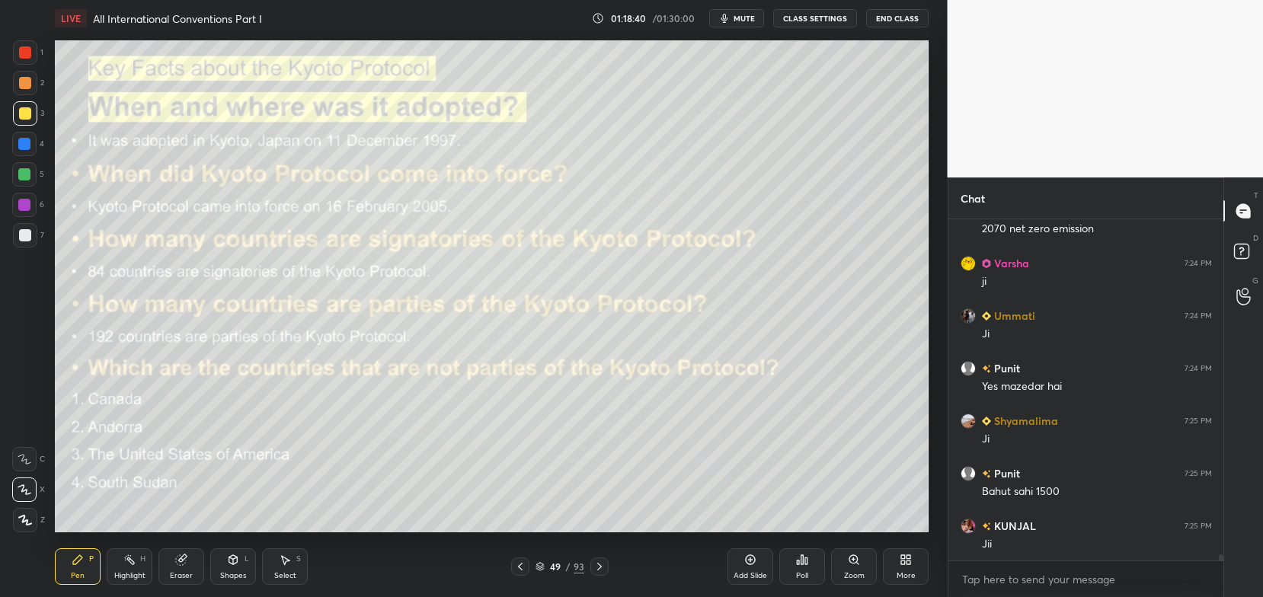
scroll to position [0, 0]
click at [168, 556] on div "Eraser" at bounding box center [181, 567] width 46 height 37
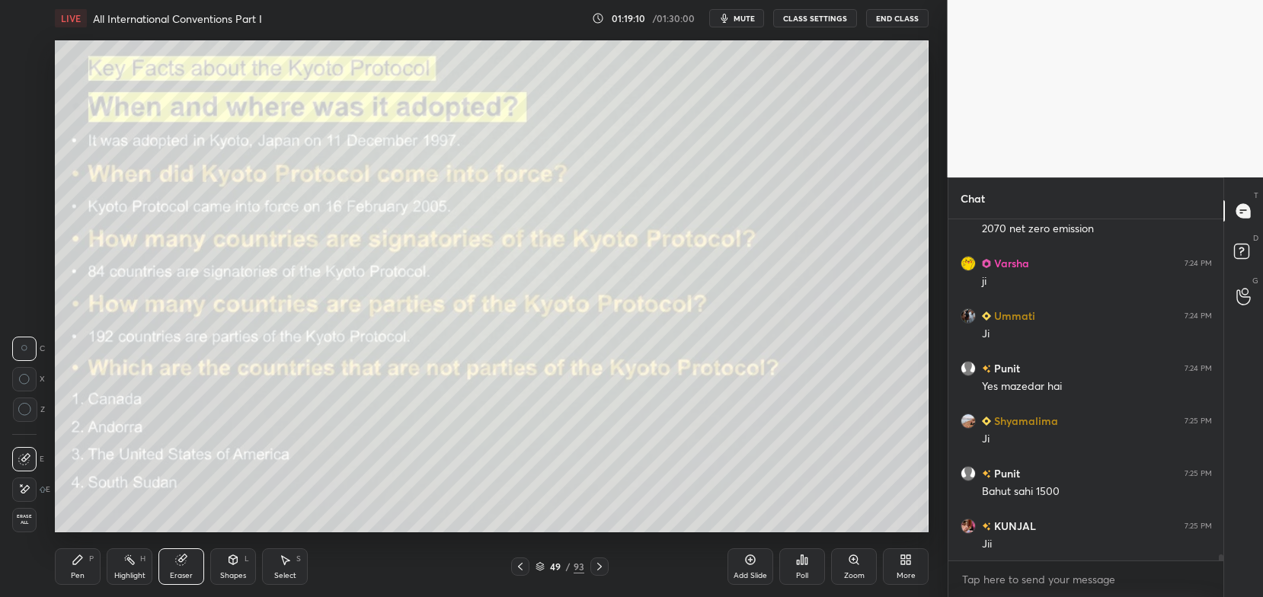
click at [24, 514] on span "Erase all" at bounding box center [24, 519] width 23 height 11
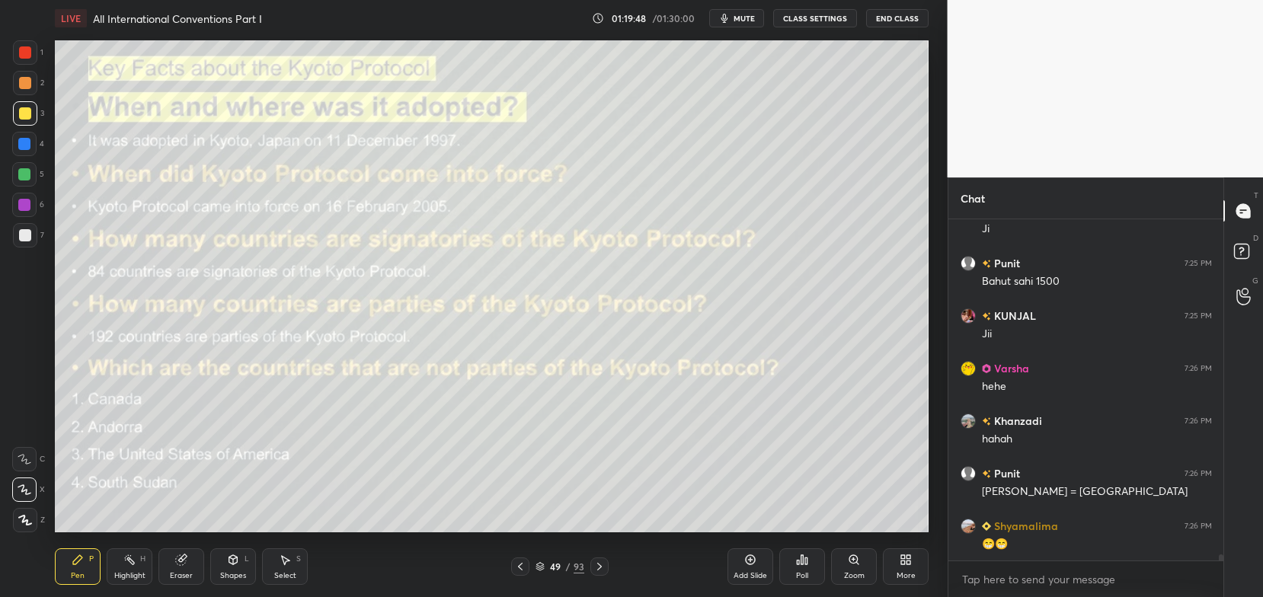
scroll to position [18550, 0]
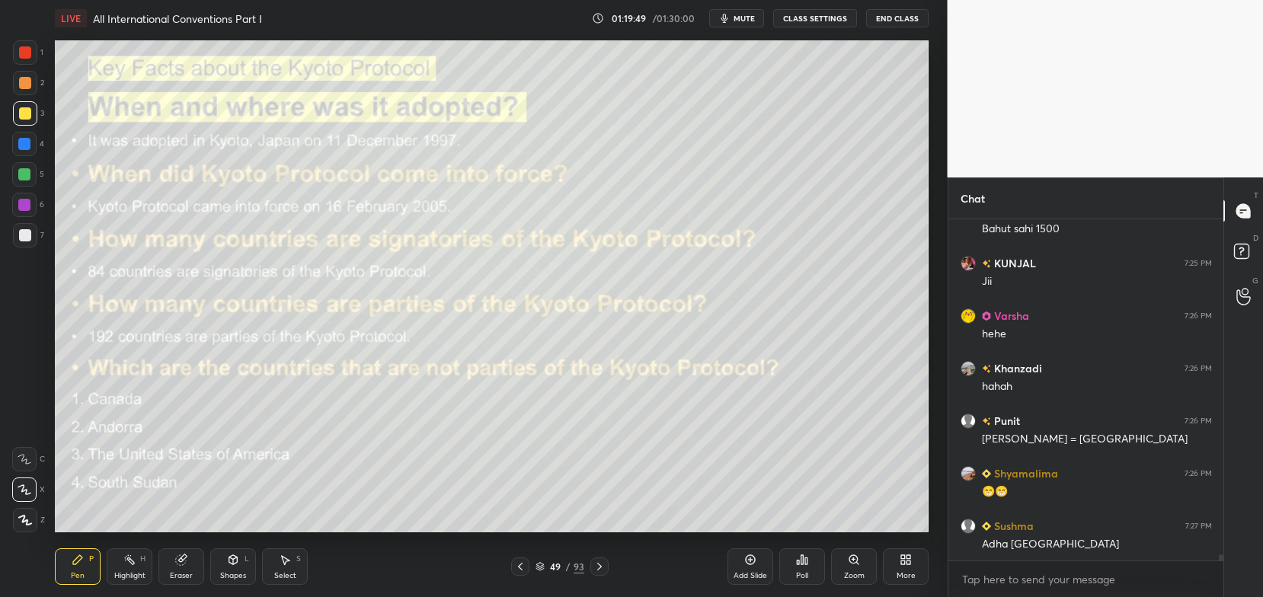
click at [186, 563] on icon at bounding box center [181, 560] width 12 height 12
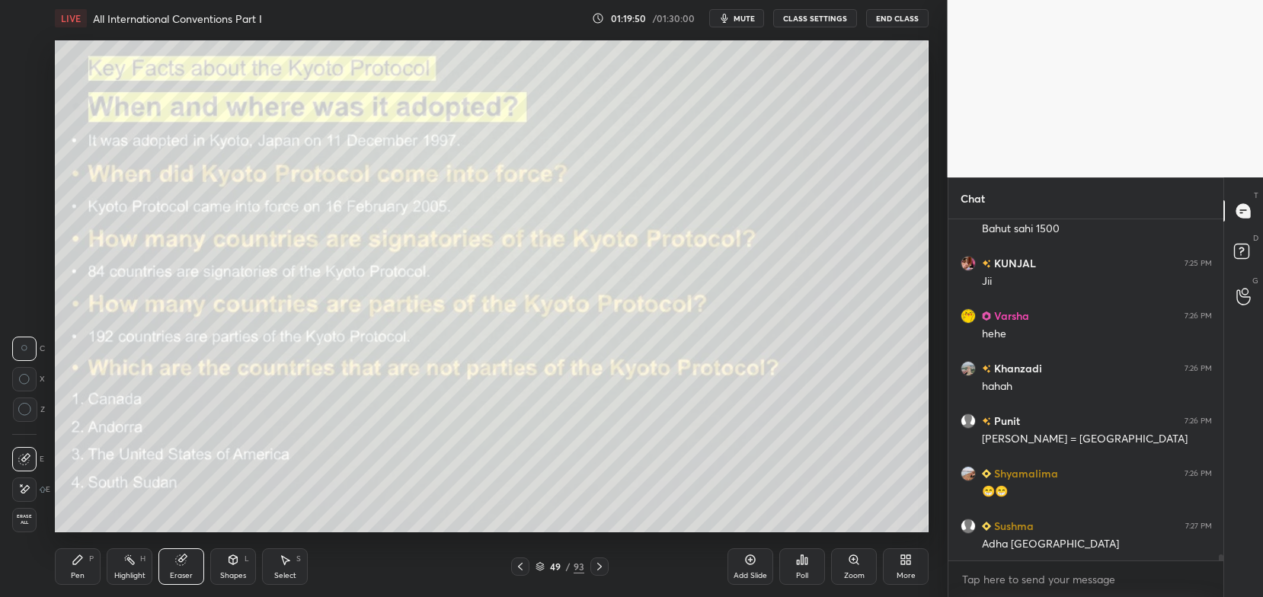
click at [19, 518] on span "Erase all" at bounding box center [24, 519] width 23 height 11
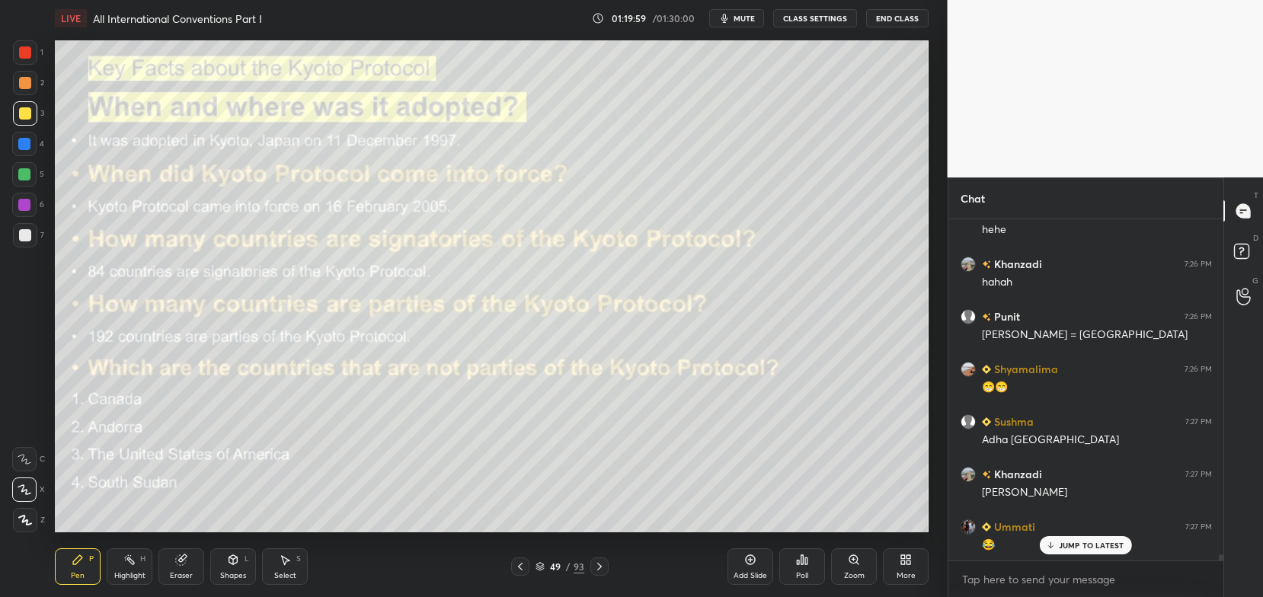
scroll to position [18707, 0]
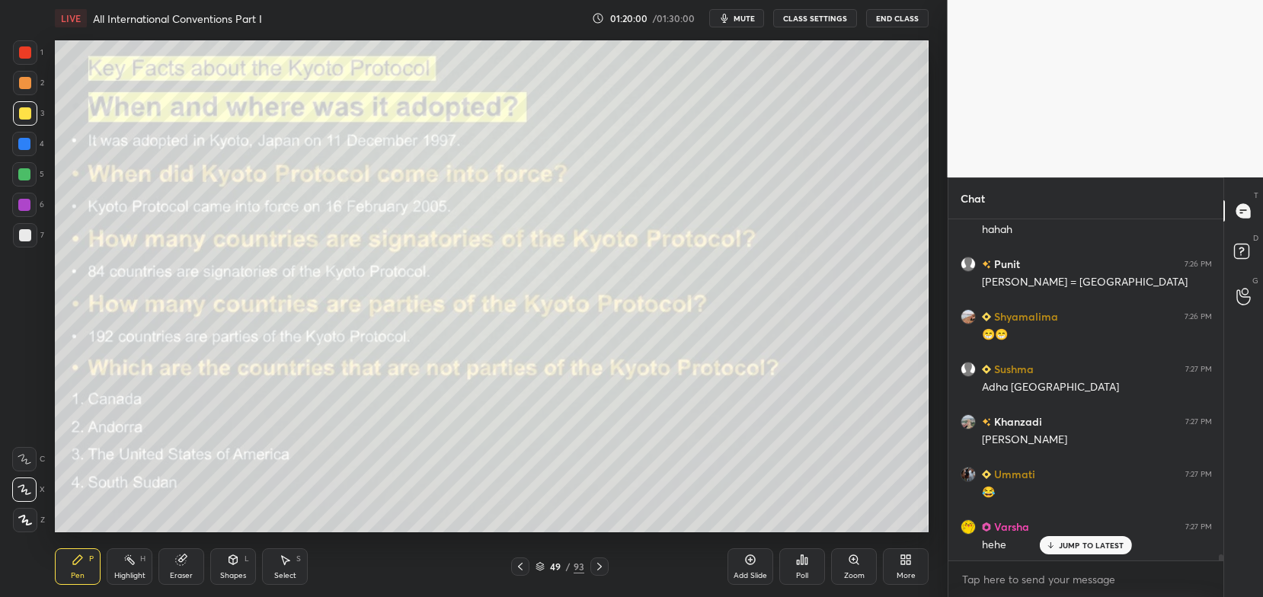
click at [600, 561] on div at bounding box center [599, 567] width 18 height 18
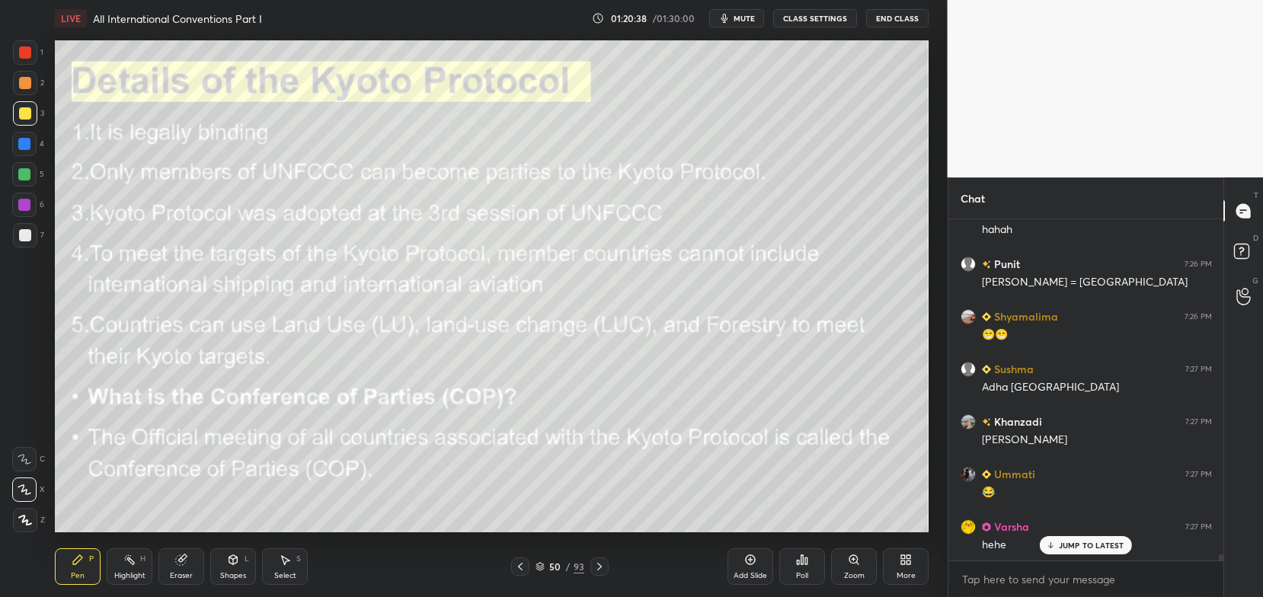
scroll to position [18759, 0]
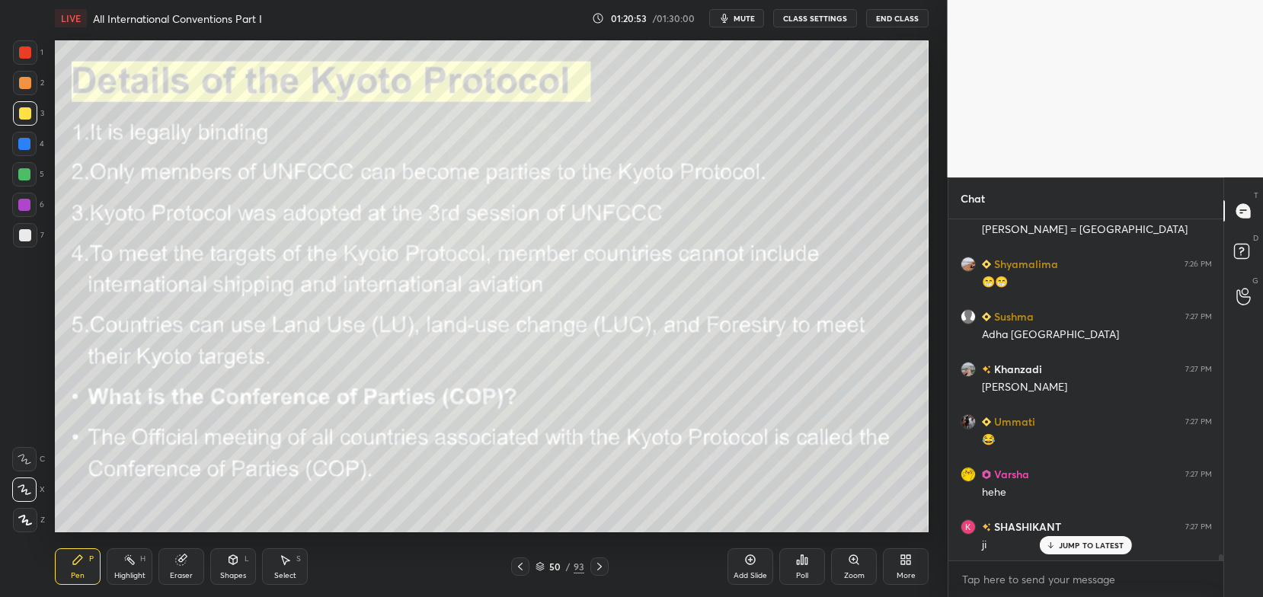
click at [545, 563] on div "50 / 93" at bounding box center [560, 567] width 49 height 14
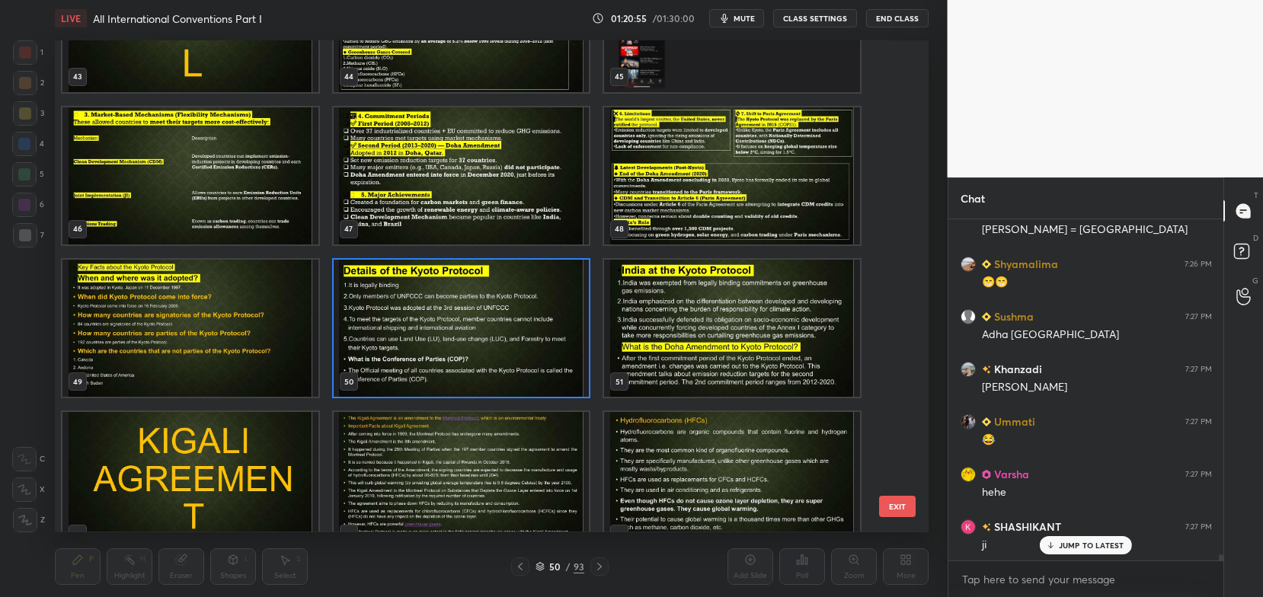
scroll to position [2228, 0]
click at [706, 316] on img "grid" at bounding box center [732, 327] width 256 height 137
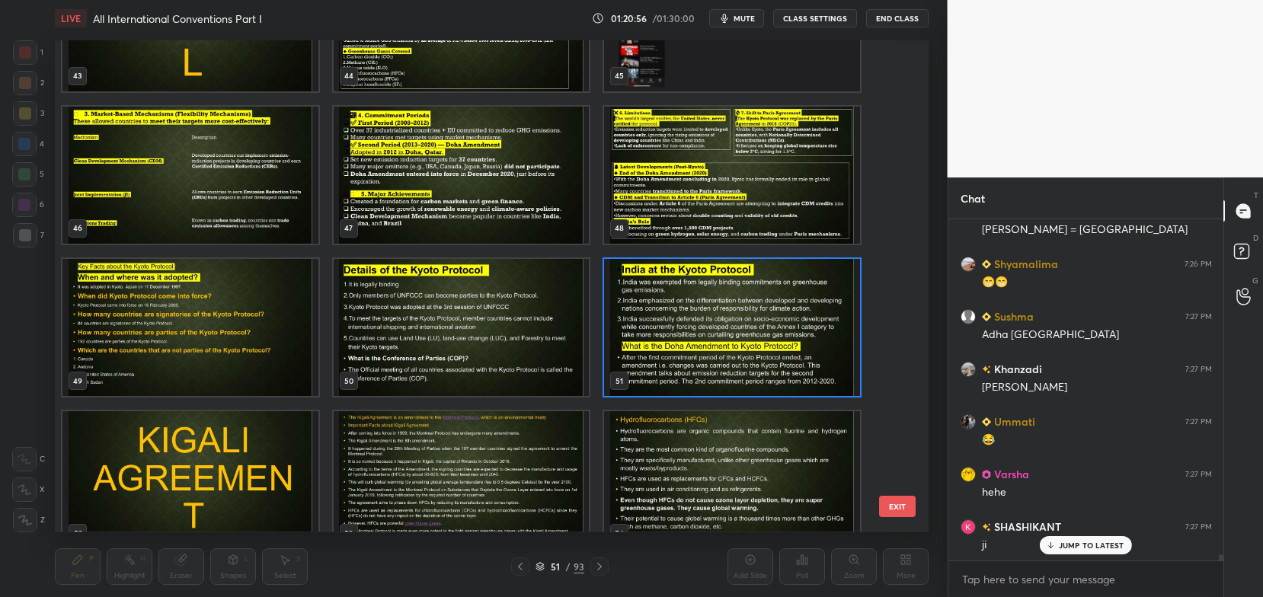
click at [707, 320] on img "grid" at bounding box center [732, 327] width 256 height 137
click at [708, 316] on img "grid" at bounding box center [732, 327] width 256 height 137
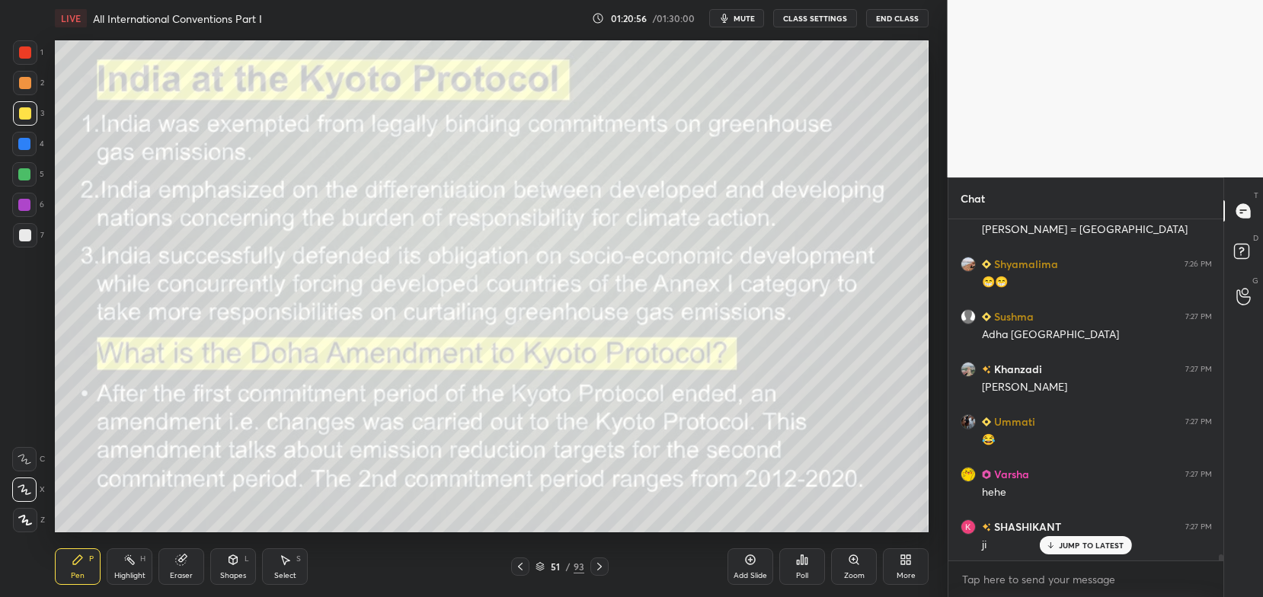
click at [712, 319] on img "grid" at bounding box center [732, 327] width 256 height 137
click at [536, 571] on icon at bounding box center [540, 566] width 9 height 9
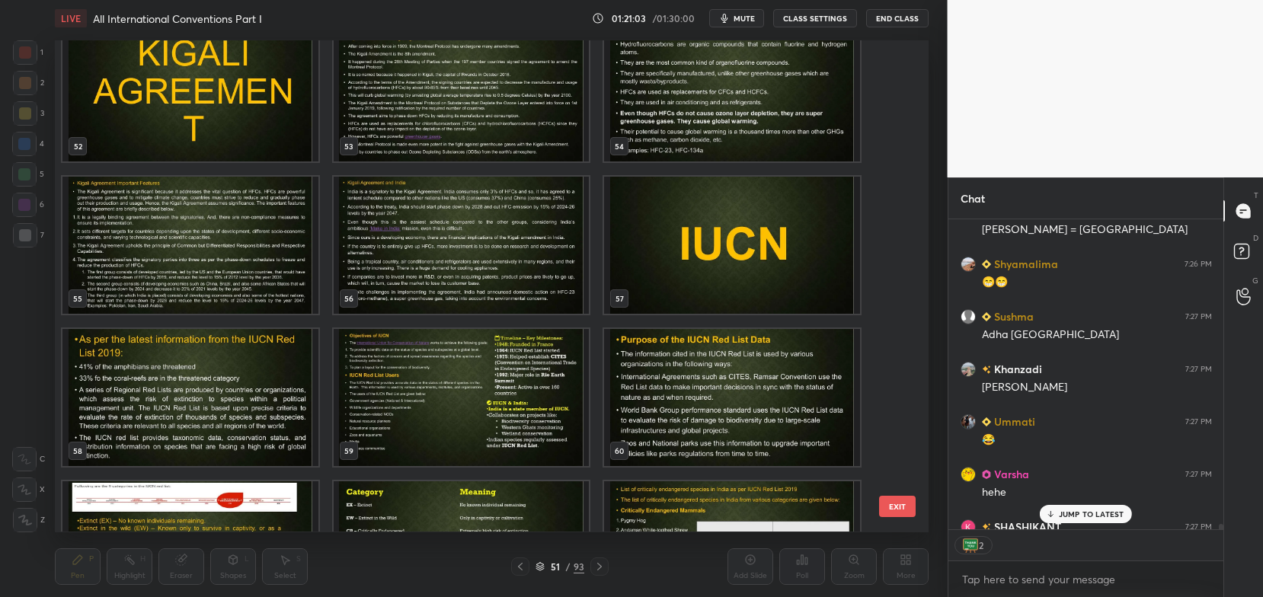
scroll to position [2638, 0]
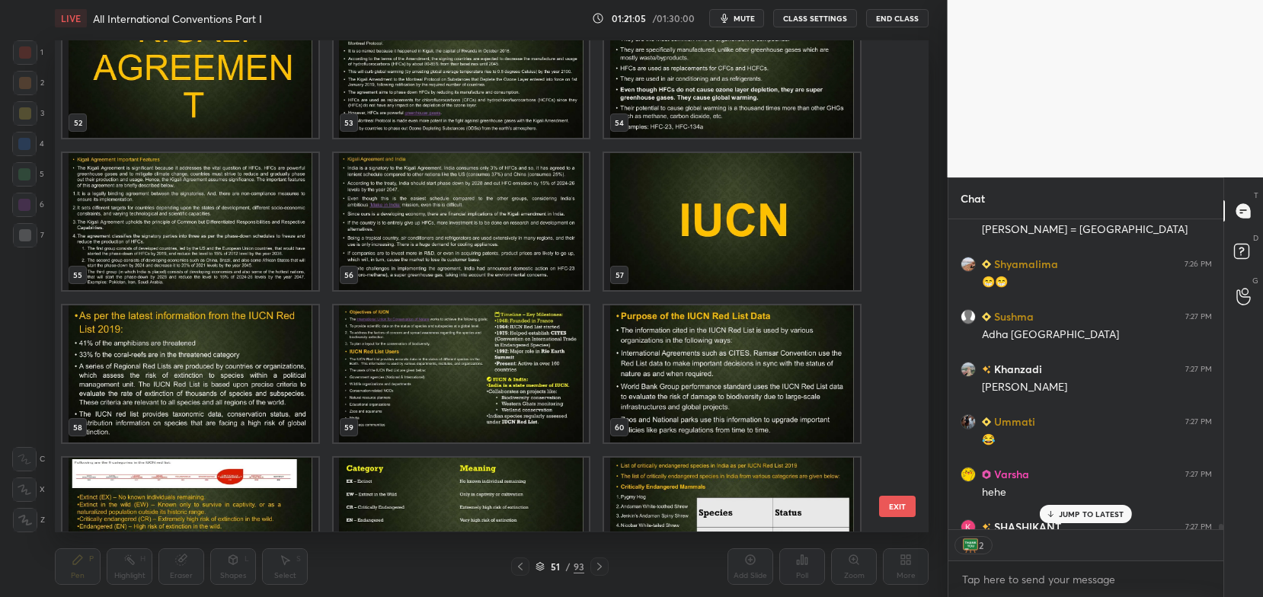
click at [744, 16] on span "mute" at bounding box center [744, 18] width 21 height 11
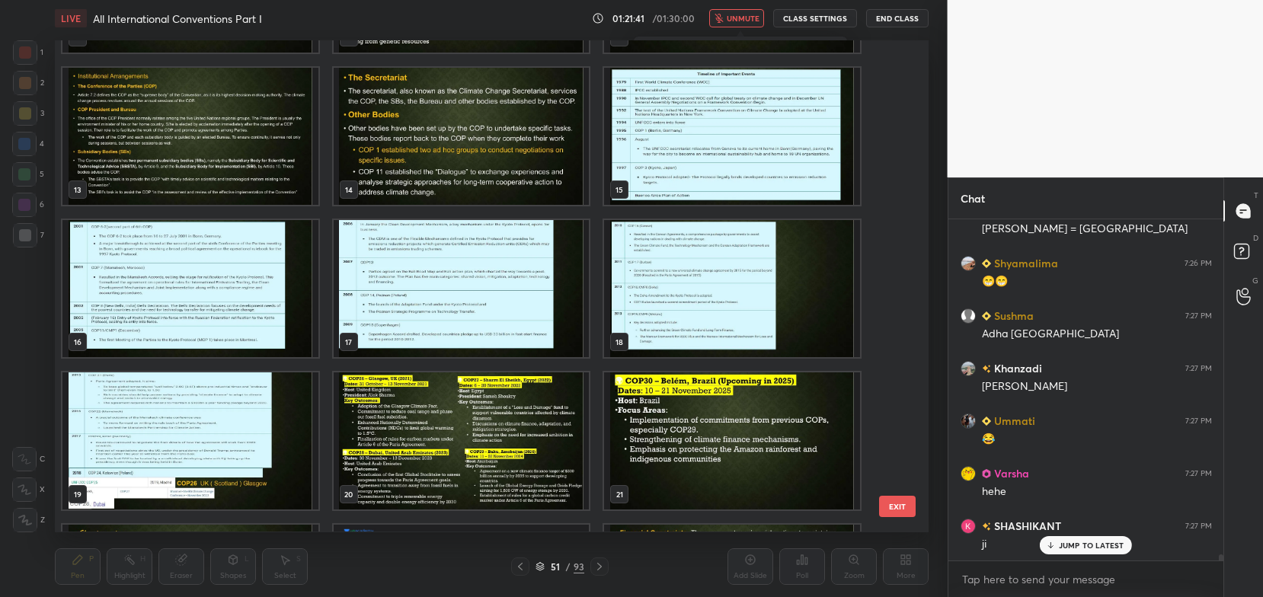
scroll to position [18761, 0]
click at [744, 24] on span "unmute" at bounding box center [743, 18] width 33 height 11
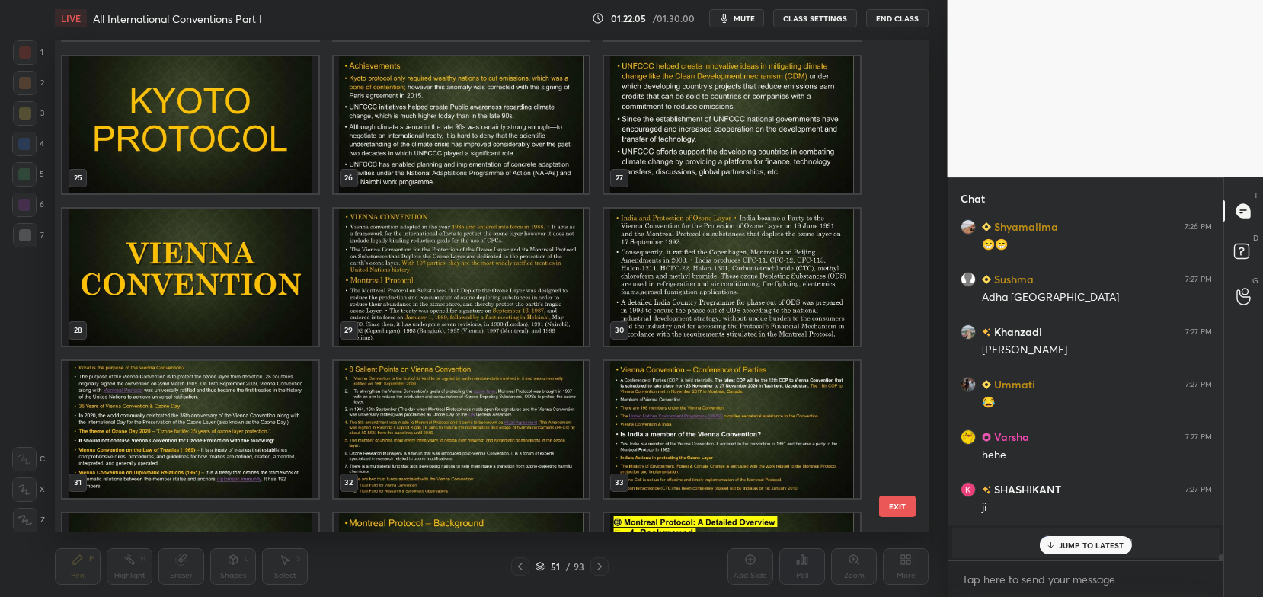
scroll to position [1206, 0]
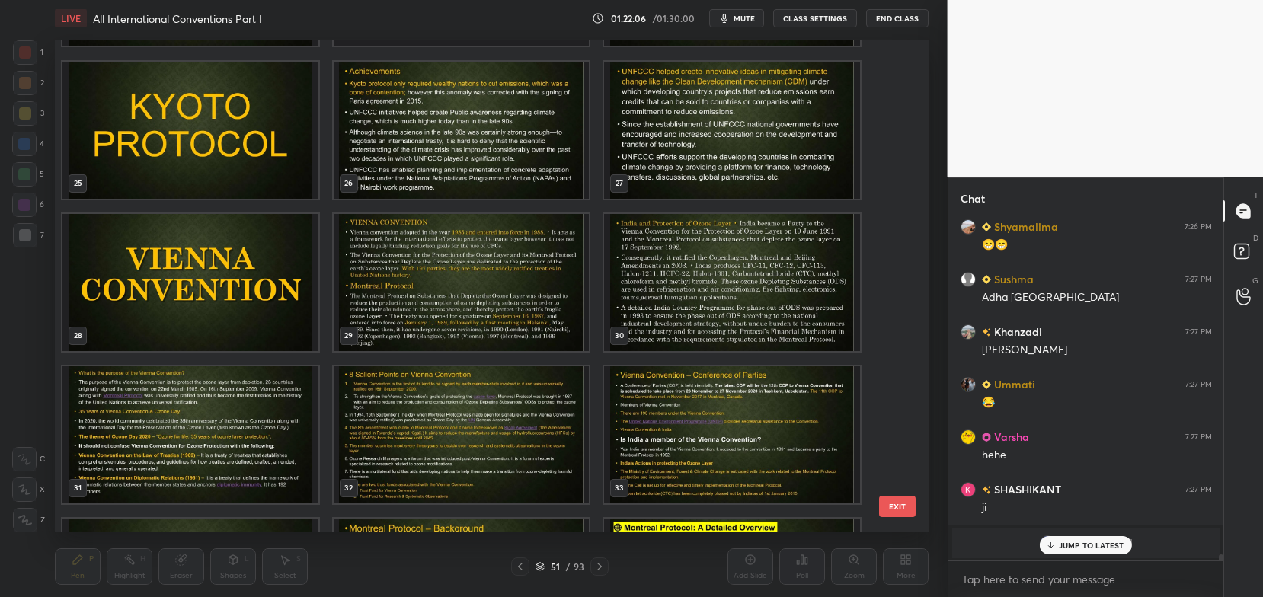
click at [321, 278] on div "28" at bounding box center [190, 282] width 271 height 152
click at [316, 280] on img "grid" at bounding box center [190, 282] width 256 height 137
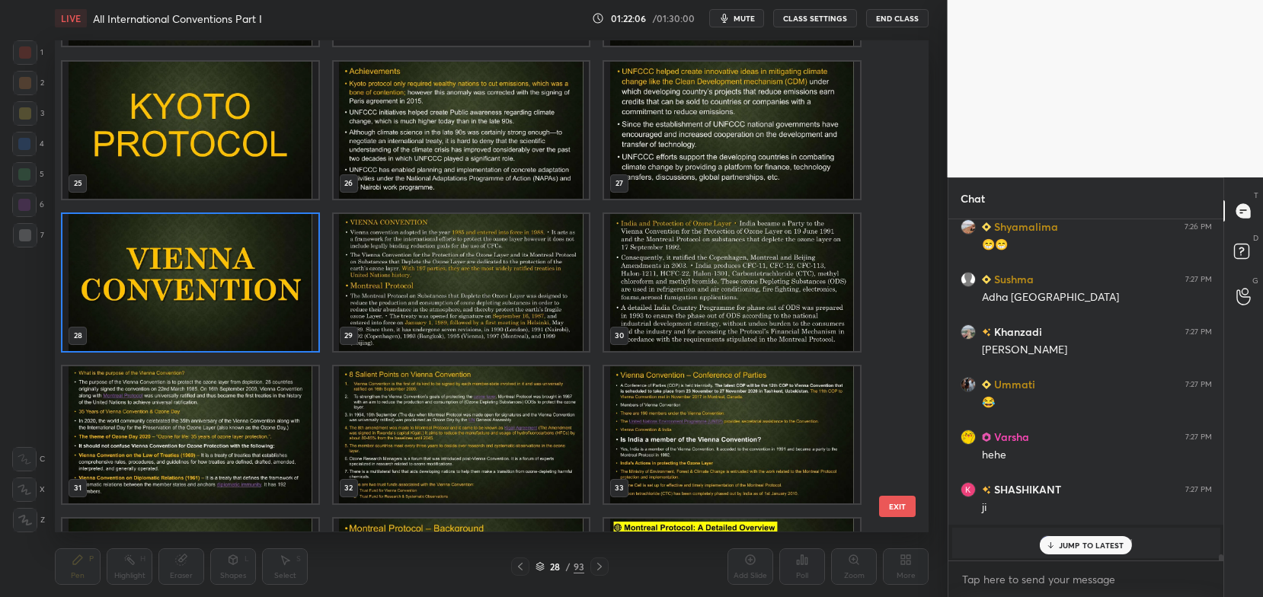
click at [316, 280] on img "grid" at bounding box center [190, 282] width 256 height 137
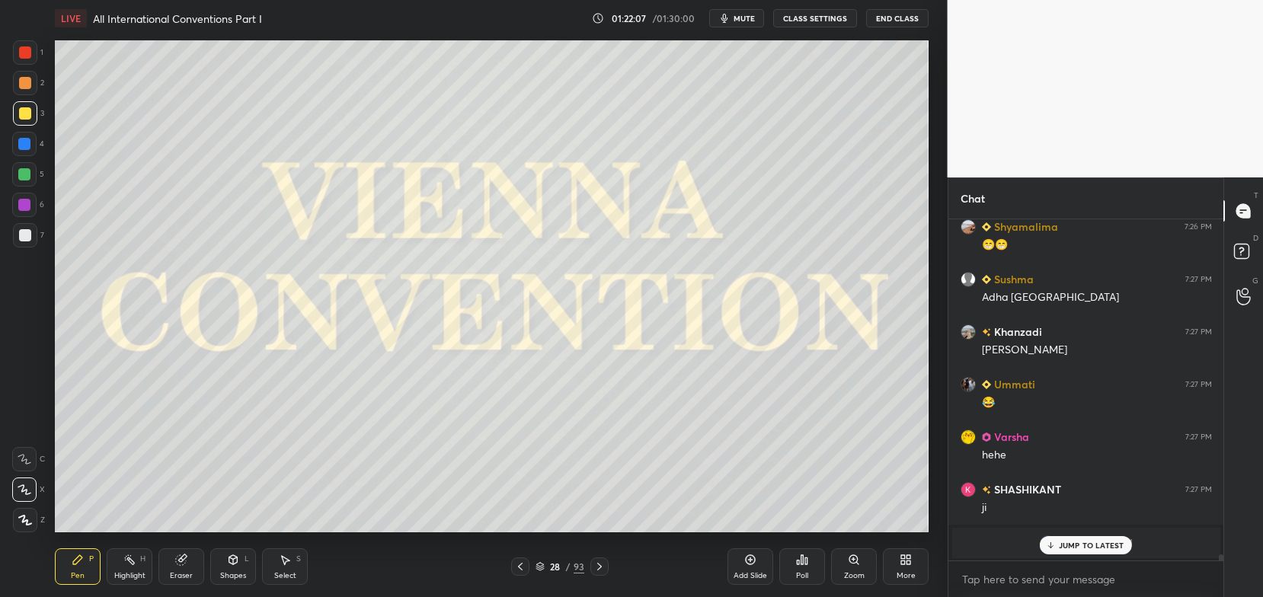
click at [488, 553] on div "Pen P Highlight H Eraser Shapes L Select S 28 / 93 Add Slide Poll Zoom More" at bounding box center [492, 566] width 874 height 61
click at [539, 563] on icon at bounding box center [540, 566] width 9 height 9
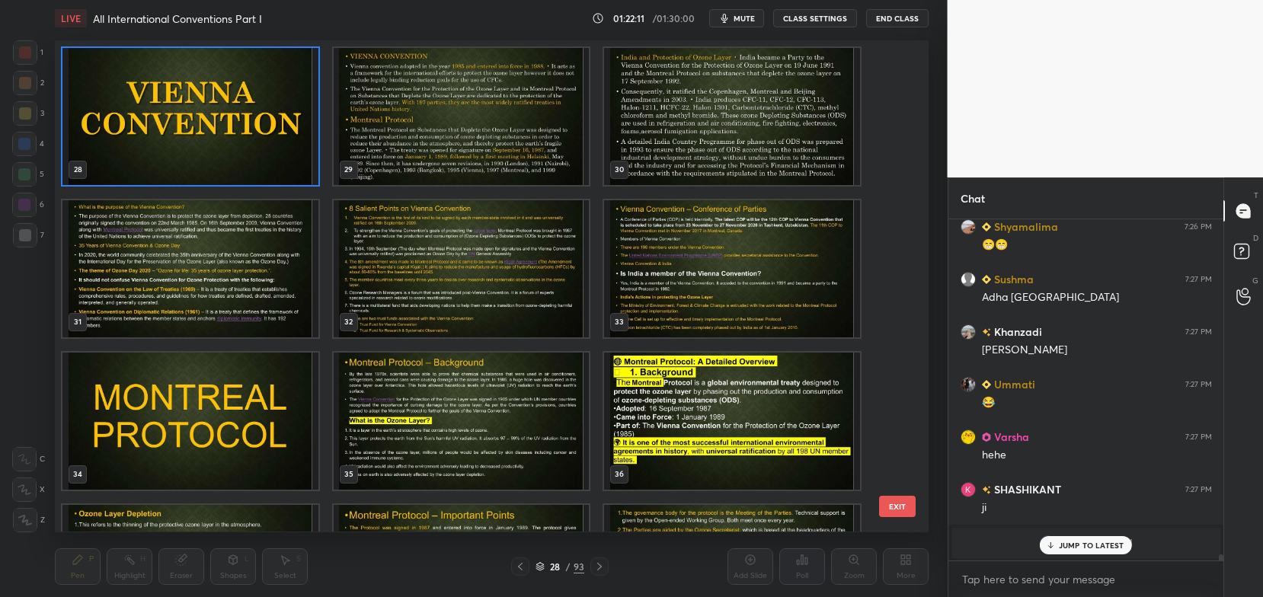
scroll to position [1382, 0]
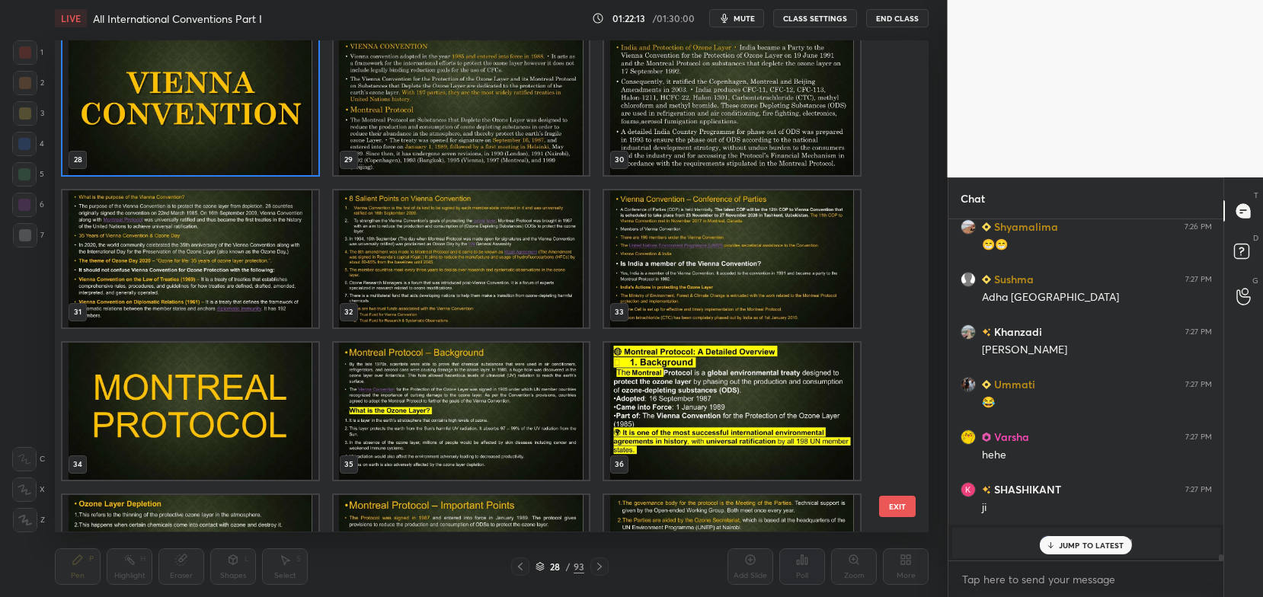
click at [484, 419] on img "grid" at bounding box center [462, 411] width 256 height 137
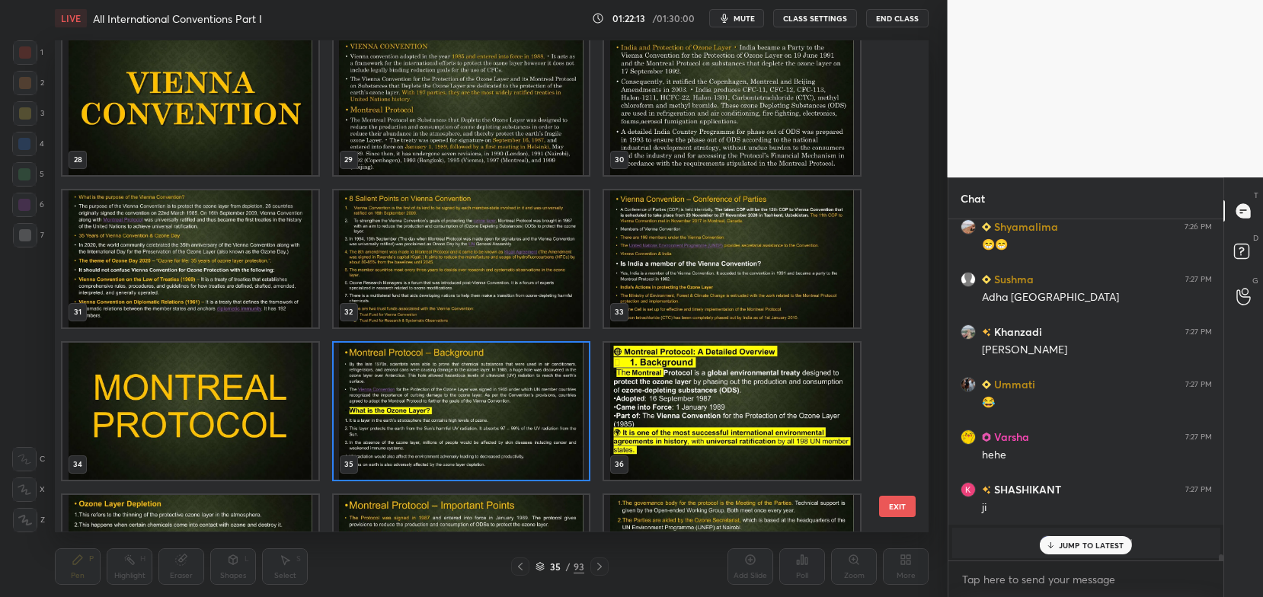
click at [488, 427] on img "grid" at bounding box center [462, 411] width 256 height 137
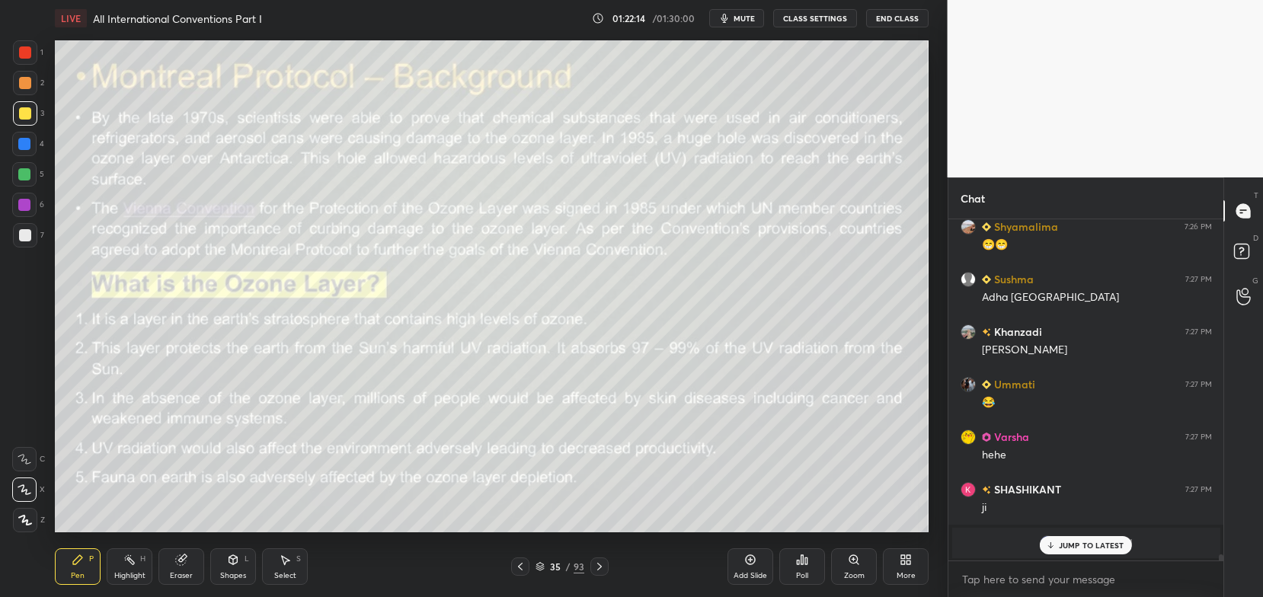
click at [1064, 540] on div "JUMP TO LATEST" at bounding box center [1085, 545] width 91 height 18
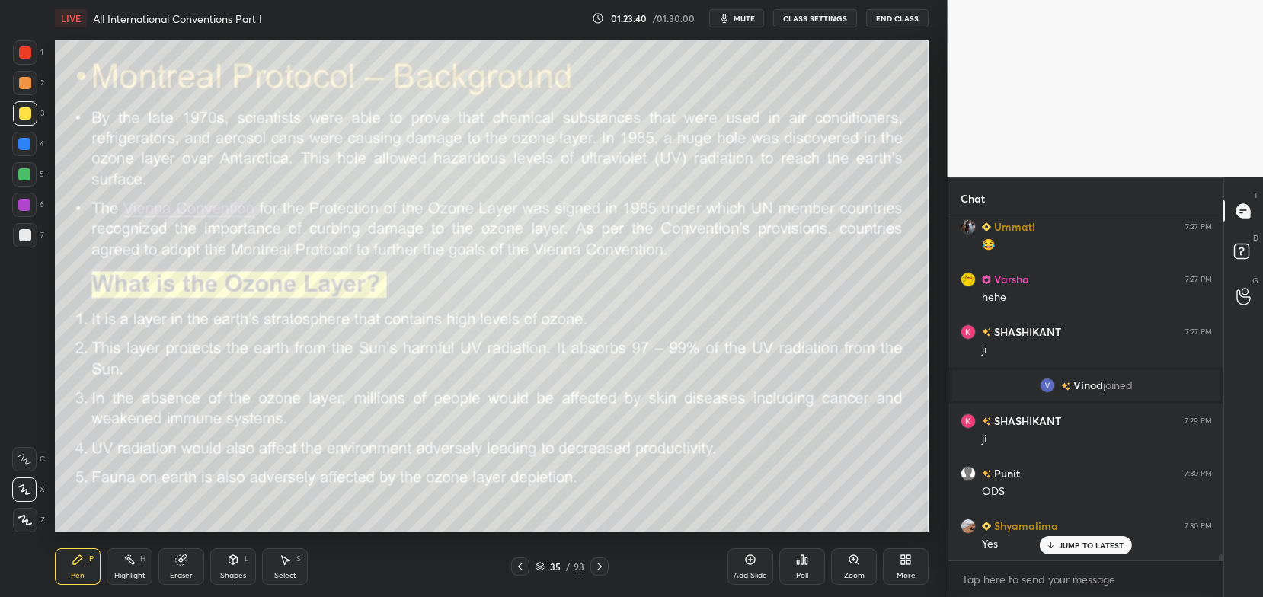
scroll to position [18663, 0]
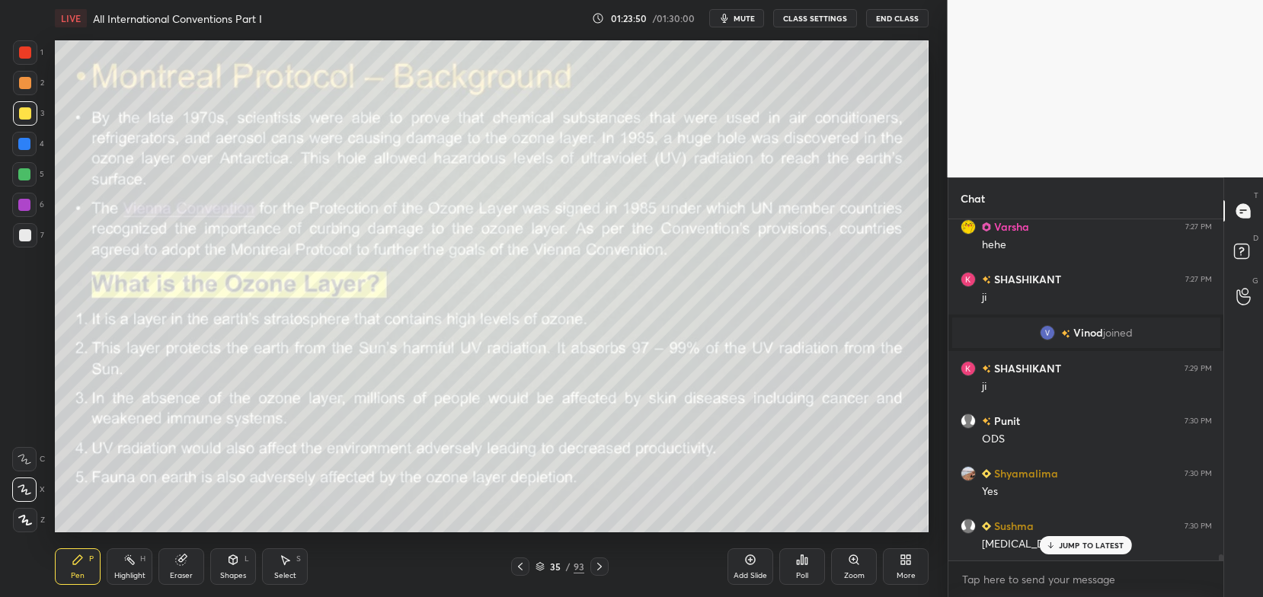
click at [1060, 541] on p "JUMP TO LATEST" at bounding box center [1092, 545] width 66 height 9
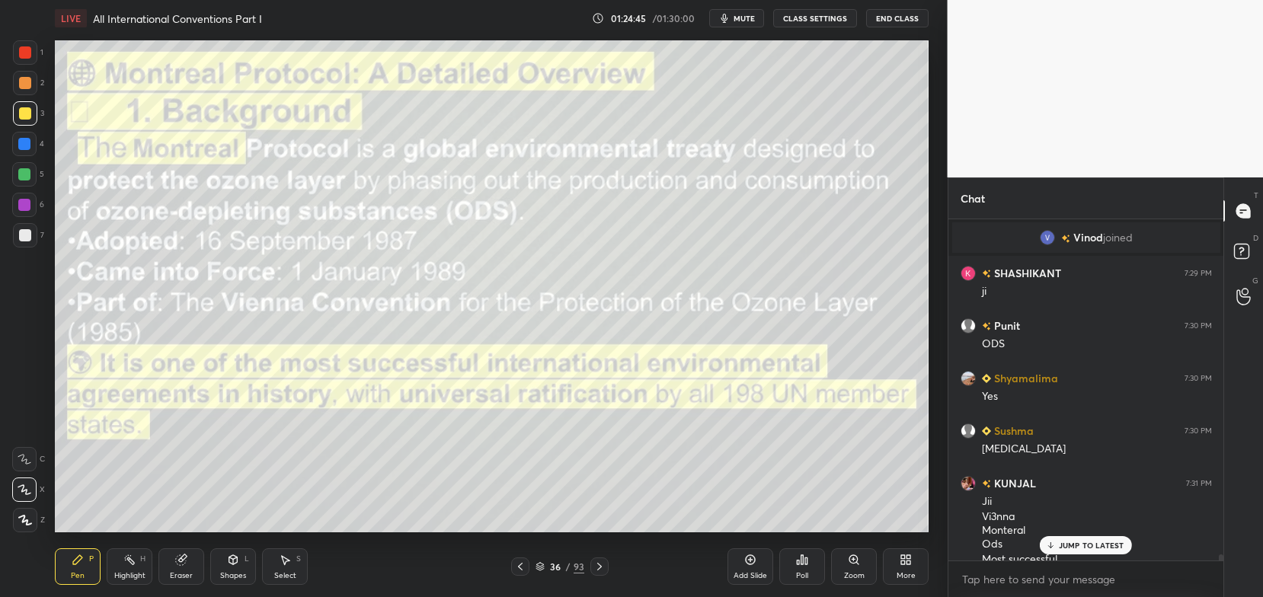
scroll to position [18773, 0]
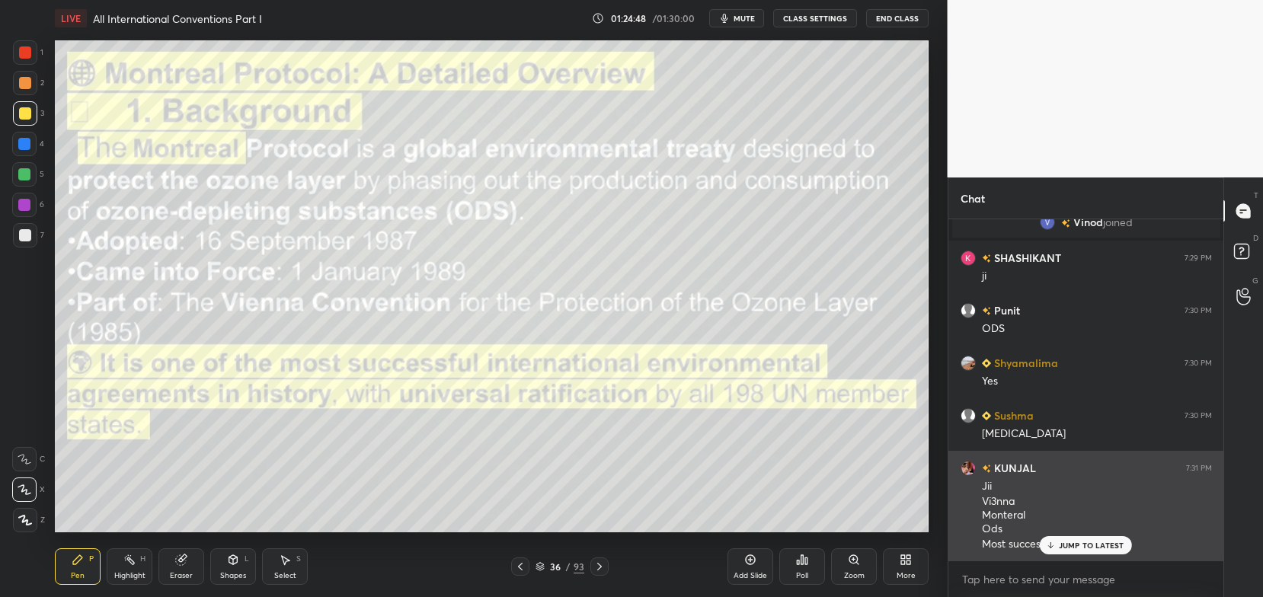
click at [1063, 545] on p "JUMP TO LATEST" at bounding box center [1092, 545] width 66 height 9
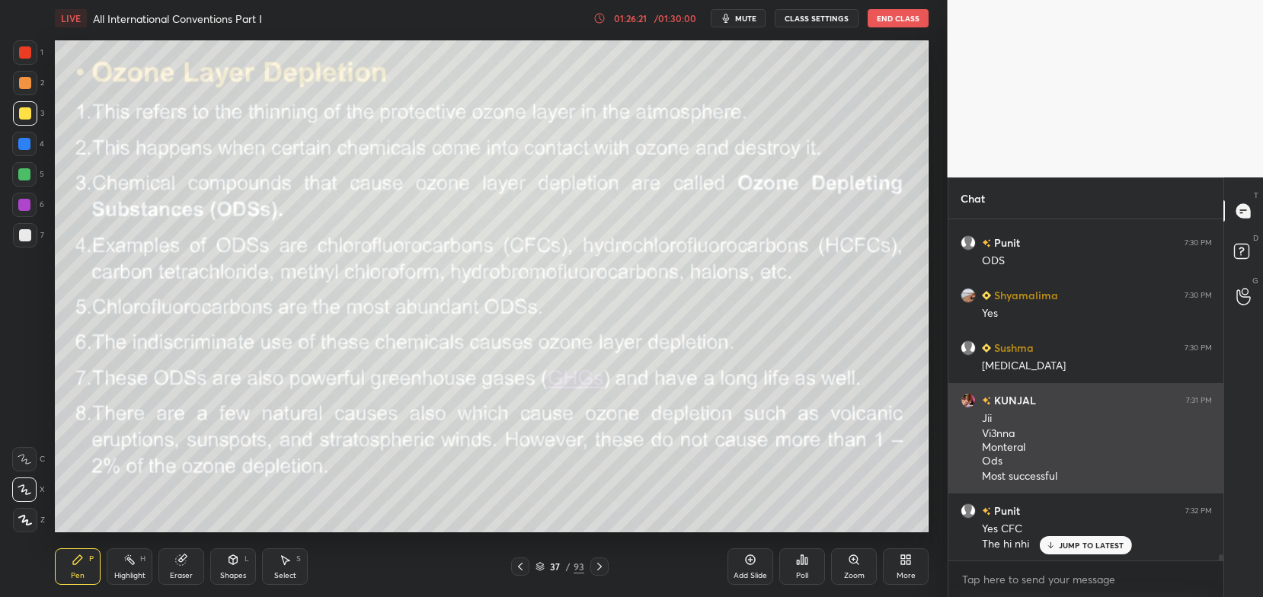
scroll to position [18894, 0]
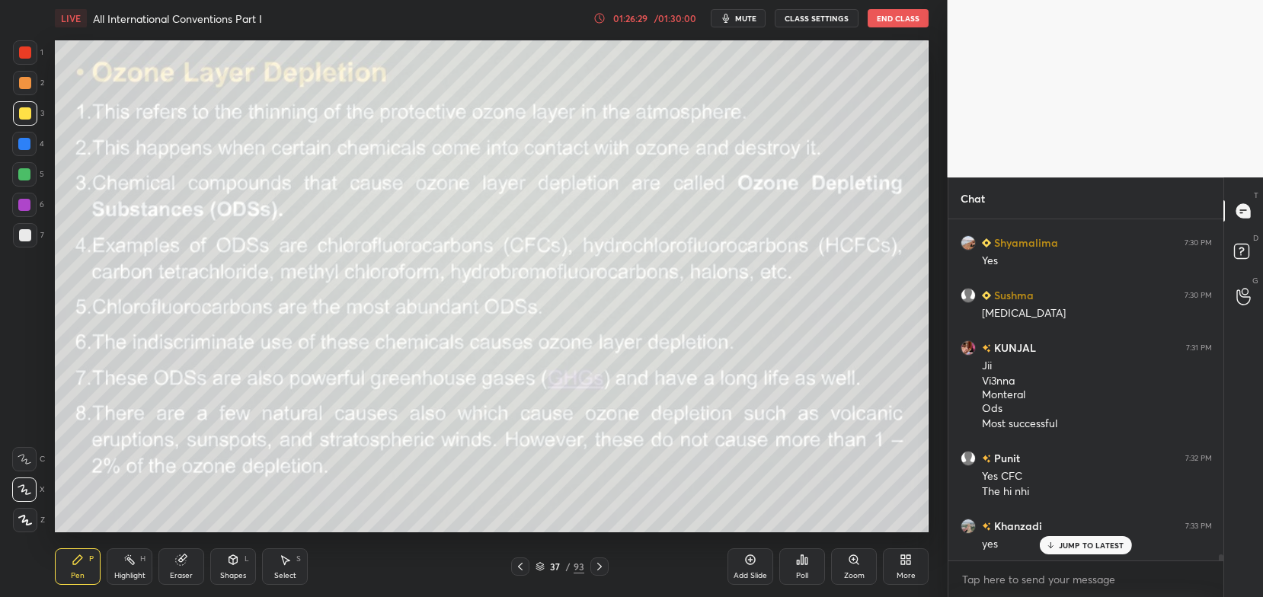
click at [744, 560] on div "Add Slide" at bounding box center [751, 567] width 46 height 37
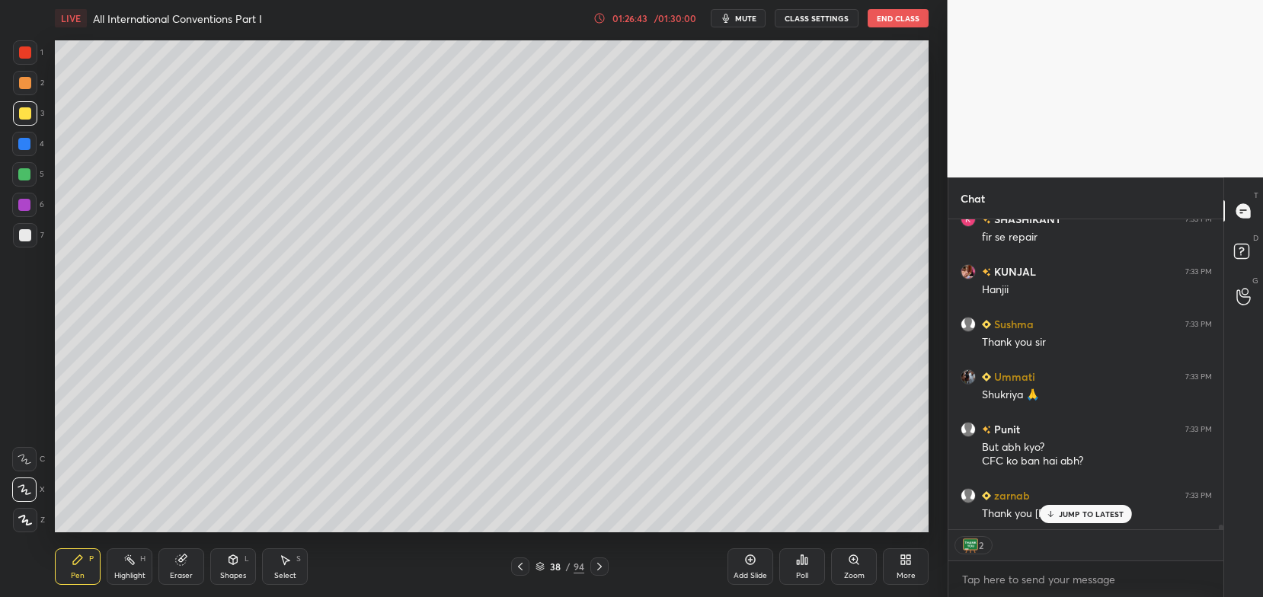
scroll to position [19358, 0]
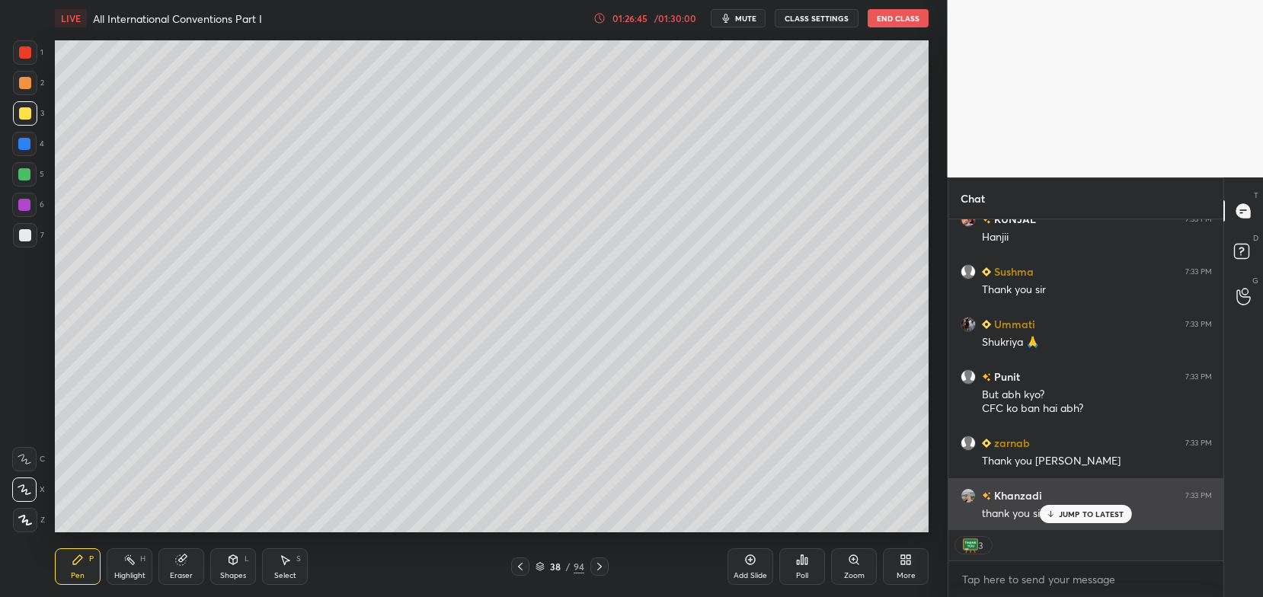
click at [1089, 512] on p "JUMP TO LATEST" at bounding box center [1092, 514] width 66 height 9
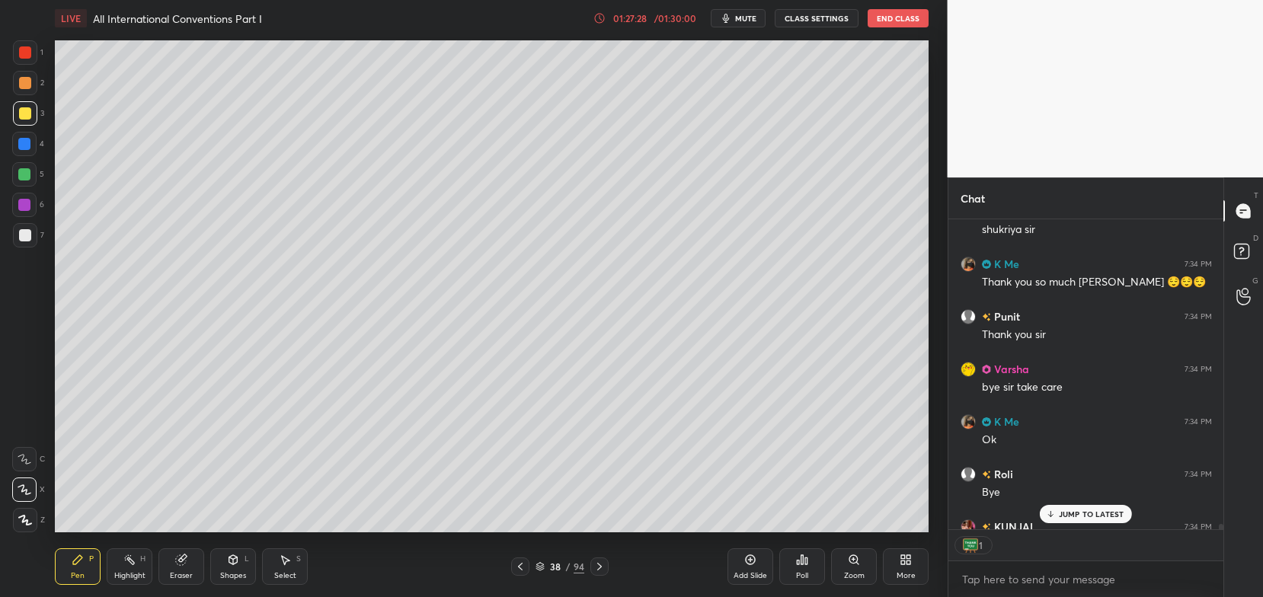
scroll to position [306, 271]
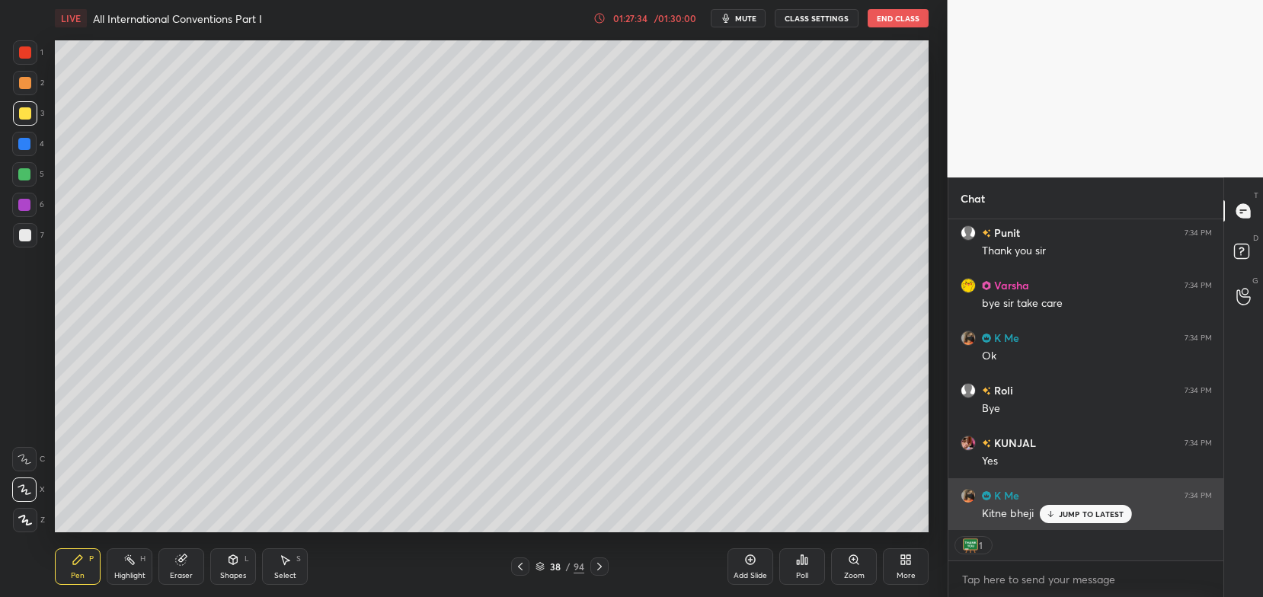
click at [1073, 508] on div "JUMP TO LATEST" at bounding box center [1085, 514] width 91 height 18
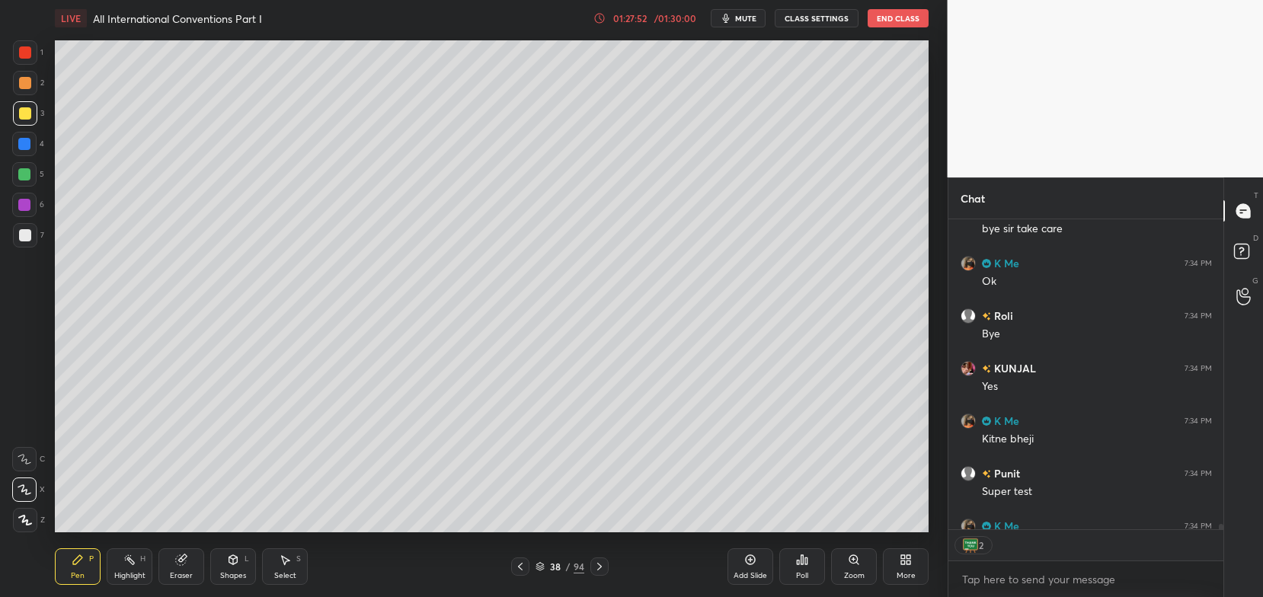
scroll to position [20199, 0]
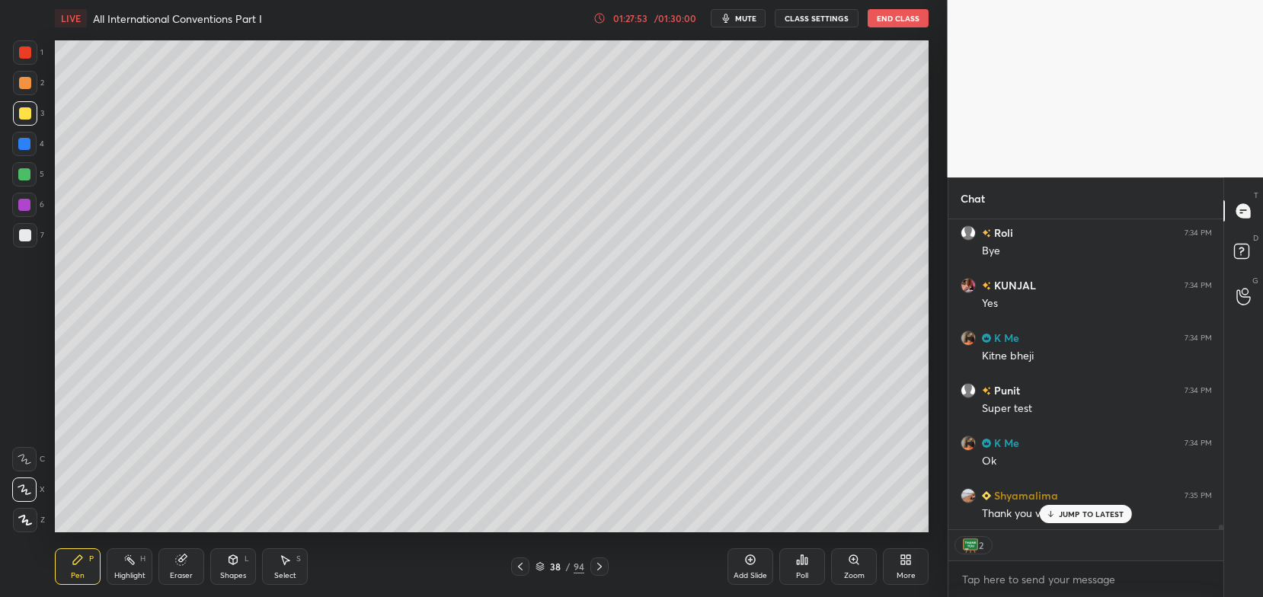
click at [998, 580] on body "1 2 3 4 5 6 7 C X Z C X Z E E Erase all H H LIVE All International Conventions …" at bounding box center [631, 298] width 1263 height 597
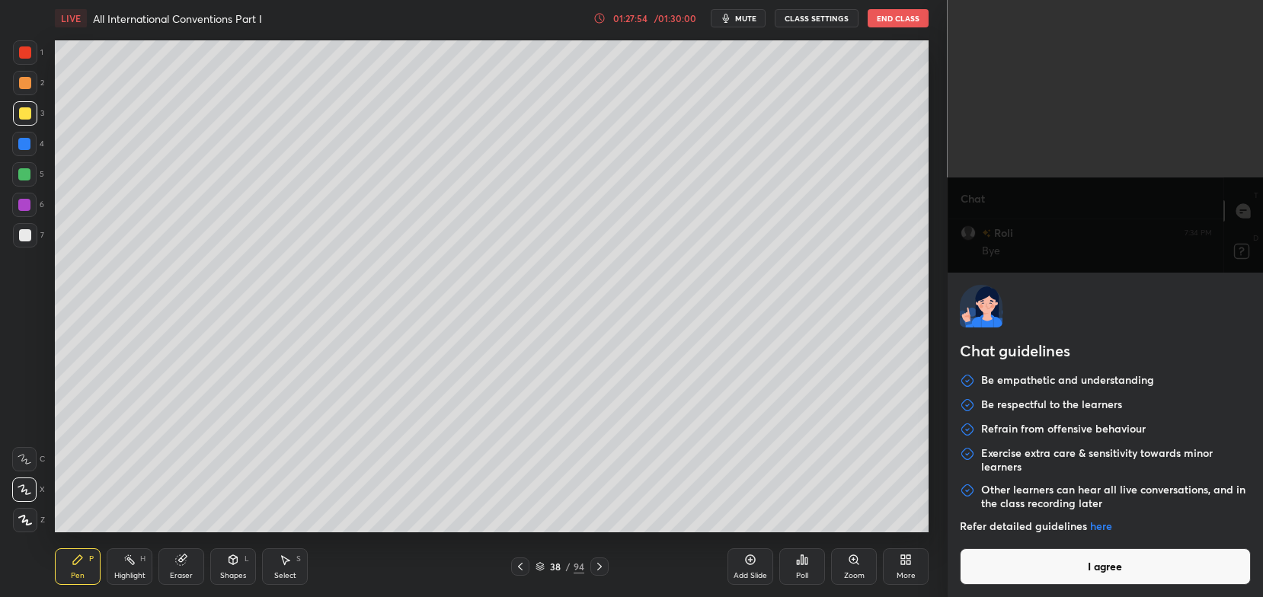
click at [1005, 566] on button "I agree" at bounding box center [1106, 567] width 292 height 37
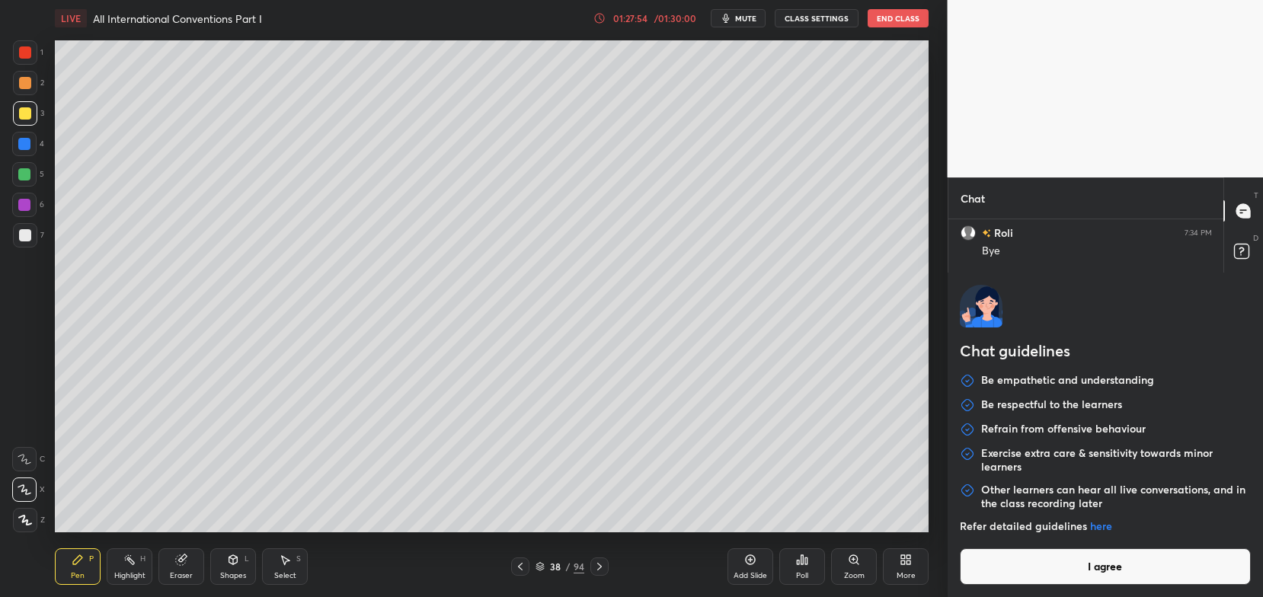
type textarea "x"
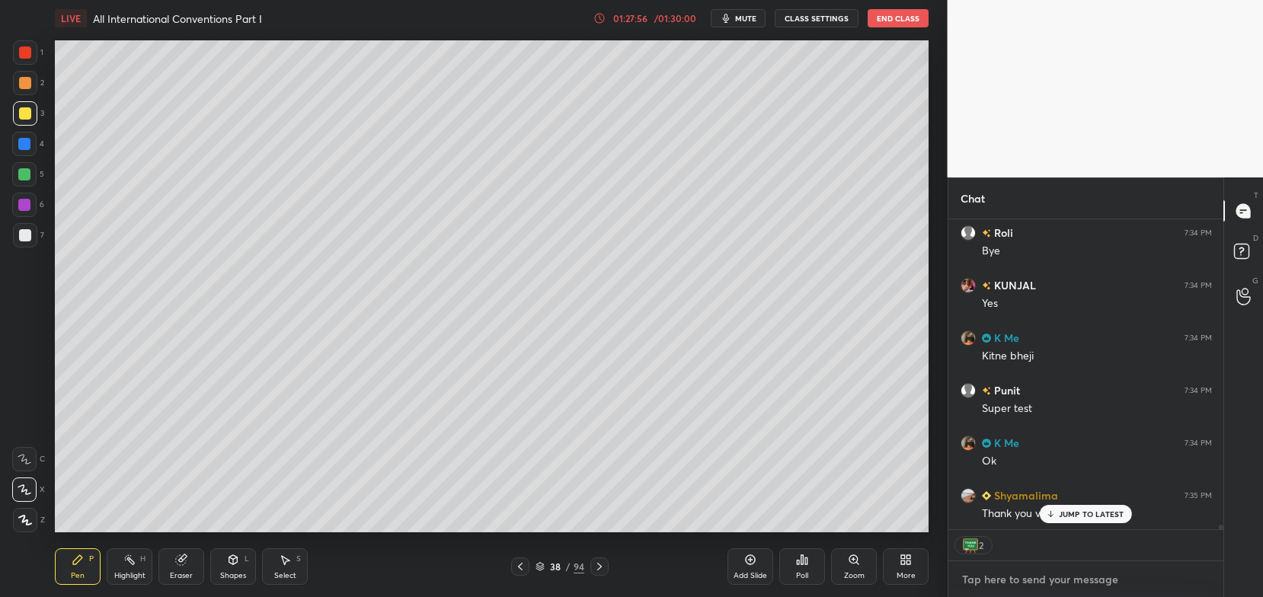
paste textarea "[URL][DOMAIN_NAME]"
type textarea "[URL][DOMAIN_NAME]"
type textarea "x"
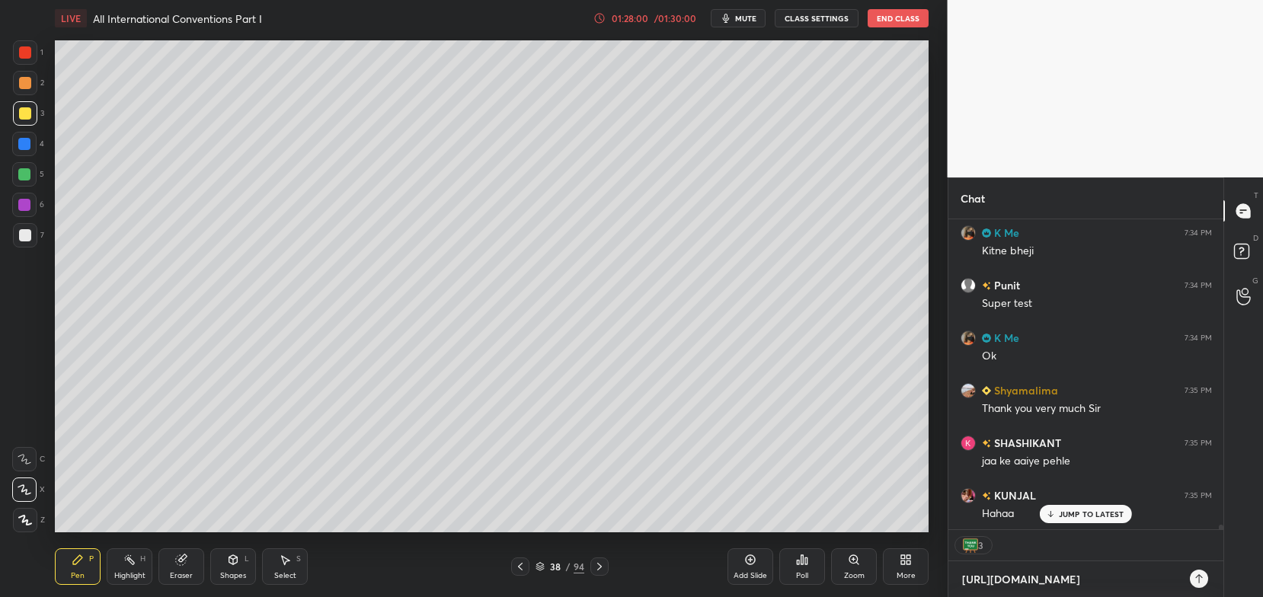
type textarea "[URL][DOMAIN_NAME]"
click at [1196, 580] on icon at bounding box center [1199, 579] width 12 height 12
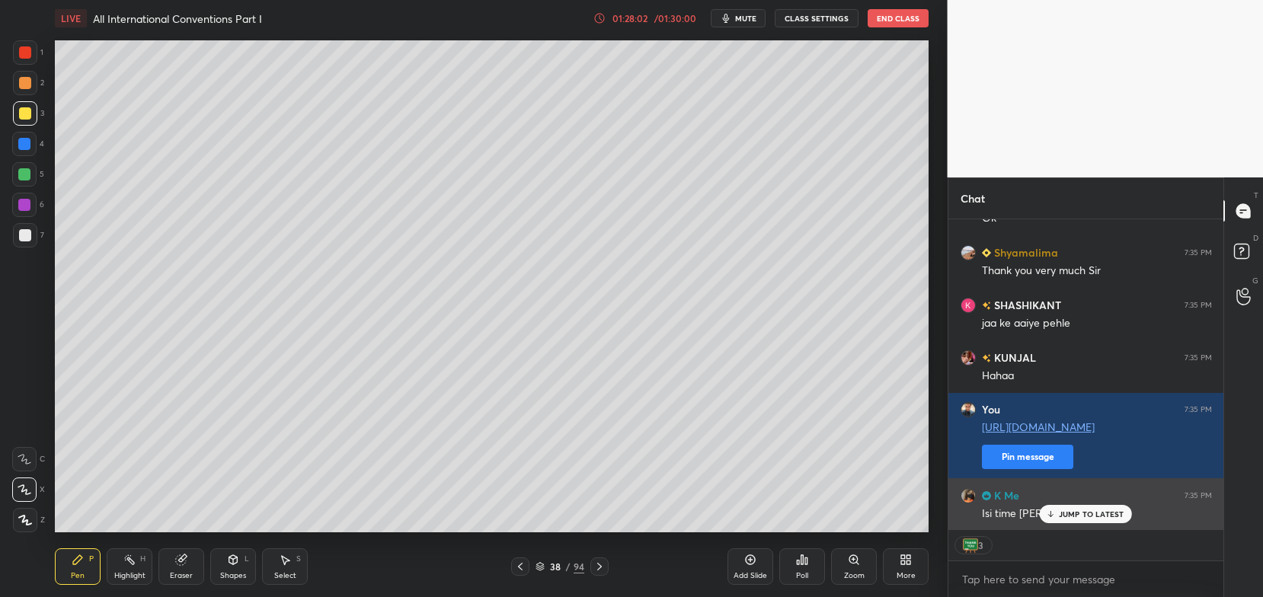
click at [1017, 509] on div "Isi time [PERSON_NAME]" at bounding box center [1097, 514] width 230 height 15
type textarea "x"
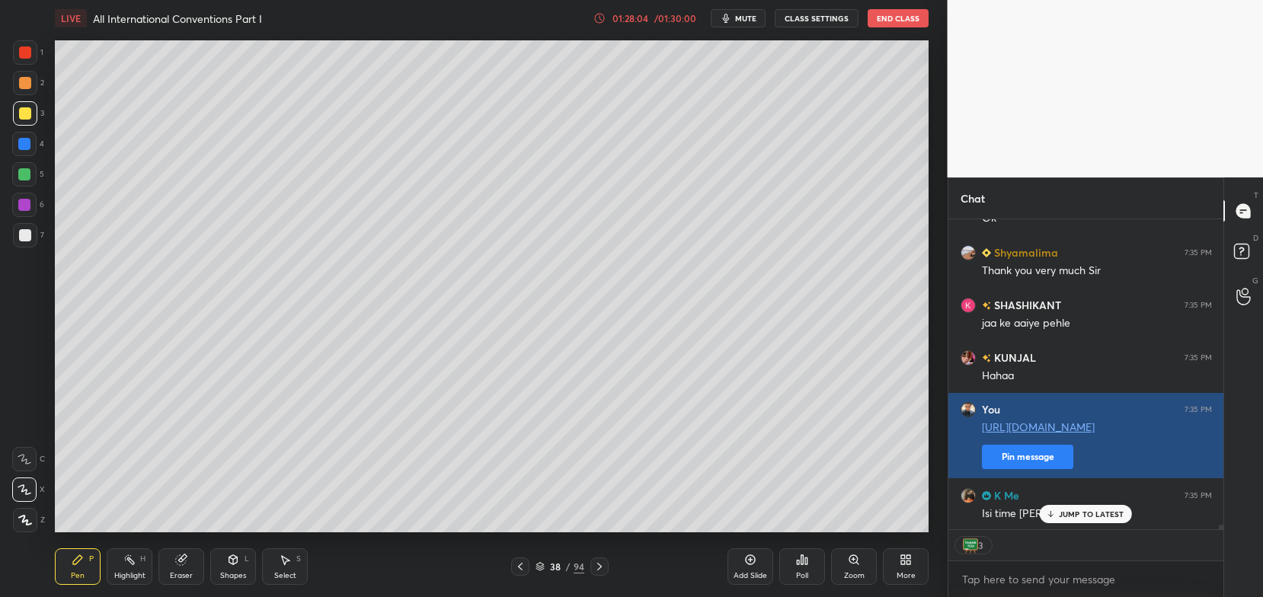
click at [1008, 453] on button "Pin message" at bounding box center [1027, 457] width 91 height 24
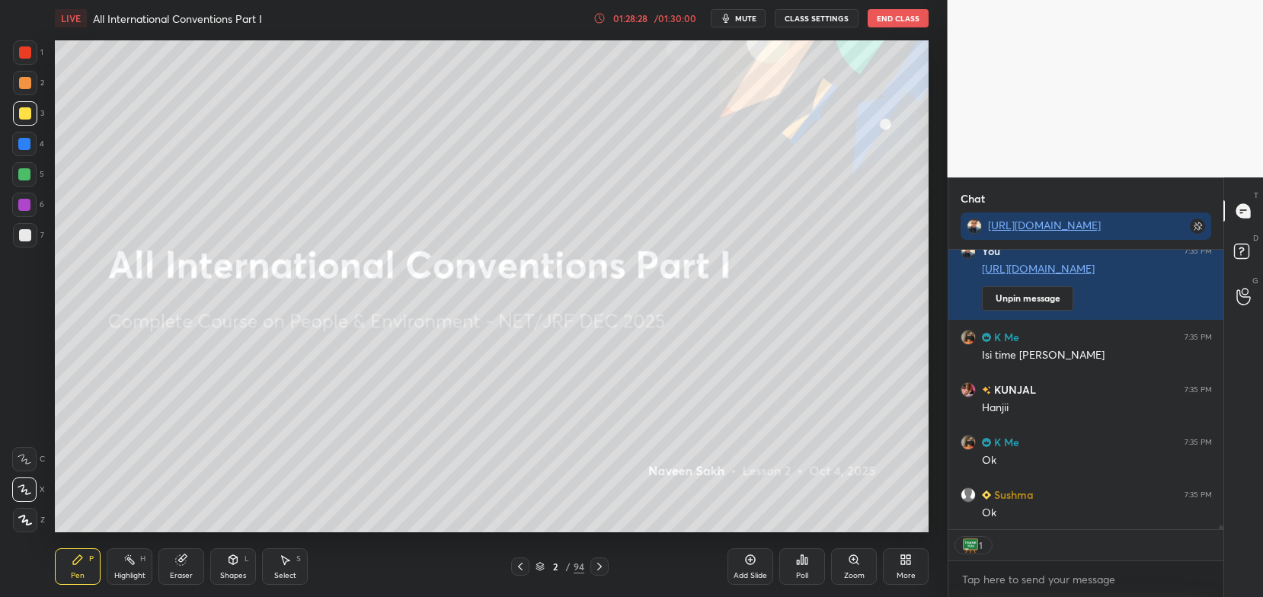
click at [896, 24] on button "End Class" at bounding box center [898, 18] width 61 height 18
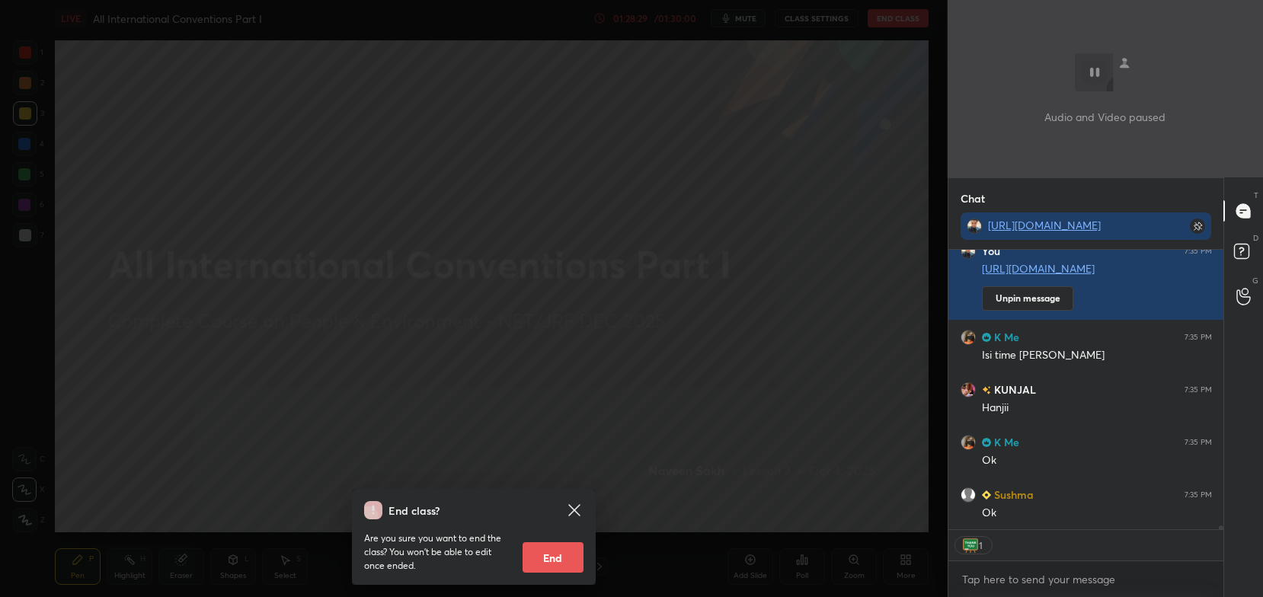
click at [564, 545] on button "End" at bounding box center [553, 557] width 61 height 30
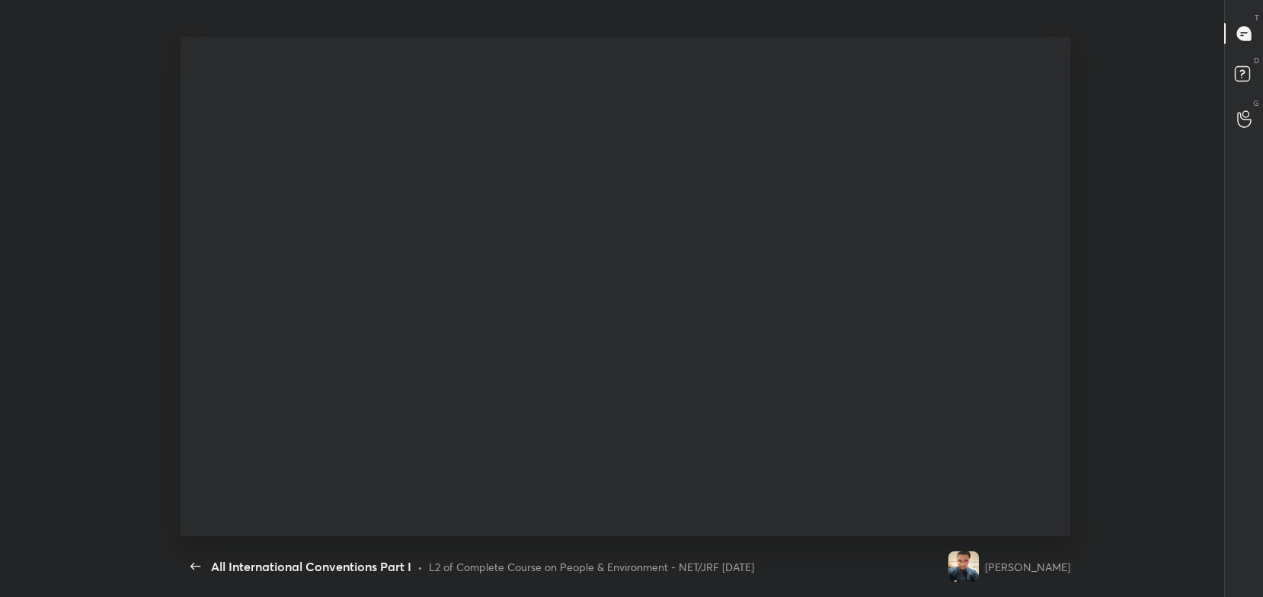
scroll to position [5, 0]
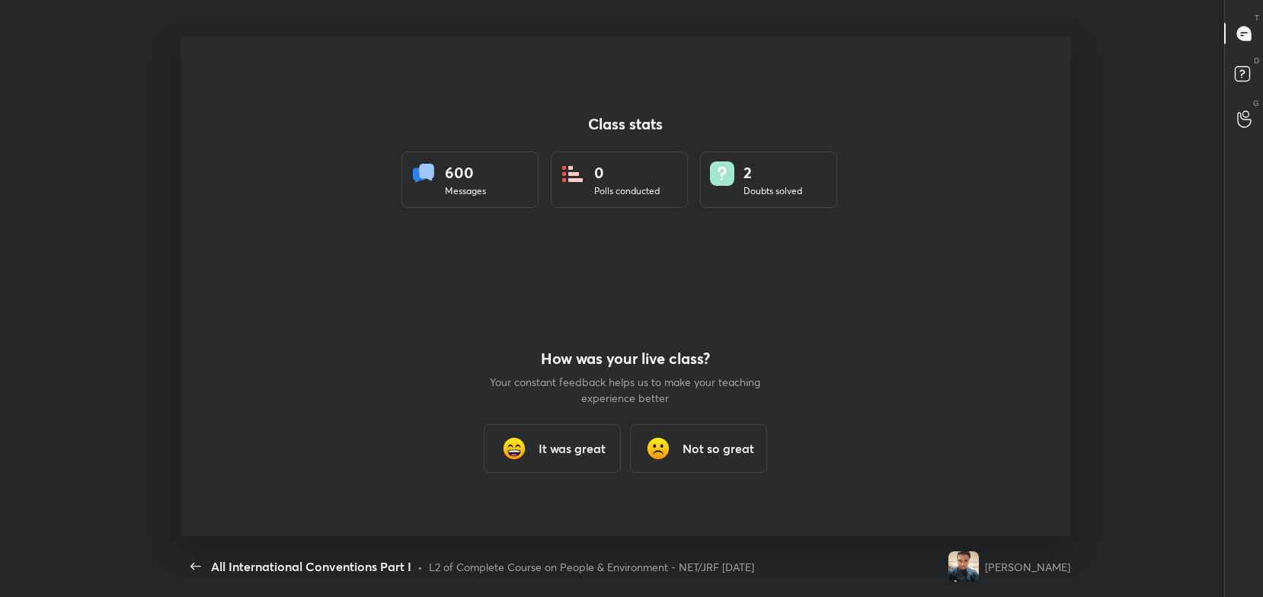
type textarea "x"
click at [558, 455] on h3 "It was great" at bounding box center [572, 449] width 67 height 18
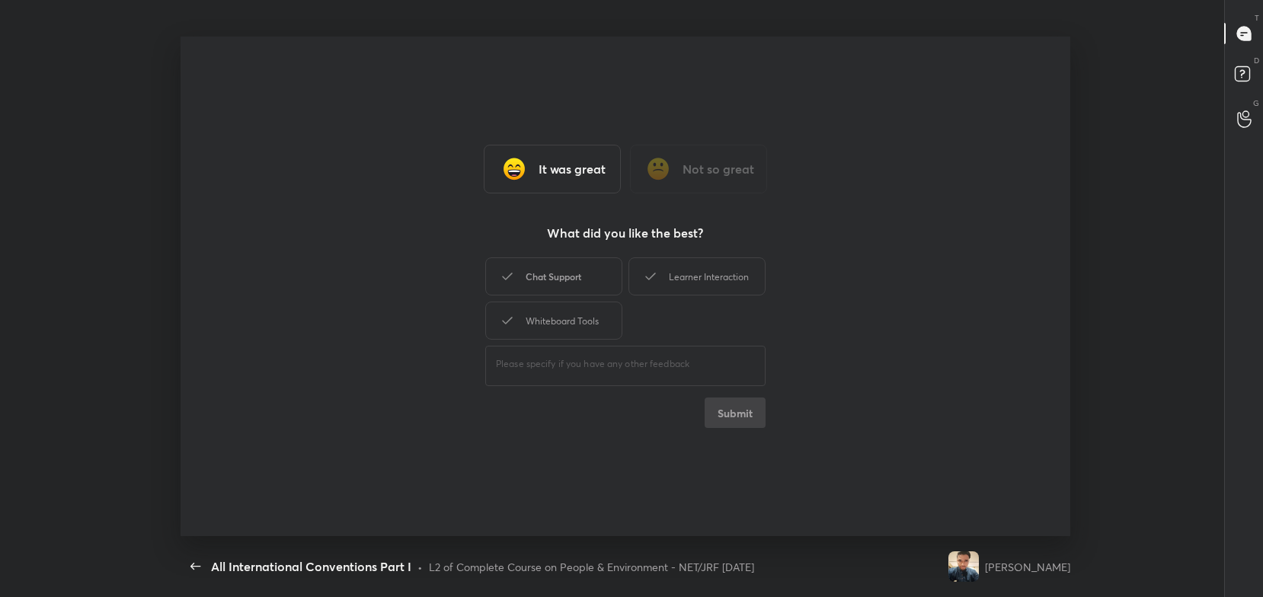
click at [580, 283] on div "Chat Support" at bounding box center [553, 276] width 137 height 38
click at [581, 315] on div "Whiteboard Tools" at bounding box center [553, 321] width 137 height 38
click at [660, 273] on div "Learner Interaction" at bounding box center [696, 276] width 137 height 38
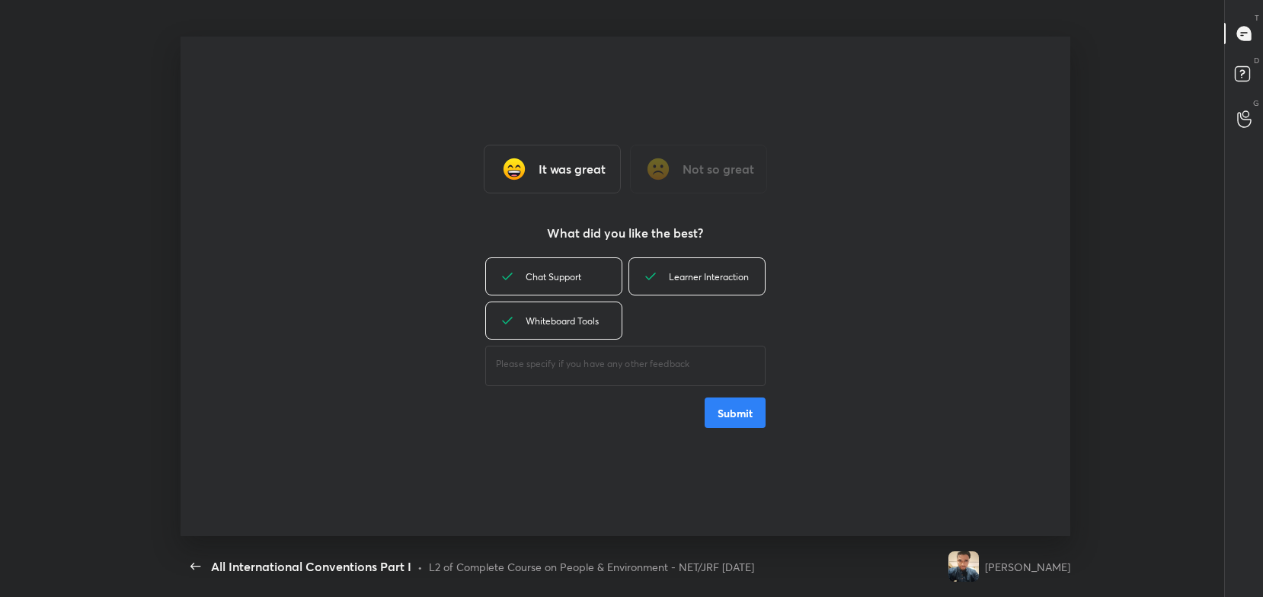
click at [745, 417] on button "Submit" at bounding box center [735, 413] width 61 height 30
